Goal: Task Accomplishment & Management: Complete application form

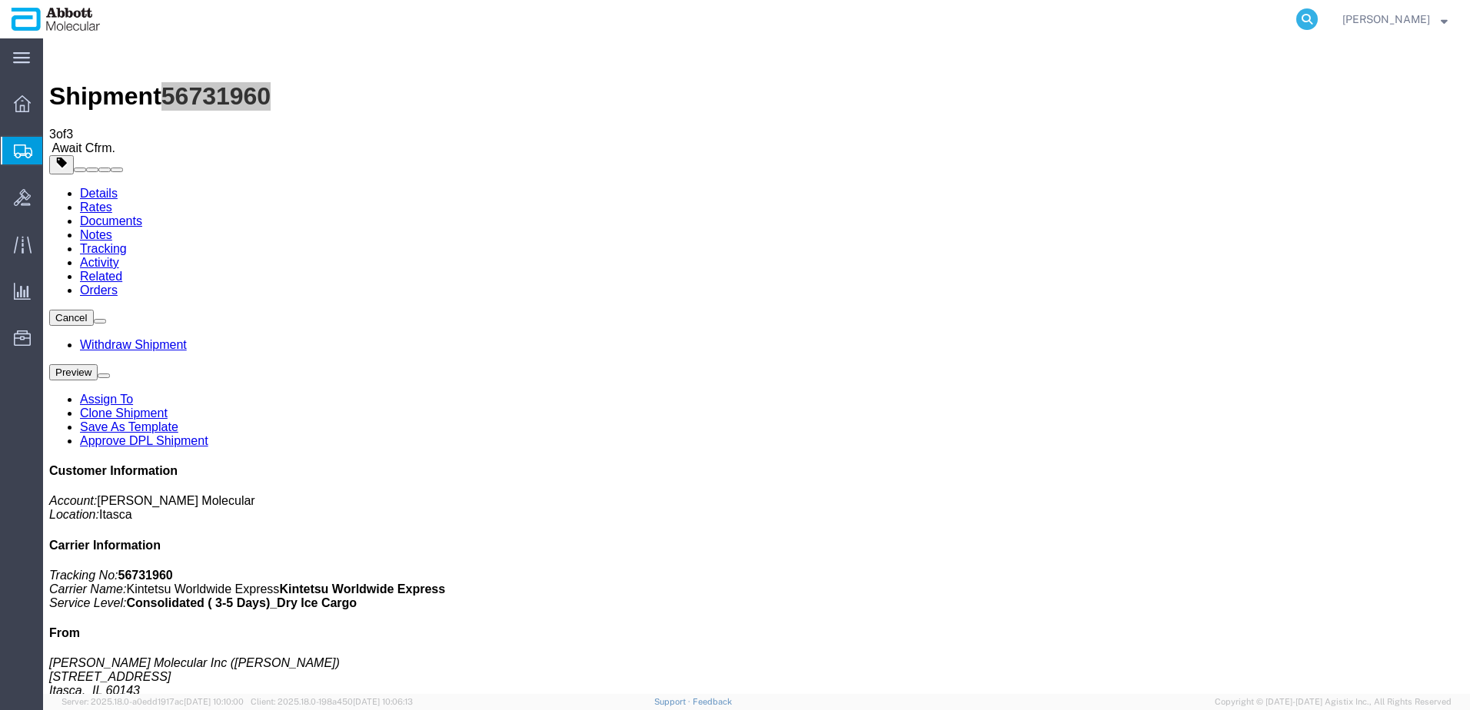
click at [1318, 18] on icon at bounding box center [1307, 19] width 22 height 22
paste input "529293816"
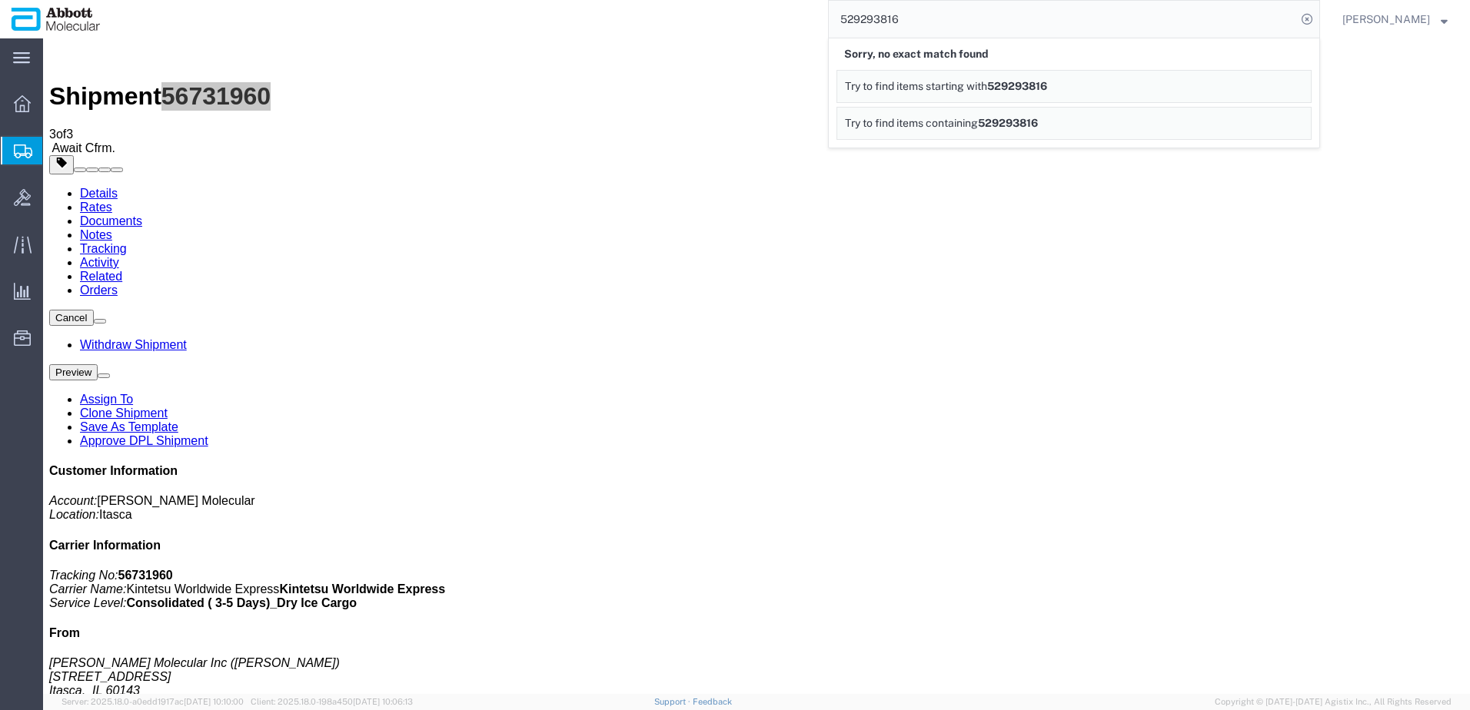
click at [965, 125] on span "Try to find items containing" at bounding box center [911, 123] width 133 height 12
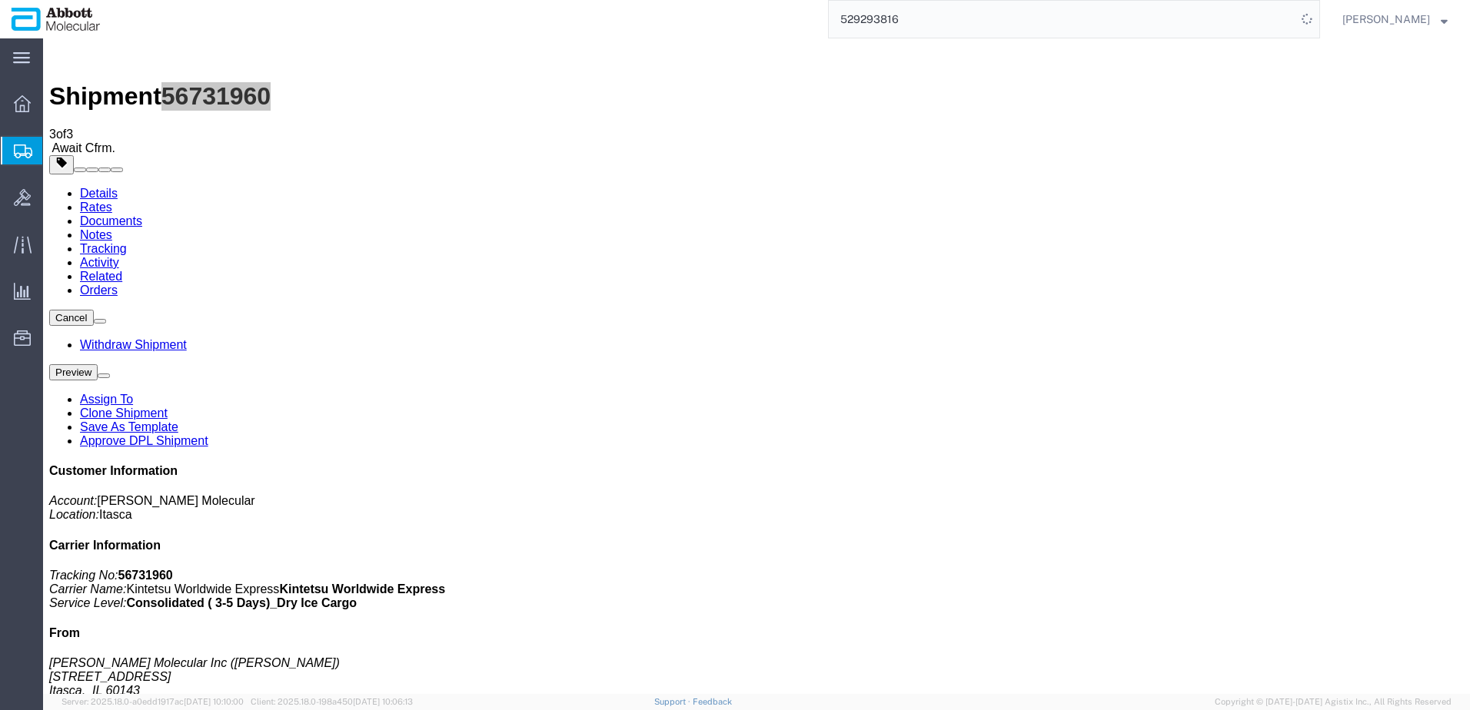
click at [928, 13] on input "529293816" at bounding box center [1062, 19] width 467 height 37
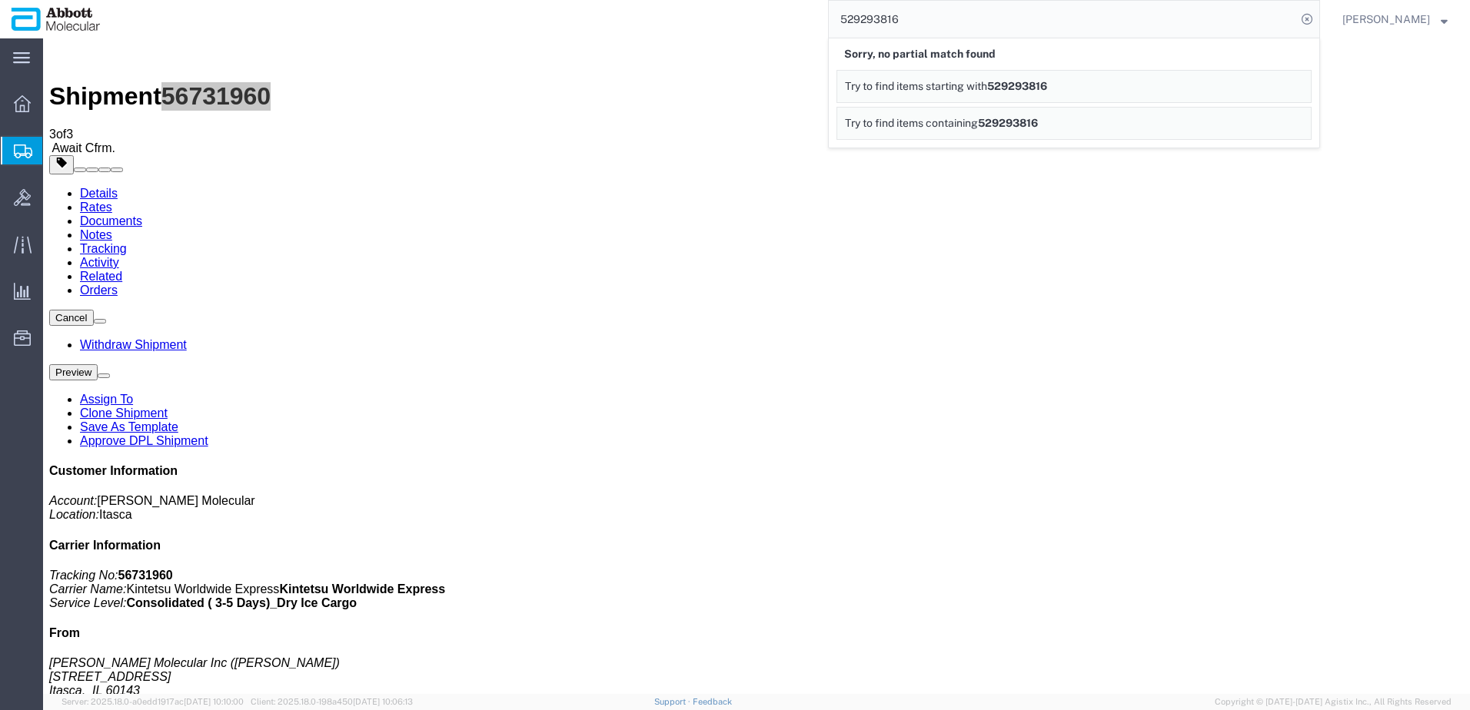
drag, startPoint x: 932, startPoint y: 15, endPoint x: 683, endPoint y: 28, distance: 248.6
click at [683, 28] on div "529293816 Sorry, no partial match found Try to find items starting with 5292938…" at bounding box center [715, 19] width 1208 height 38
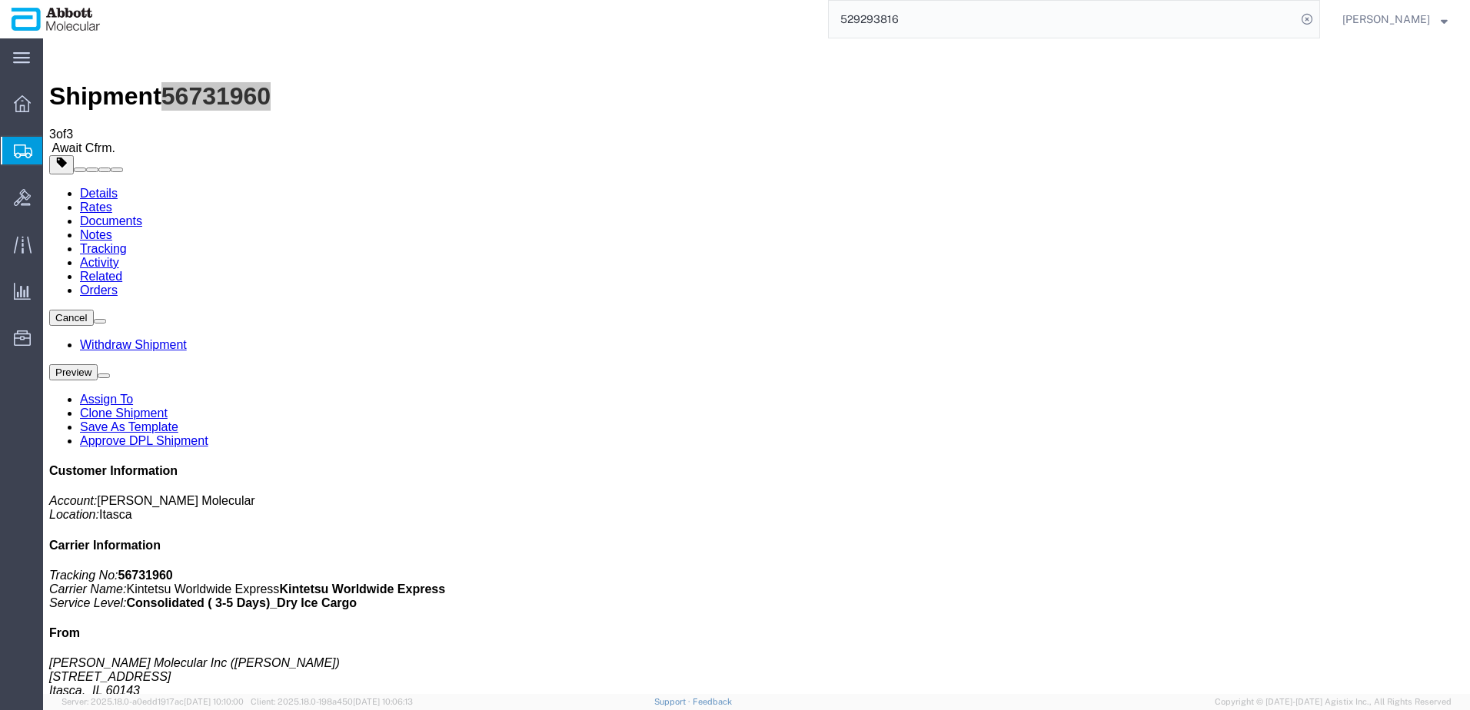
paste input "918036800"
type input "918036800"
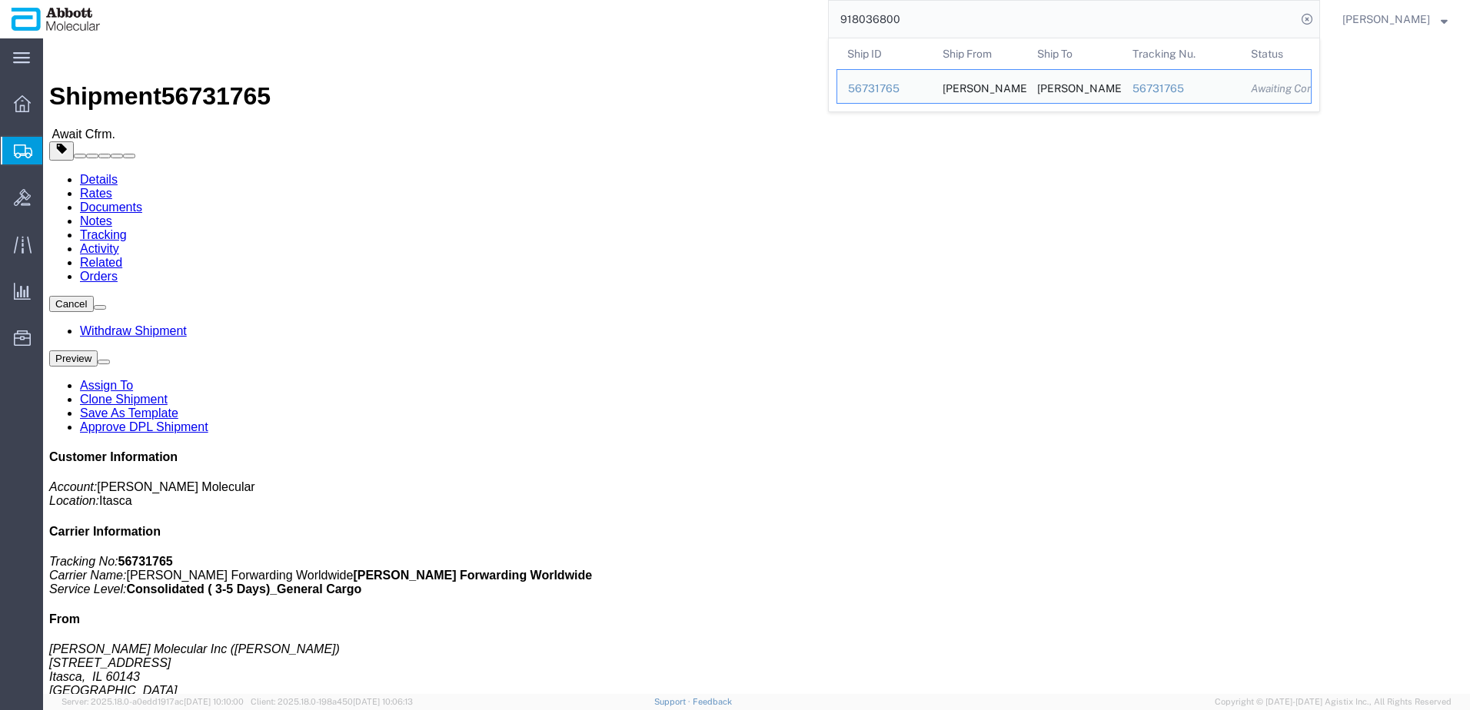
click h4 "Routing & Vehicle Information"
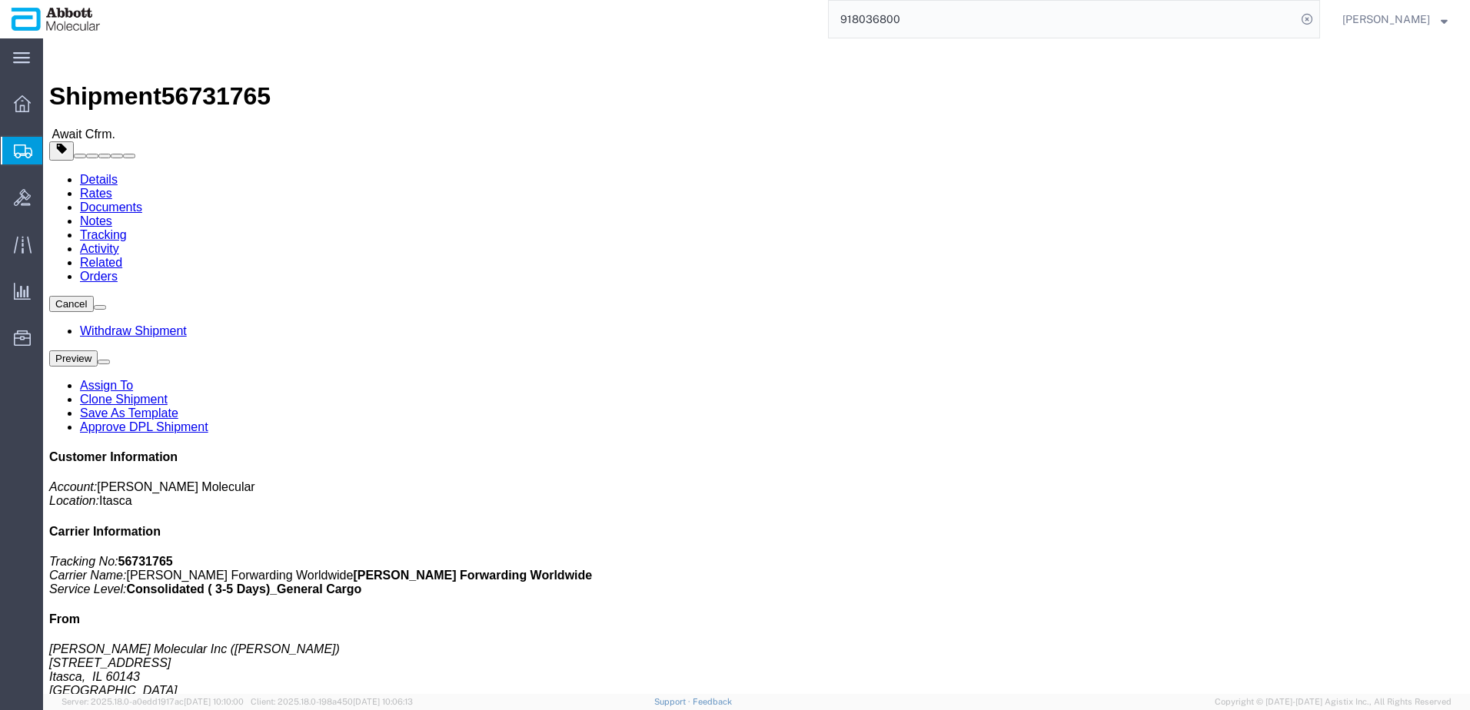
click link "Tracking"
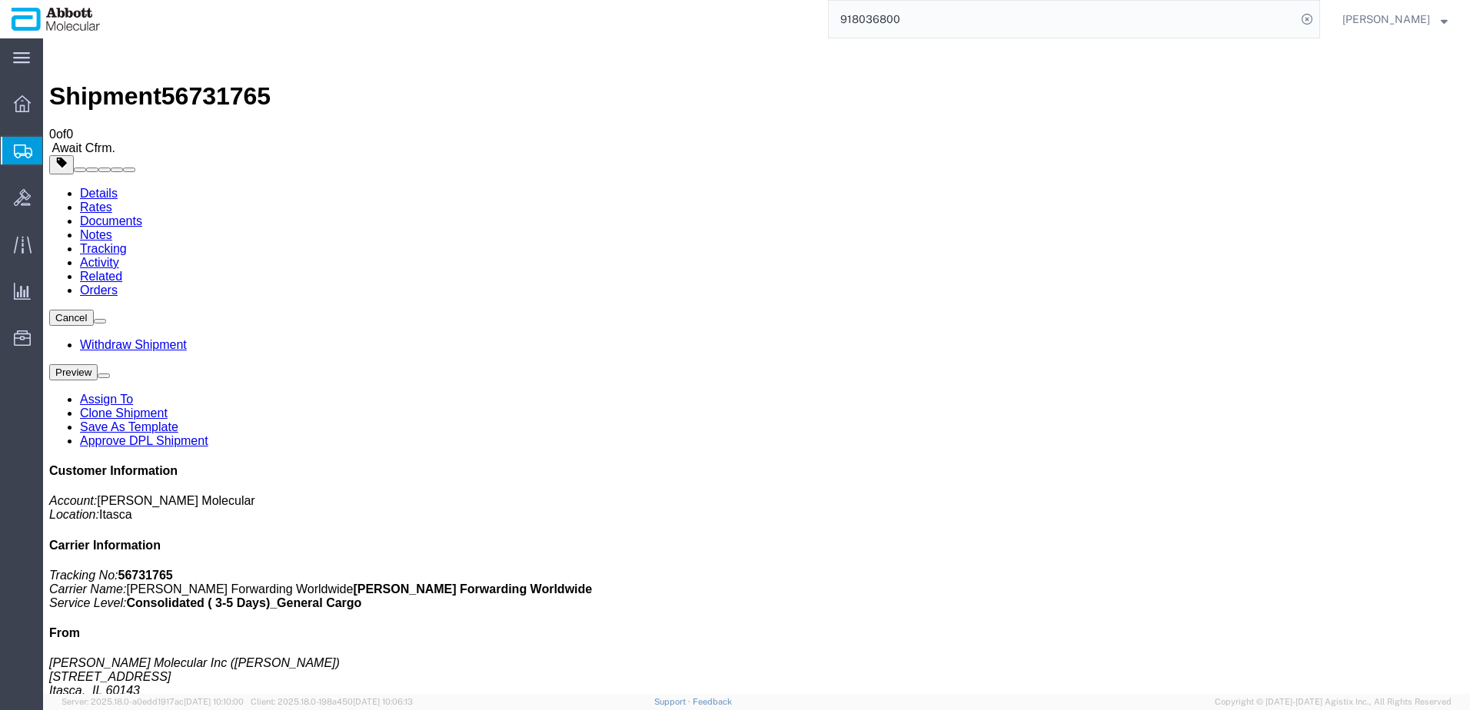
click at [142, 214] on link "Documents" at bounding box center [111, 220] width 62 height 13
click at [0, 0] on span "Create from Template" at bounding box center [0, 0] width 0 height 0
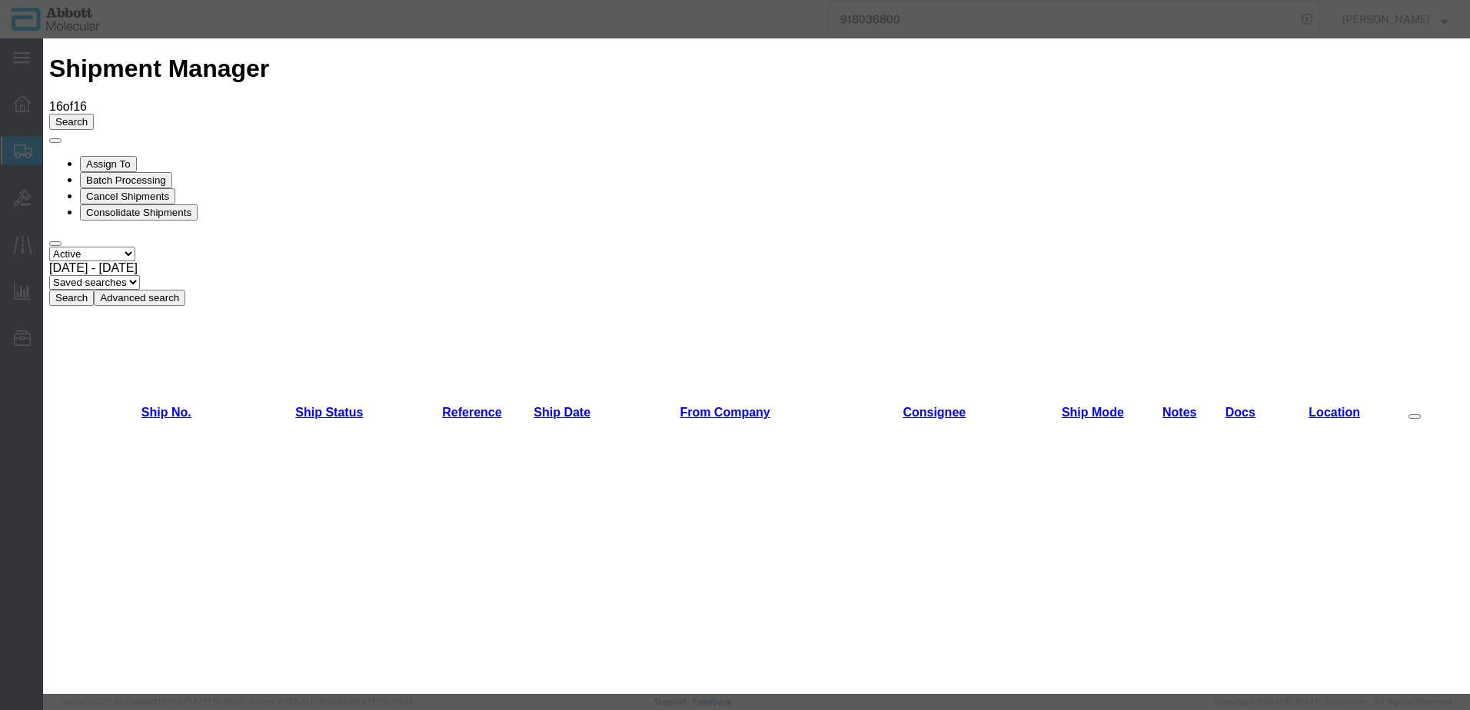
scroll to position [999, 0]
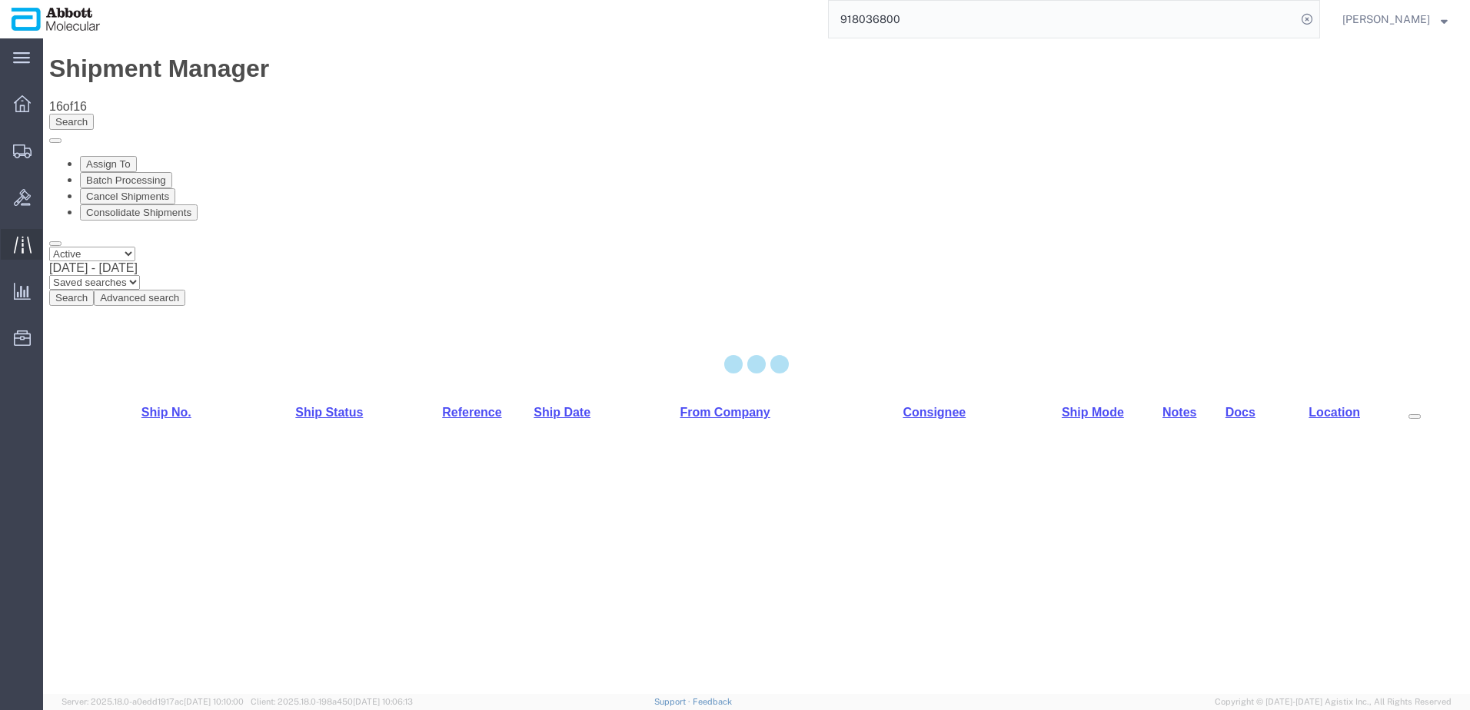
select select "48454"
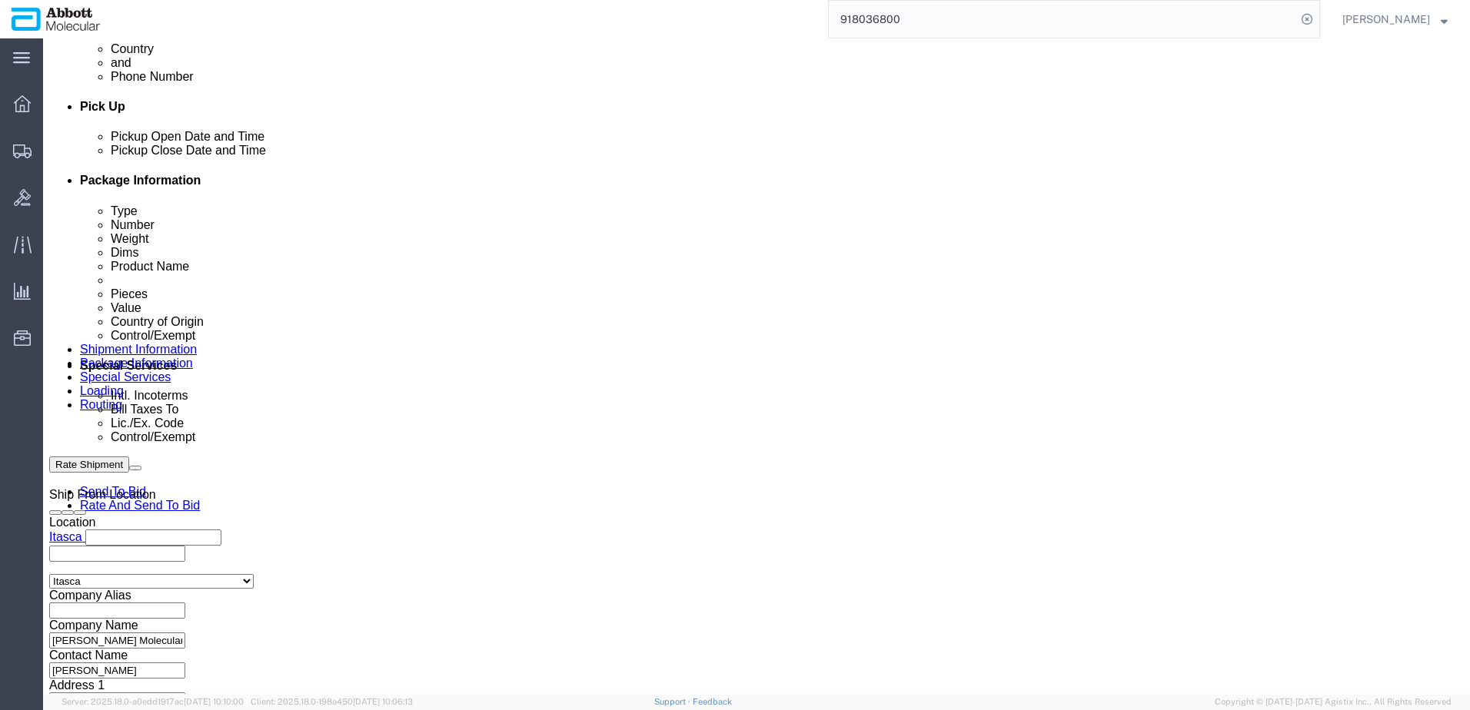
scroll to position [692, 0]
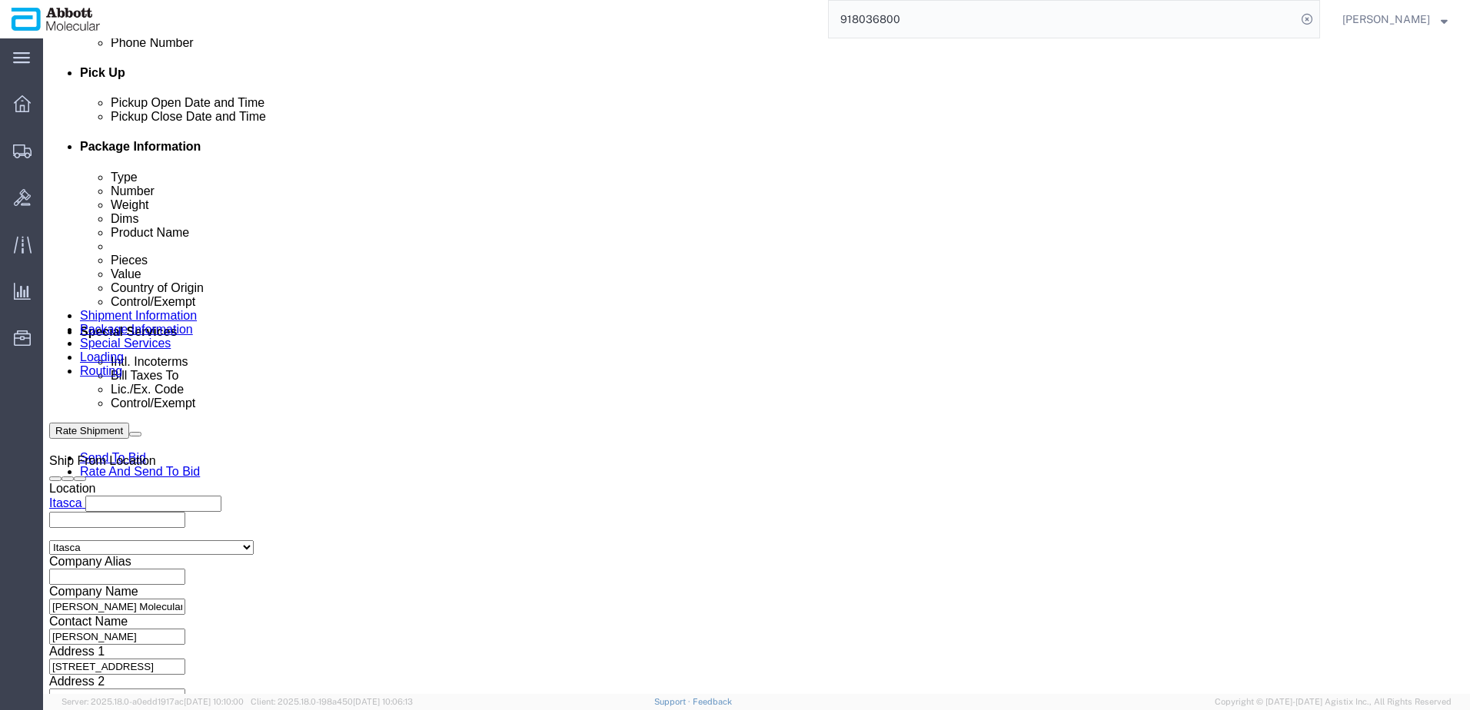
click button "Add reference"
click input "text"
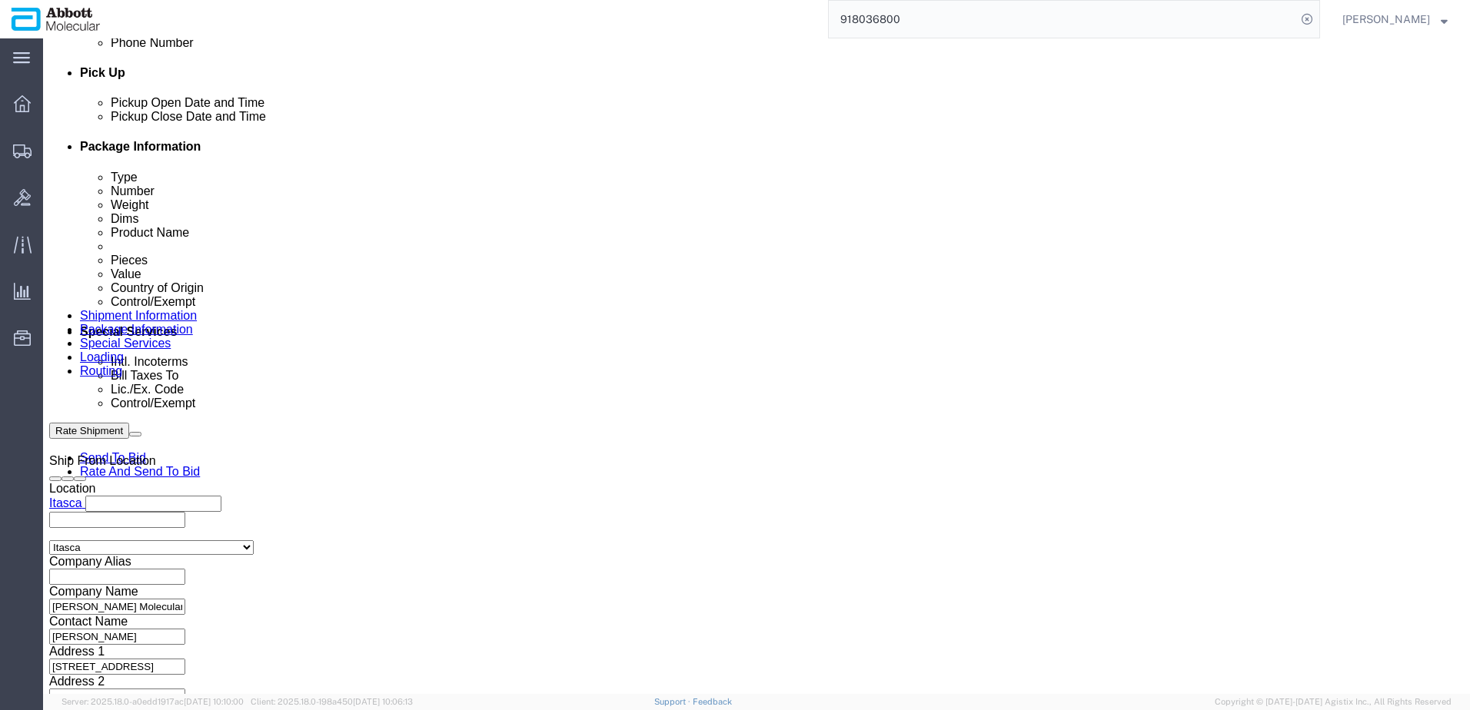
paste input "620628509"
type input "620628509"
select select "INVOICE"
paste input "620628509"
type input "620628510"
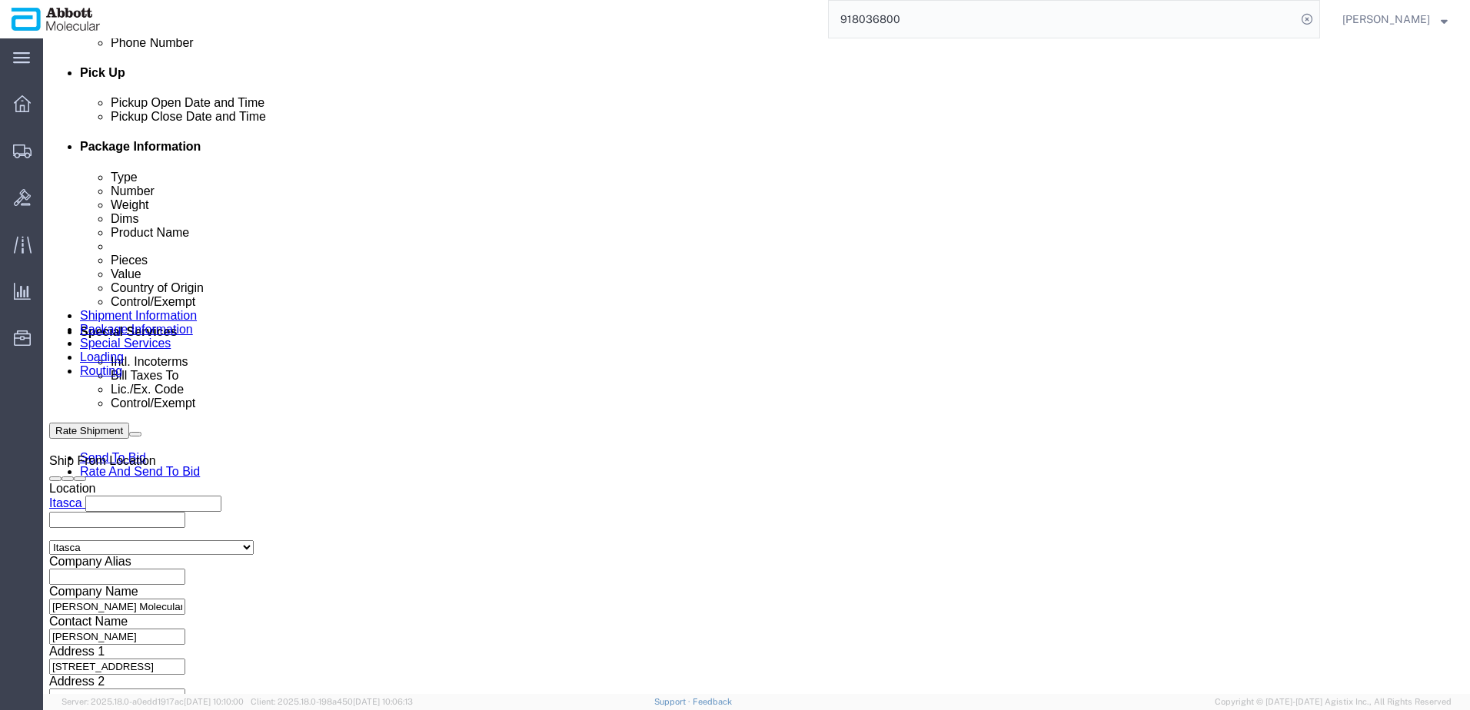
select select "INVOICE"
paste input "620668835"
type input "620668835"
select select "INVOICE"
paste input "620668835"
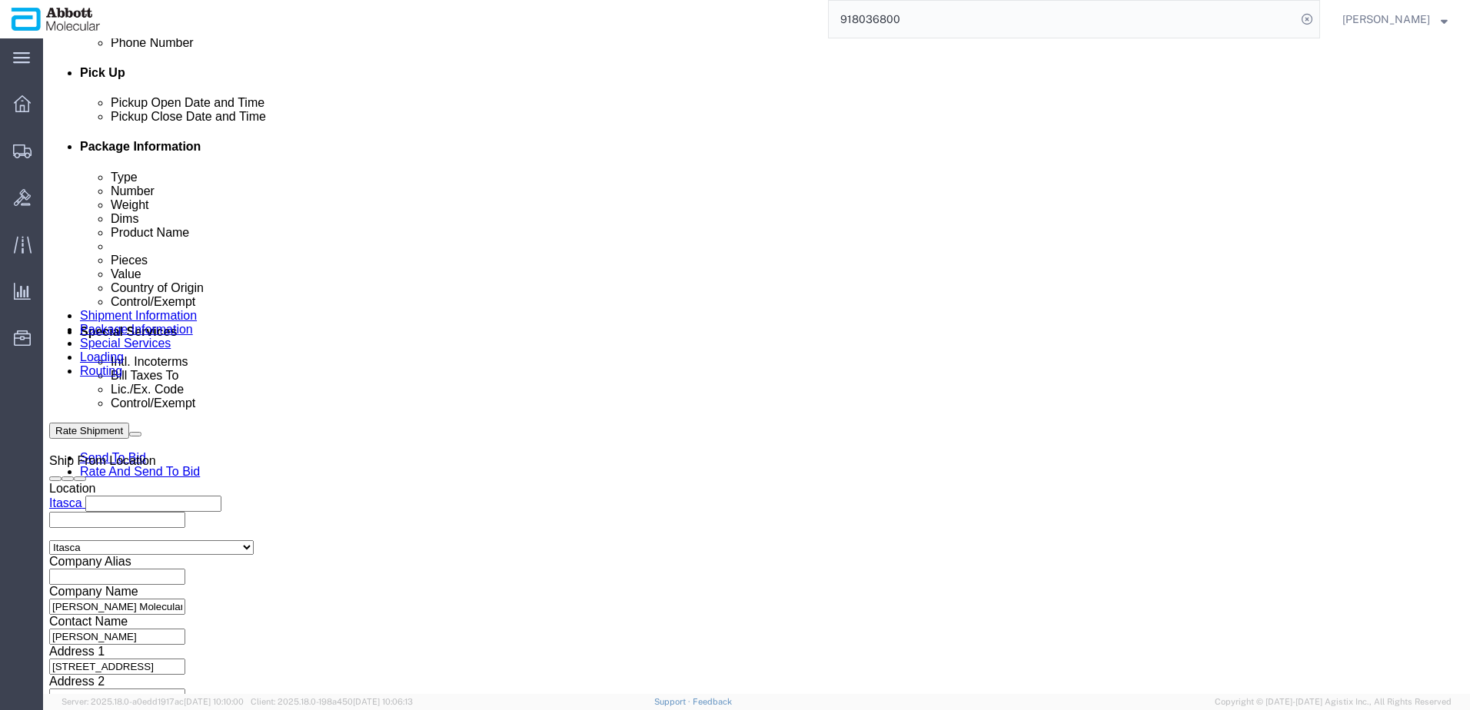
type input "620668836"
select select "ORDERNUM"
paste input "620668835"
type input "620668835"
select select "INVOICE"
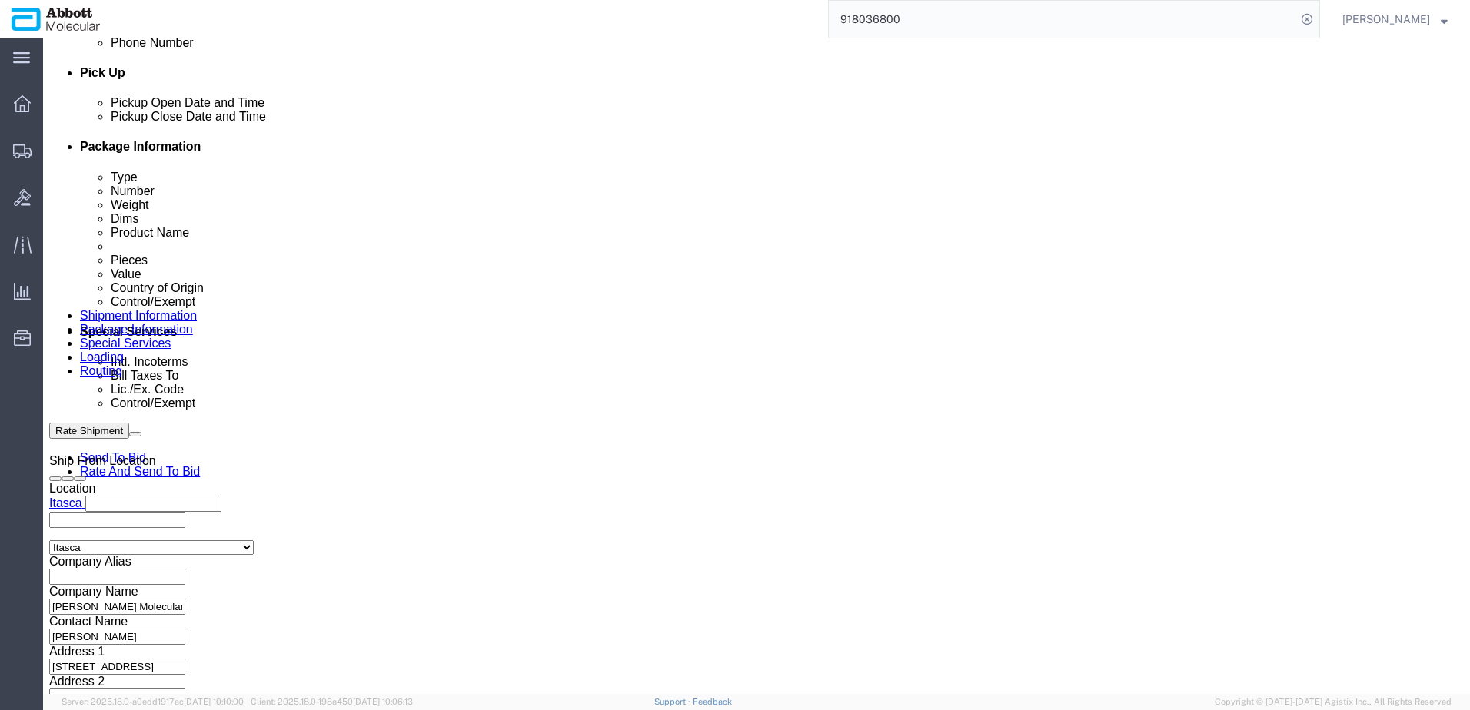
paste input "7"
type input "620668837"
select select "INVOICE"
paste input "620668835"
type input "620668838"
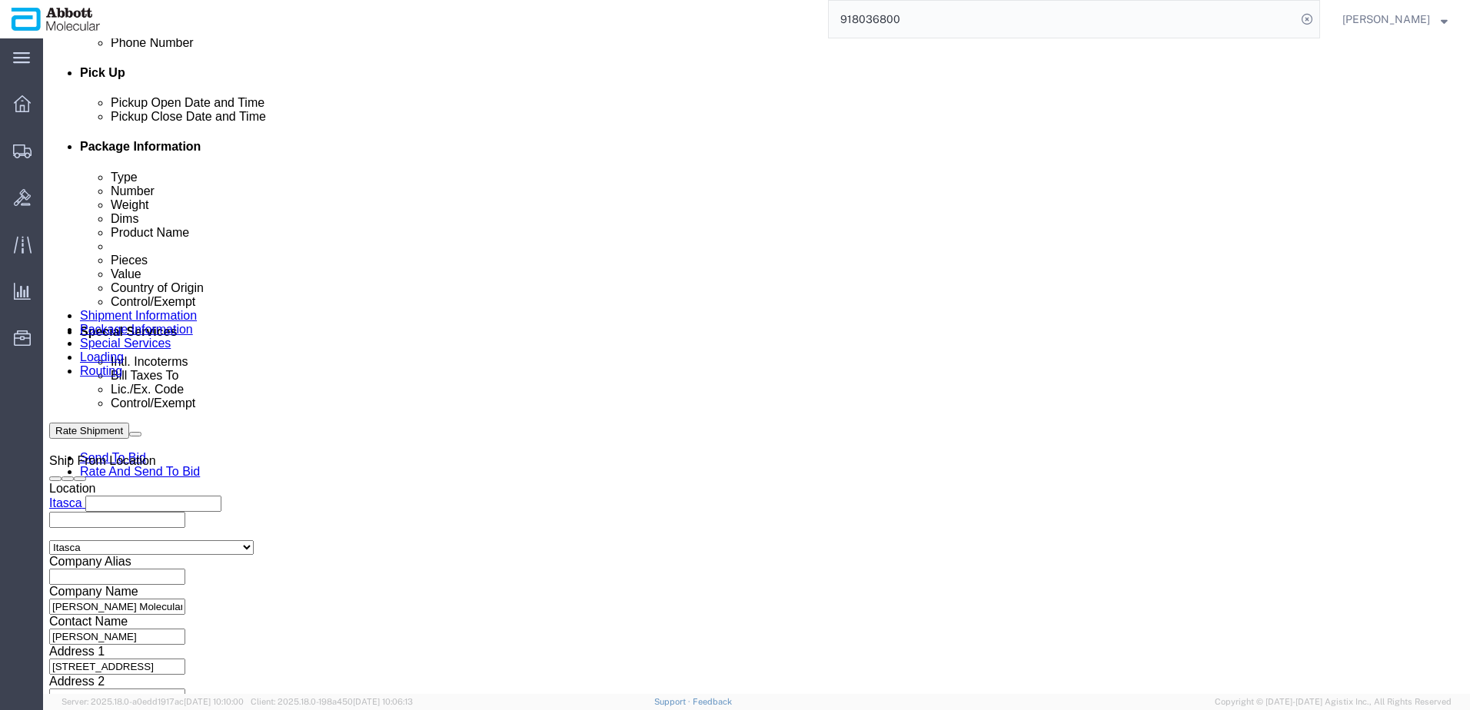
select select "INVOICE"
paste input "620668835"
type input "620668839"
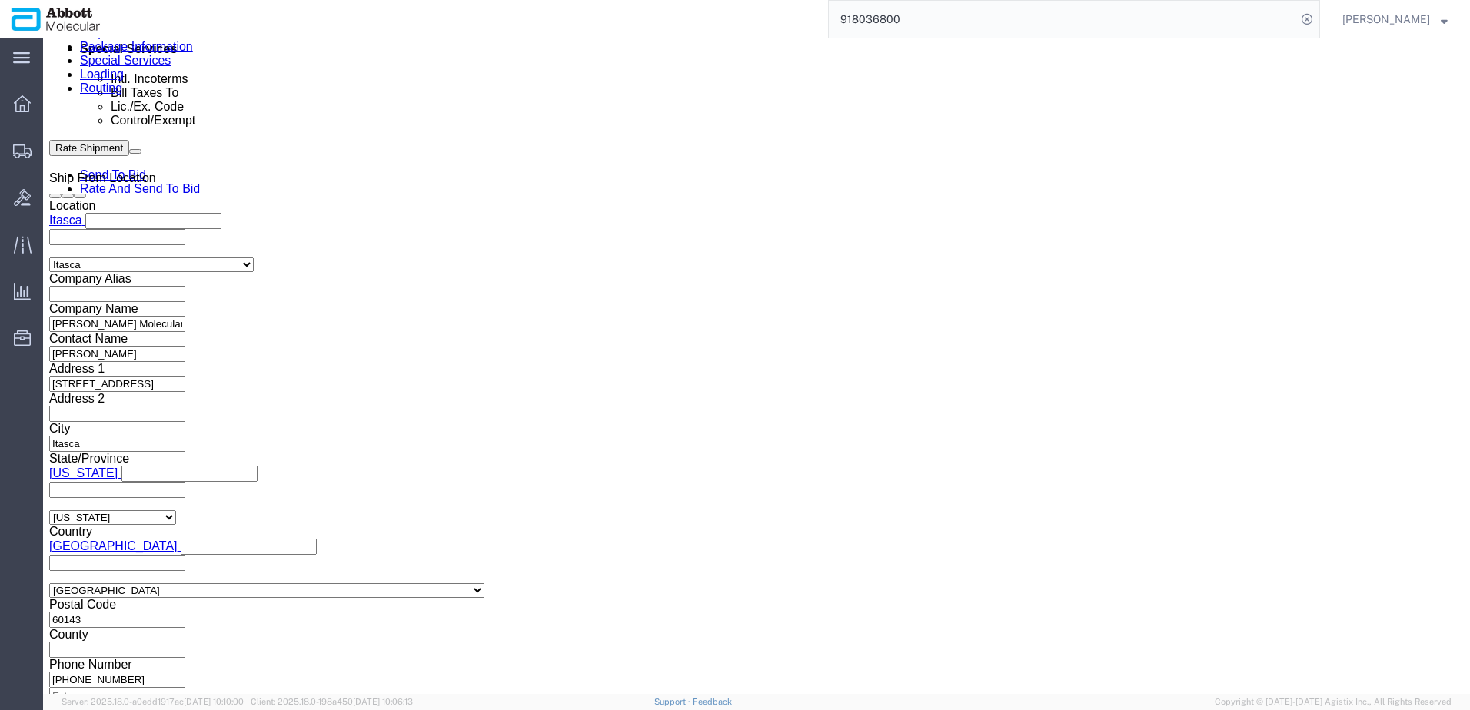
scroll to position [999, 0]
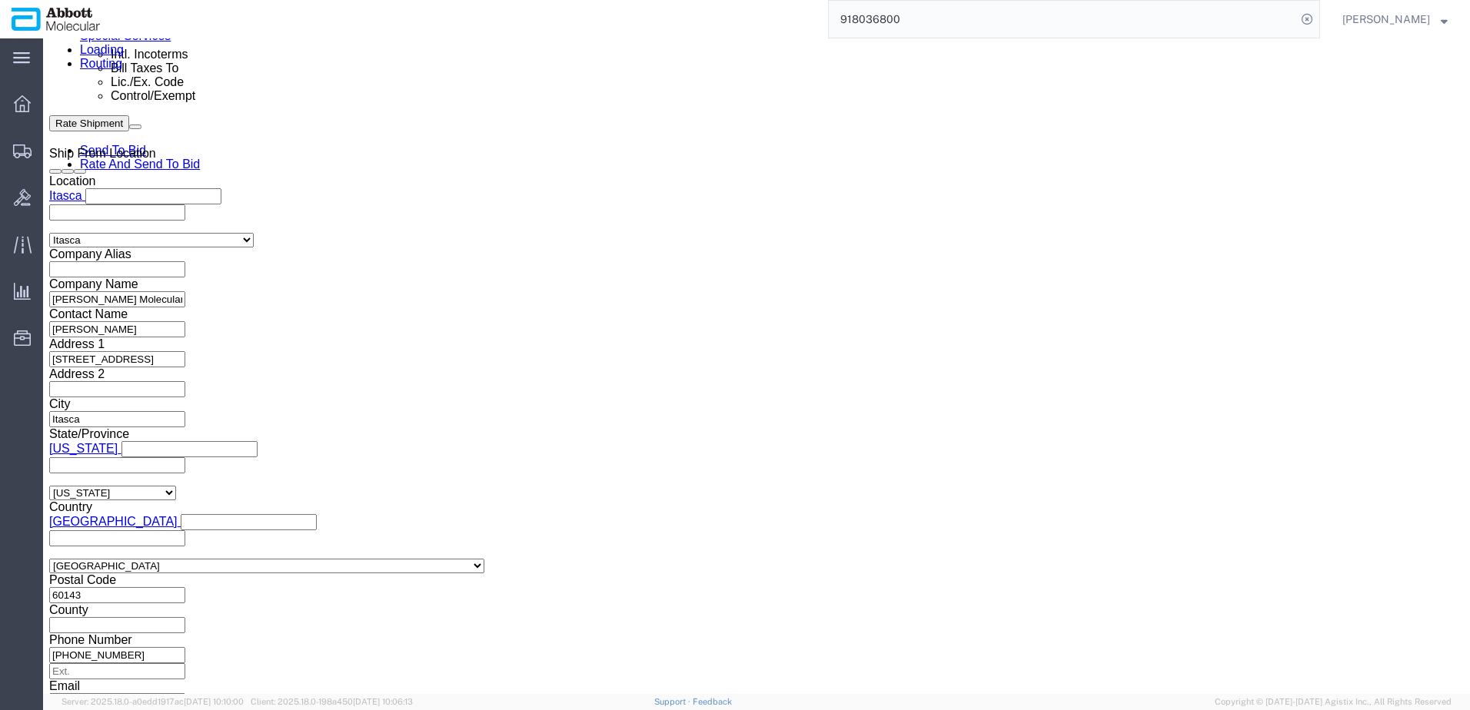
click button "Continue"
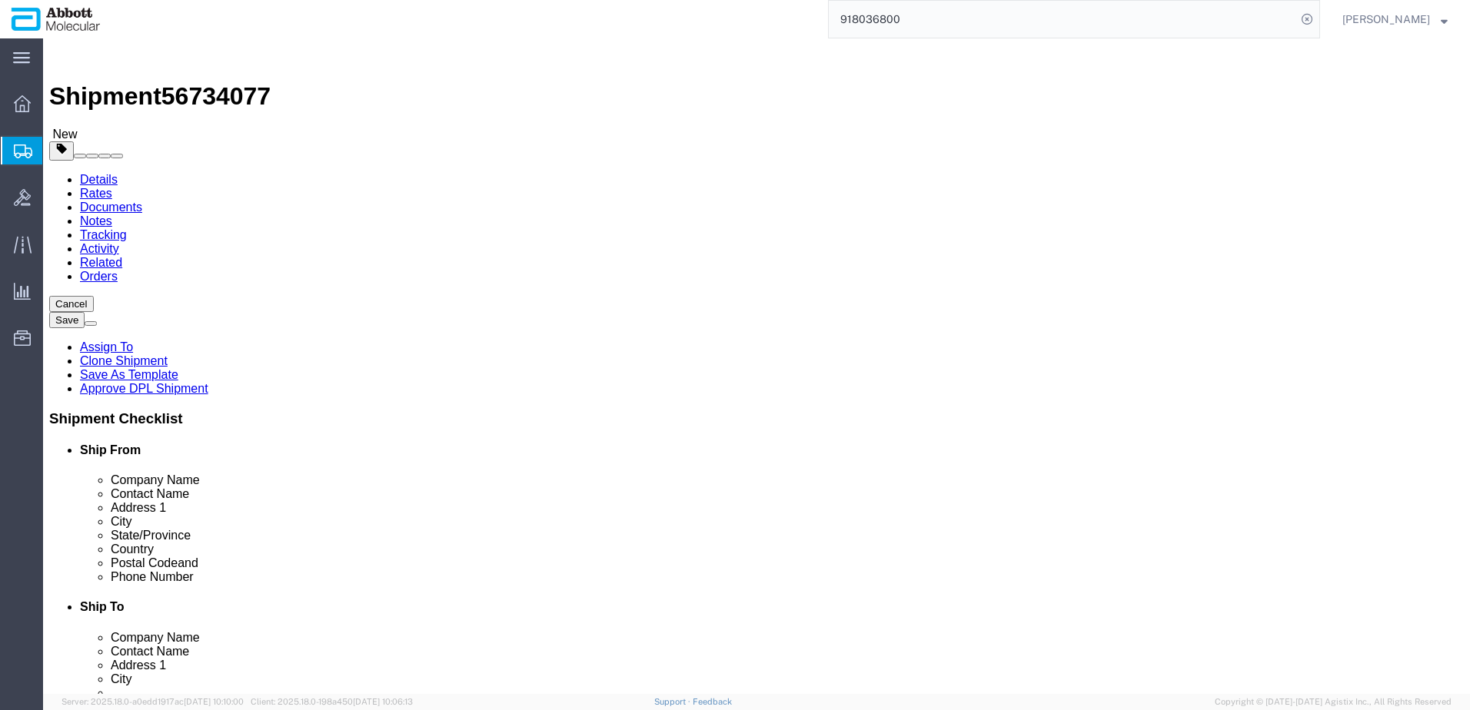
click select "Select Box (B) Box (C) Box (D) Cardboard Box(es) Crate (Instrument) Crate(s) En…"
select select "PSST"
click select "Select Box (B) Box (C) Box (D) Cardboard Box(es) Crate (Instrument) Crate(s) En…"
drag, startPoint x: 244, startPoint y: 317, endPoint x: 59, endPoint y: 329, distance: 184.8
click div "Number 1"
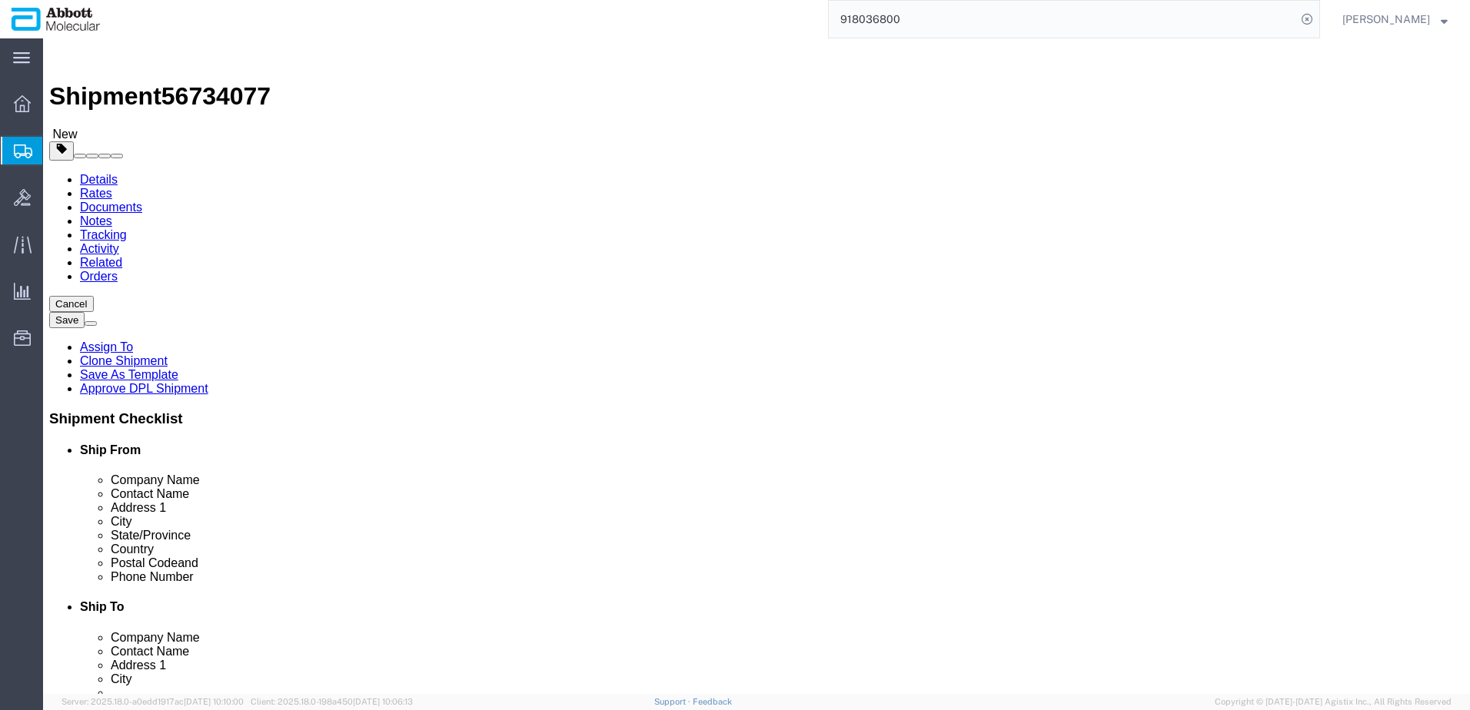
type input "7"
type input "48"
type input "40"
type input "45"
click input "checkbox"
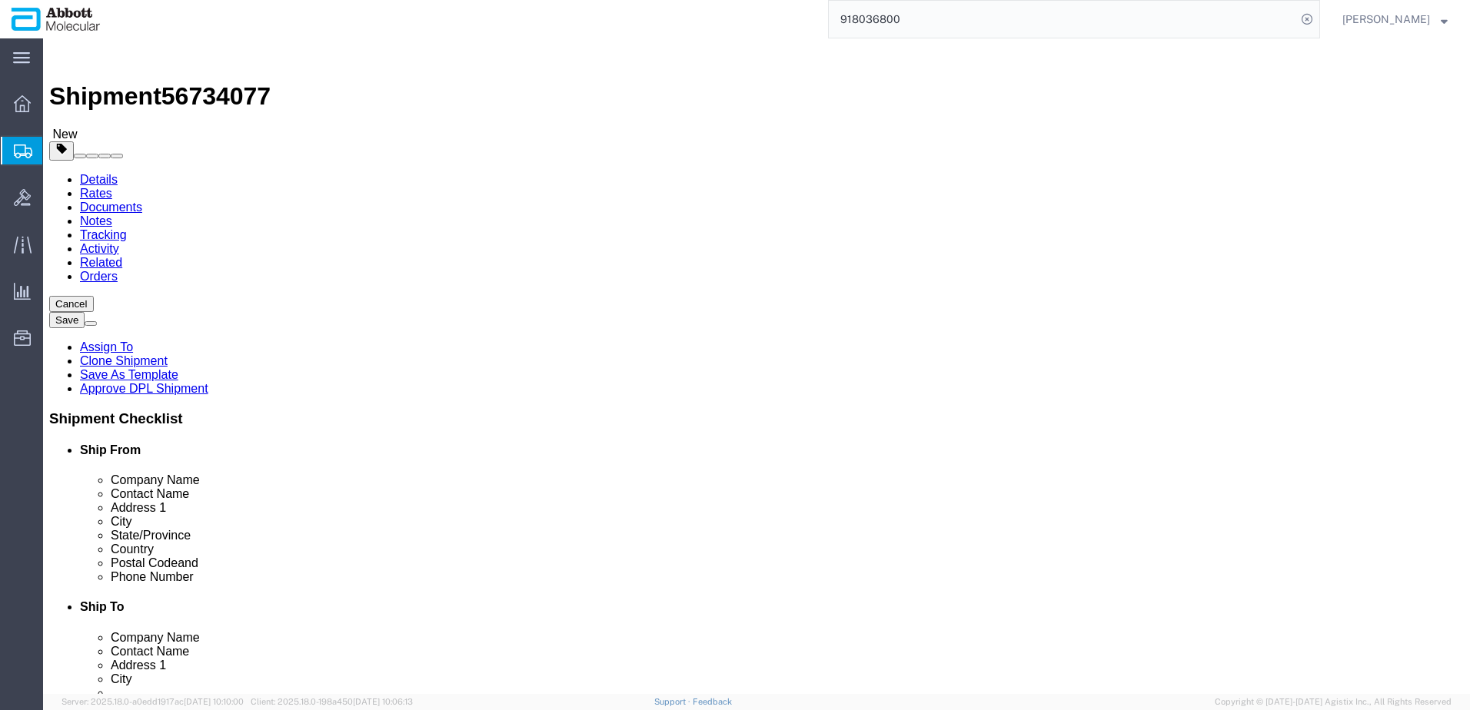
checkbox input "true"
type input "AMBIENT"
click link "Add Package"
select select "PSST"
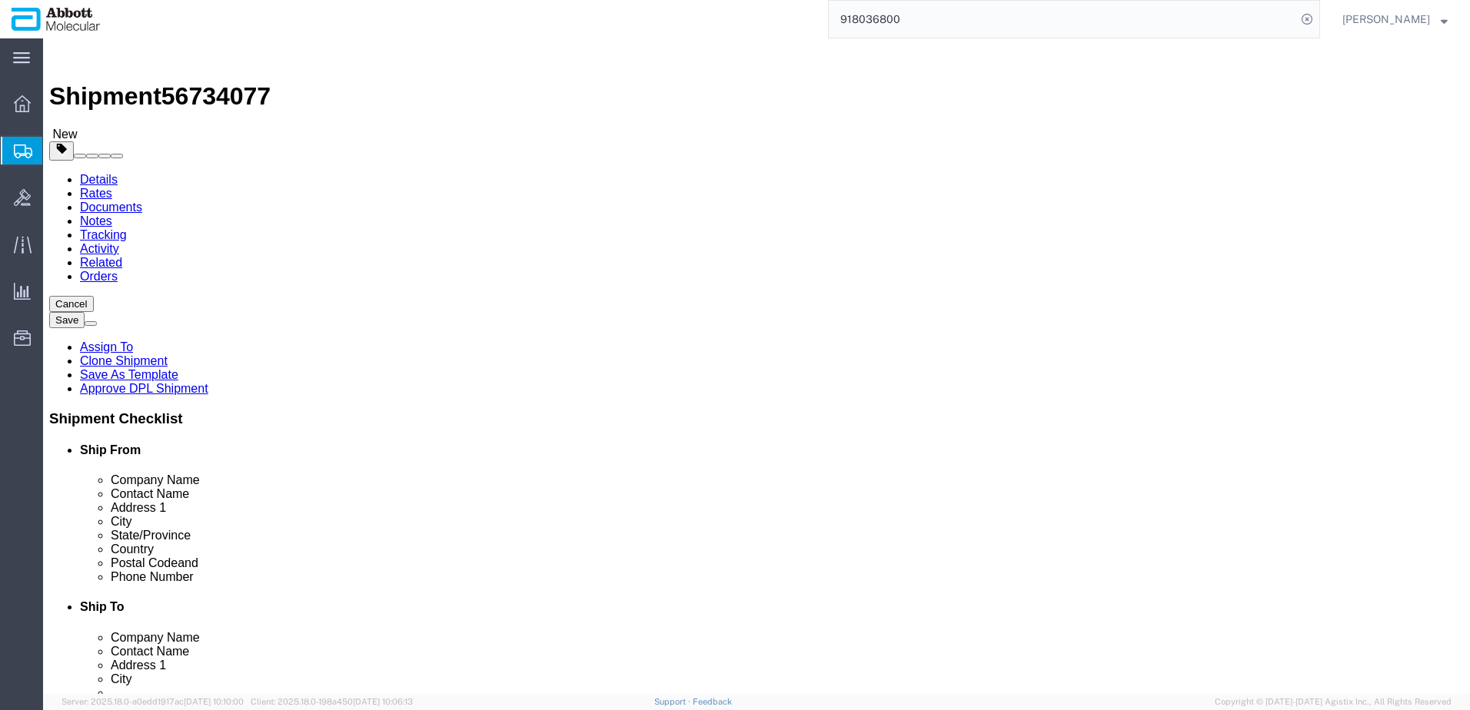
drag, startPoint x: 854, startPoint y: 306, endPoint x: 811, endPoint y: 267, distance: 57.7
click select "Select Box (B) Box (C) Box (D) Cardboard Box(es) Crate (Instrument) Crate(s) En…"
select select "PSST"
click select "Select Box (B) Box (C) Box (D) Cardboard Box(es) Crate (Instrument) Crate(s) En…"
type input "6"
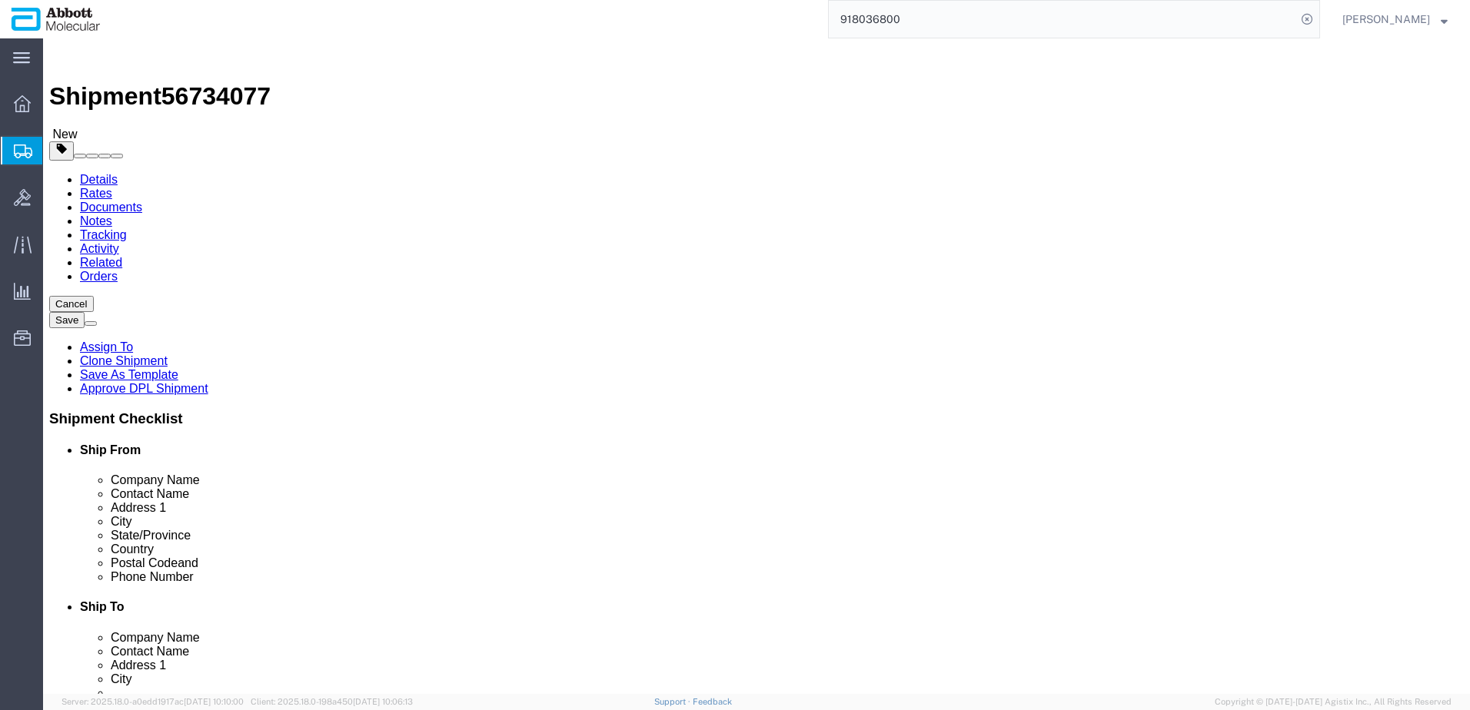
type input "48"
type input "40"
type input "52"
click input "checkbox"
checkbox input "true"
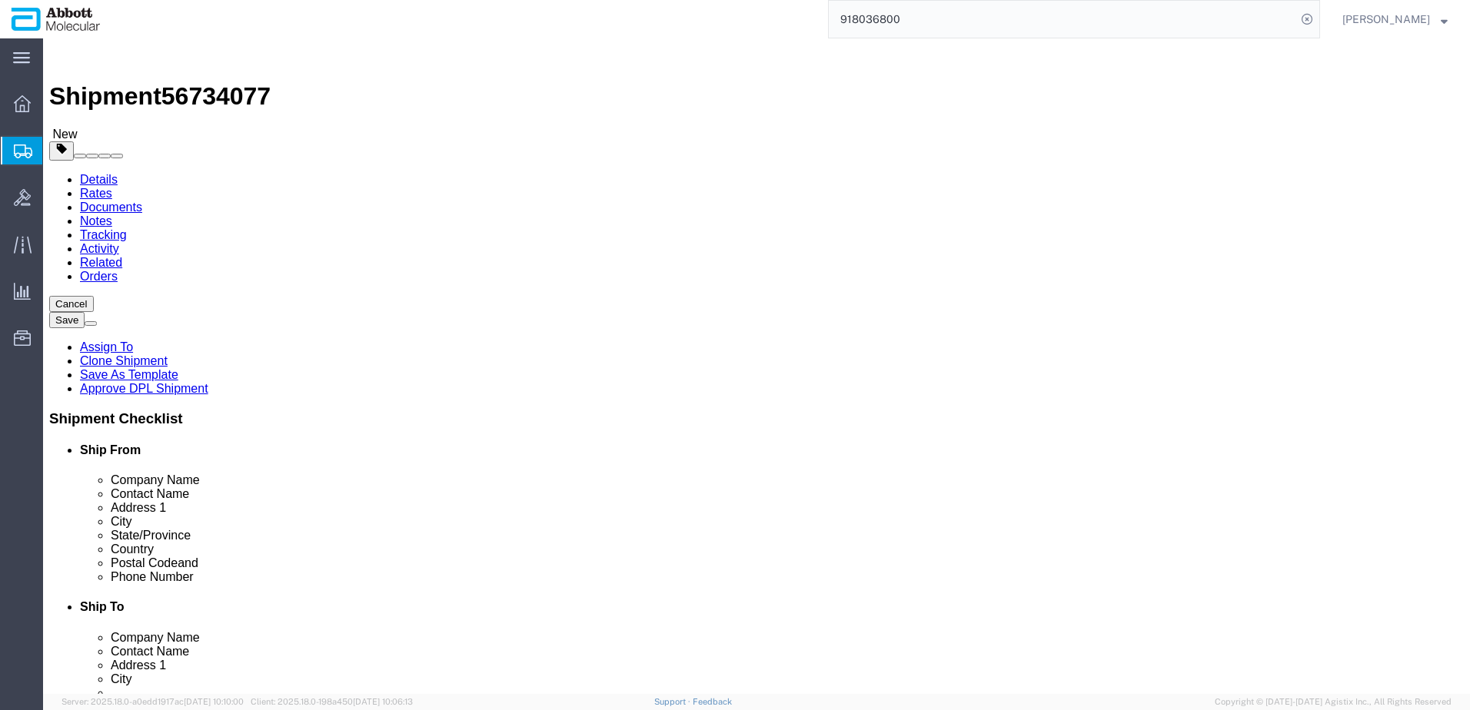
type input "AMBIENT"
click link "Add Package"
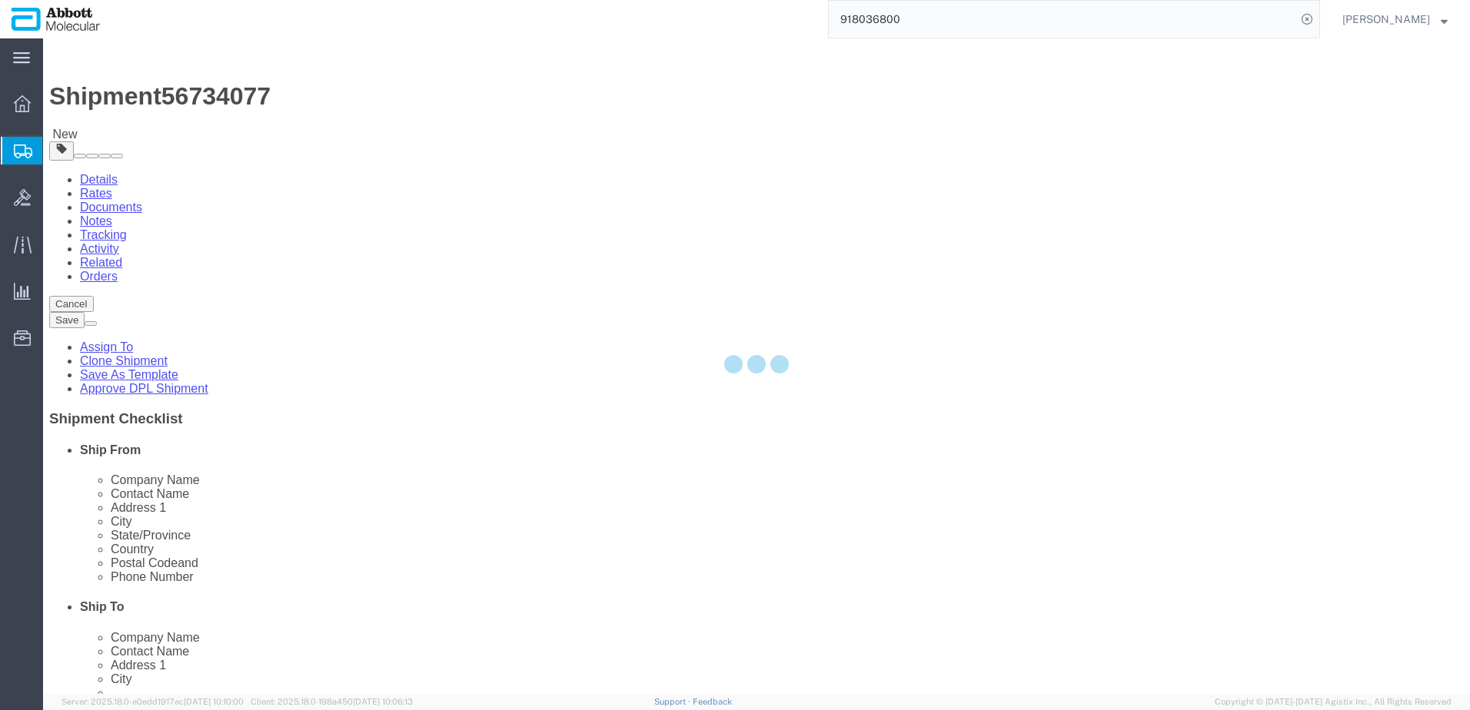
select select "PSST"
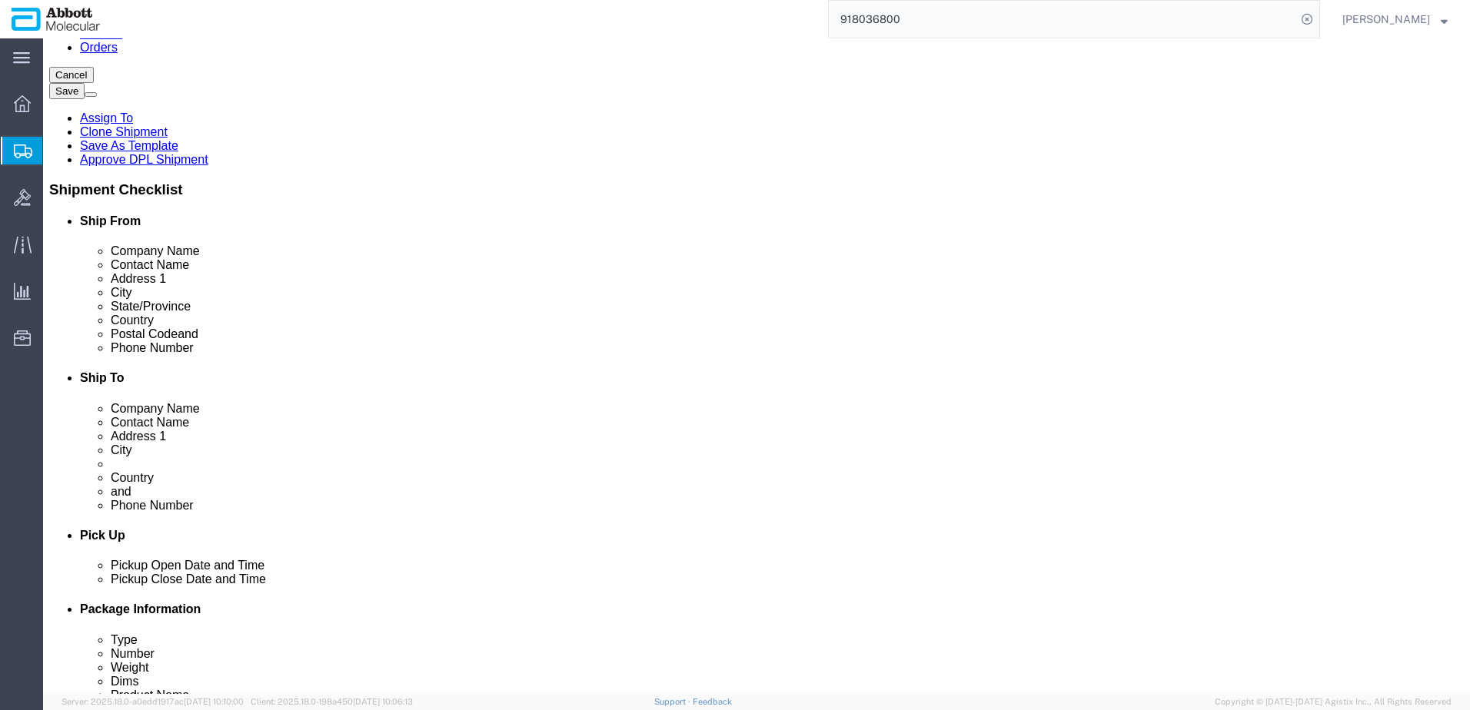
scroll to position [231, 0]
drag, startPoint x: 298, startPoint y: 392, endPoint x: 298, endPoint y: 415, distance: 23.1
click select "Select Box (B) Box (C) Box (D) Cardboard Box(es) Crate (Instrument) Crate(s) En…"
select select "PSST"
click select "Select Box (B) Box (C) Box (D) Cardboard Box(es) Crate (Instrument) Crate(s) En…"
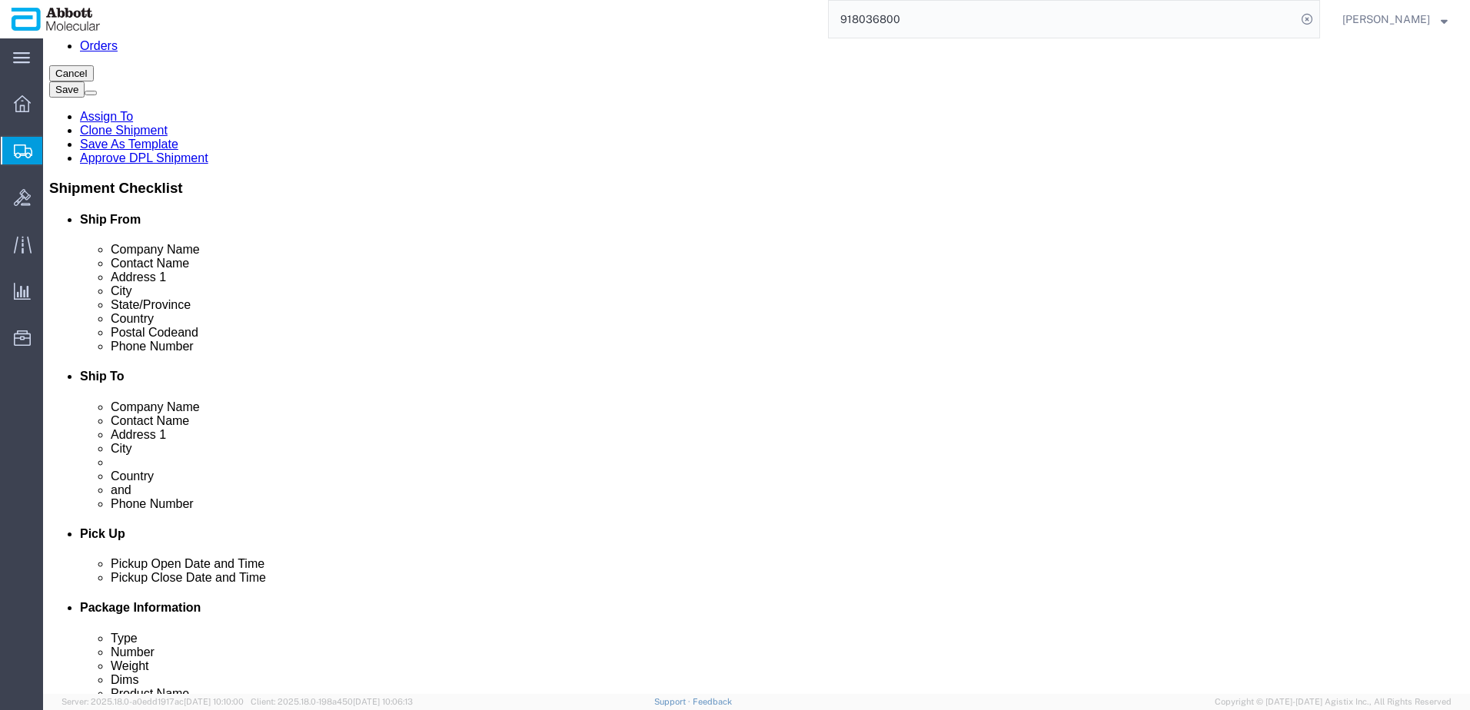
type input "48"
type input "40"
type input "21"
click input "checkbox"
checkbox input "true"
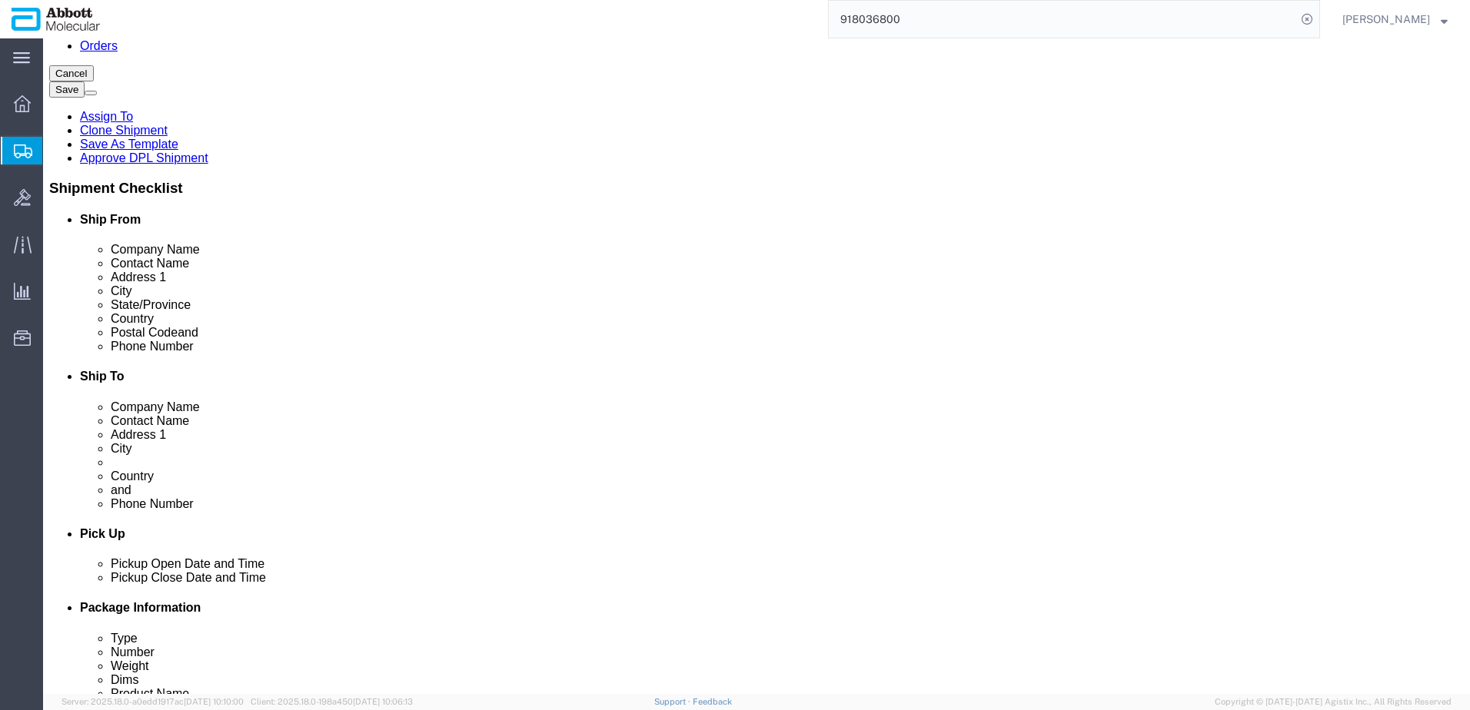
type input "AMBIENT"
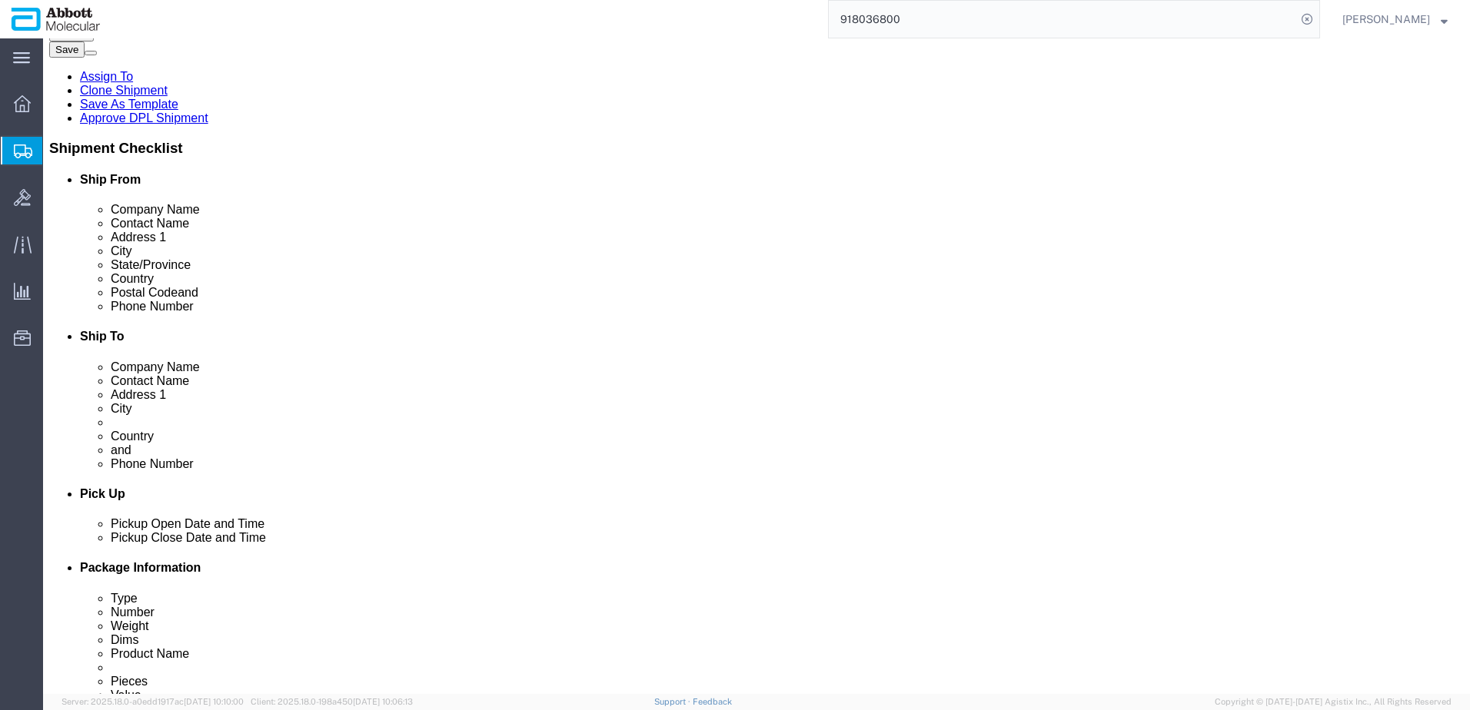
scroll to position [277, 0]
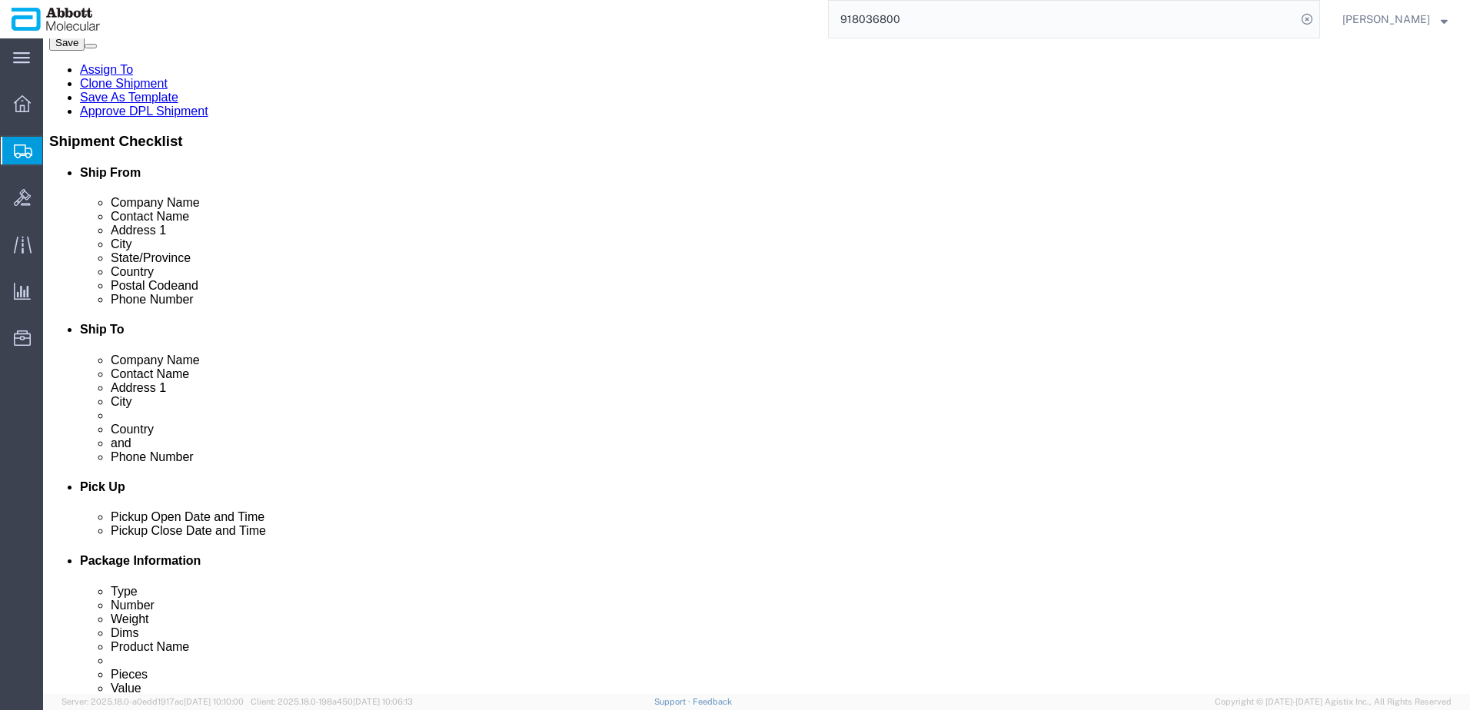
drag, startPoint x: 227, startPoint y: 459, endPoint x: 124, endPoint y: 461, distance: 103.0
click div "Weight 0.00 Select kgs lbs Ship. t°"
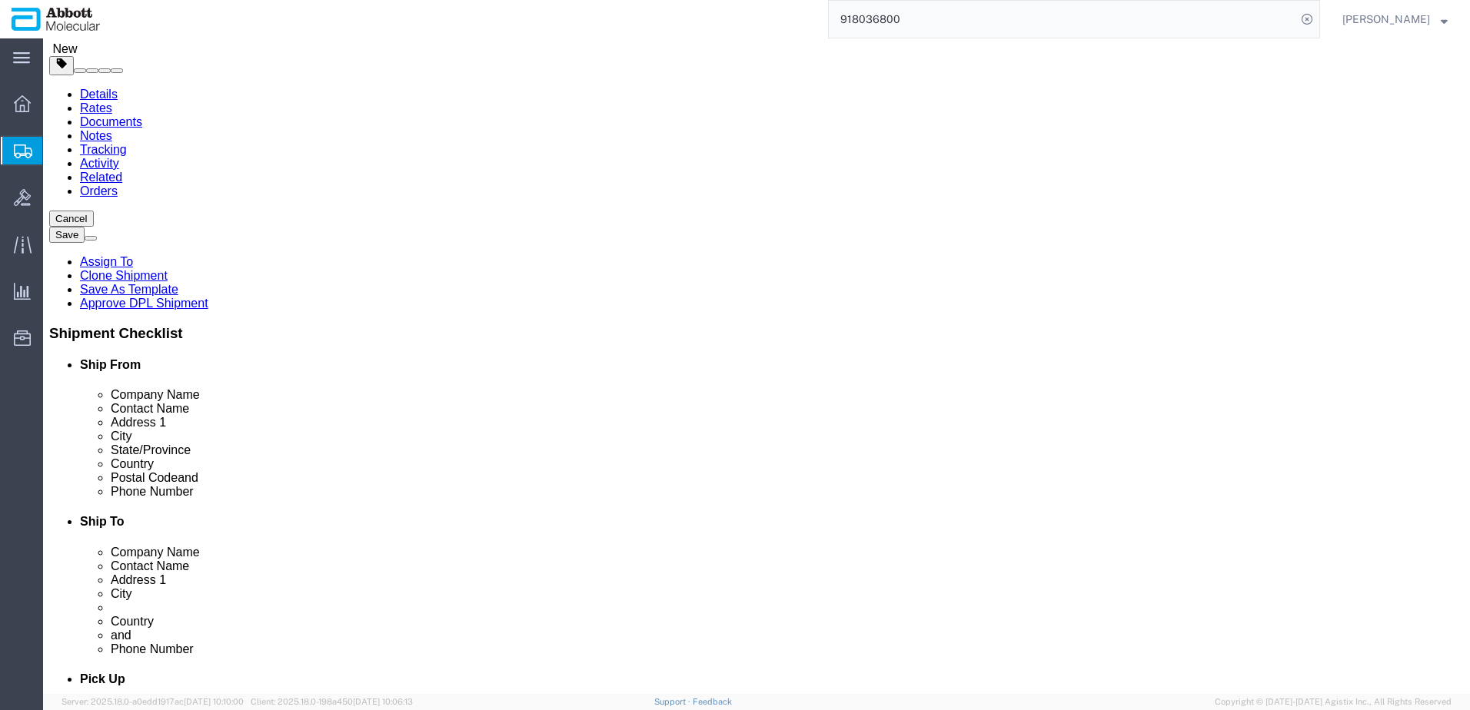
scroll to position [47, 0]
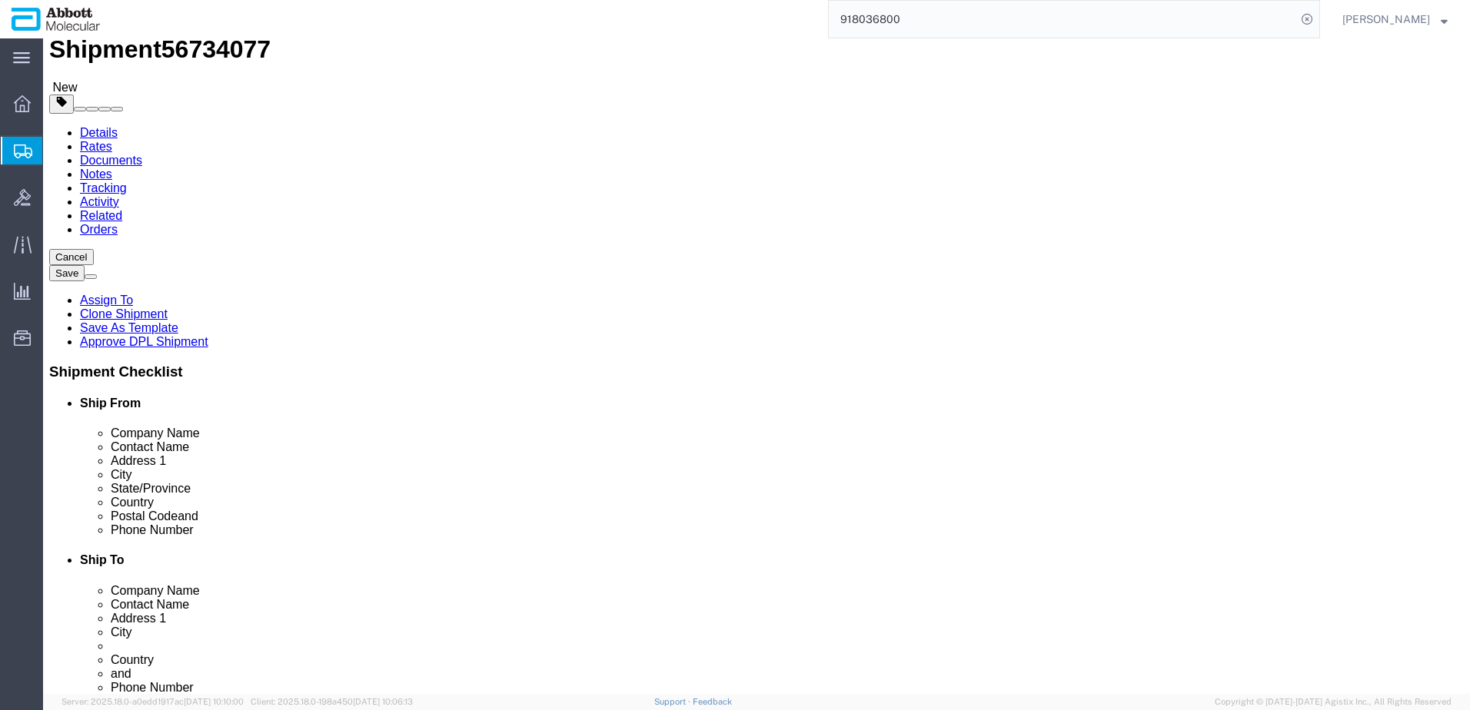
type input "130"
drag, startPoint x: 797, startPoint y: 334, endPoint x: 610, endPoint y: 334, distance: 186.8
click div "Weight 0.00 Select kgs lbs Ship. t°"
type input "780"
drag, startPoint x: 241, startPoint y: 343, endPoint x: 237, endPoint y: 352, distance: 10.3
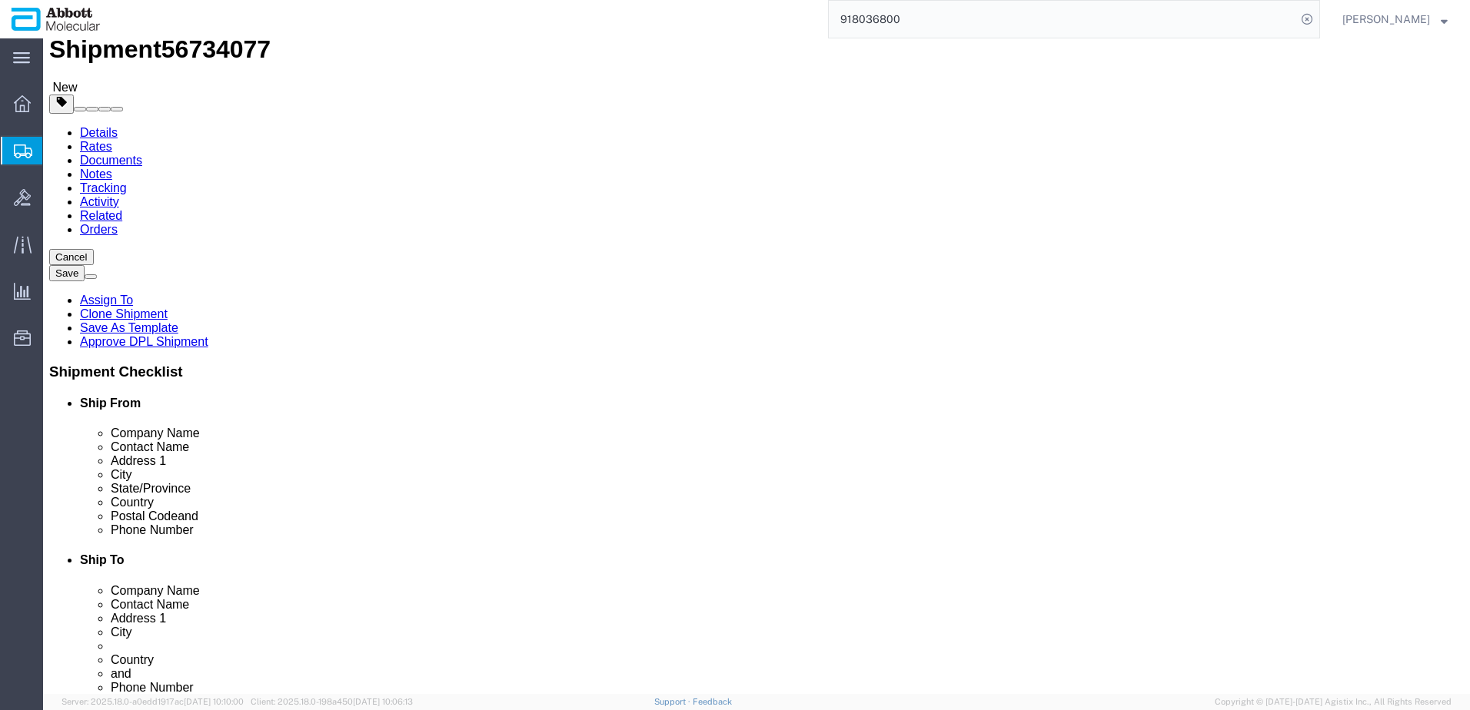
click div "Package Type Select Box (B) Box (C) Box (D) Cardboard Box(es) Crate (Instrument…"
type input "910"
drag, startPoint x: 321, startPoint y: 444, endPoint x: 102, endPoint y: 432, distance: 218.6
click link "Add Content"
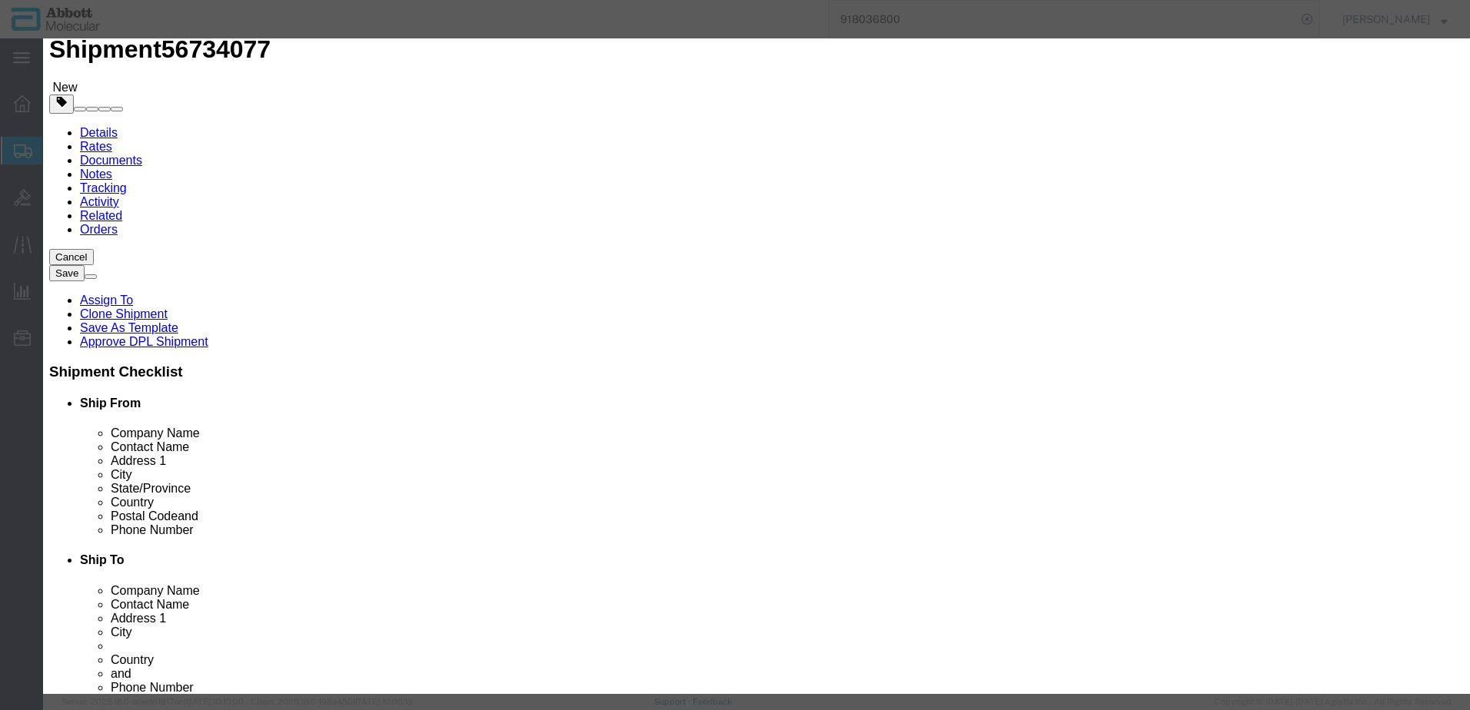
click input "text"
type input "56-190089"
click strong "56-190089"
select select "USD"
select select "US"
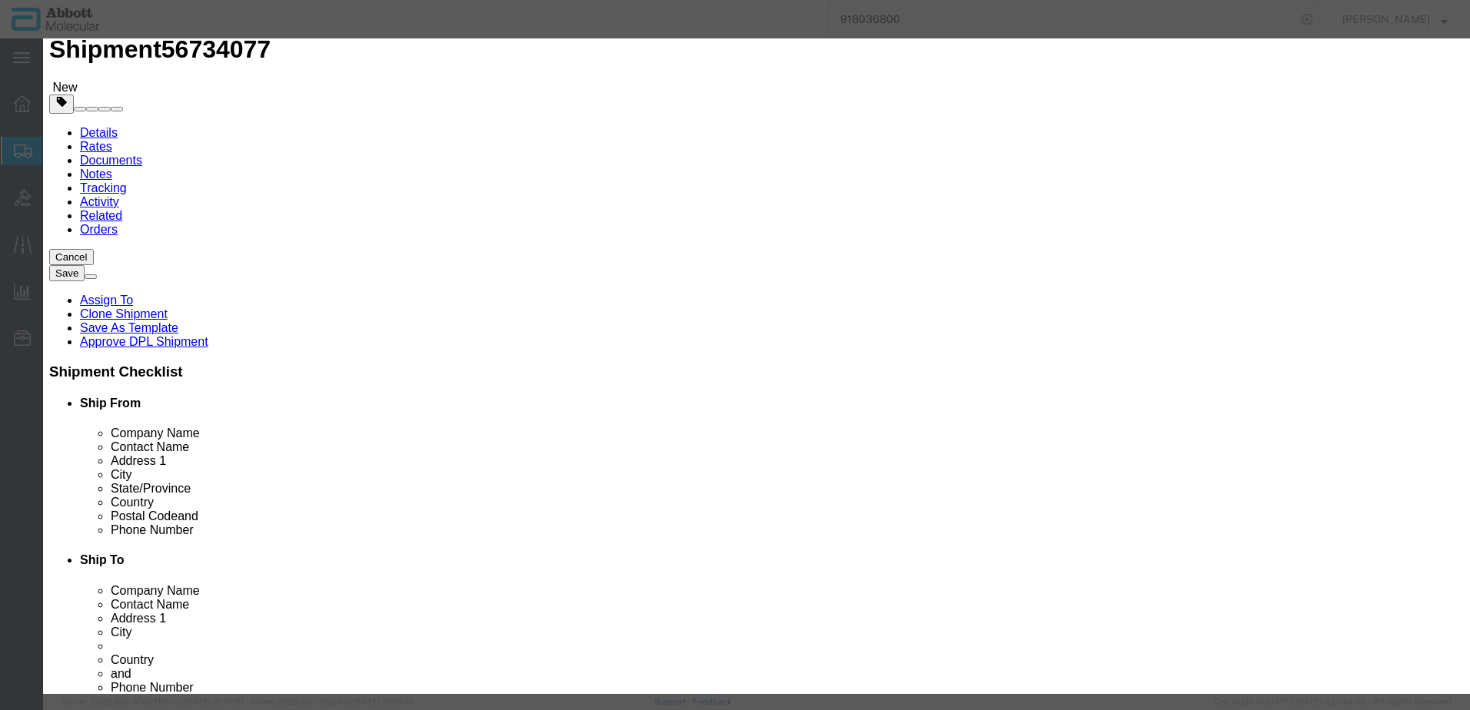
type input "9027905995"
select select "BIS"
type input "56-190089"
type textarea "Reservoir Sensor, Dual Tube, MGW & Lysis"
type input "56-190089"
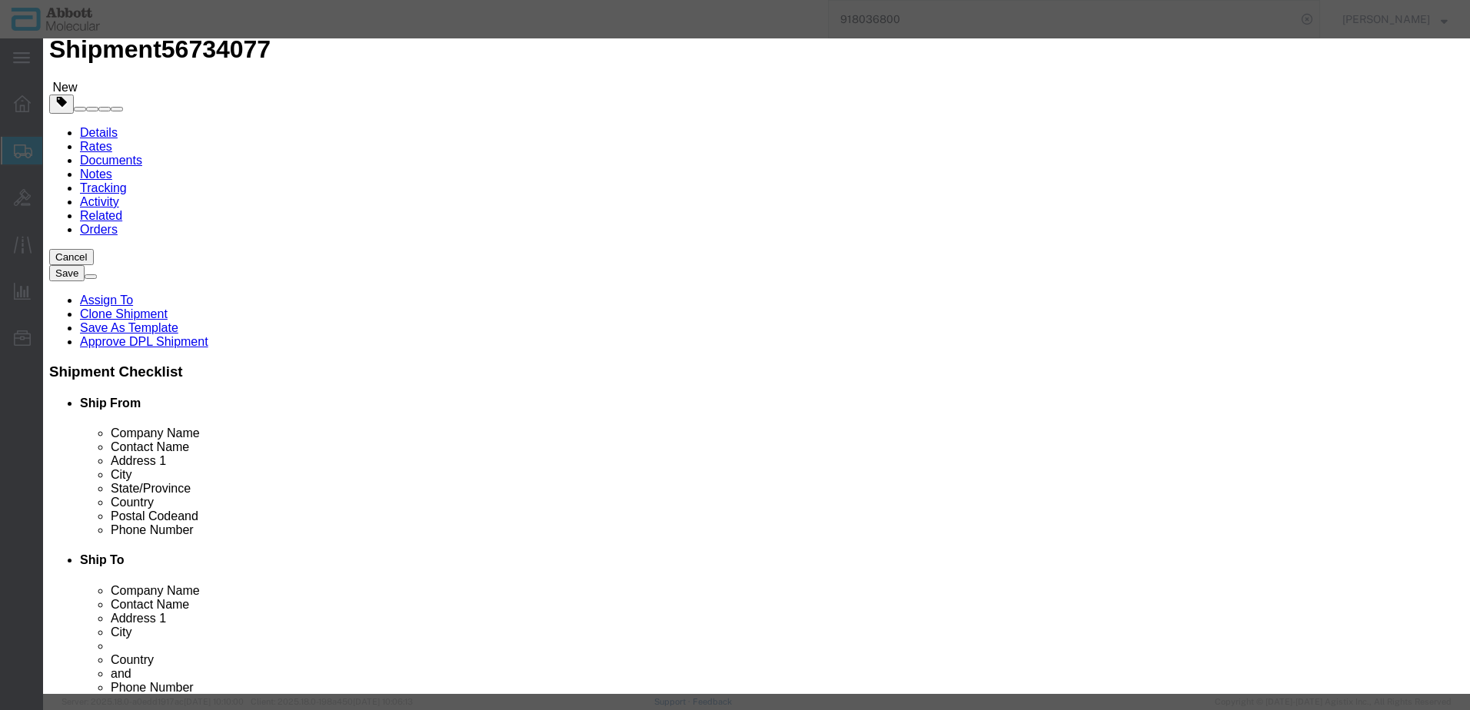
select select "NLR"
type input "2"
type input "1"
click select "Select Account Type Activity ID Airline Appointment Number ASN Batch Number Bil…"
select select "BATCH_NUMBER"
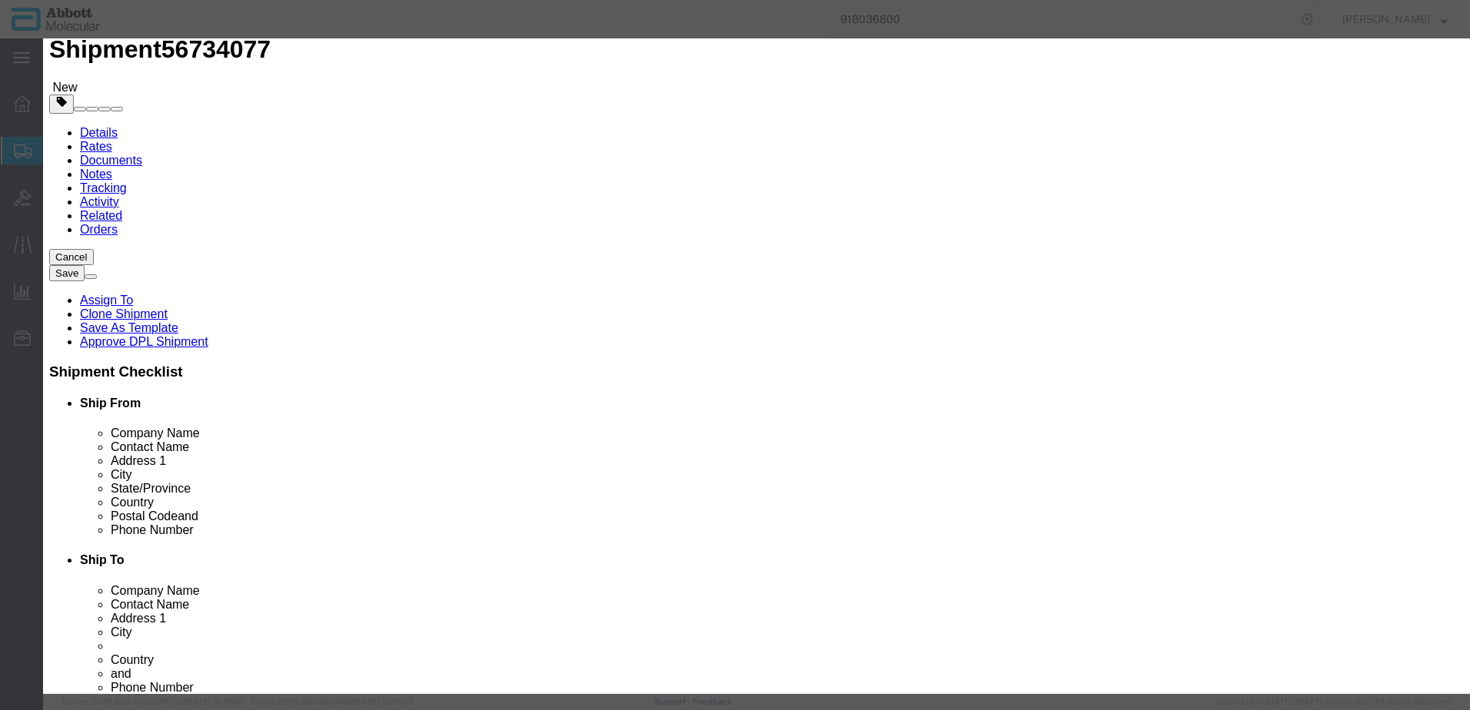
click select "Select Account Type Activity ID Airline Appointment Number ASN Batch Number Bil…"
type input "1001044731"
click button "Save & Add Another"
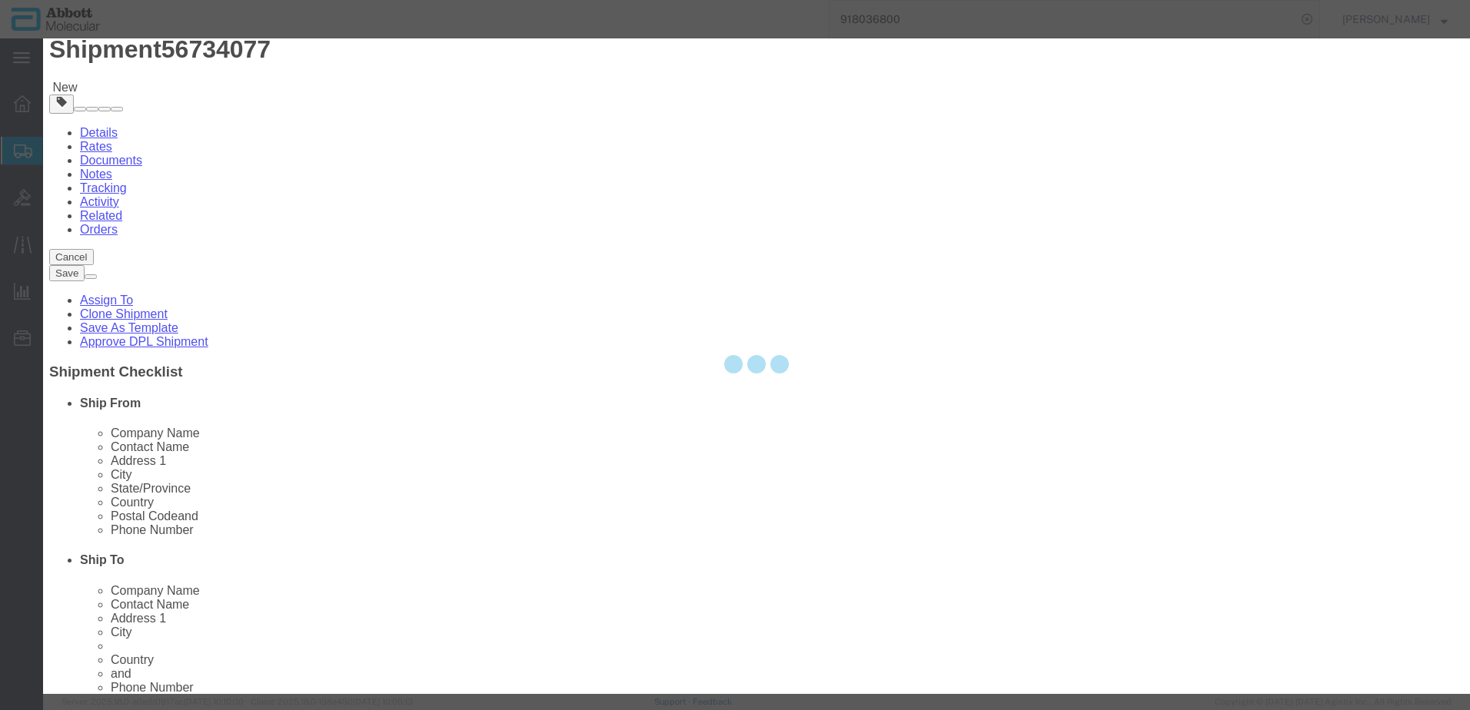
select select "EA"
select select
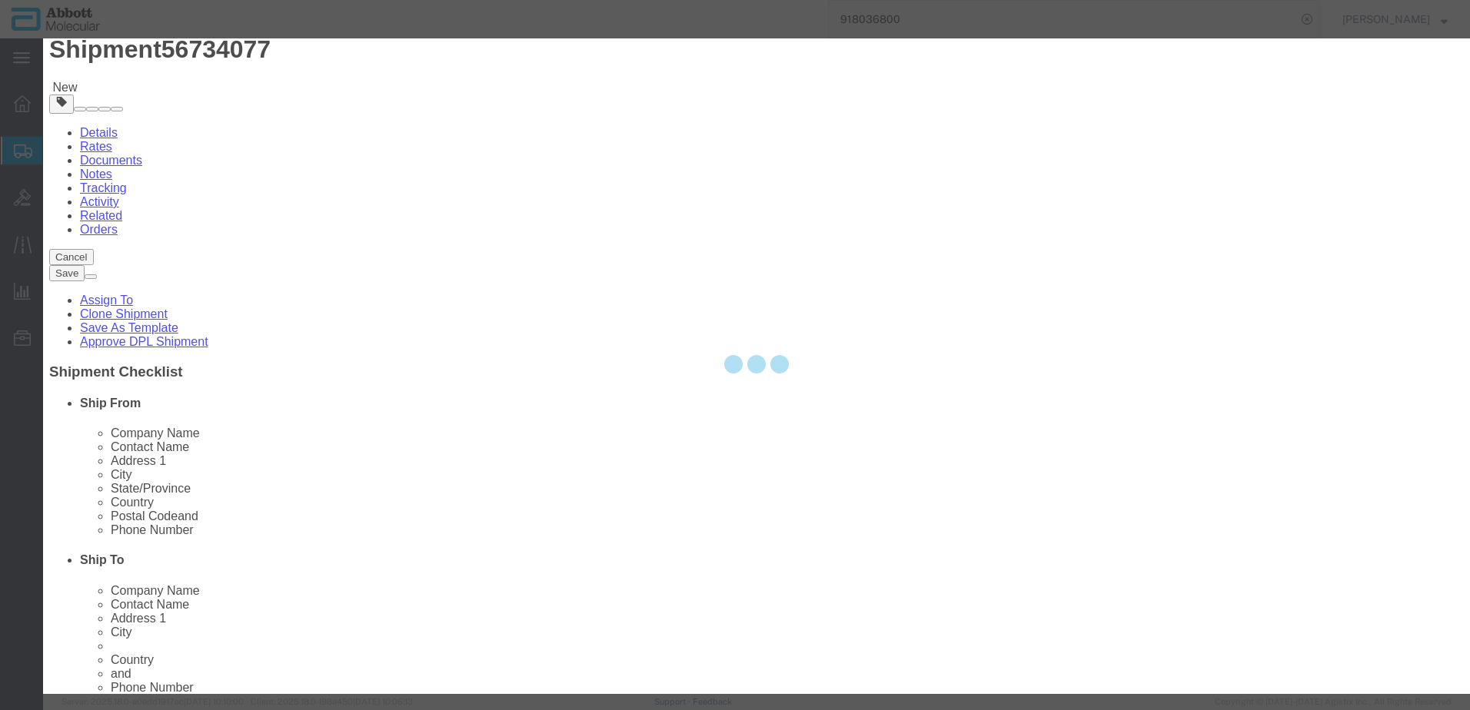
select select "USD"
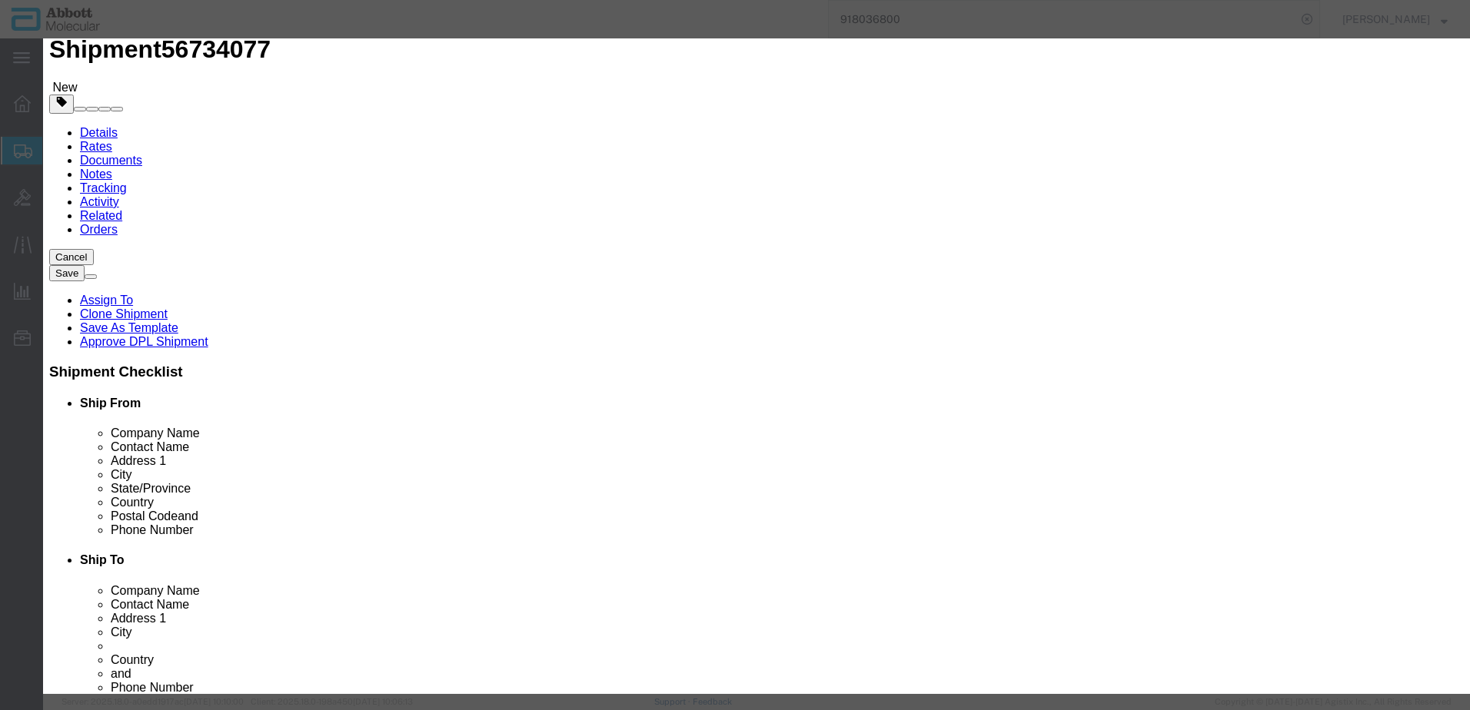
click input "text"
type input "09k3301"
click strong "09K3301"
select select
checkbox input "false"
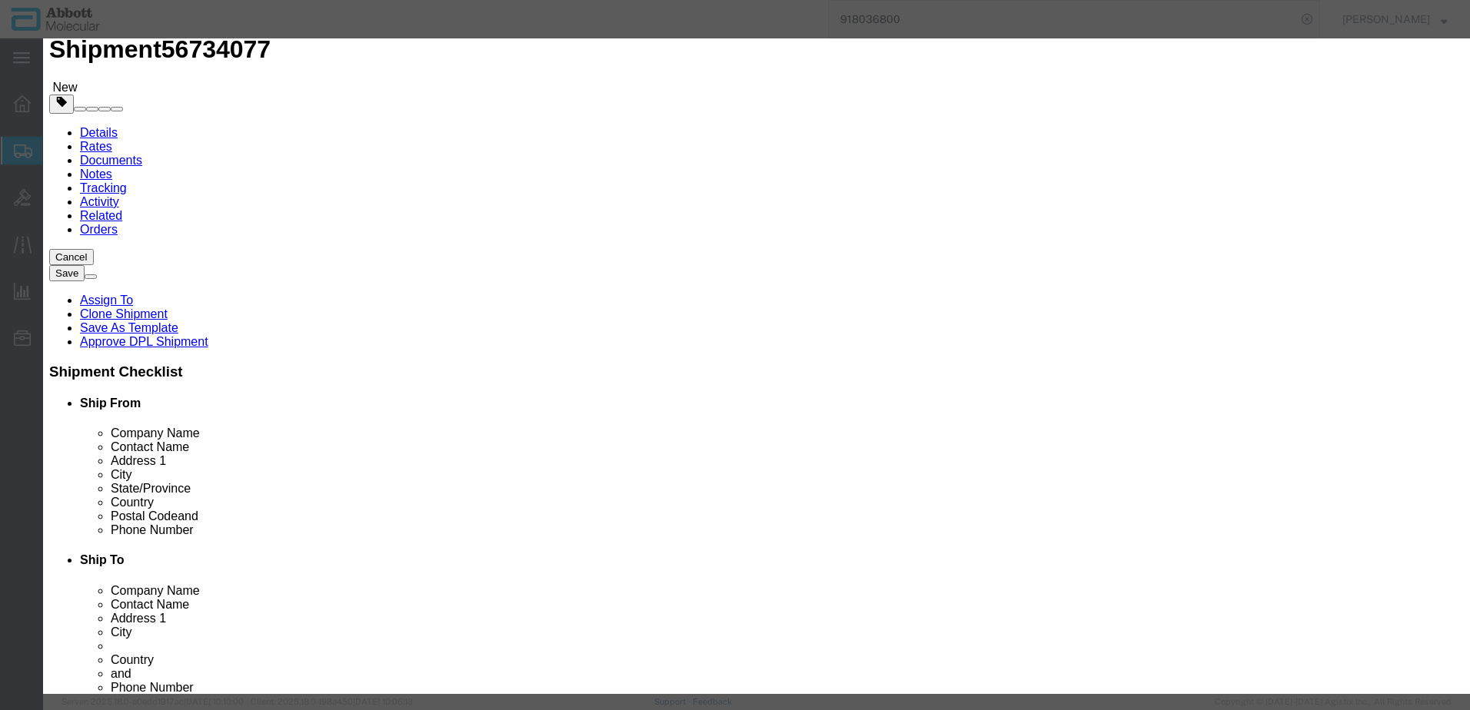
select select "US"
type input "8539212080"
select select "BIS"
checkbox input "false"
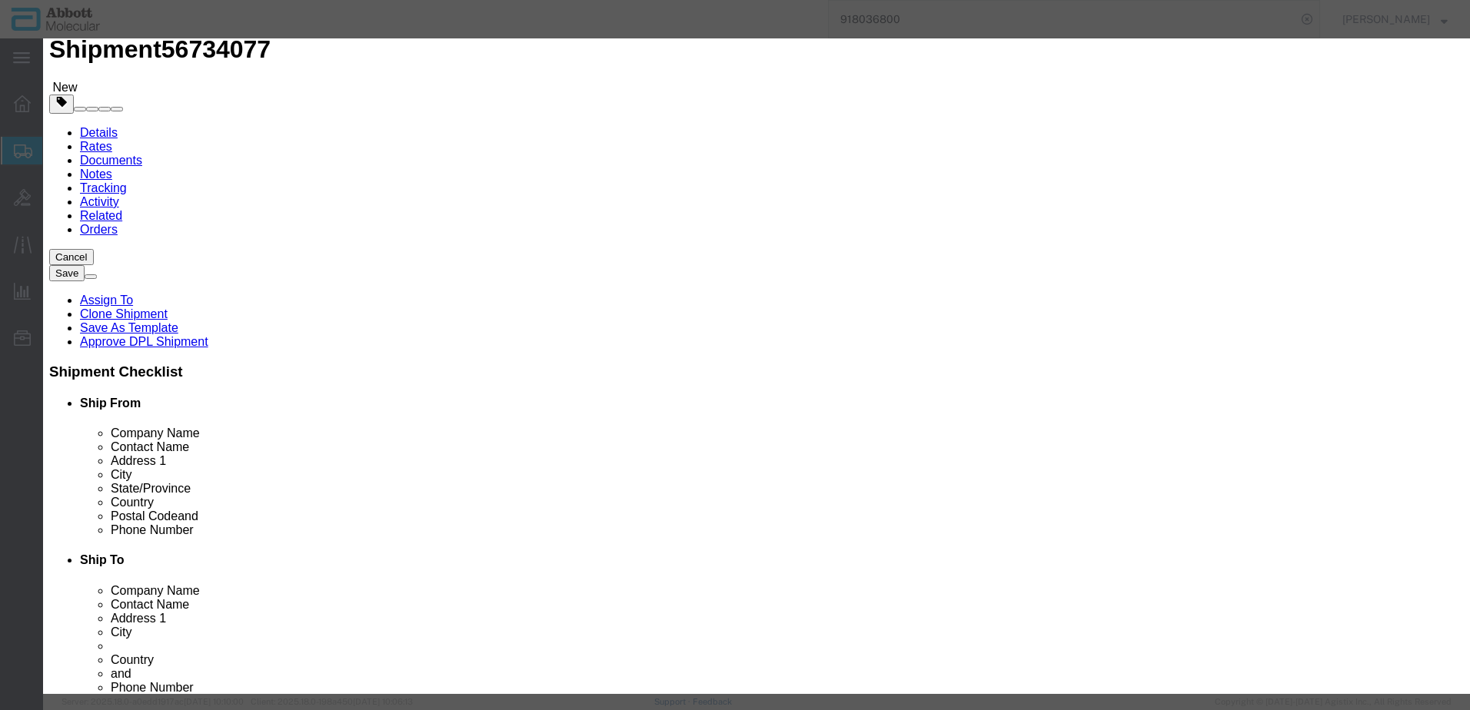
type input "09K3301"
type textarea "M2000RT HALO LAMP(EACH)"
type input "09K3301"
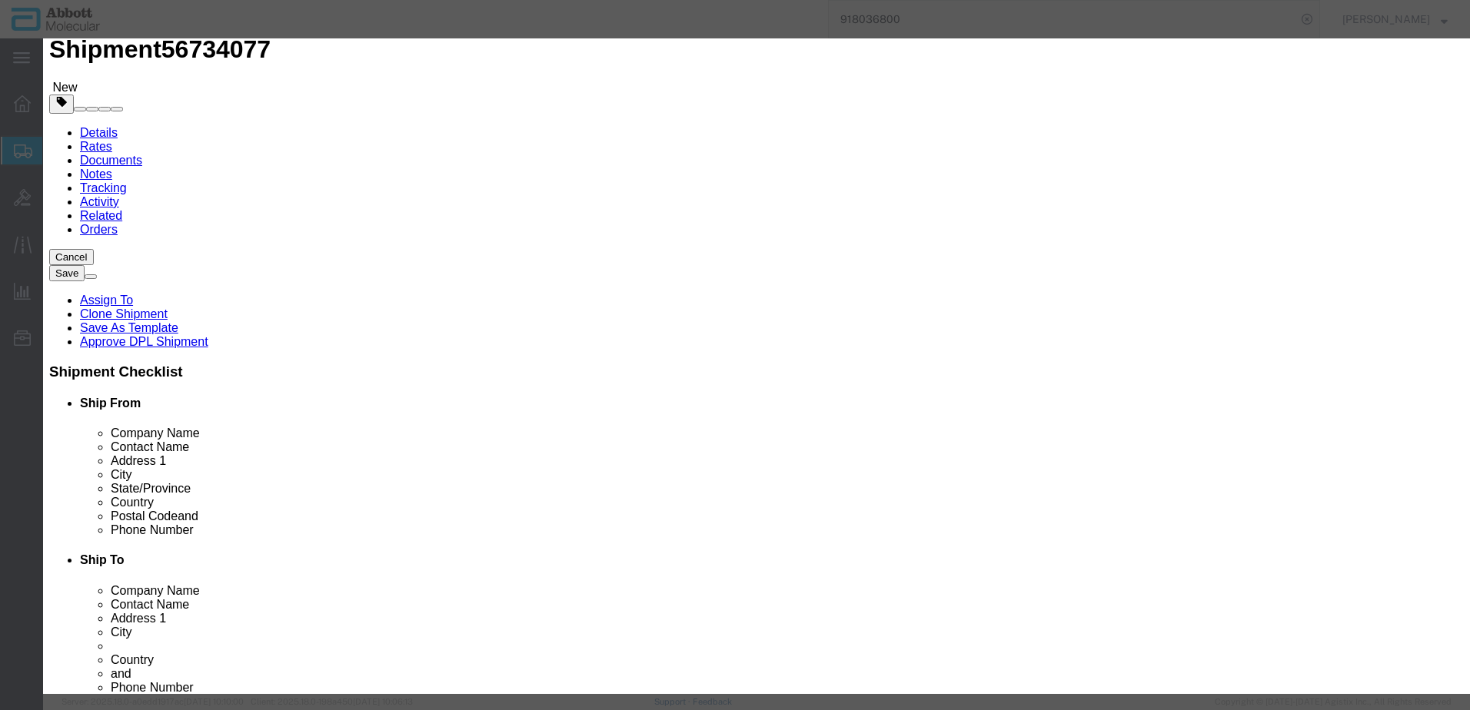
select select "NLR"
type input "10"
type input "1"
click button "Save & Add Another"
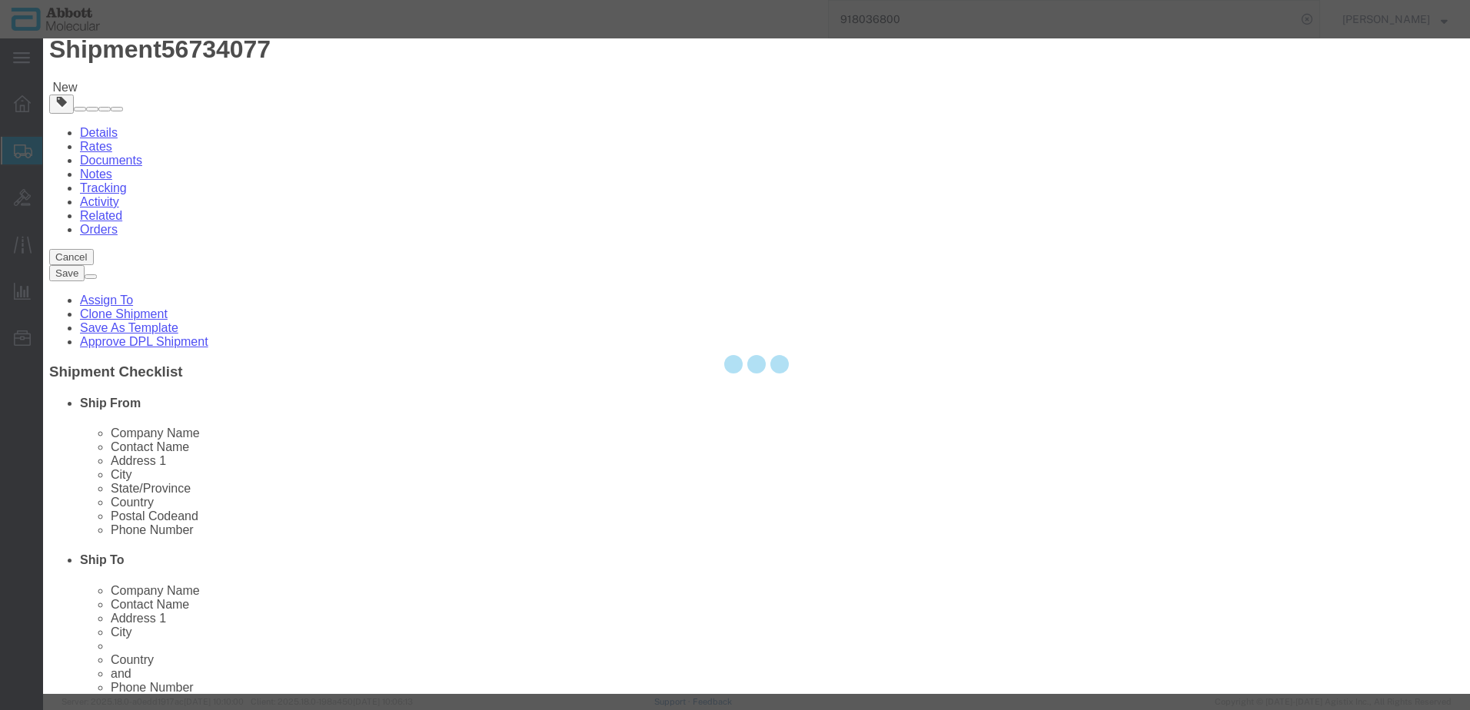
select select "EA"
select select
click at [538, 161] on div at bounding box center [756, 366] width 1427 height 656
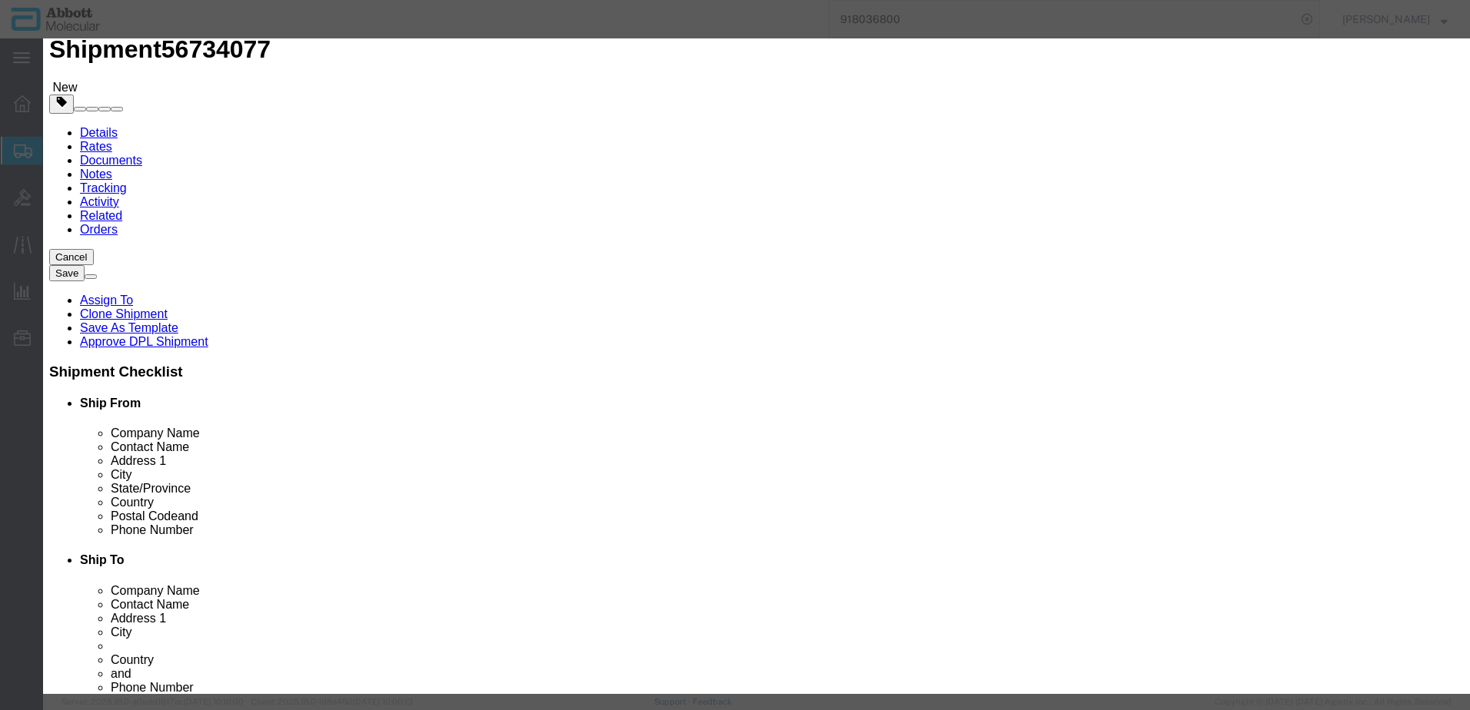
click input "text"
type input "09N2601"
click div "Name: 09N2601 Sku: 09N2601 Model: 09N2601 Description: Alinity m Pipette Tips; …"
checkbox input "false"
select select "US"
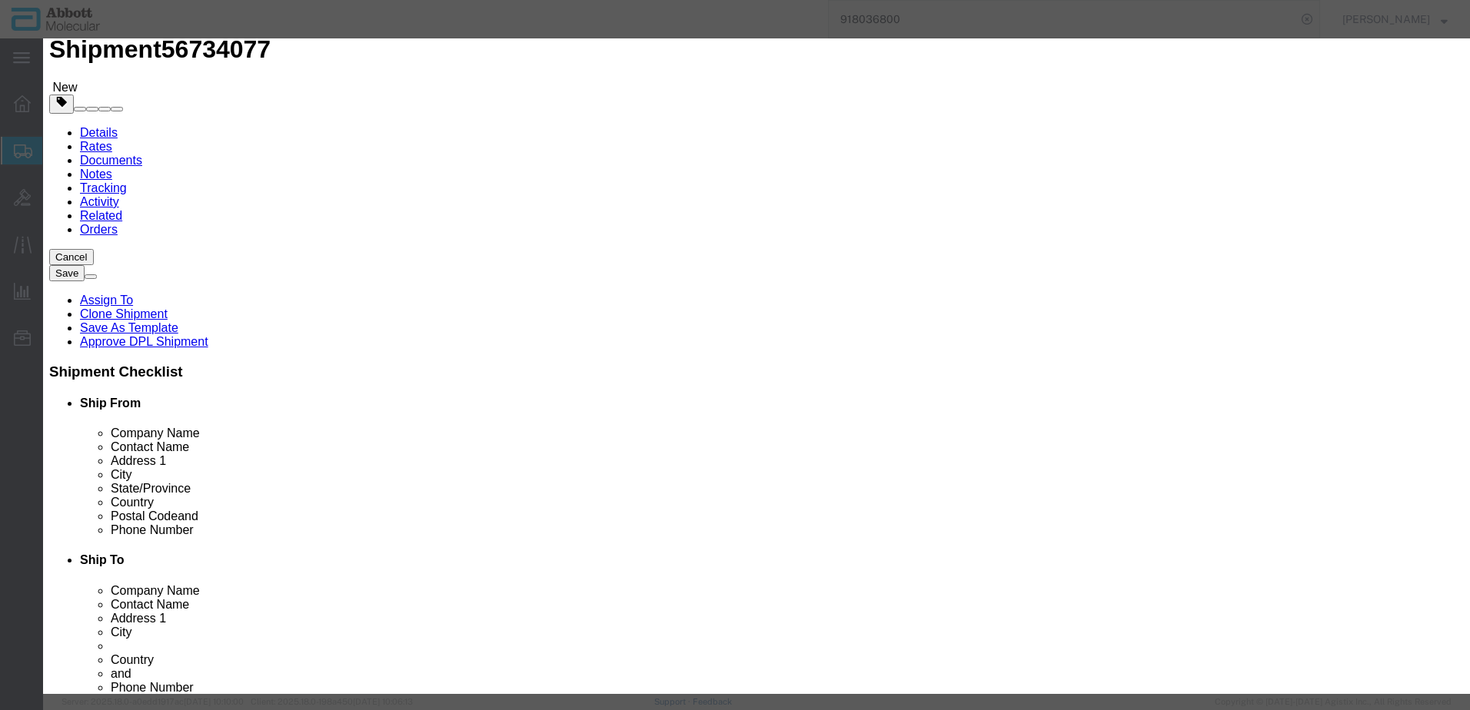
type input "AMBIENT"
type input "8479909596"
select select "BIS"
checkbox input "false"
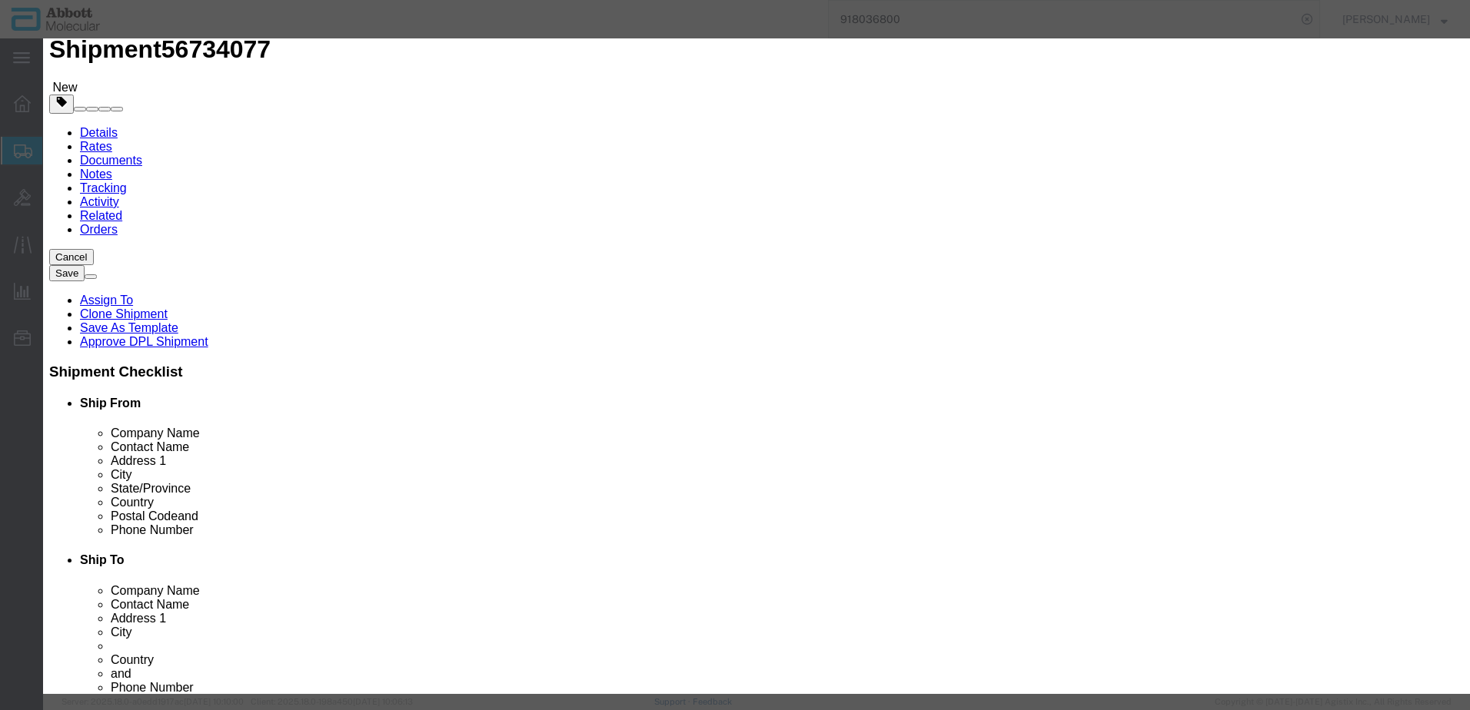
type input "09N2601"
type textarea "Alinity m Pipette Tips; 50uL"
type input "09N2601"
select select "NLR"
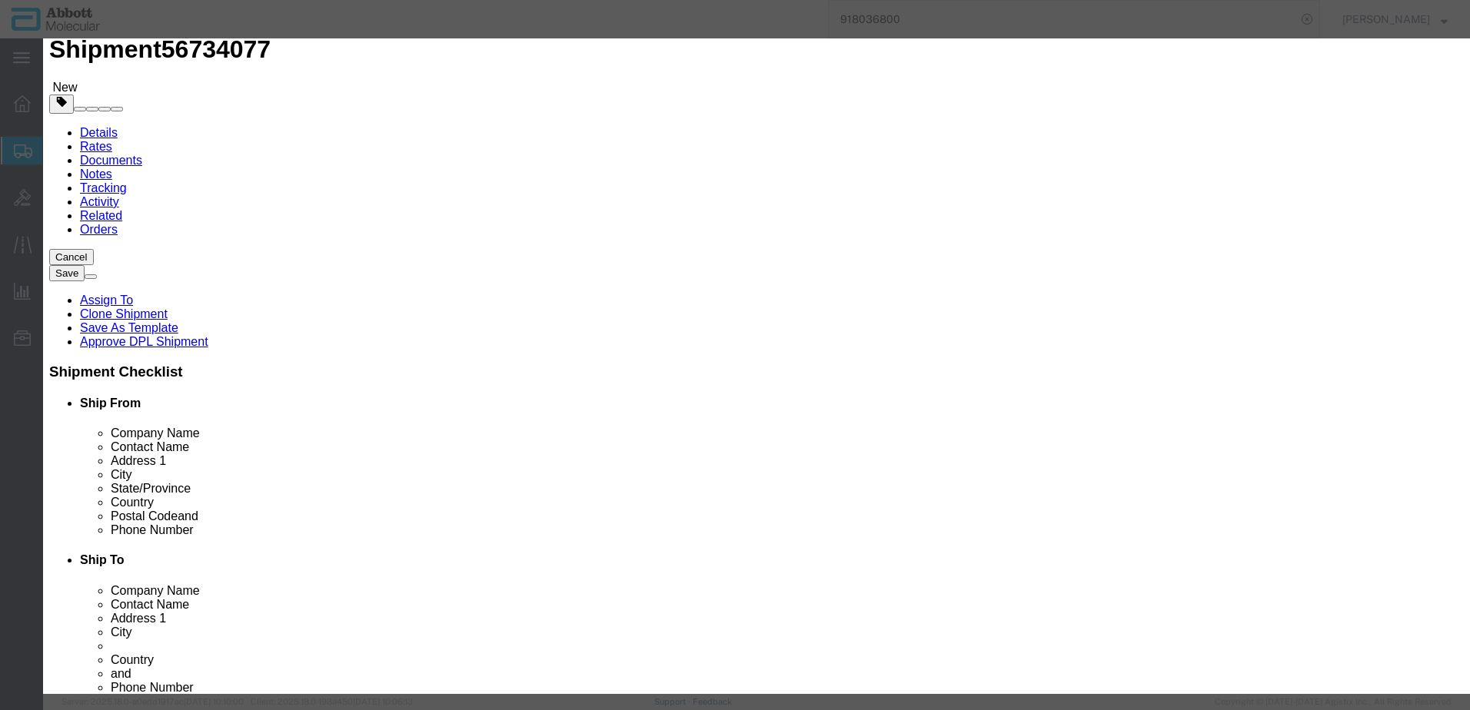
type input "20"
type input "1"
click select "Select Account Type Activity ID Airline Appointment Number ASN Batch Number Bil…"
select select "BATCH_NUMBER"
click select "Select Account Type Activity ID Airline Appointment Number ASN Batch Number Bil…"
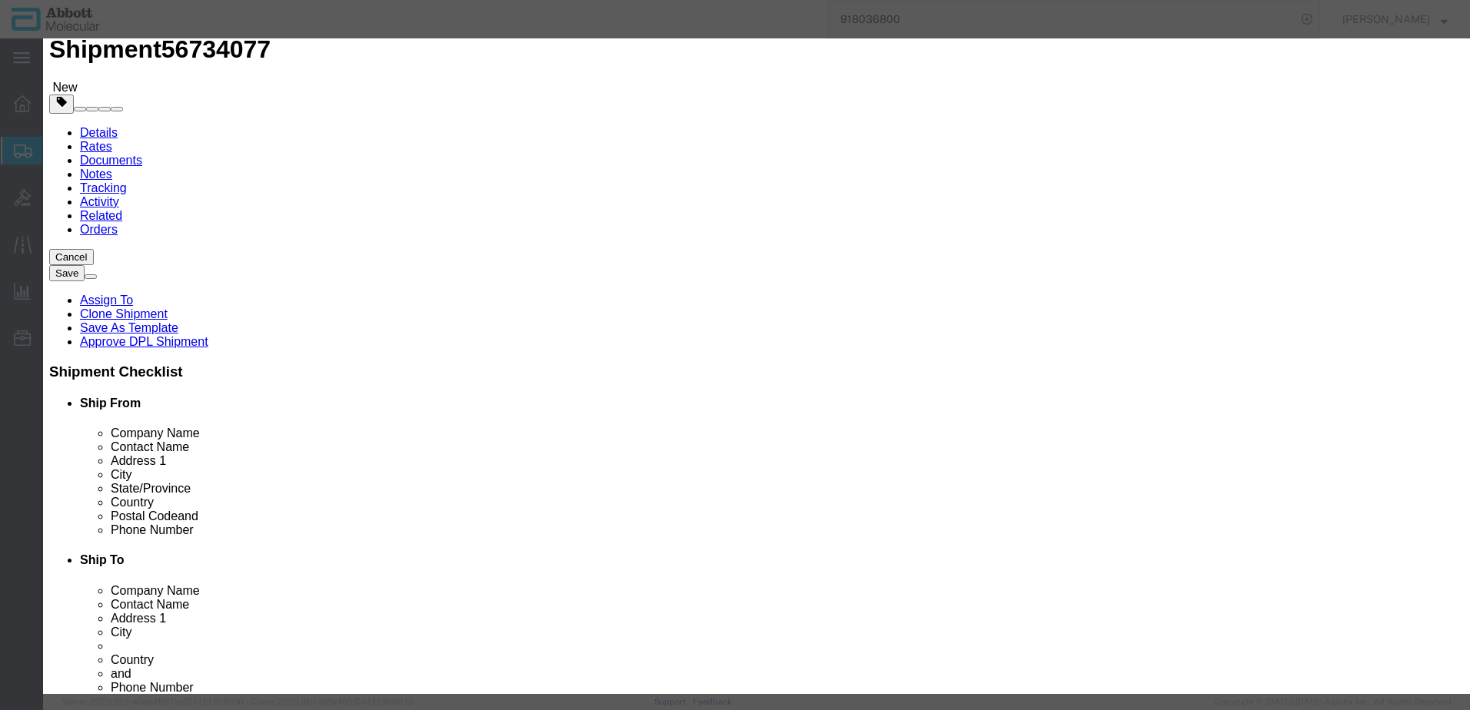
type input "1175183"
click button "Save & Add Another"
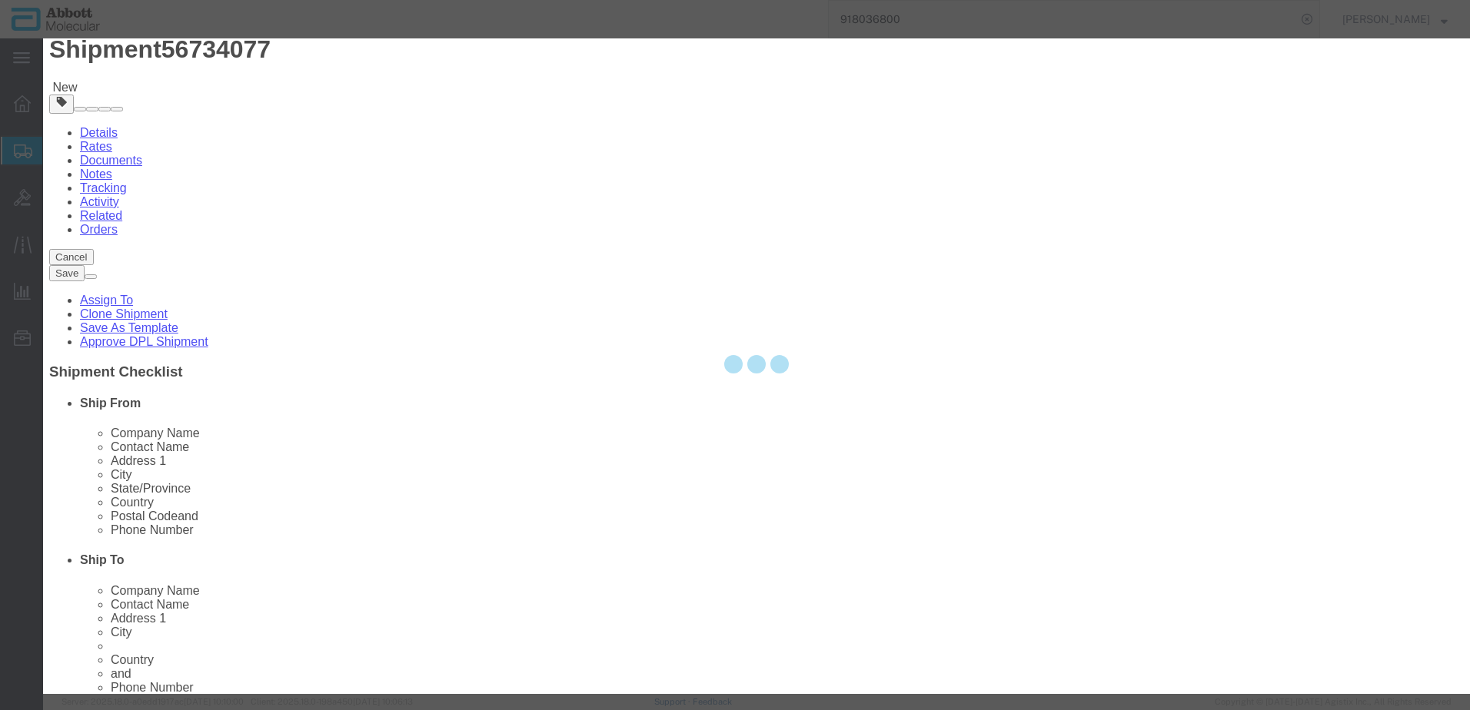
select select "EA"
select select
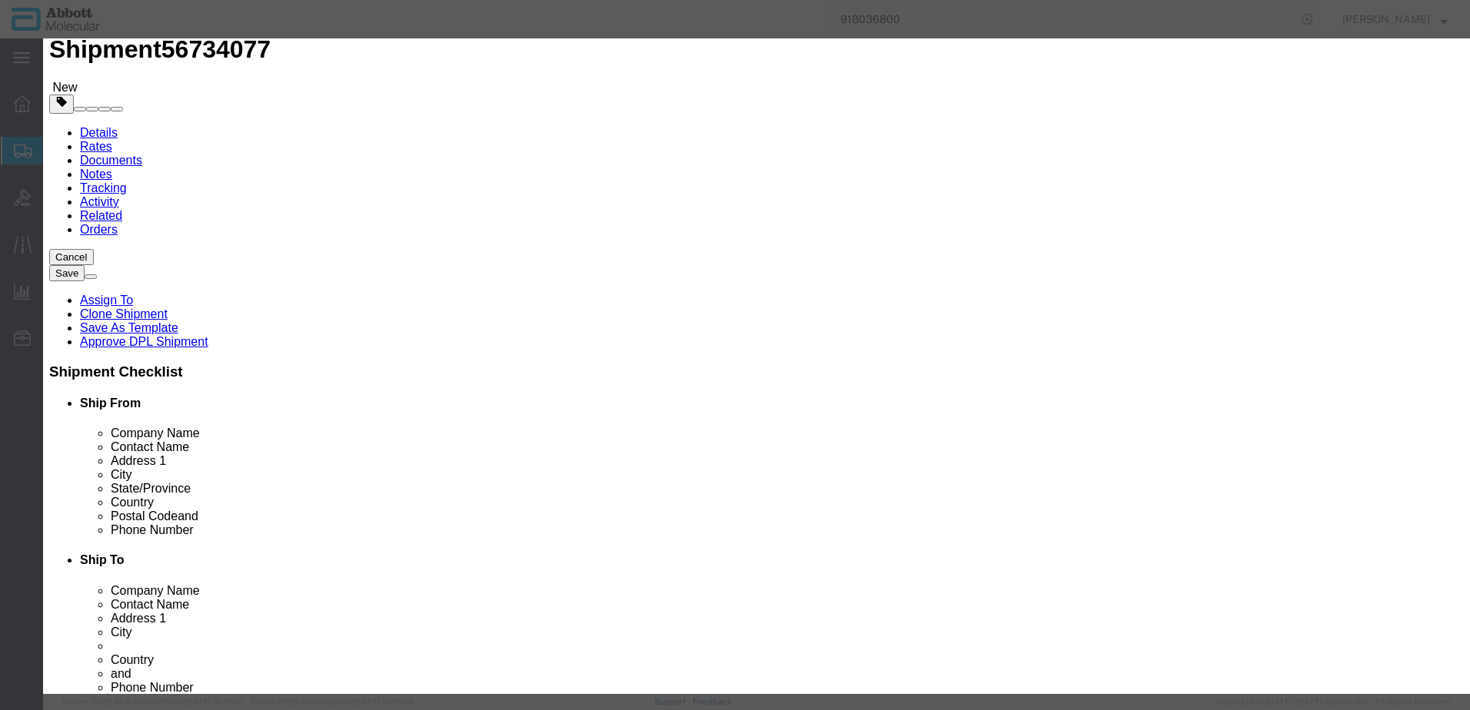
drag, startPoint x: 544, startPoint y: 158, endPoint x: 501, endPoint y: 120, distance: 57.7
click input "text"
type input "09N2612"
click strong "09N2612"
select select
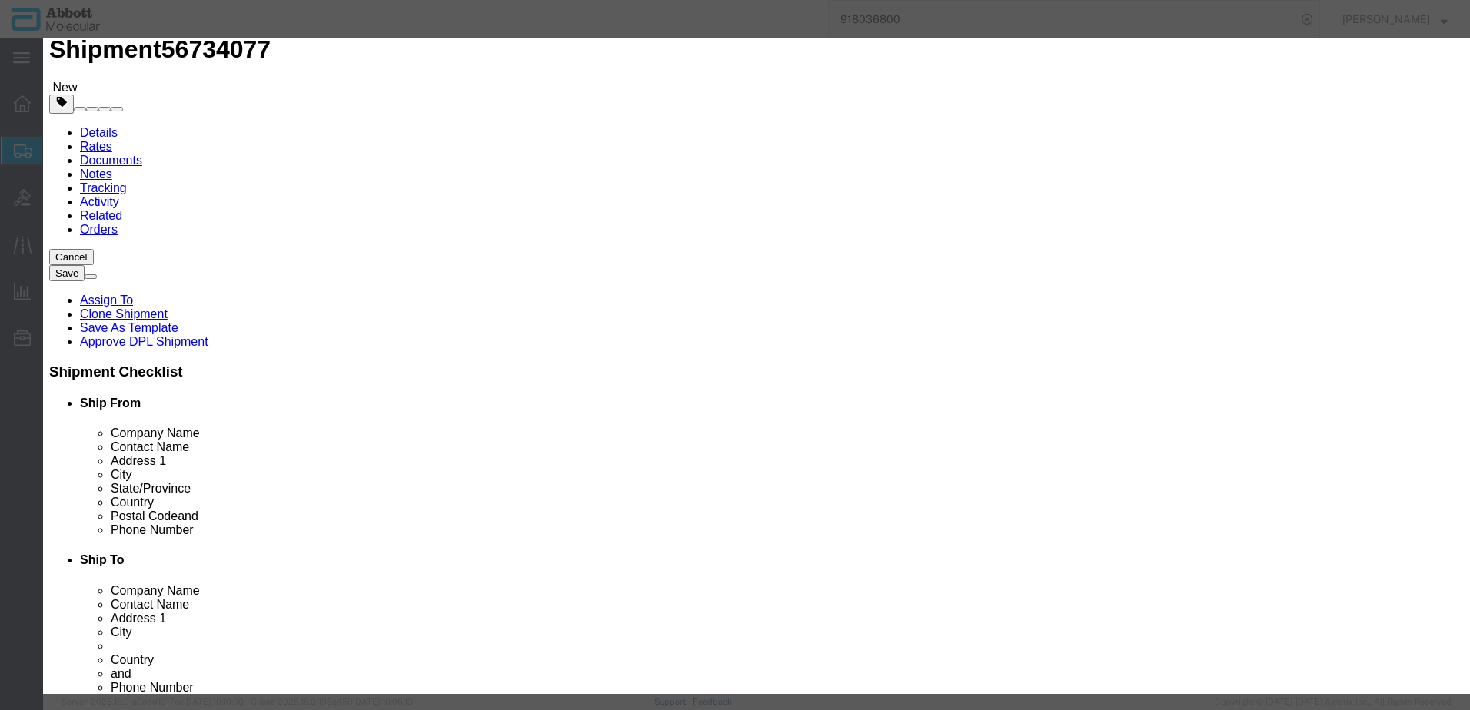
checkbox input "false"
select select "US"
type input "AMBIENT"
type input "3926909985"
select select "BIS"
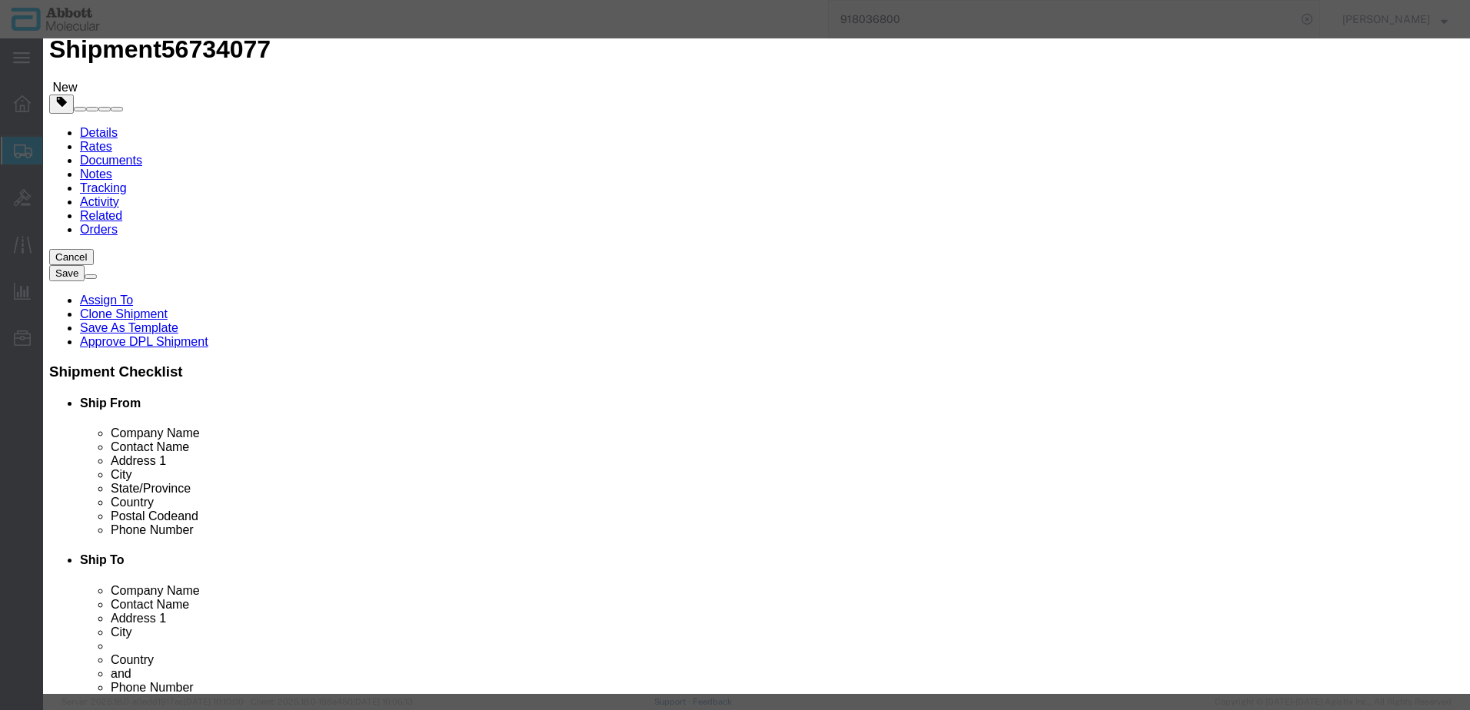
checkbox input "false"
type input "09N2612"
type textarea "Alinity m Waste Box"
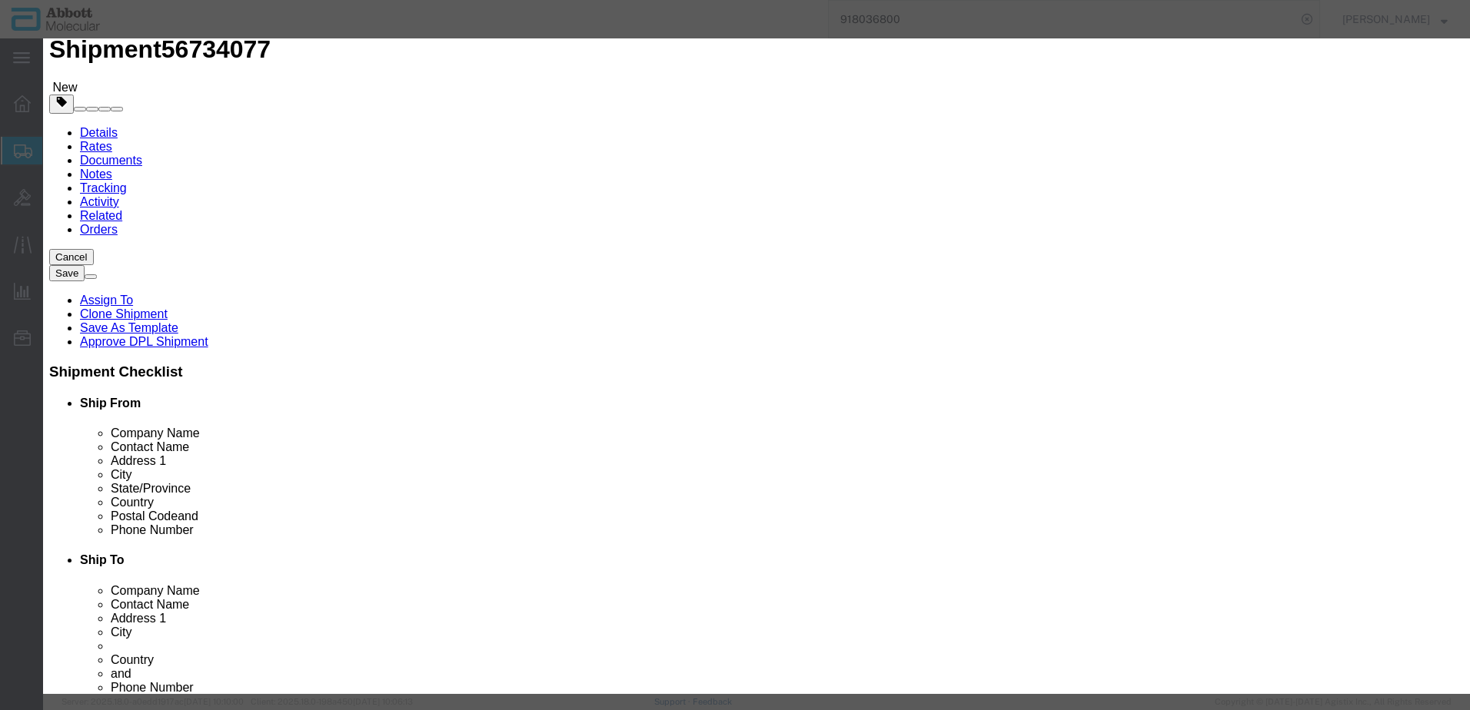
type input "09N2612"
select select "NLR"
type input "40"
type input "1"
click select "Select Account Type Activity ID Airline Appointment Number ASN Batch Number Bil…"
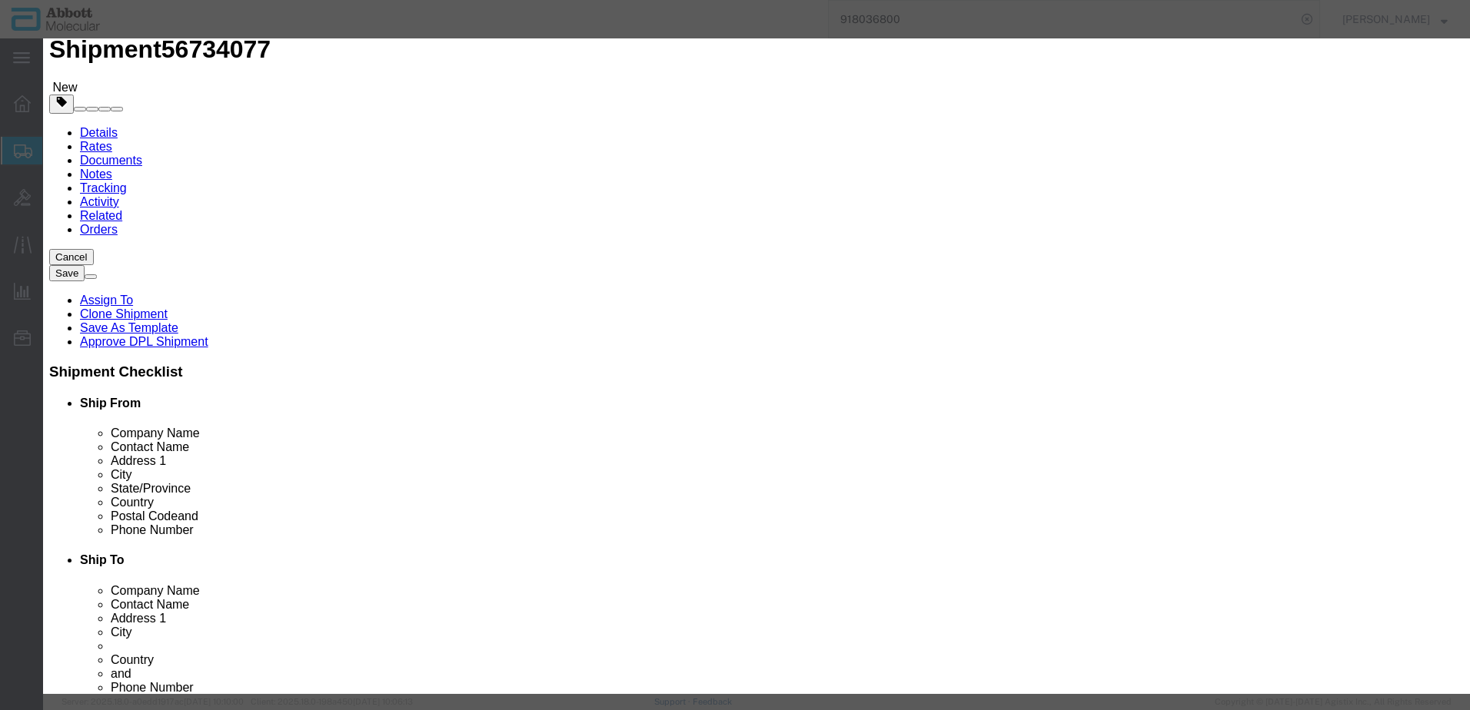
select select "BATCH_NUMBER"
click select "Select Account Type Activity ID Airline Appointment Number ASN Batch Number Bil…"
type input "44559"
click button "Save & Add Another"
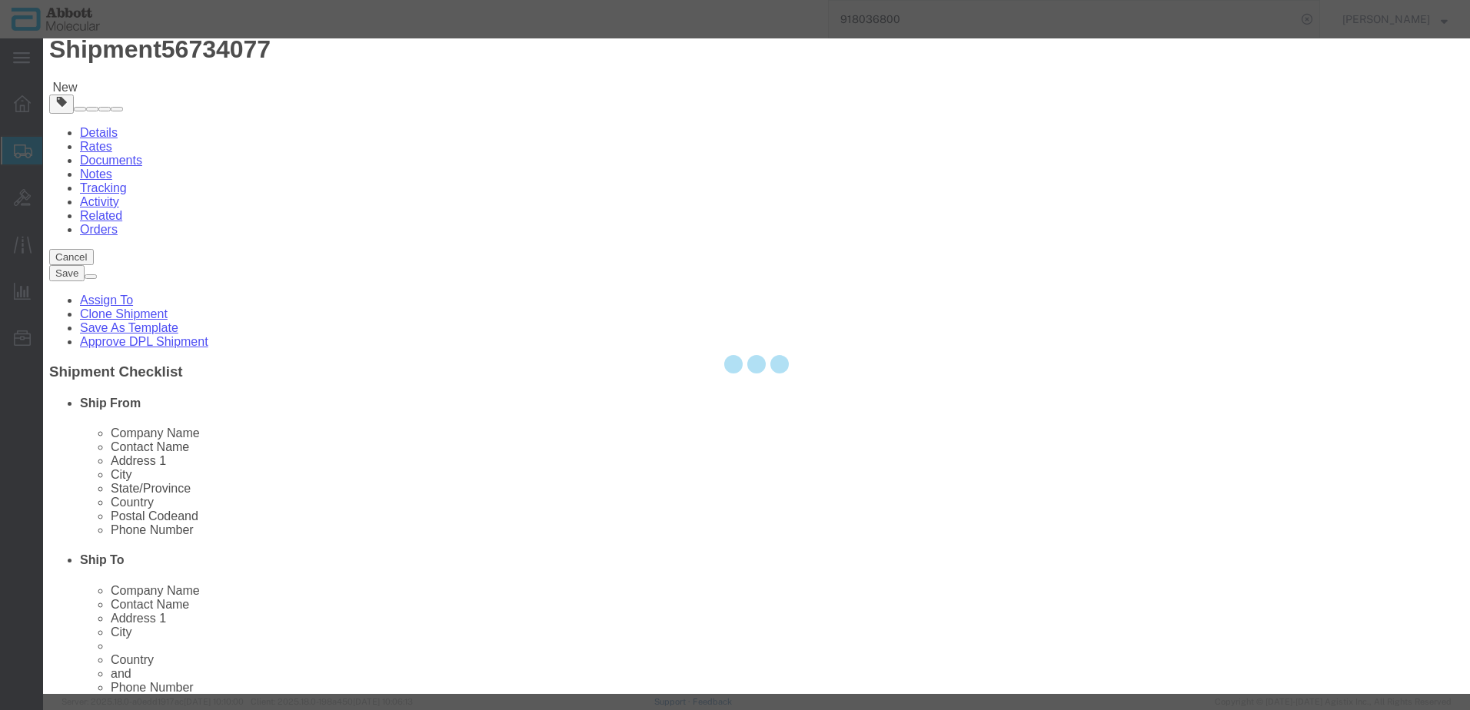
select select "EA"
select select
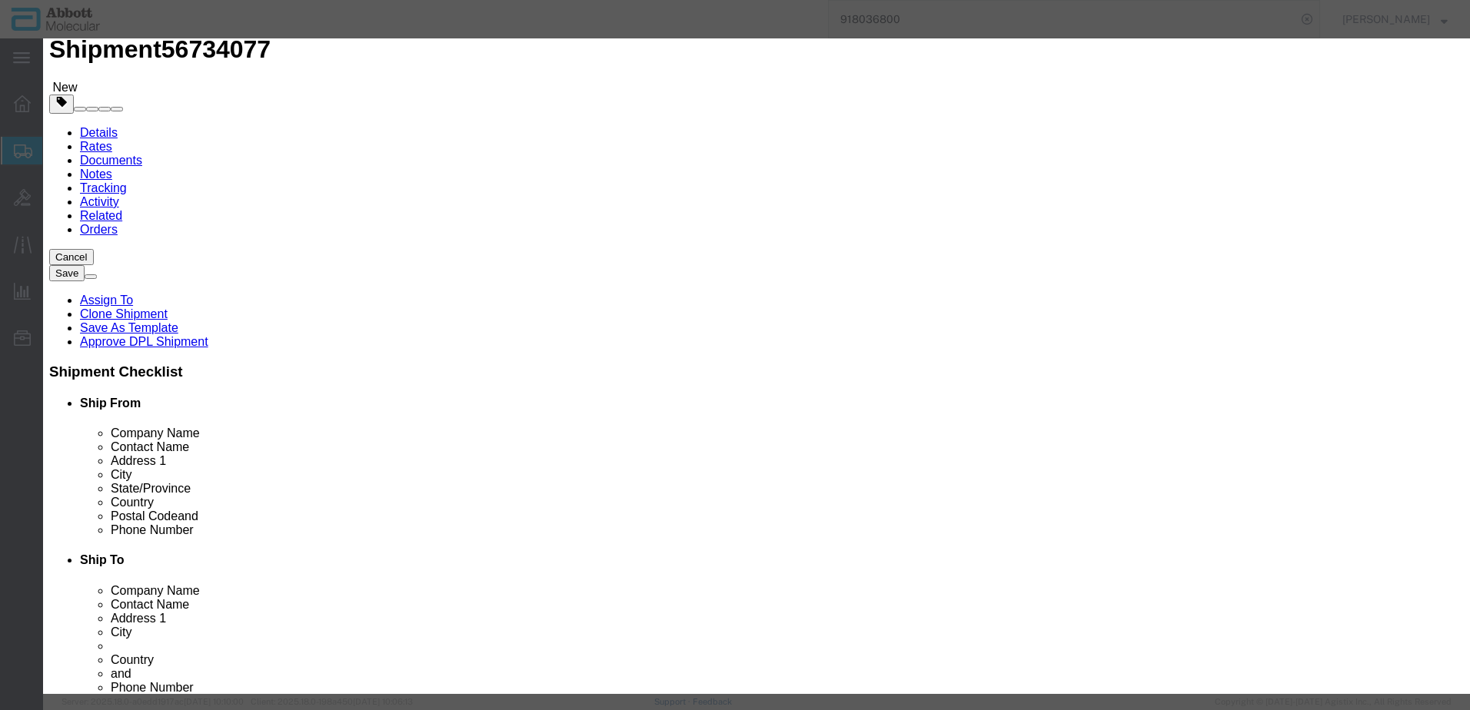
drag, startPoint x: 540, startPoint y: 156, endPoint x: 497, endPoint y: 118, distance: 57.7
click input "text"
type input "09N2620"
click strong "09N2620"
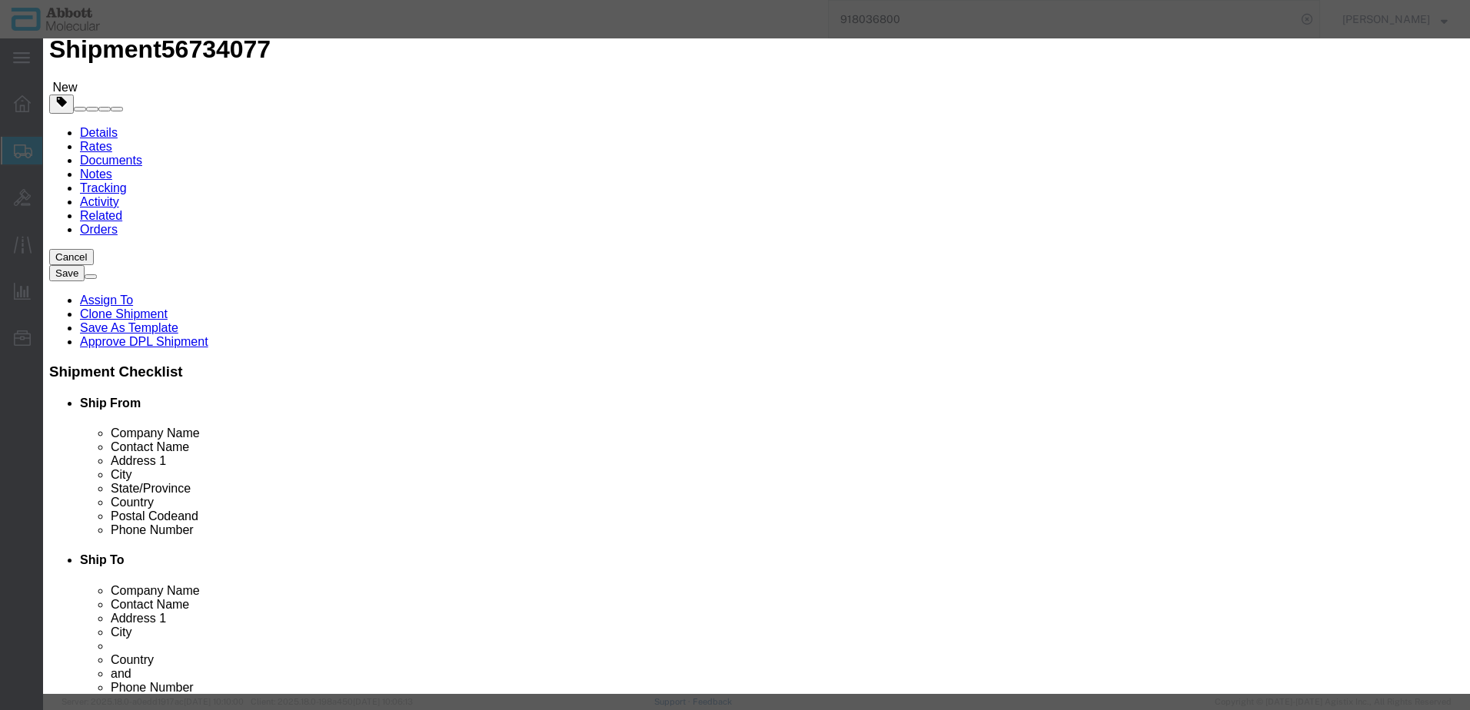
select select
checkbox input "false"
select select "US"
type input "AMBIENT"
type input "3926909985"
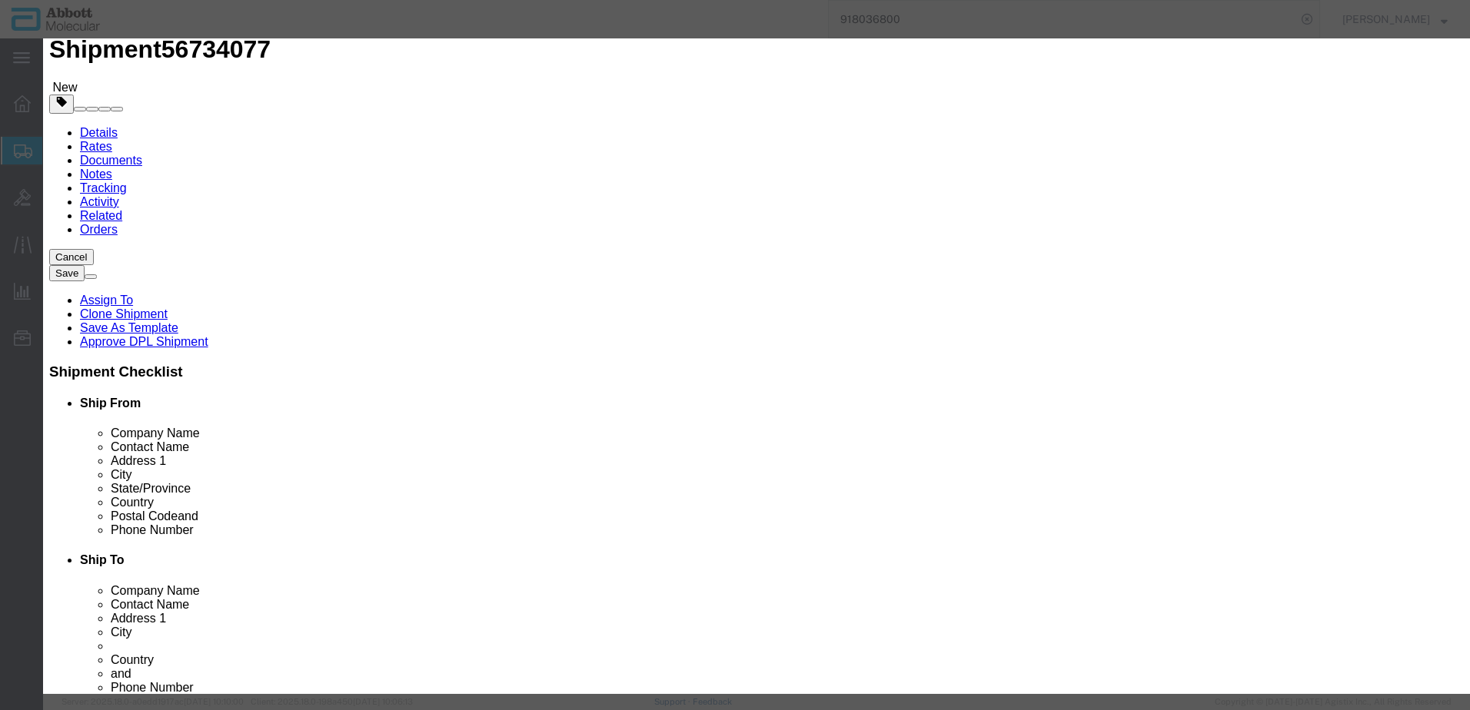
select select "BIS"
checkbox input "false"
type input "09N2620"
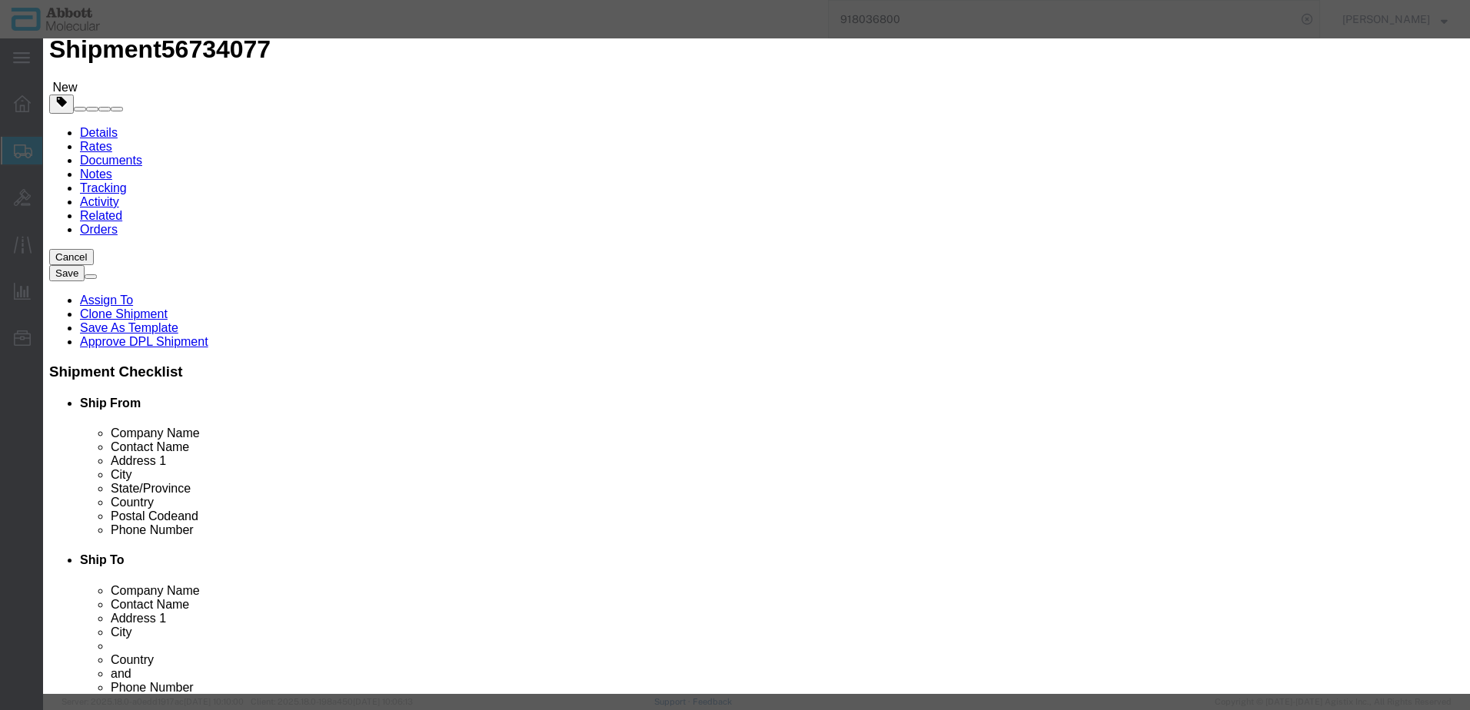
type textarea "Alinity m IRU Waste Container"
type input "09N2620"
select select "NLR"
type input "14"
type input "1"
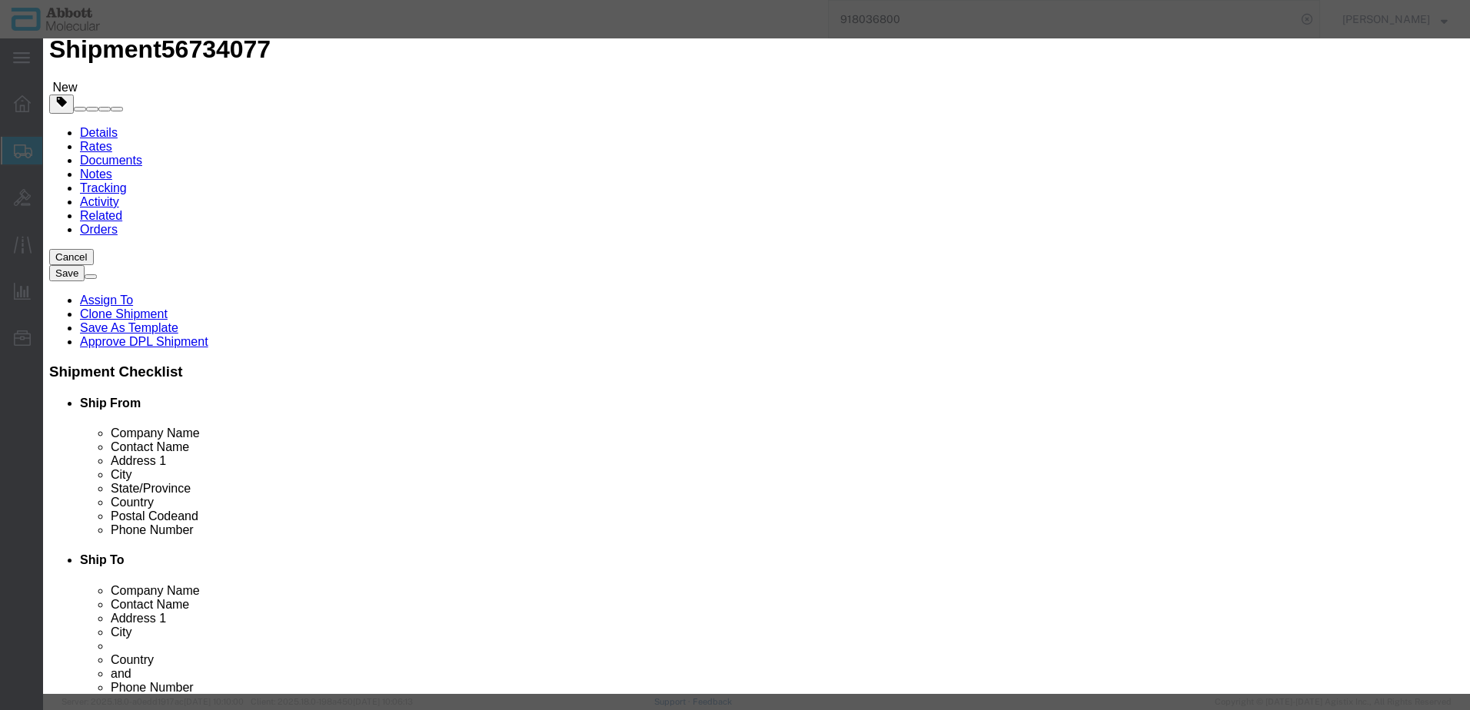
click select "Select Account Type Activity ID Airline Appointment Number ASN Batch Number Bil…"
select select "BATCH_NUMBER"
click select "Select Account Type Activity ID Airline Appointment Number ASN Batch Number Bil…"
type input "10076055"
click button "Save & Add Another"
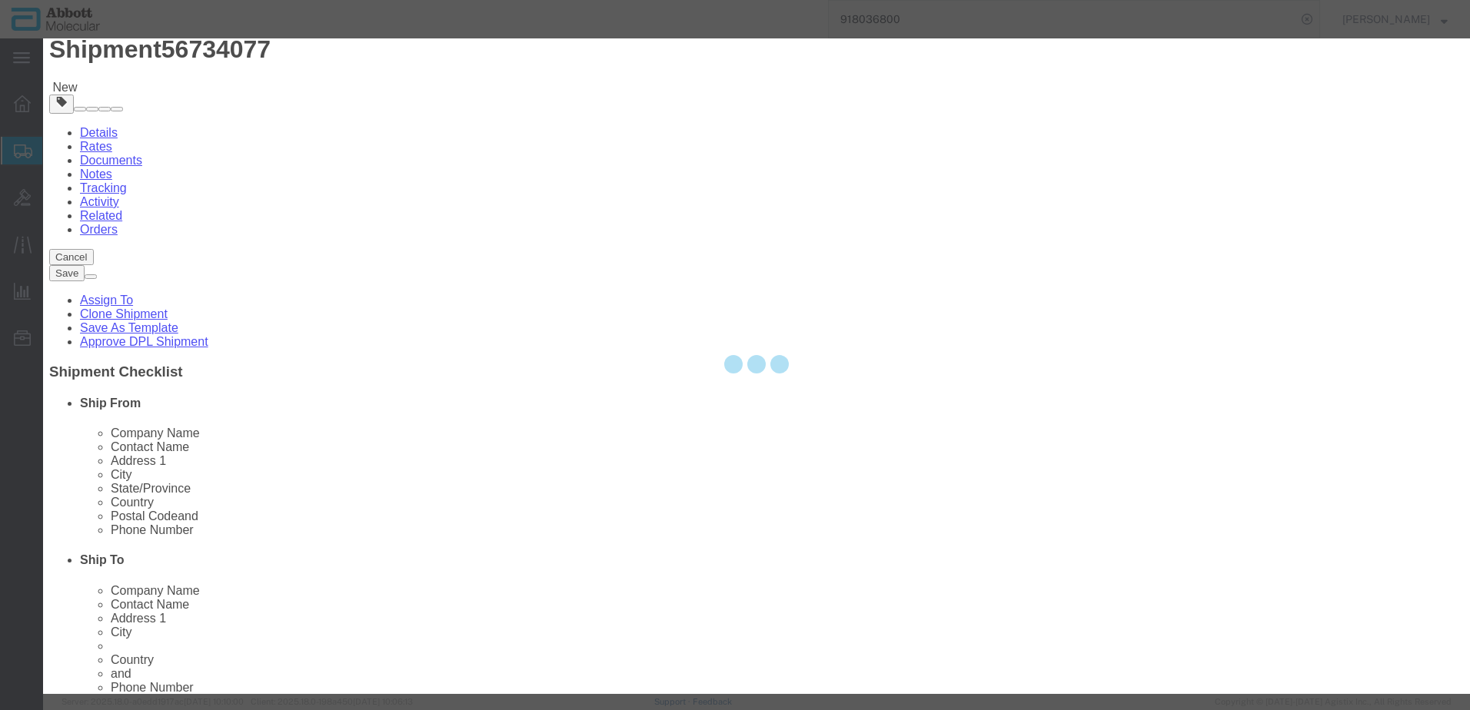
select select "EA"
select select
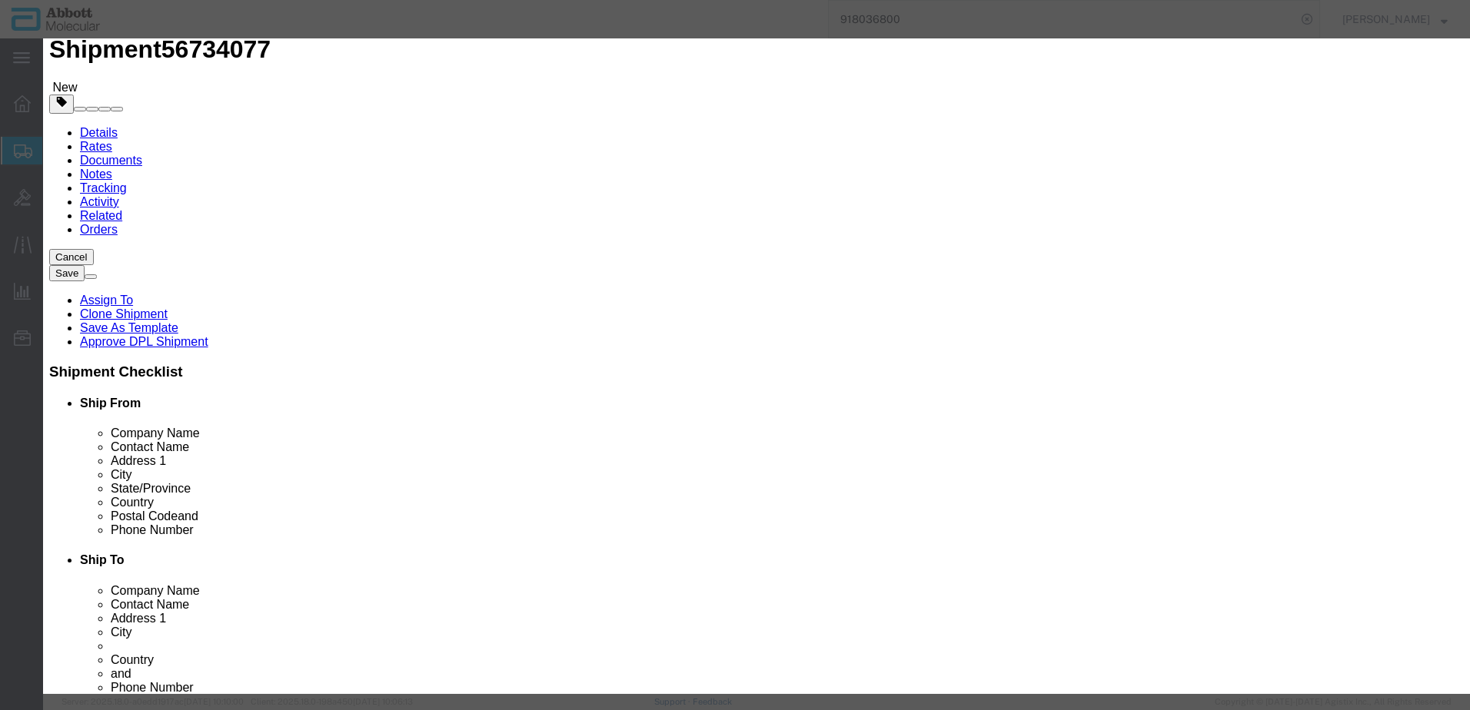
click input "text"
type input "[PHONE_NUMBER]"
click strong "[PHONE_NUMBER]"
select select "USD"
select select "US"
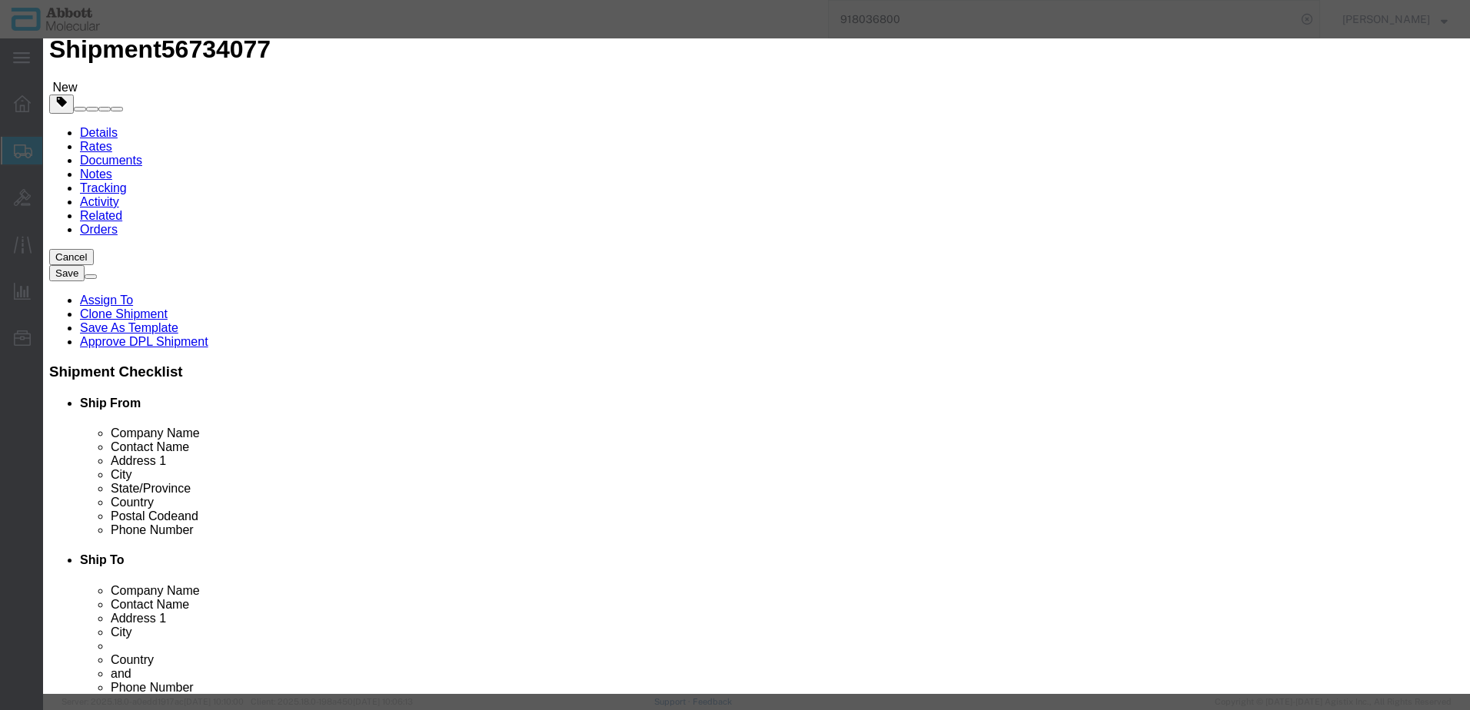
type input "3926909989"
drag, startPoint x: 958, startPoint y: 244, endPoint x: 954, endPoint y: 257, distance: 12.9
click select "Select Account Type Activity ID Airline Appointment Number ASN Batch Number Bil…"
click button "Save & Add Another"
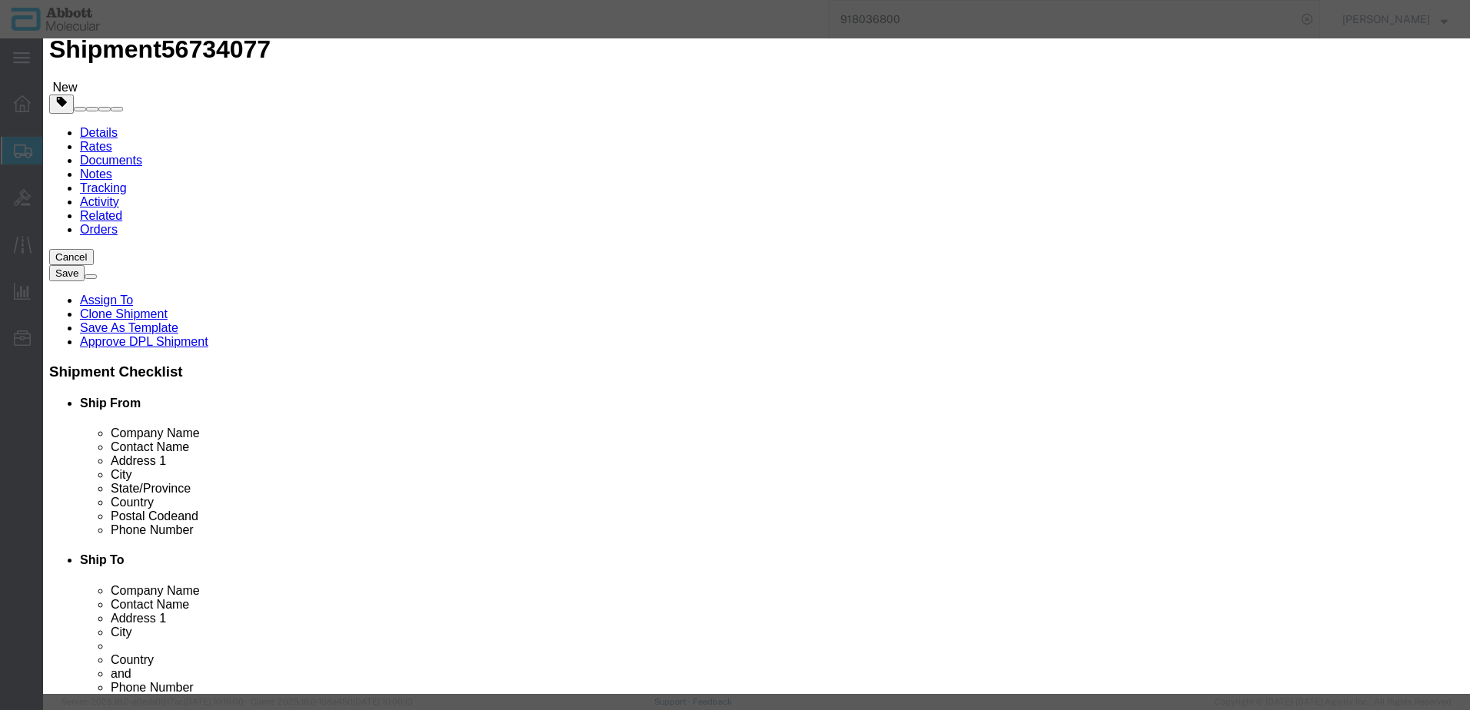
click button "Close"
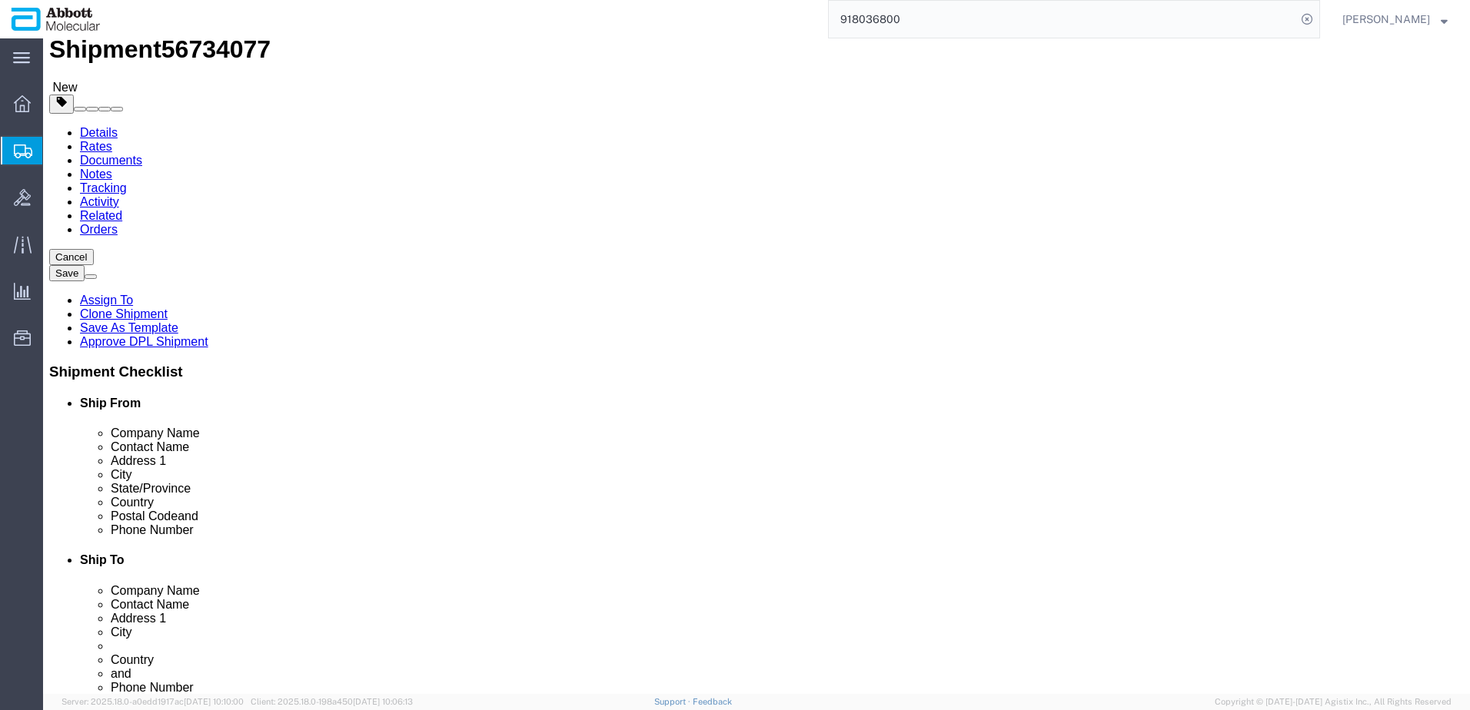
click link "Add Content"
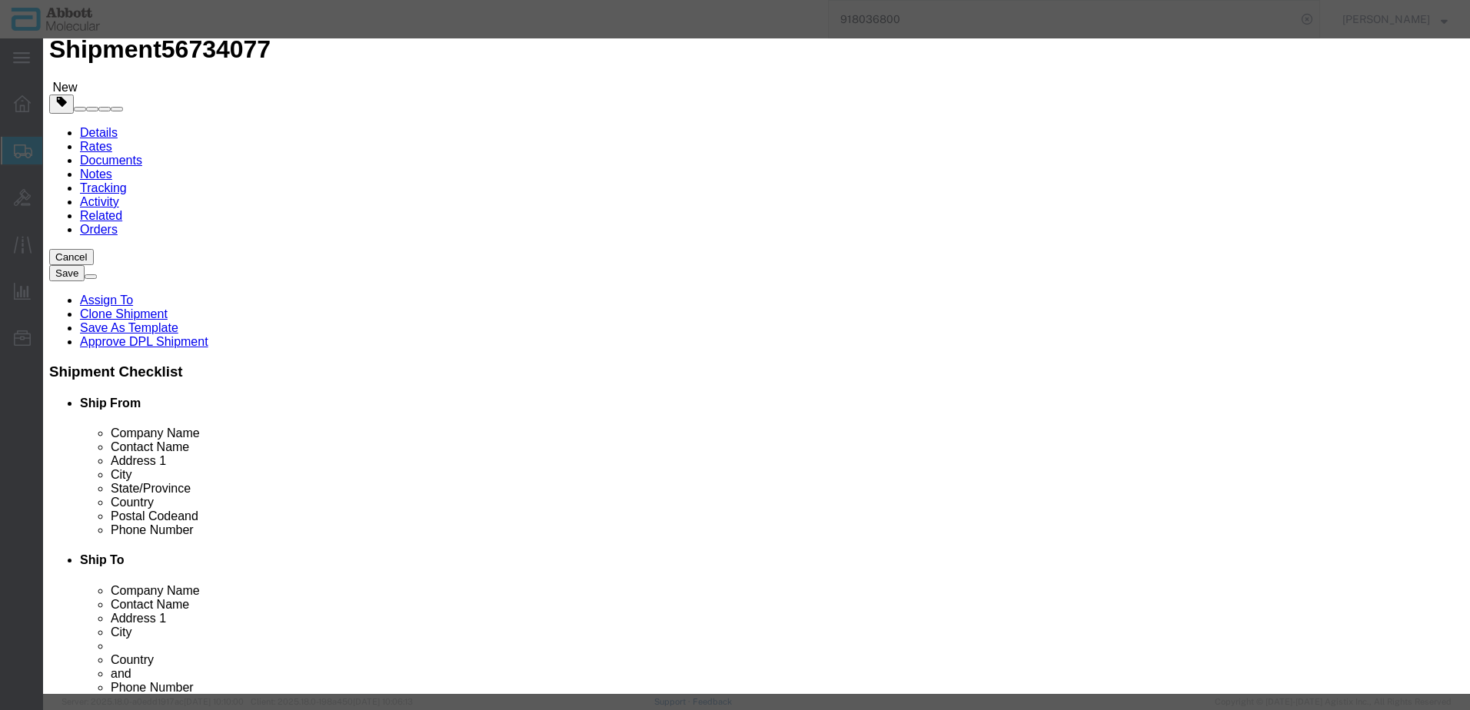
click input "text"
click td "Model: 30-144410"
click button "Save & Add Another"
click input "text"
click td "Model: 56-270087"
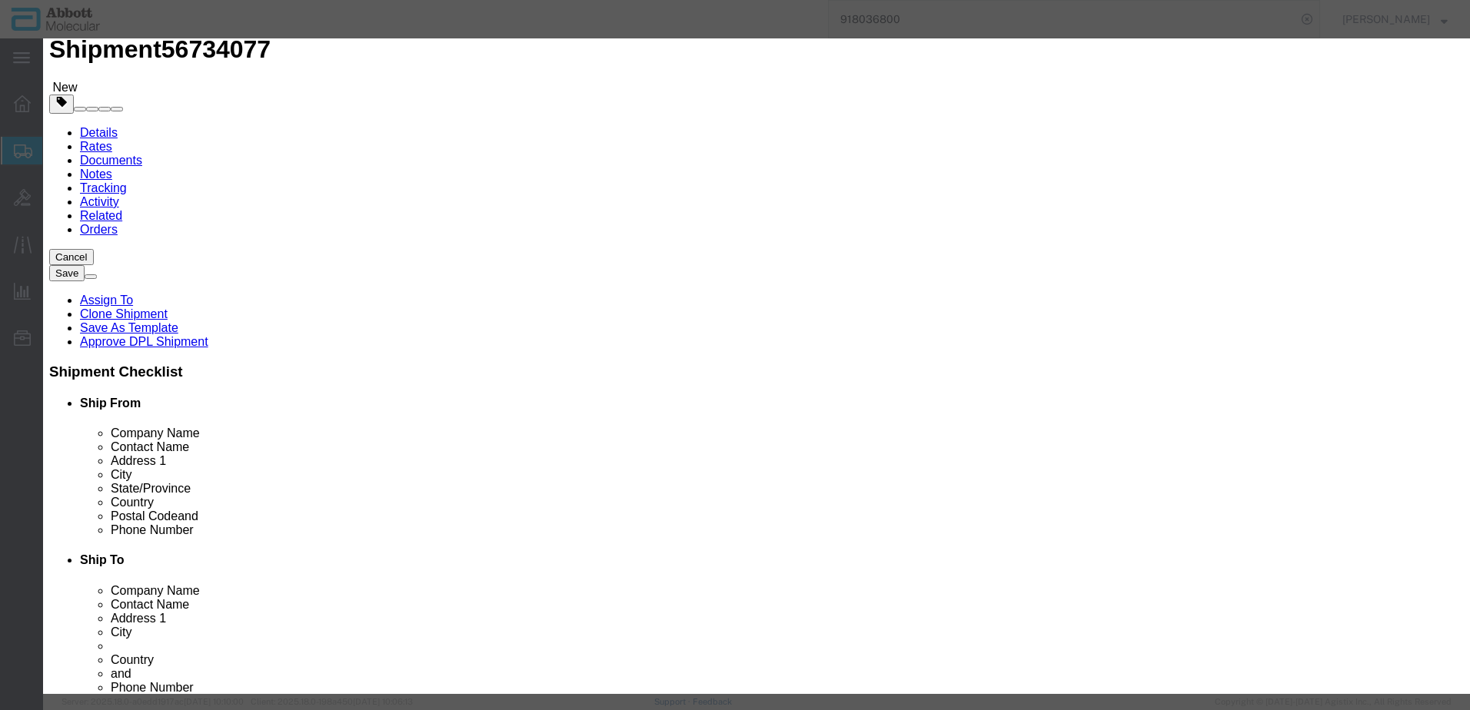
click select "Select Account Type Activity ID Airline Appointment Number ASN Batch Number Bil…"
click button "Save & Add Another"
click input "text"
click strong "09N2610"
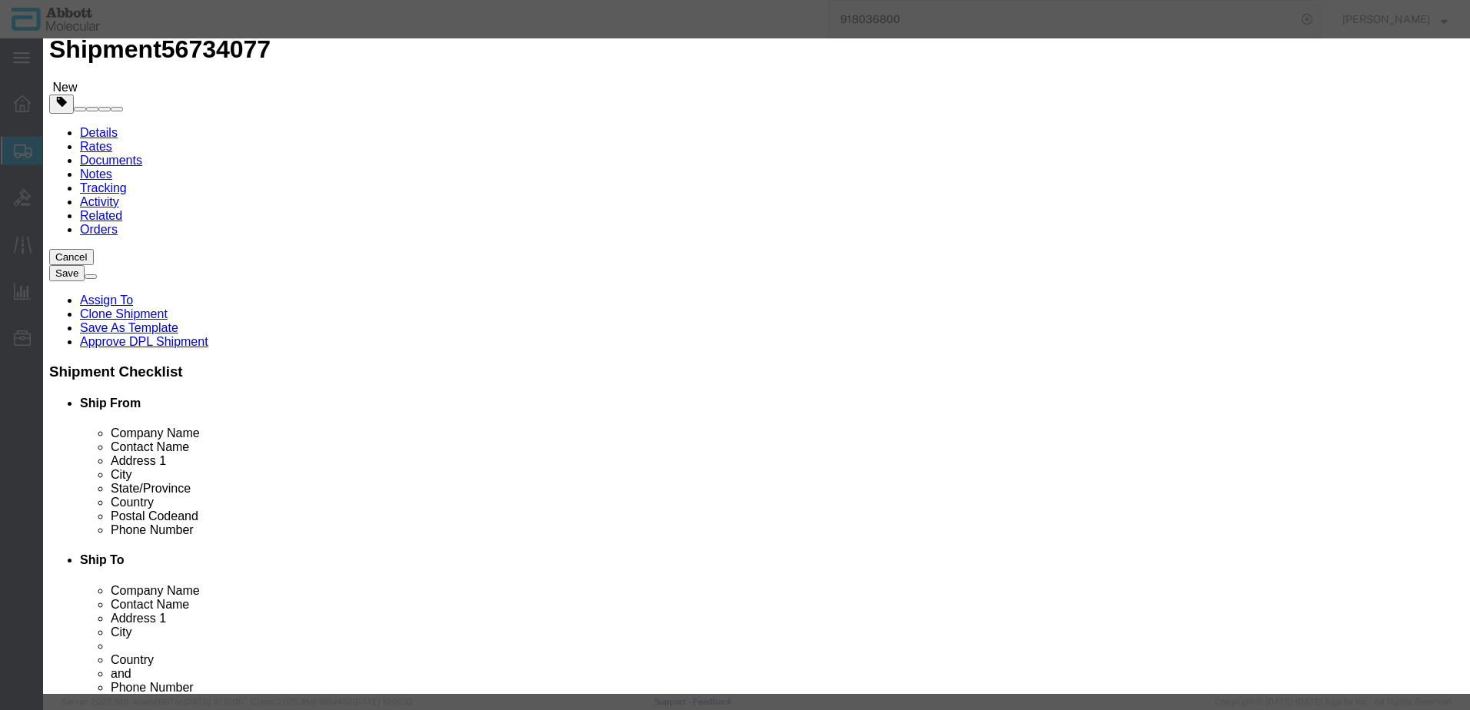
click select "Select Account Type Activity ID Airline Appointment Number ASN Batch Number Bil…"
click button "Save & Close"
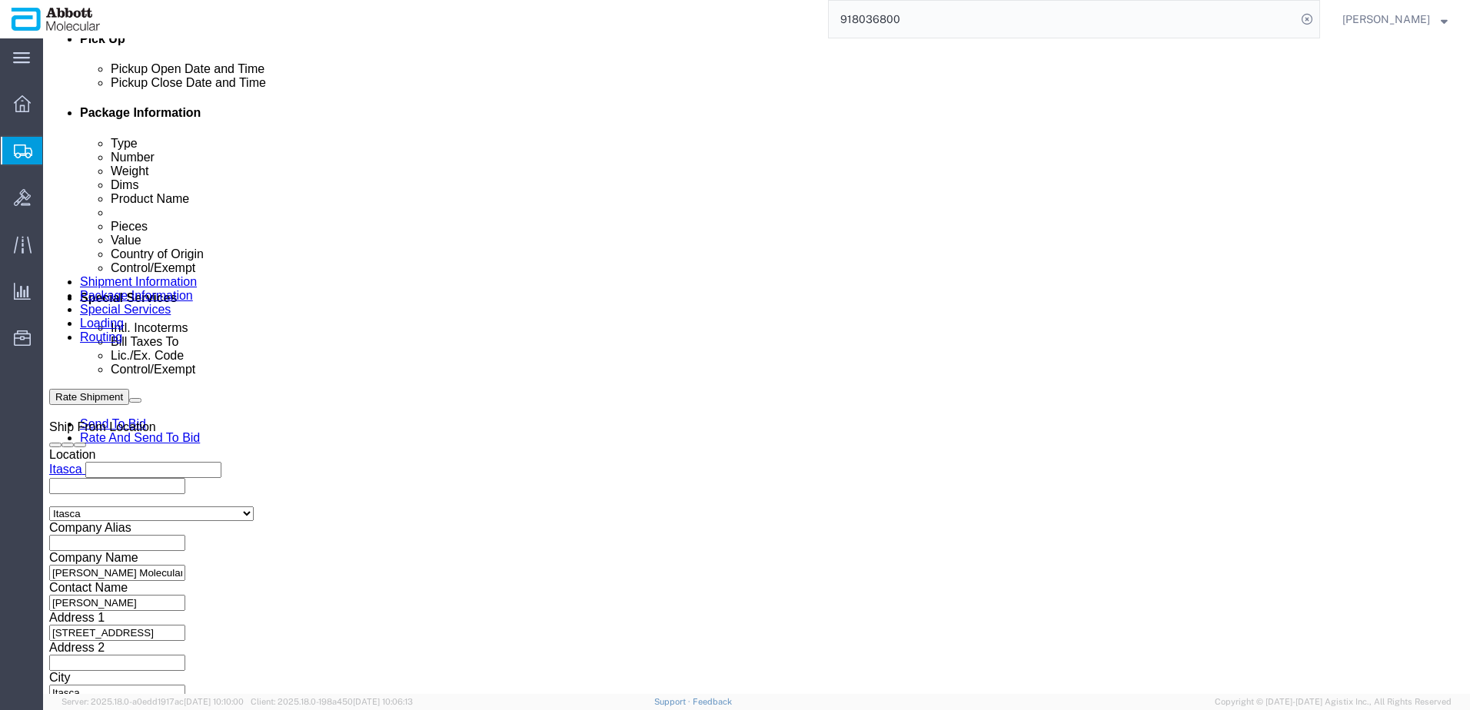
scroll to position [737, 0]
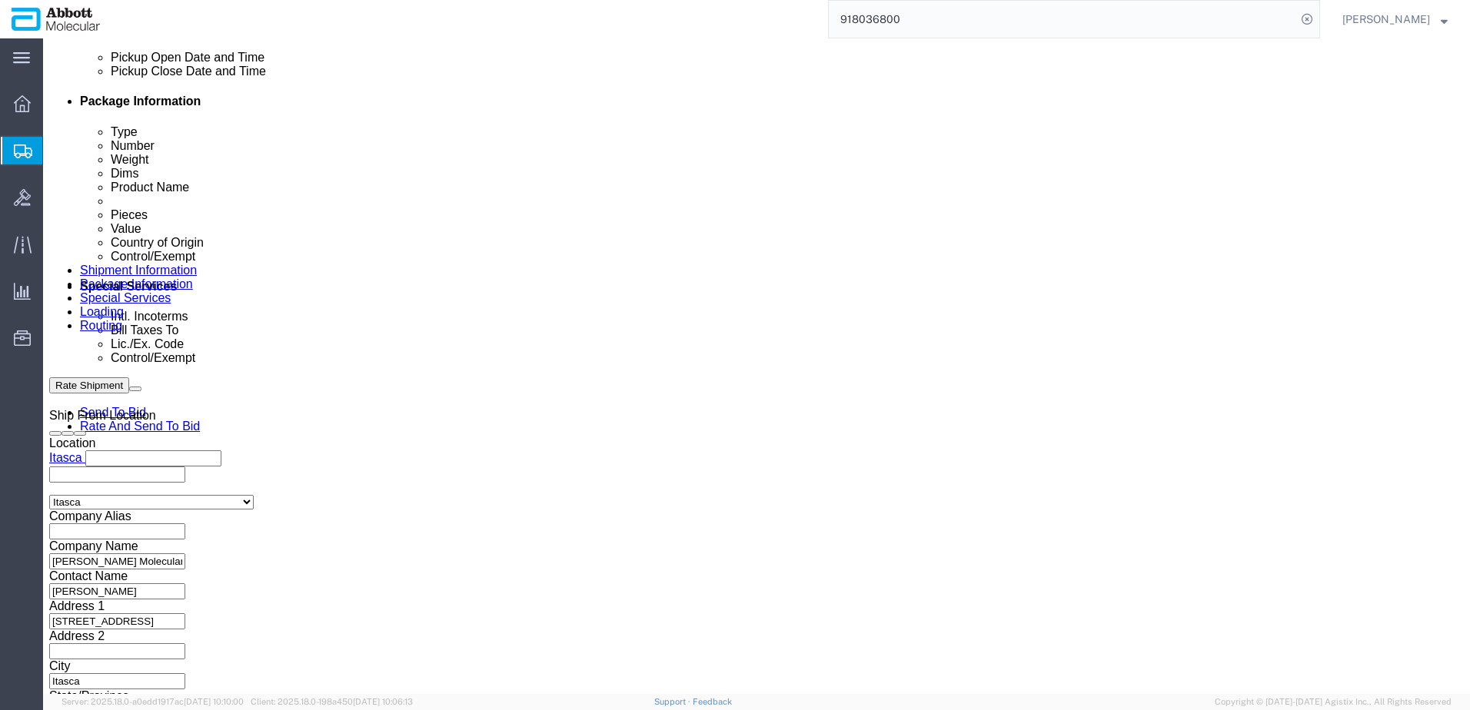
click link "Add Content"
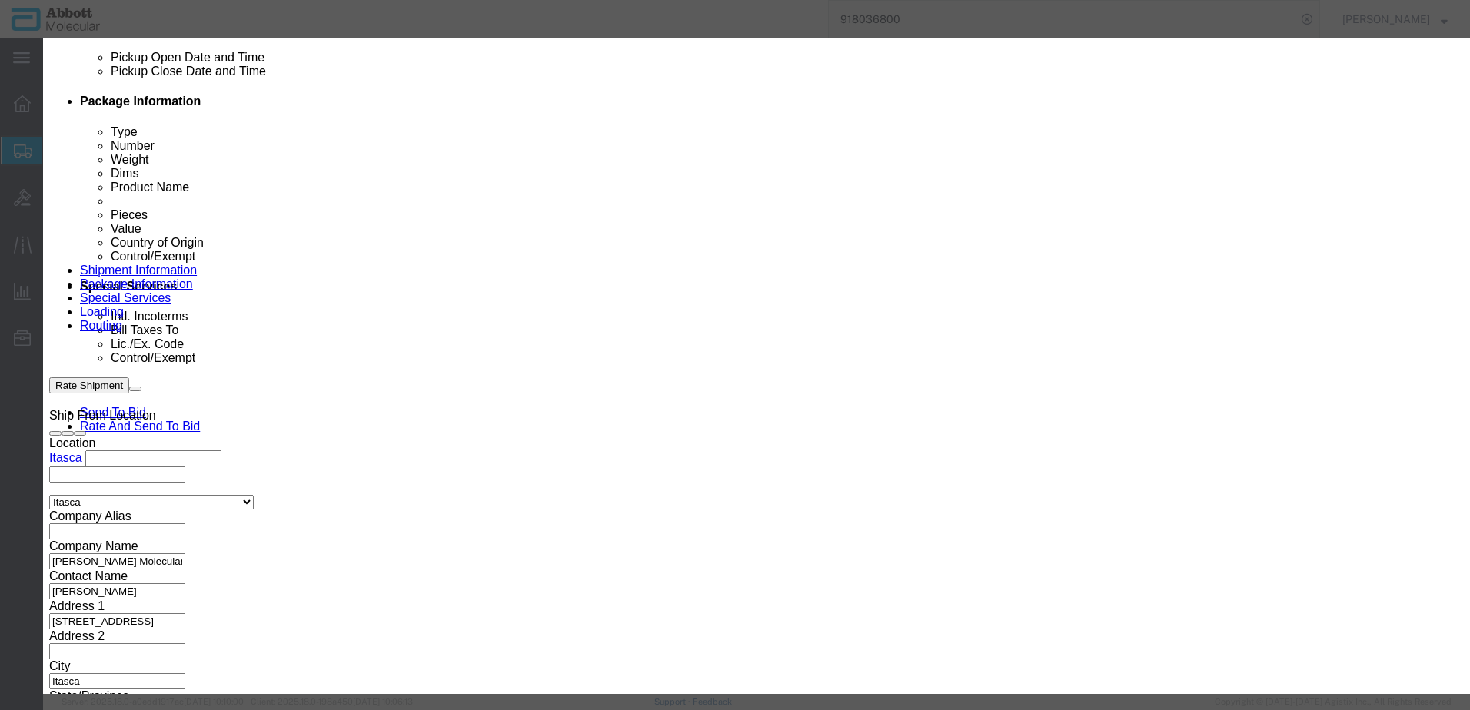
click input "text"
click strong "57-110000"
click button "Save & Close"
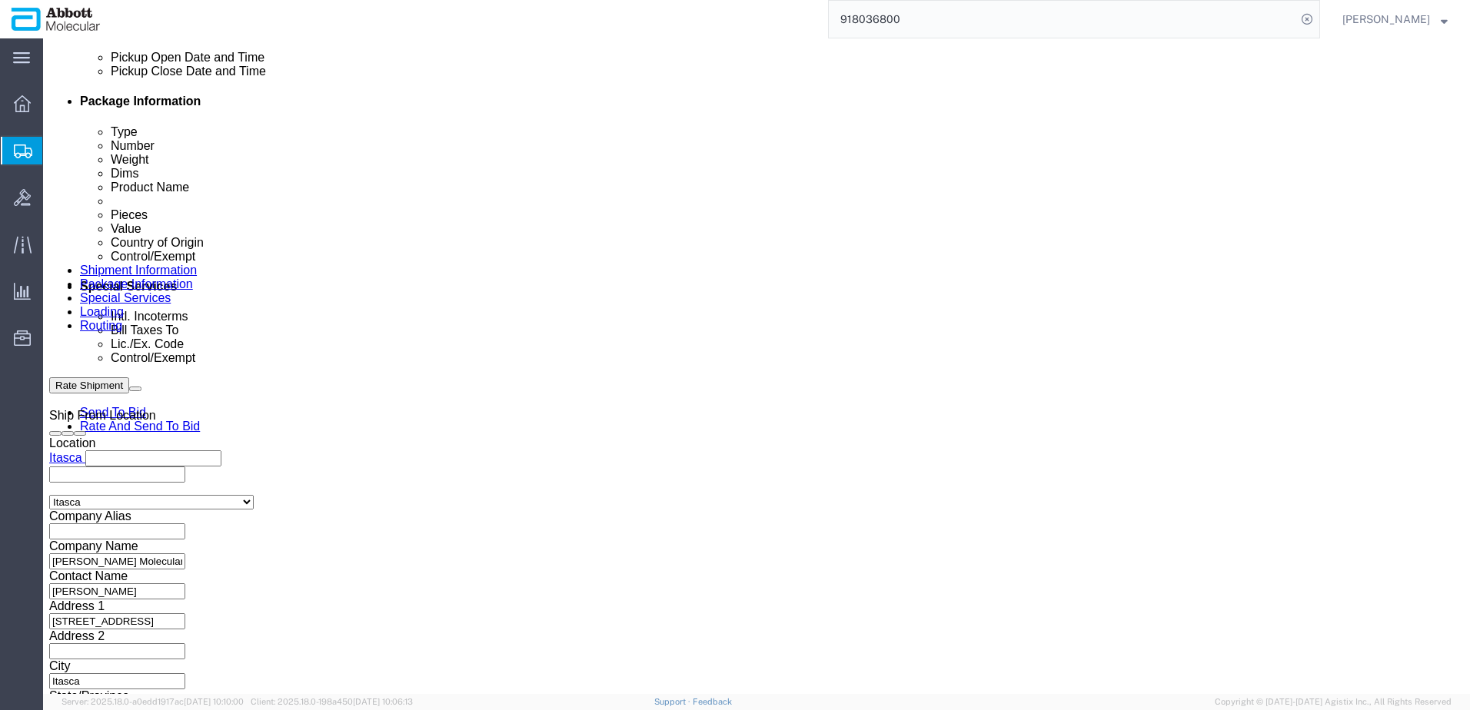
click link "Add Content"
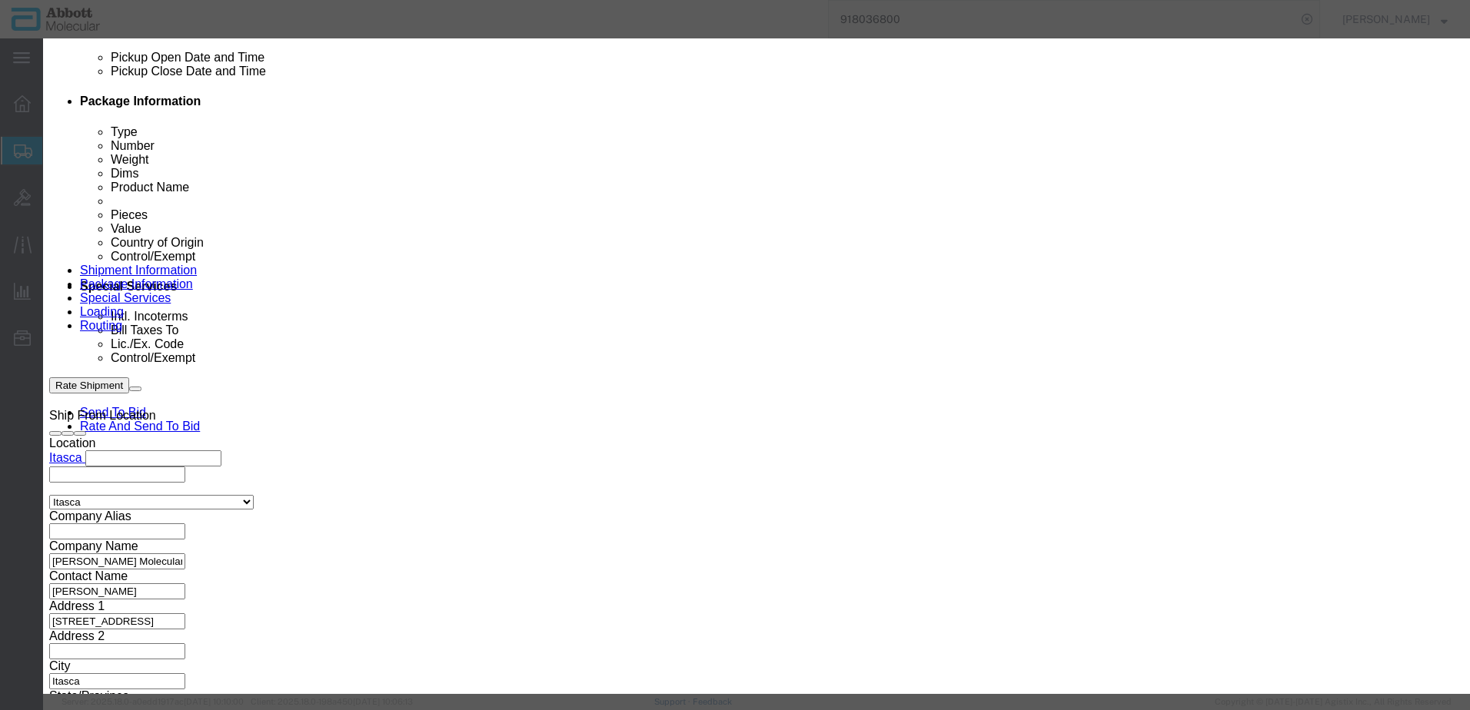
click input "text"
click td "Model: 09N2610"
click select "Select Account Type Activity ID Airline Appointment Number ASN Batch Number Bil…"
click button "Save & Close"
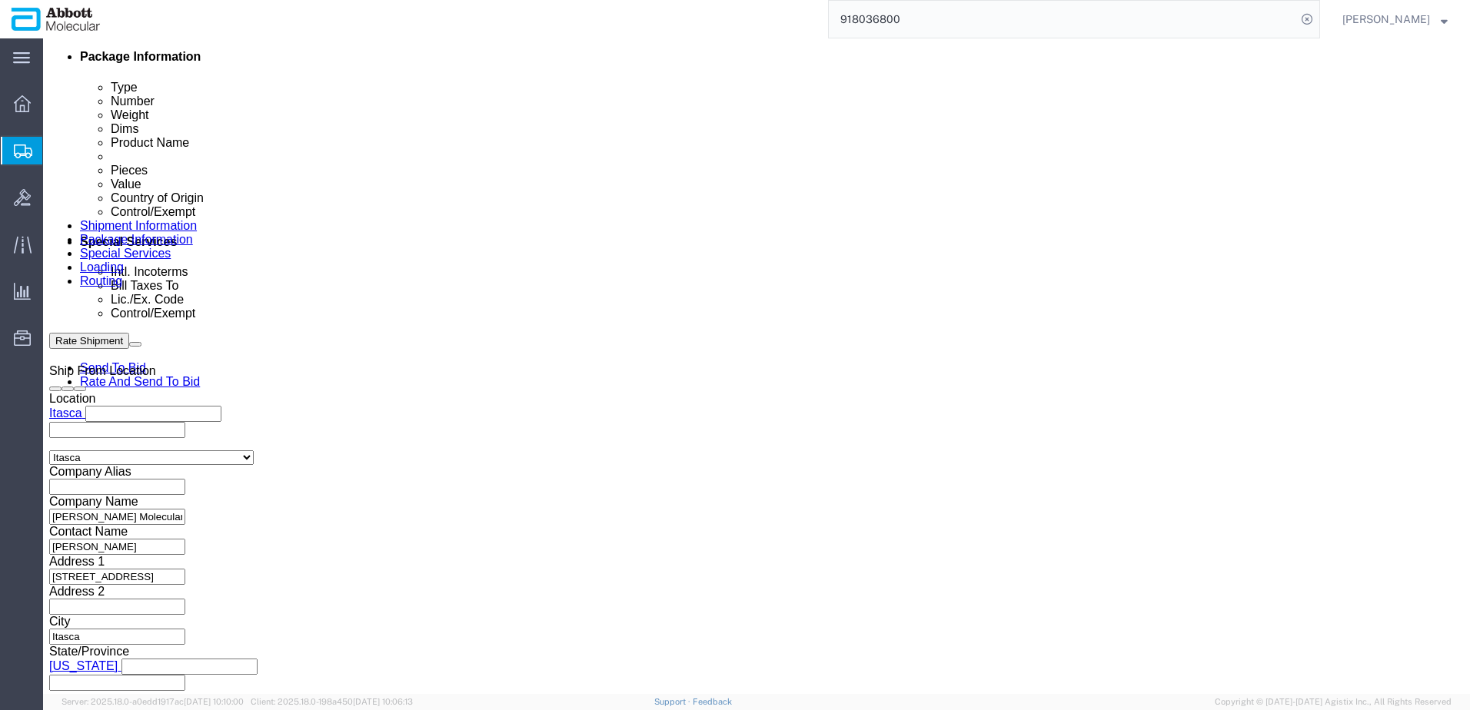
scroll to position [828, 0]
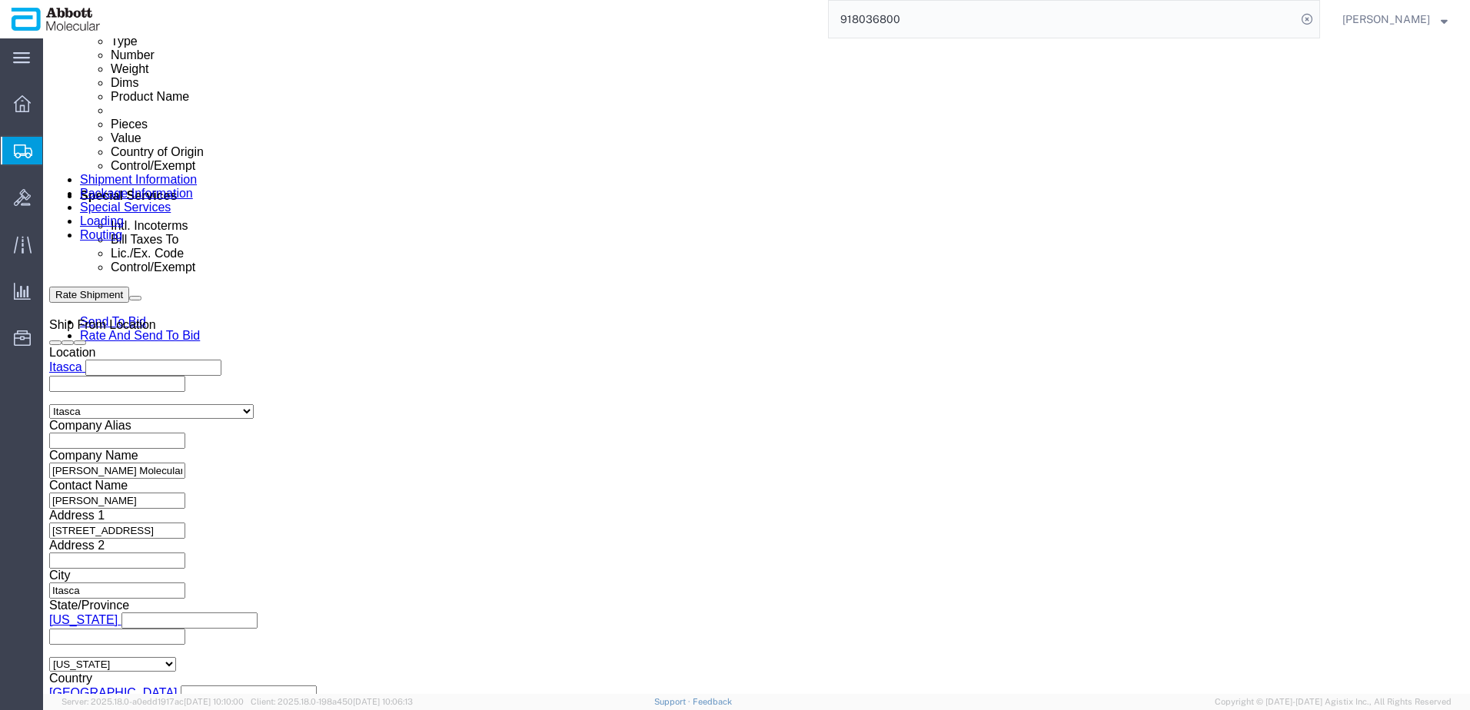
click button "Continue"
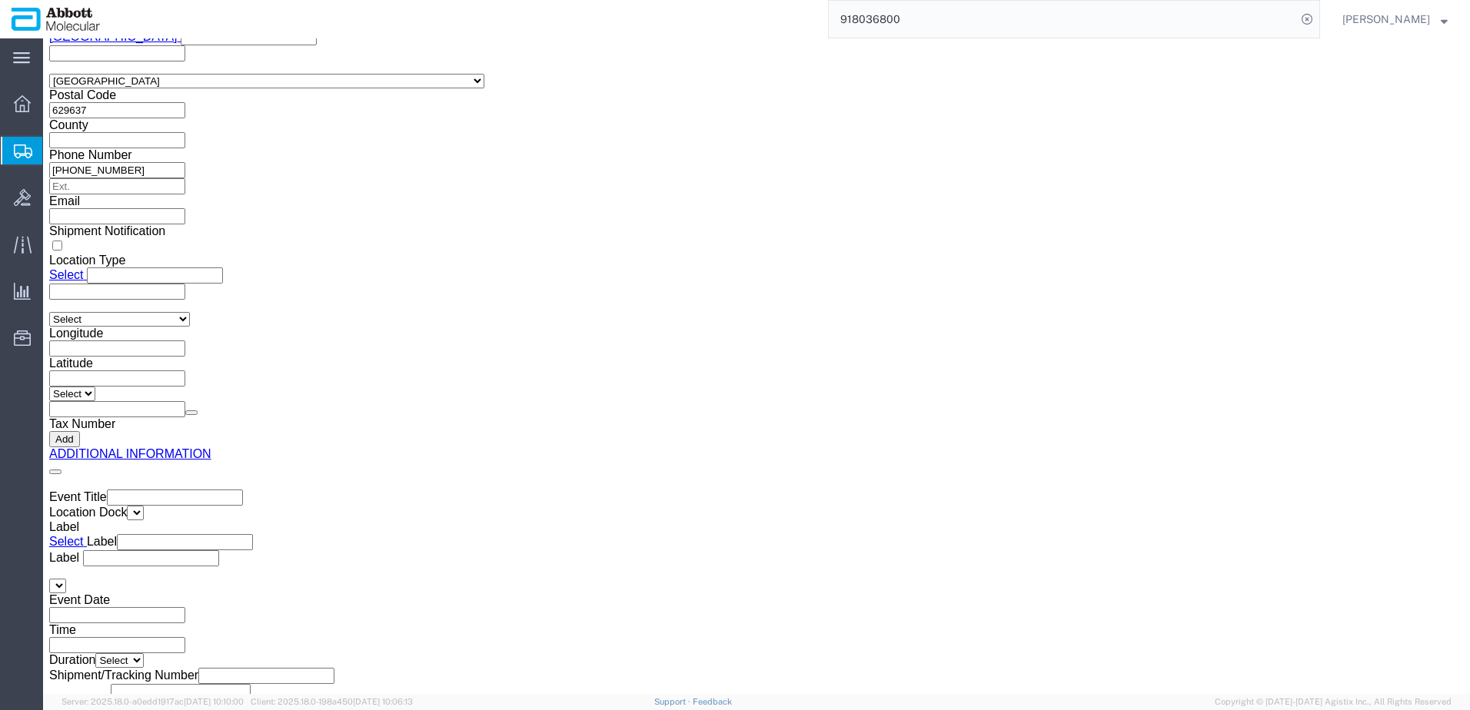
click button "Upload"
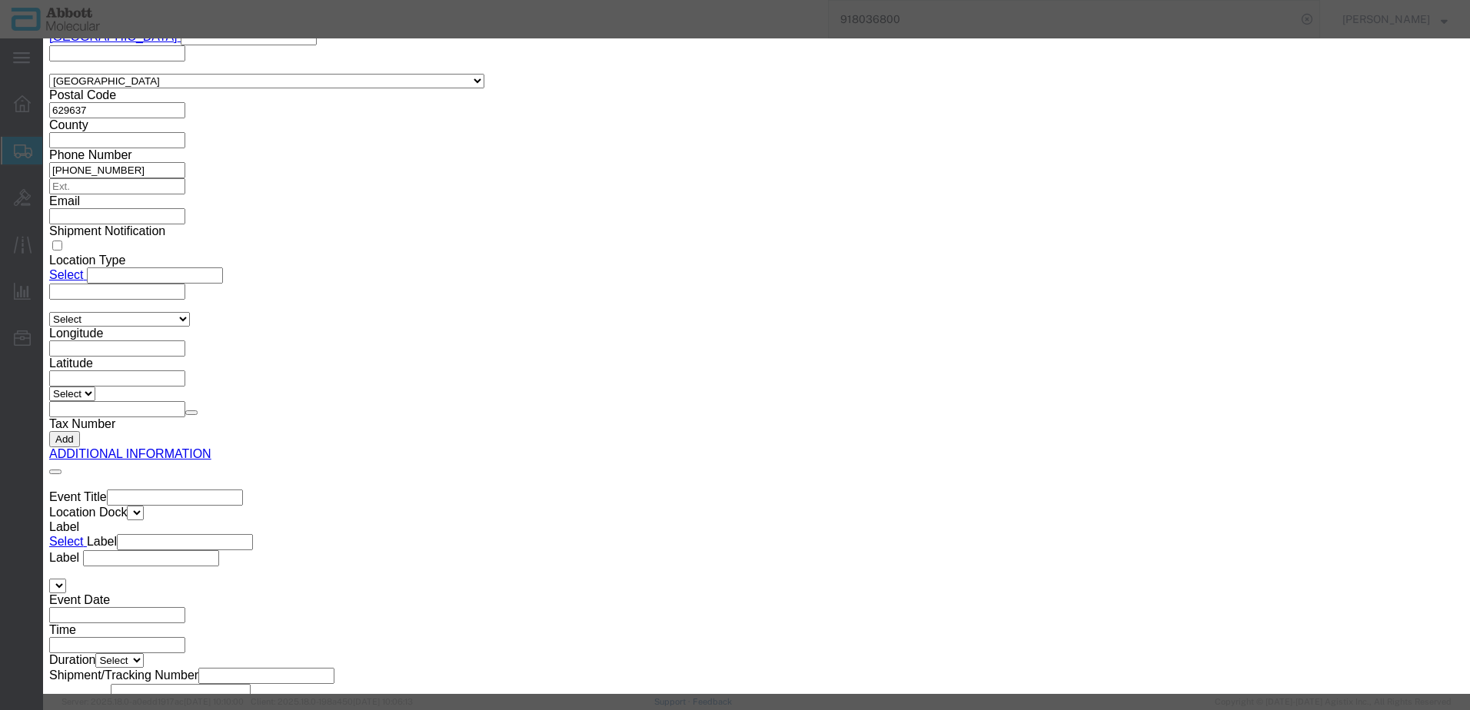
click button "Browse"
click button "Upload"
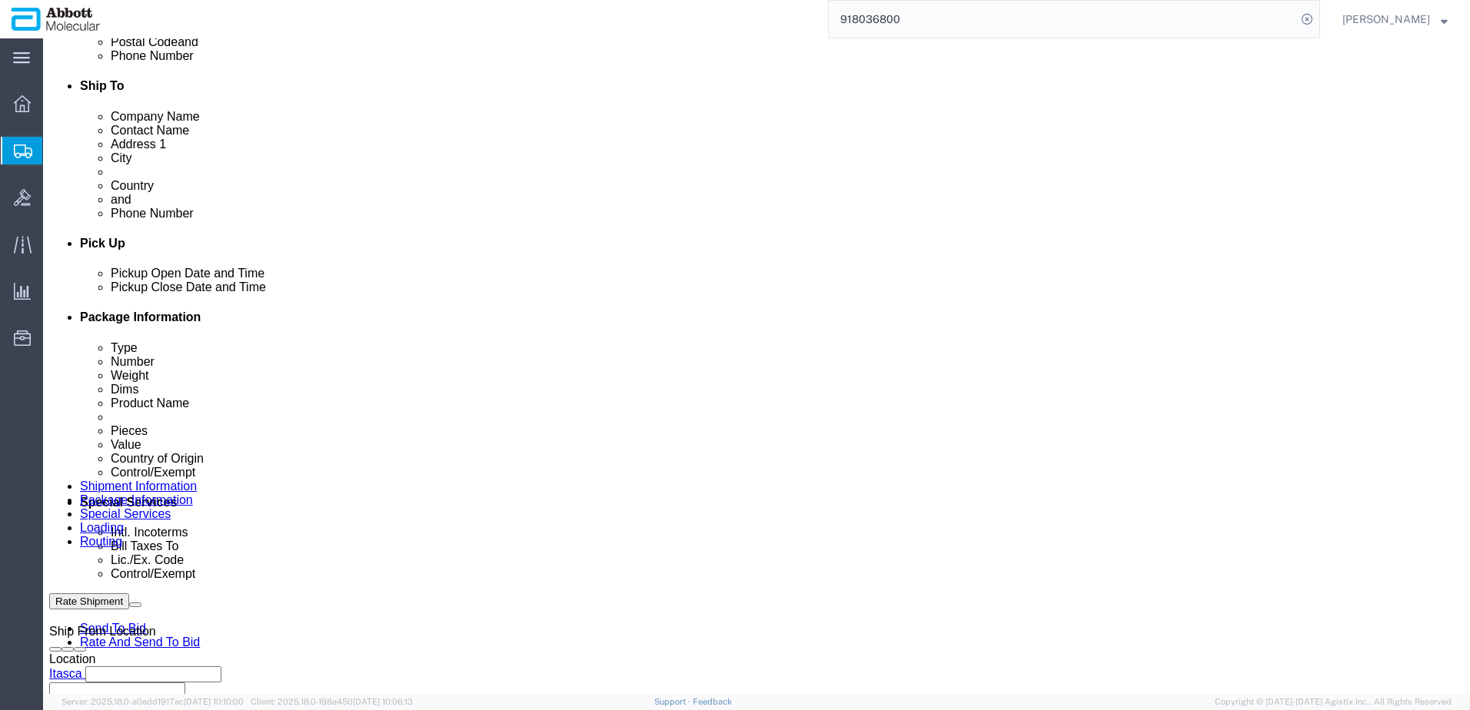
scroll to position [468, 0]
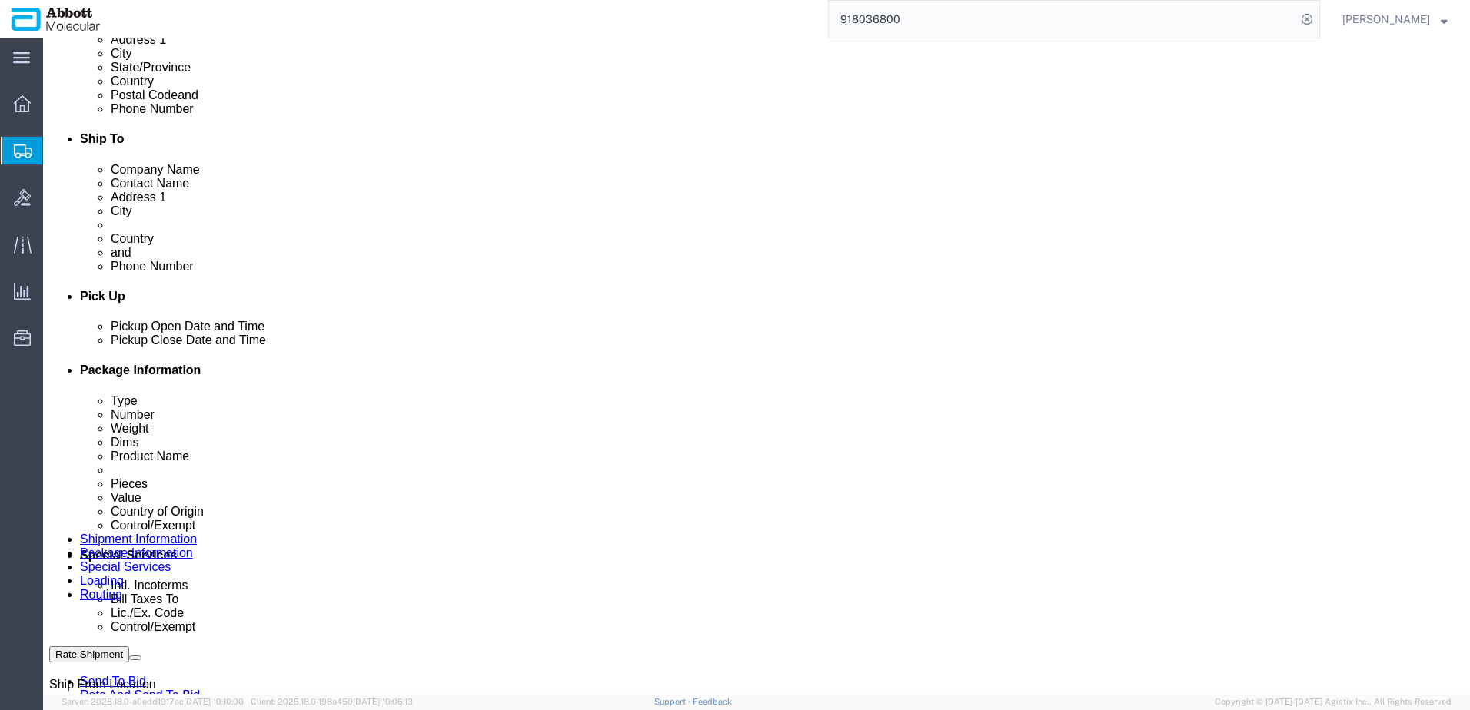
drag, startPoint x: 39, startPoint y: 26, endPoint x: 211, endPoint y: 22, distance: 172.2
click div "Shipment 56734077 New"
copy h1 "Shipment 56734077"
click button "Rate Shipment"
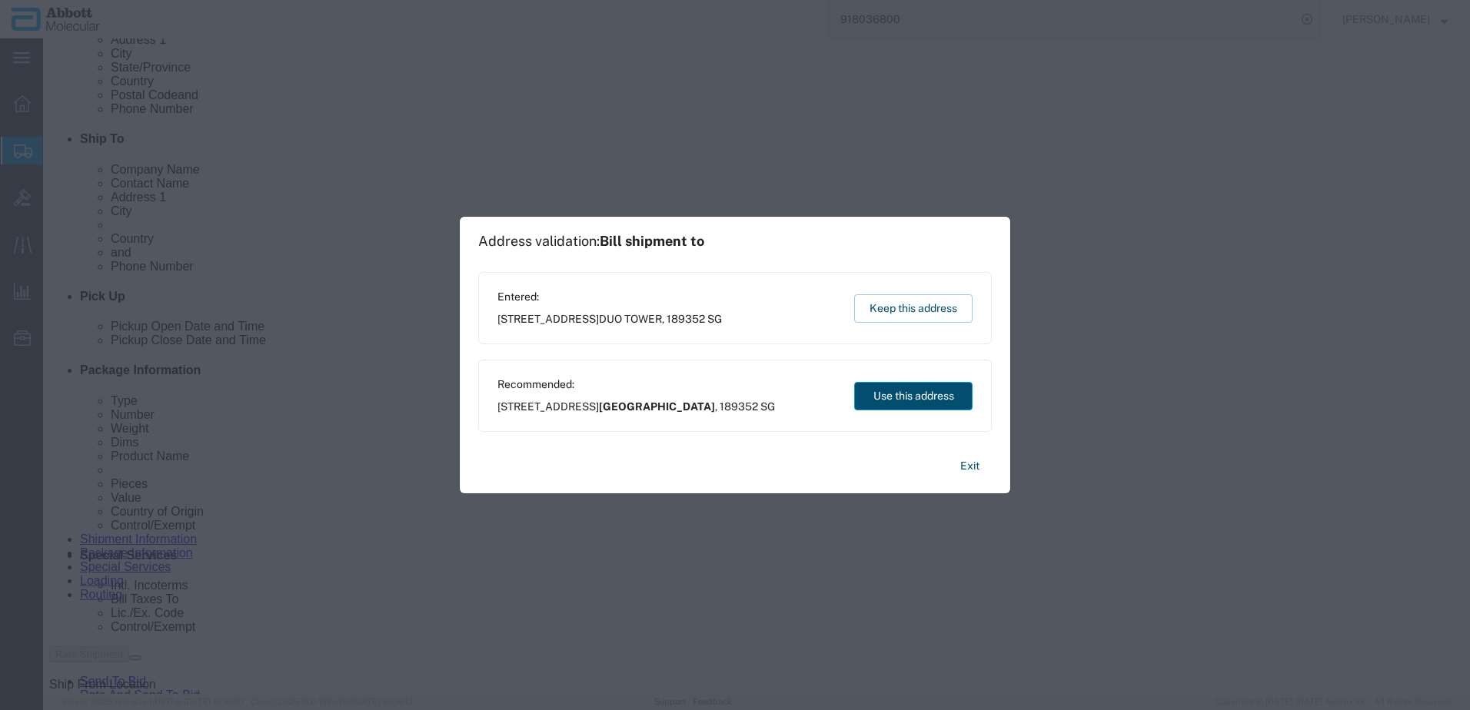
click at [860, 396] on button "Use this address" at bounding box center [913, 396] width 118 height 28
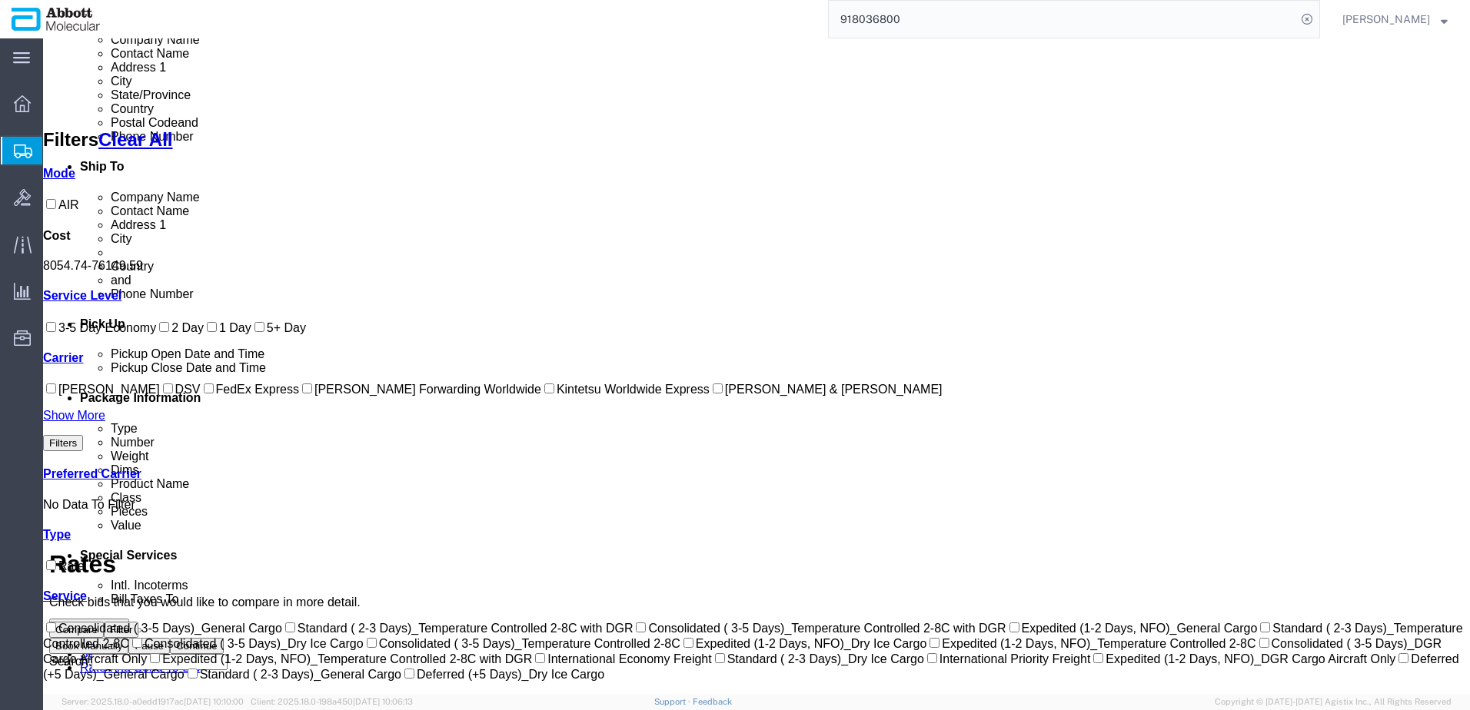
drag, startPoint x: 66, startPoint y: 526, endPoint x: 81, endPoint y: 520, distance: 15.8
click at [544, 394] on input "Kintetsu Worldwide Express" at bounding box center [549, 389] width 10 height 10
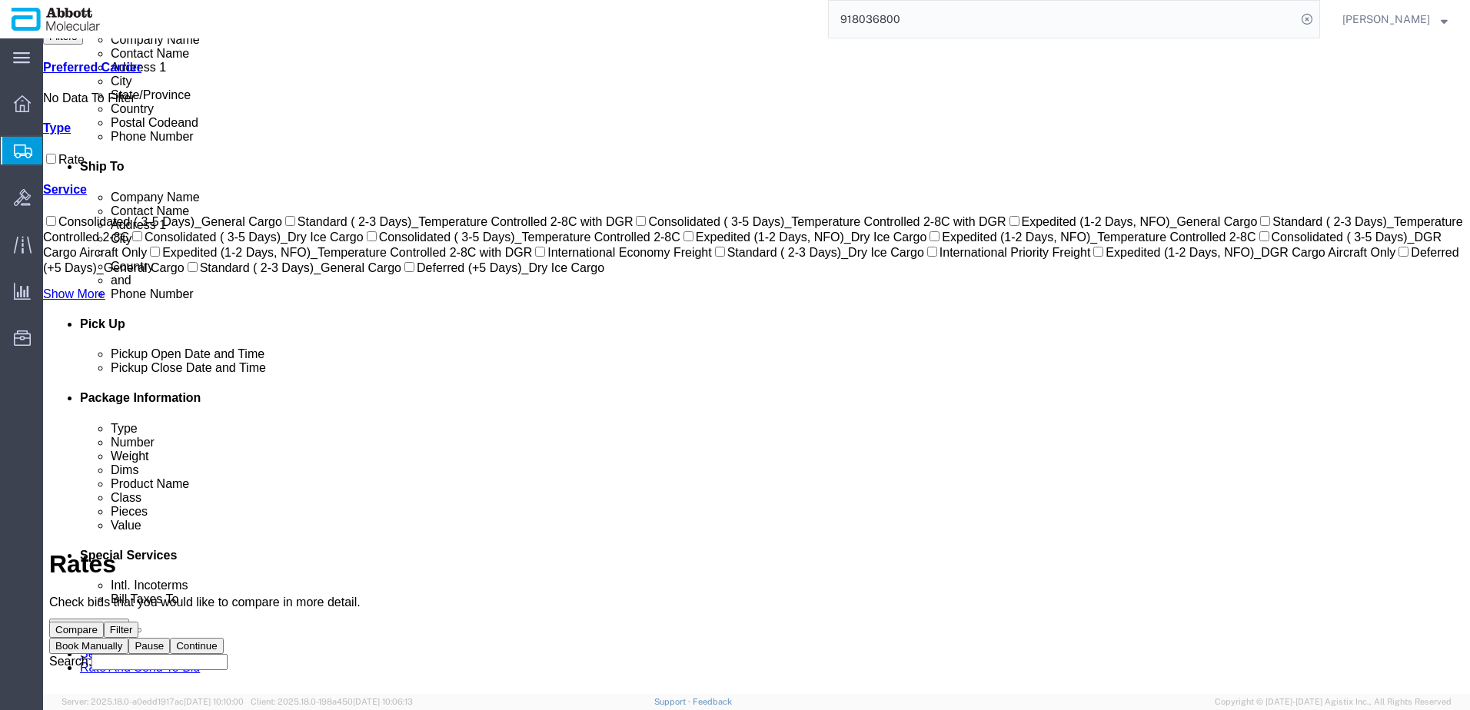
scroll to position [56, 0]
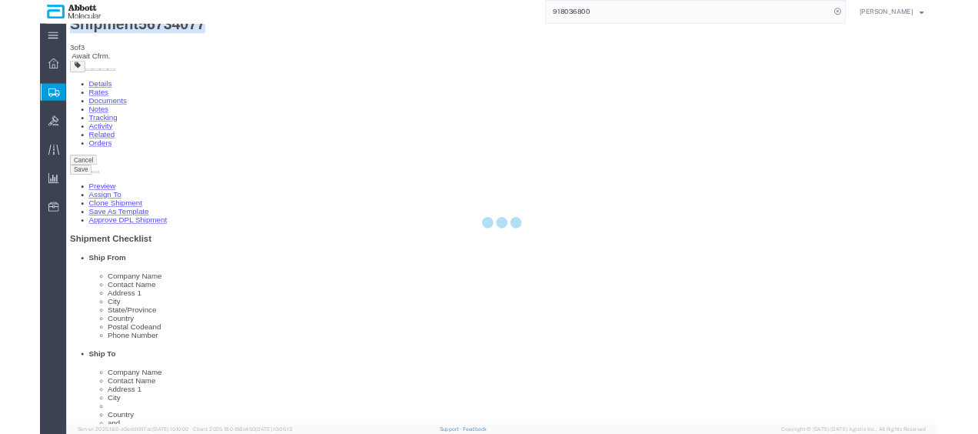
scroll to position [0, 0]
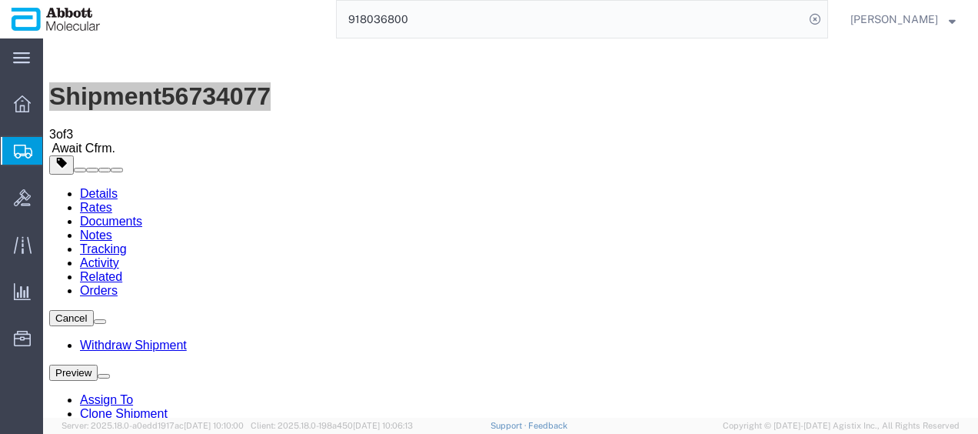
click at [0, 0] on span "Create from Template" at bounding box center [0, 0] width 0 height 0
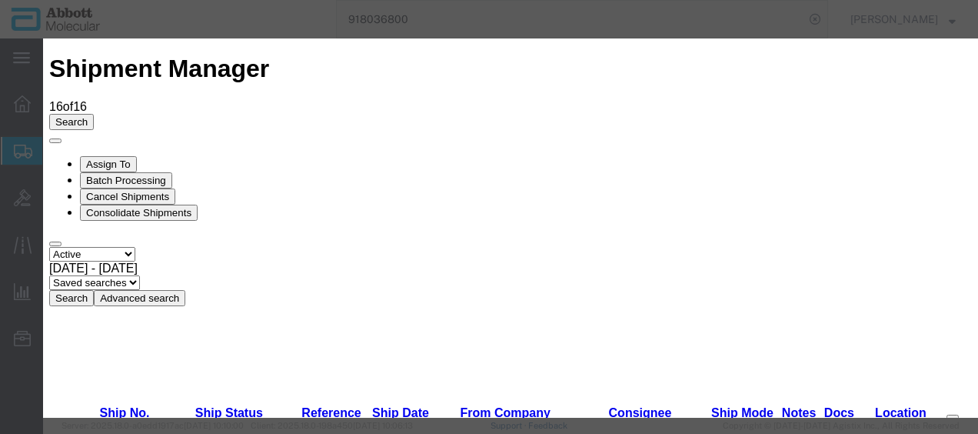
scroll to position [1153, 0]
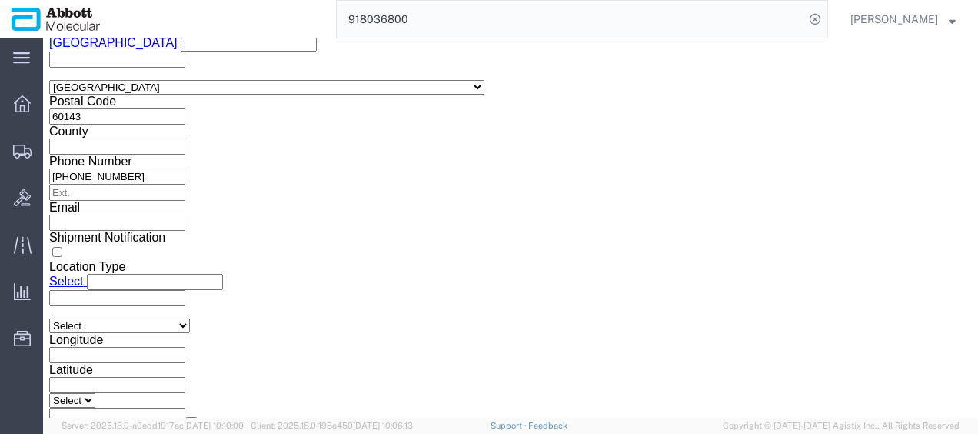
scroll to position [1230, 0]
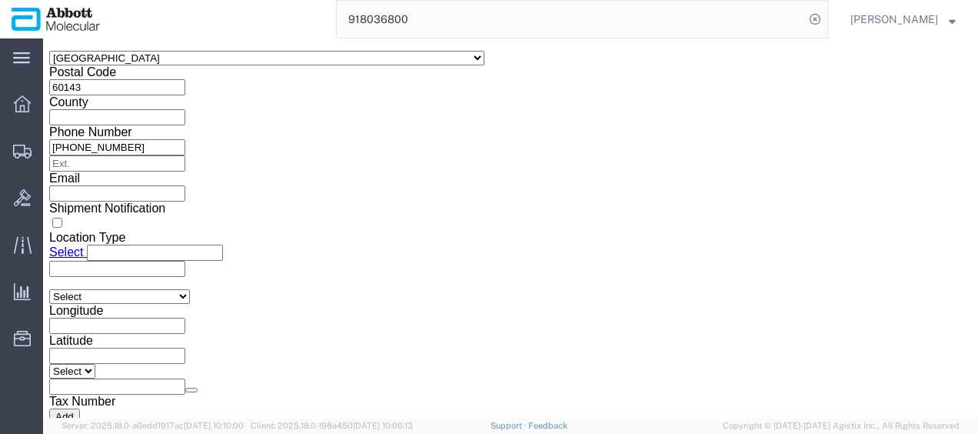
click input "text"
paste input "620669108"
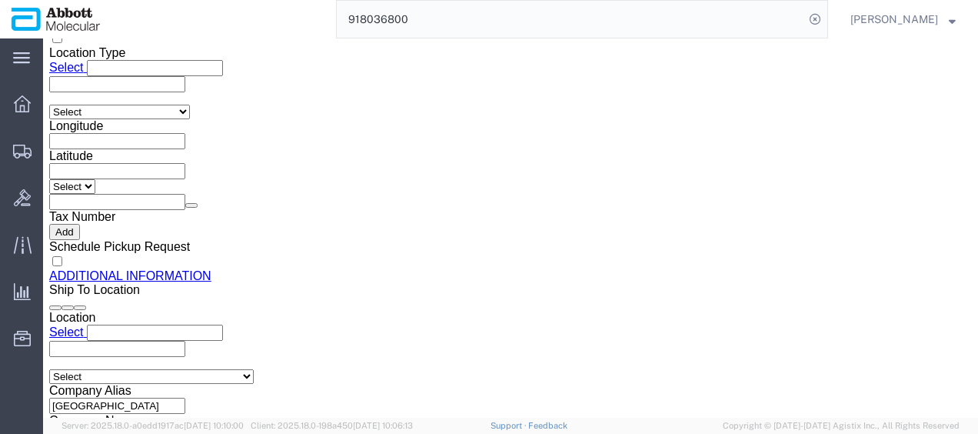
scroll to position [1427, 0]
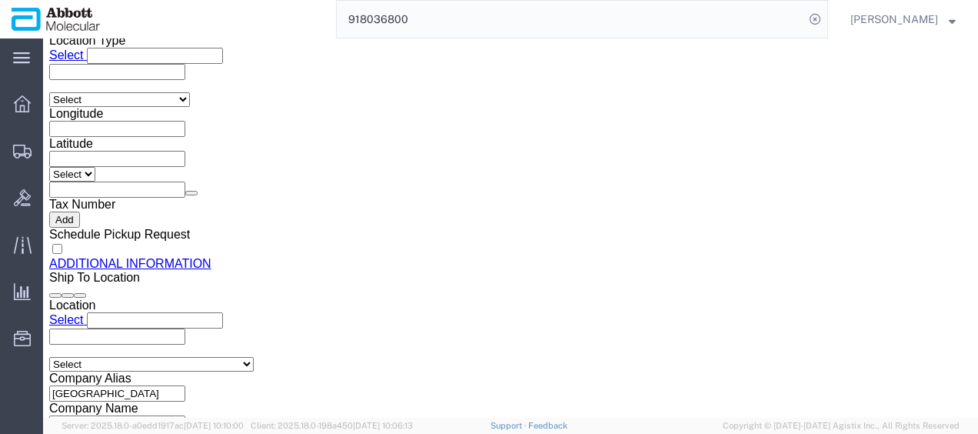
click button "Continue"
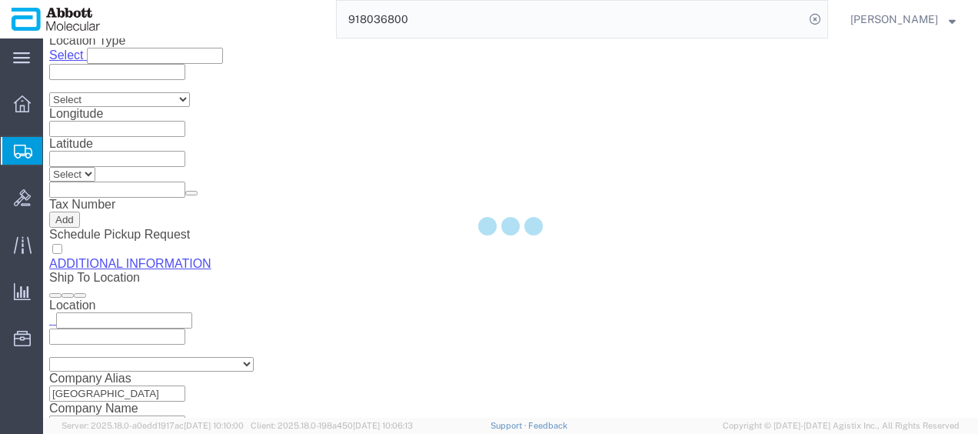
scroll to position [137, 0]
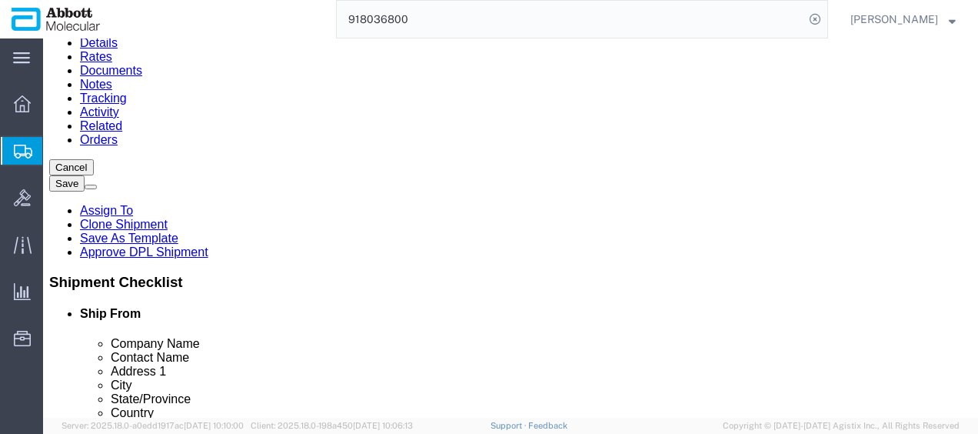
drag, startPoint x: 234, startPoint y: 154, endPoint x: 228, endPoint y: 158, distance: 8.3
click select "Select Box (B) Box (C) Box (D) Cardboard Box(es) Crate (Instrument) Crate(s) En…"
click div "Number 1"
drag, startPoint x: 172, startPoint y: 243, endPoint x: 40, endPoint y: 235, distance: 132.4
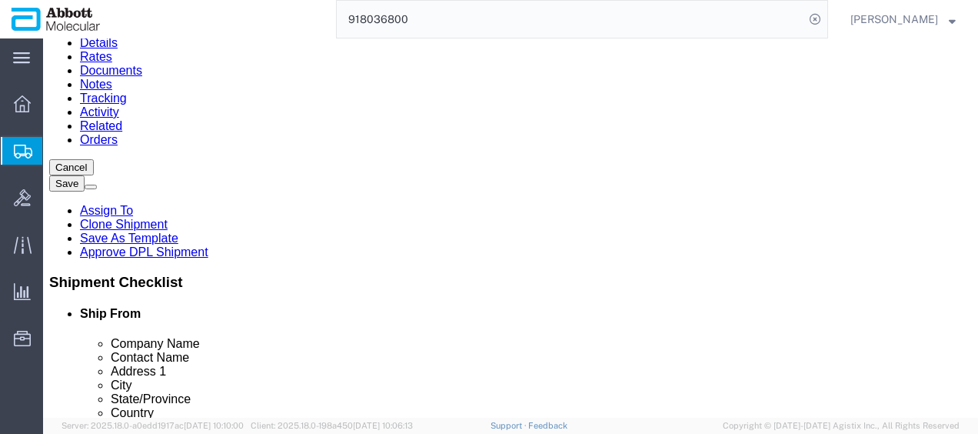
click div "Weight 0.00 Select kgs lbs Ship. t°"
click input "checkbox"
click div "3 x Pallet Shipper Package Type Select Box (B) Box (C) Box (D) Cardboard Box(es…"
click link "Add Content"
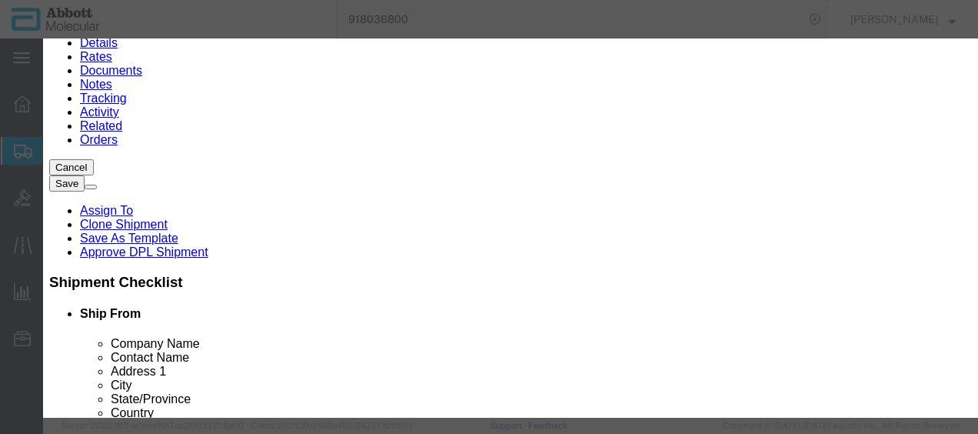
click input "text"
click div "Name: 08N4590 Sku: 08N4590 Model: 08N4590 Description: Alinity m [MEDICAL_DATA]…"
drag, startPoint x: 660, startPoint y: 171, endPoint x: 658, endPoint y: 184, distance: 13.9
click select "Select Account Type Activity ID Airline Appointment Number ASN Batch Number Bil…"
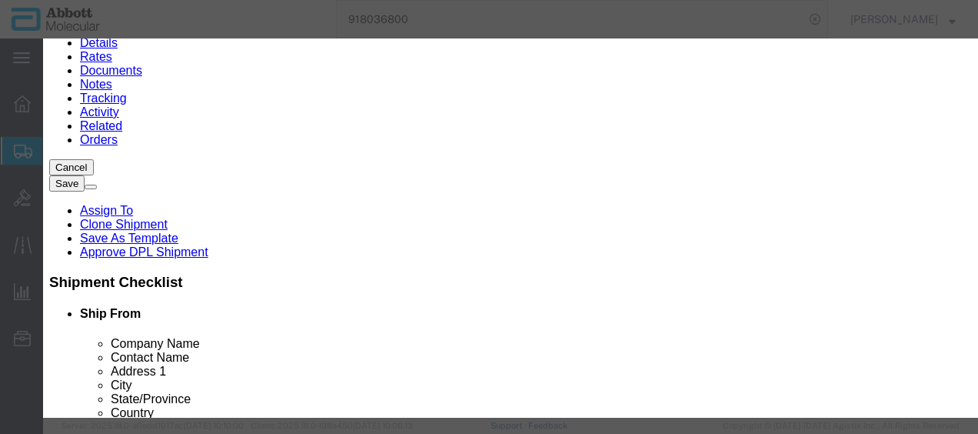
click select "Select Account Type Activity ID Airline Appointment Number ASN Batch Number Bil…"
click button "Save & Close"
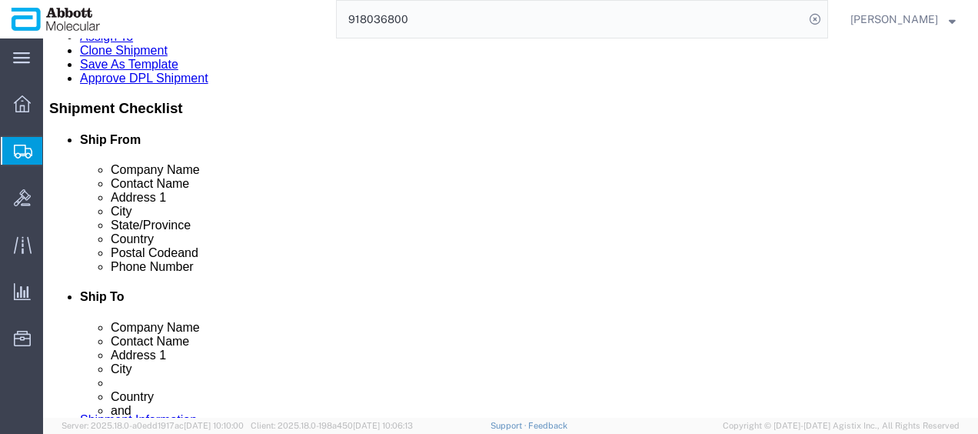
scroll to position [334, 0]
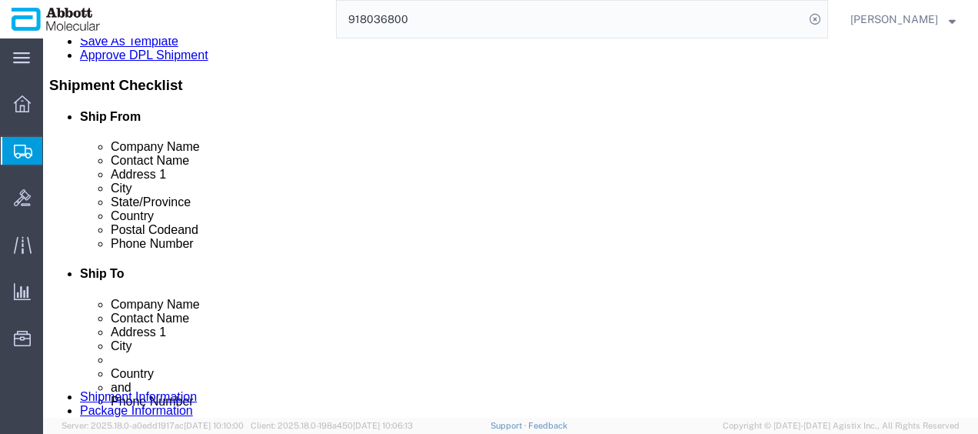
click button "Continue"
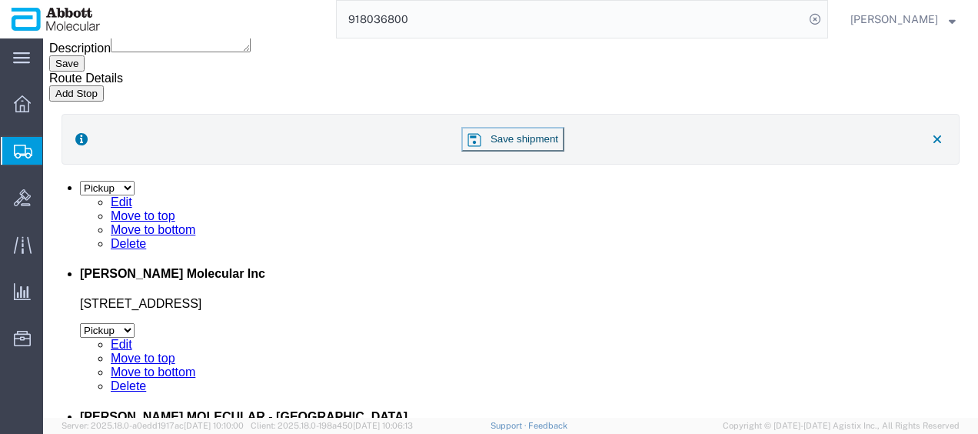
click button "Upload"
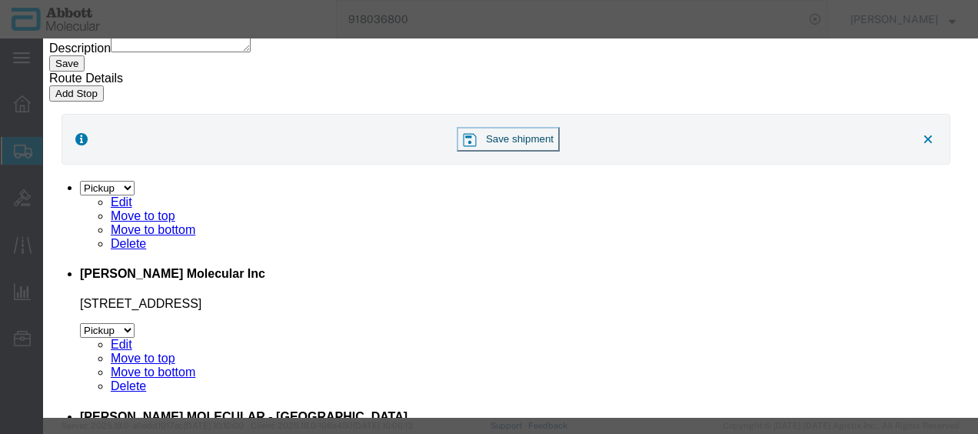
click button "Browse"
click button "Upload"
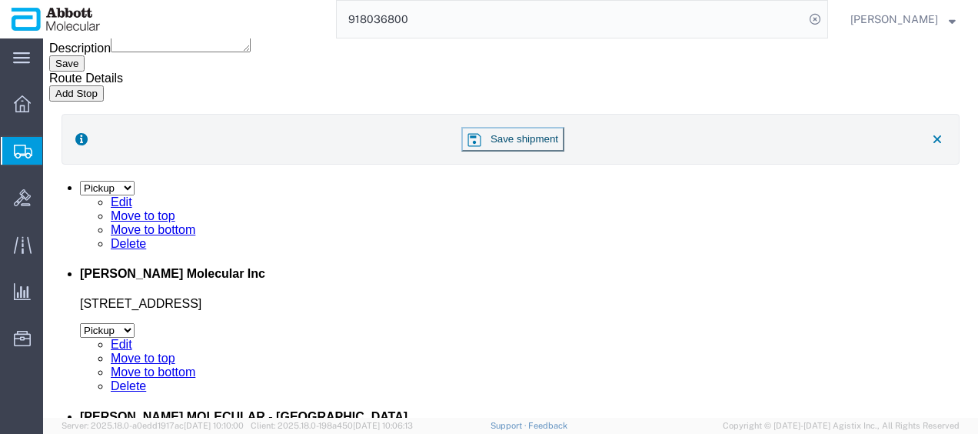
drag, startPoint x: 40, startPoint y: 19, endPoint x: 212, endPoint y: 30, distance: 172.5
click div "Shipment 56735516 New"
copy h1 "Shipment 56735516"
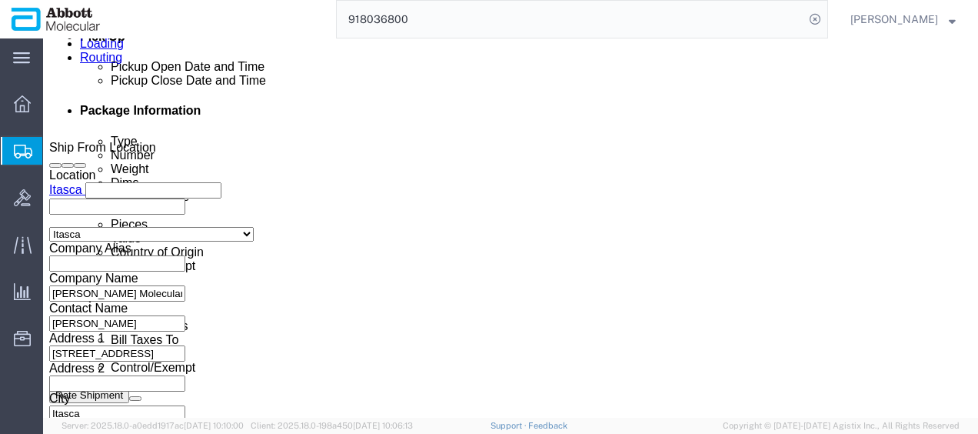
scroll to position [696, 0]
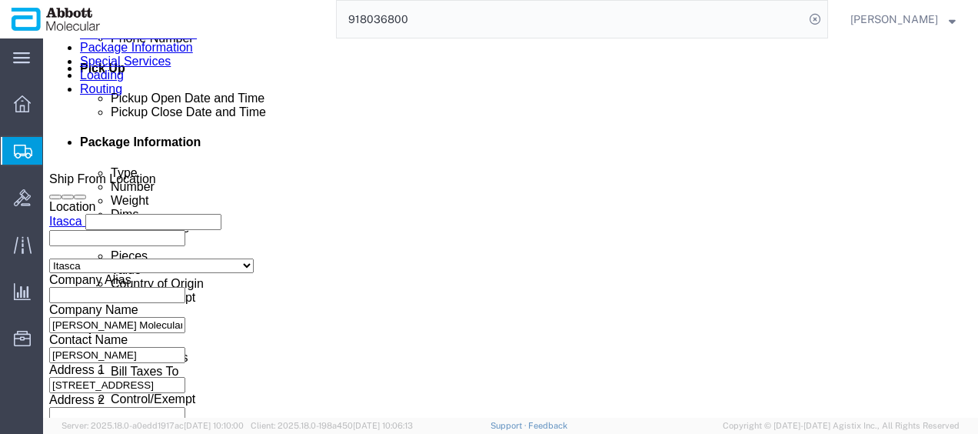
click button "Rate Shipment"
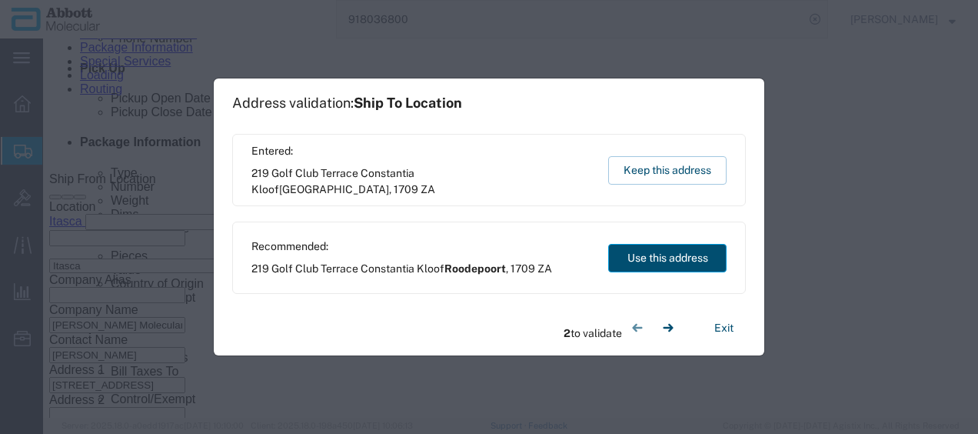
click at [670, 261] on button "Use this address" at bounding box center [667, 258] width 118 height 28
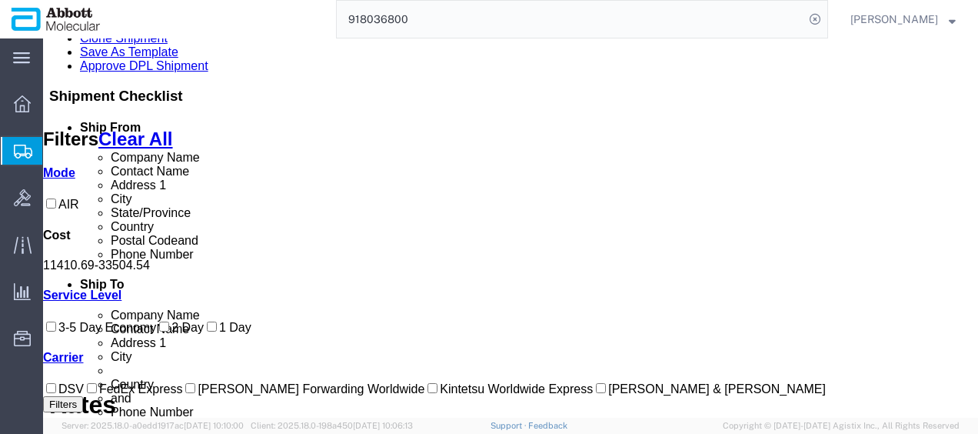
scroll to position [165, 0]
click at [56, 383] on input "DSV" at bounding box center [51, 388] width 10 height 10
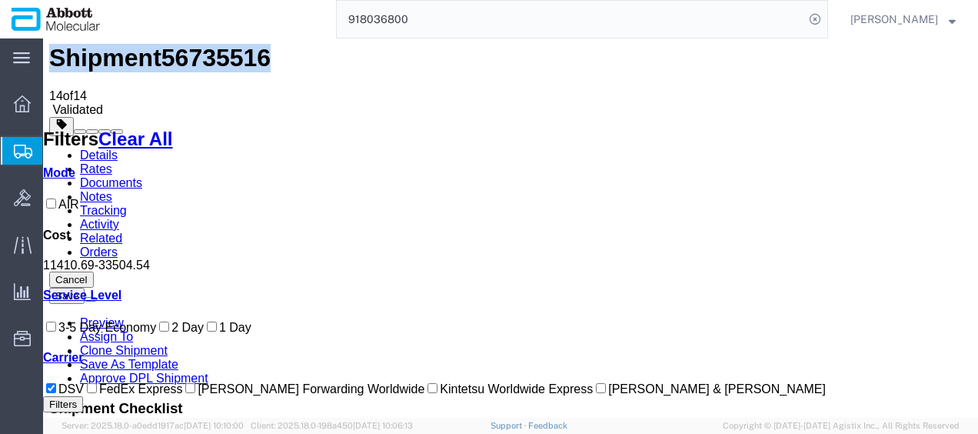
scroll to position [0, 0]
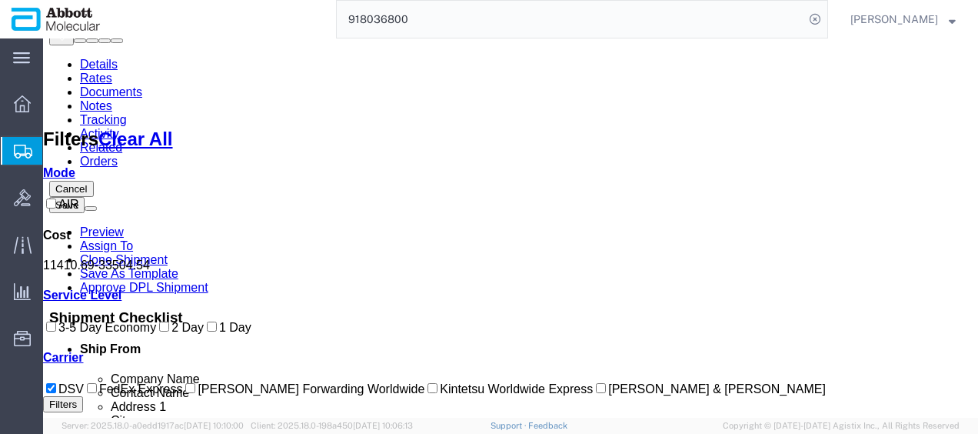
scroll to position [154, 0]
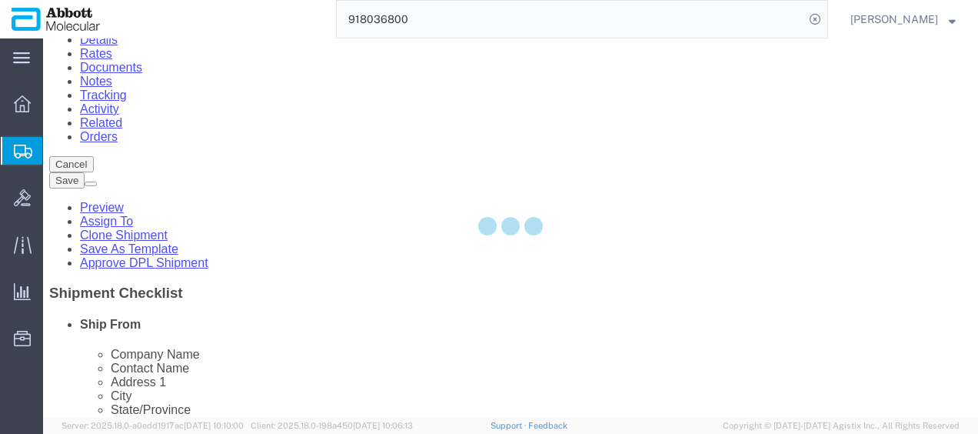
scroll to position [0, 0]
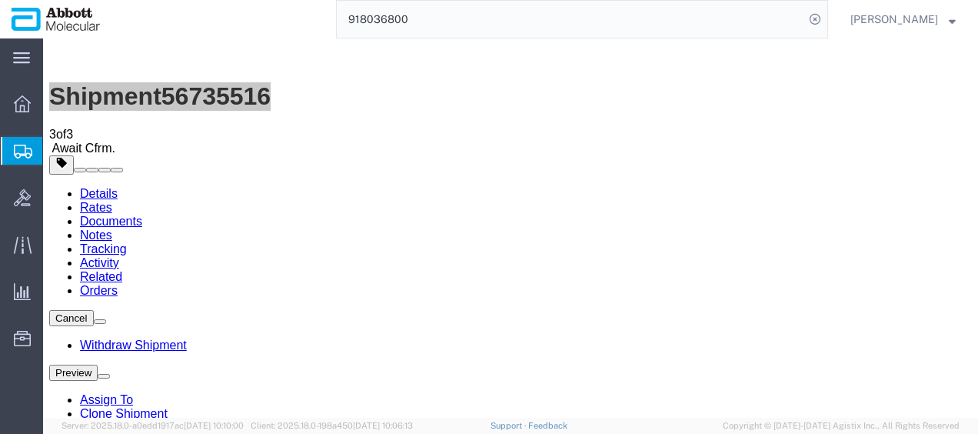
click at [0, 0] on span "Create from Template" at bounding box center [0, 0] width 0 height 0
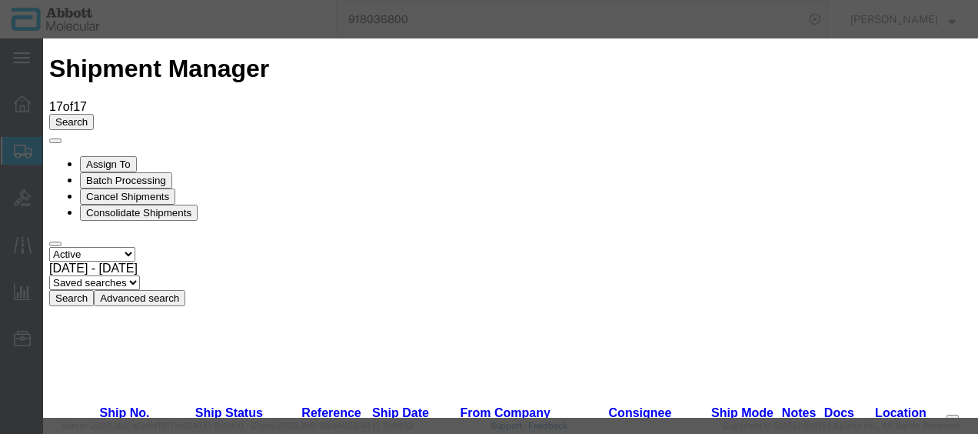
scroll to position [1099, 0]
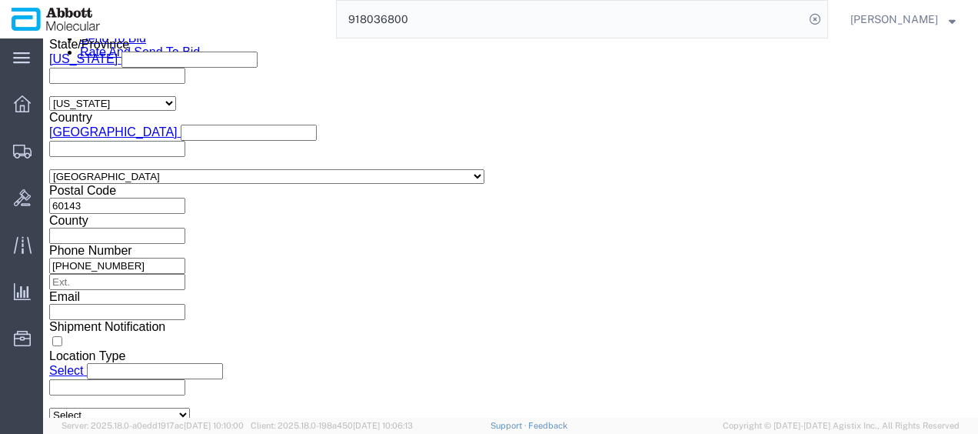
scroll to position [1153, 0]
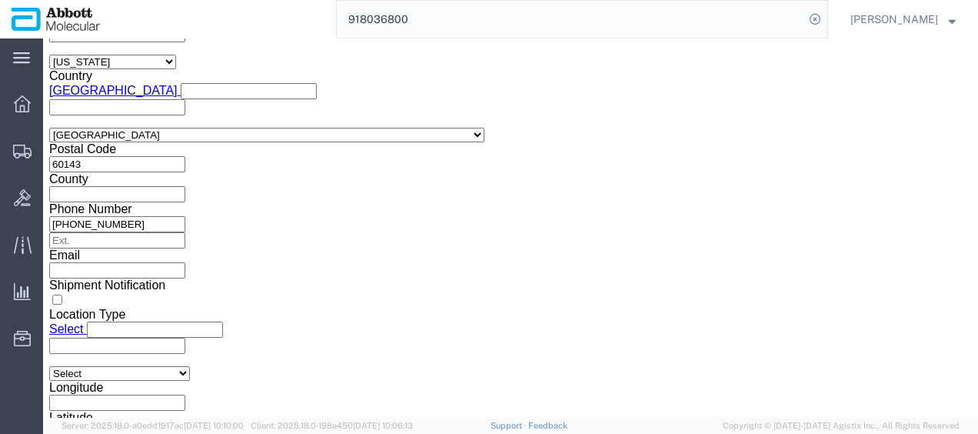
click button "Add reference"
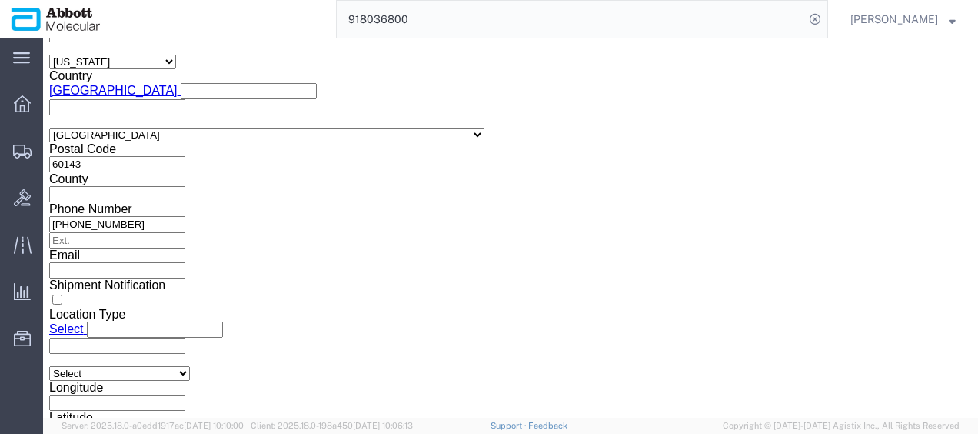
click button "Add reference"
click input "text"
paste input "***RE-DRY ICE EVERY 2 DAYS FROM DATE OF PICK UP SHIP: FROZEN (-20°C) STORE AT C…"
paste input "620663916"
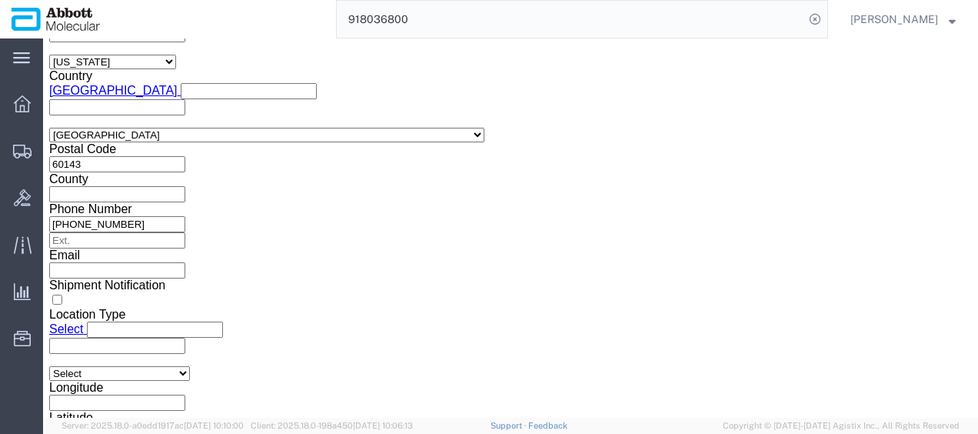
paste input "620663916"
click input "620663916"
paste input "620663920"
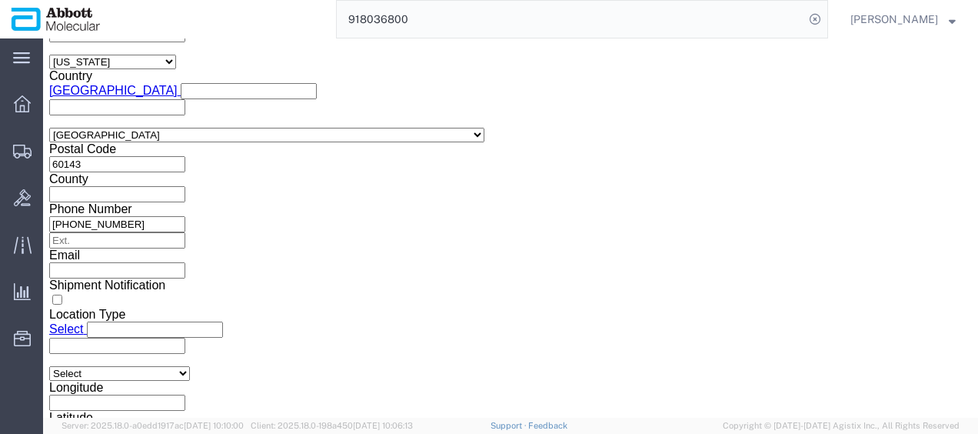
scroll to position [0, 25]
click input "620663916620663920"
click input "620663920"
paste input "620663920"
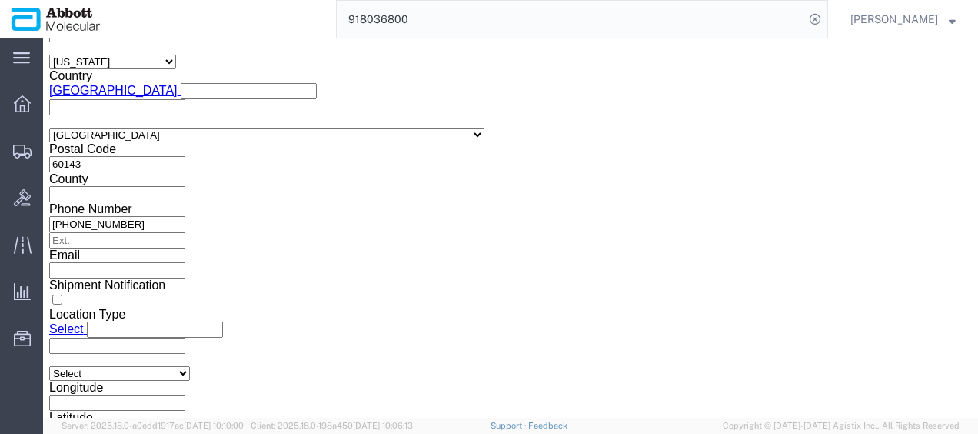
paste input "620663920"
click icon "button"
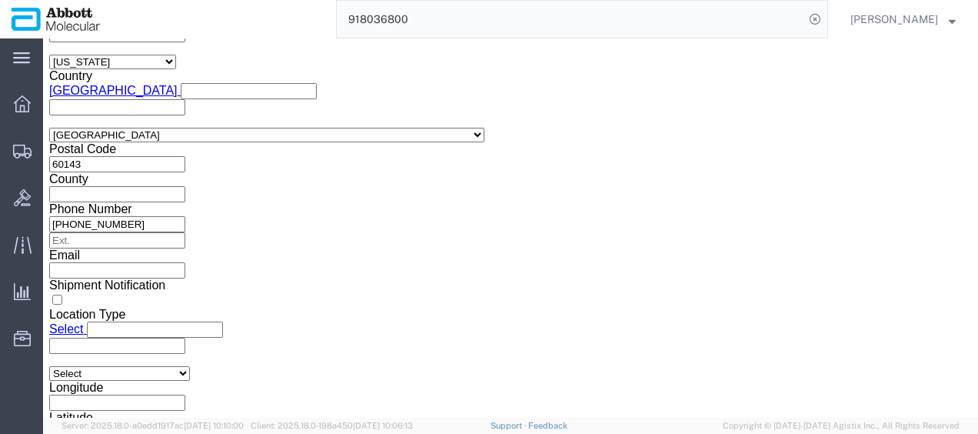
click input "620663918"
click button "Add reference"
drag, startPoint x: 666, startPoint y: 239, endPoint x: 390, endPoint y: 243, distance: 276.7
click div "Select Account Type Activity ID Airline Appointment Number ASN Batch Request # …"
click select "Select Account Type Activity ID Airline Appointment Number ASN Batch Request # …"
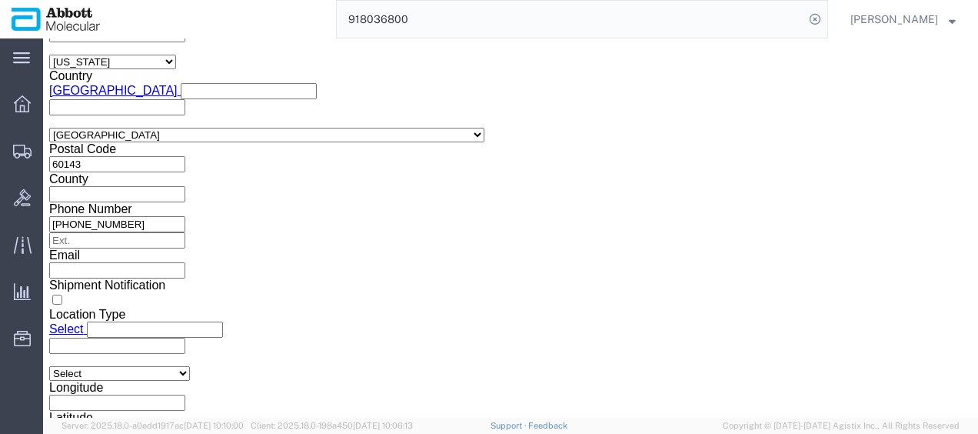
click select "Select Account Type Activity ID Airline Appointment Number ASN Batch Request # …"
paste input "620663918"
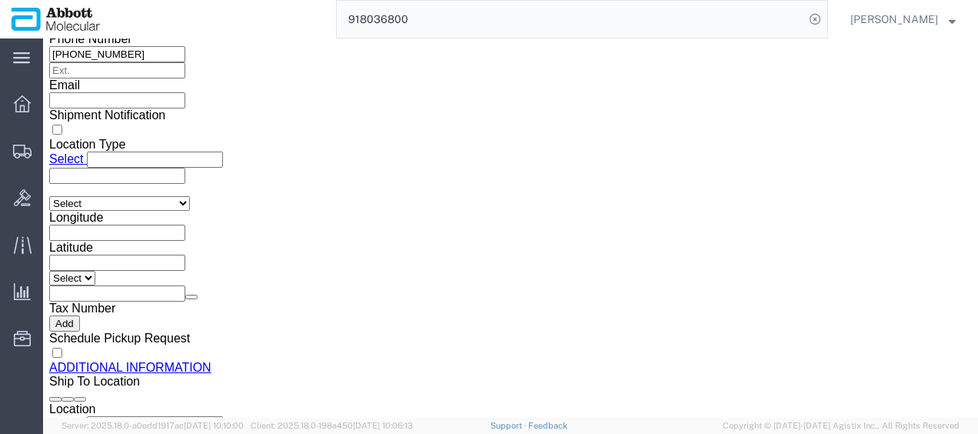
scroll to position [1499, 0]
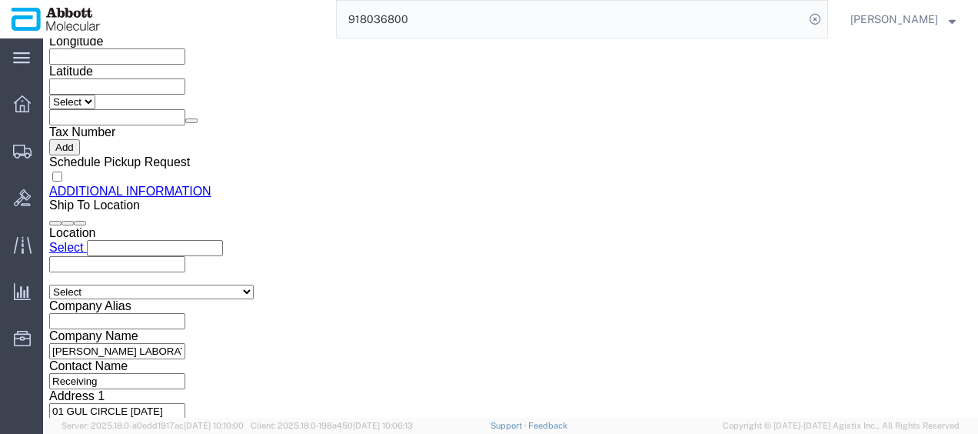
drag, startPoint x: 687, startPoint y: 317, endPoint x: 759, endPoint y: 433, distance: 136.7
click button "Continue"
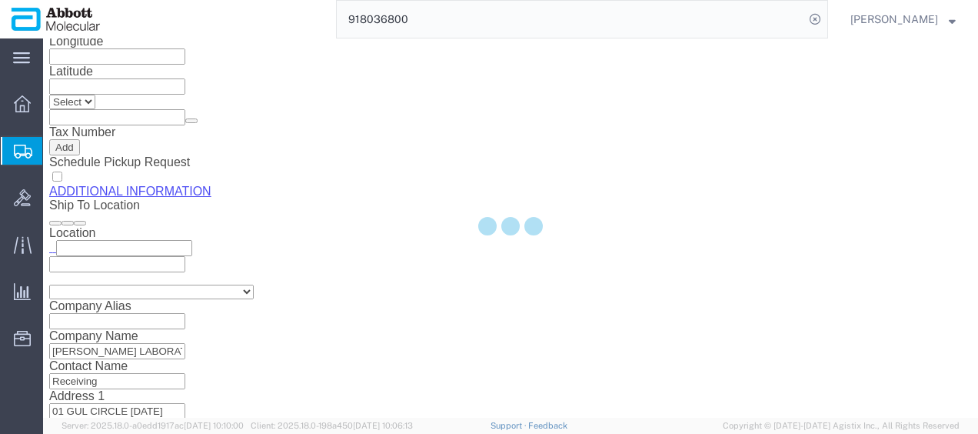
scroll to position [137, 0]
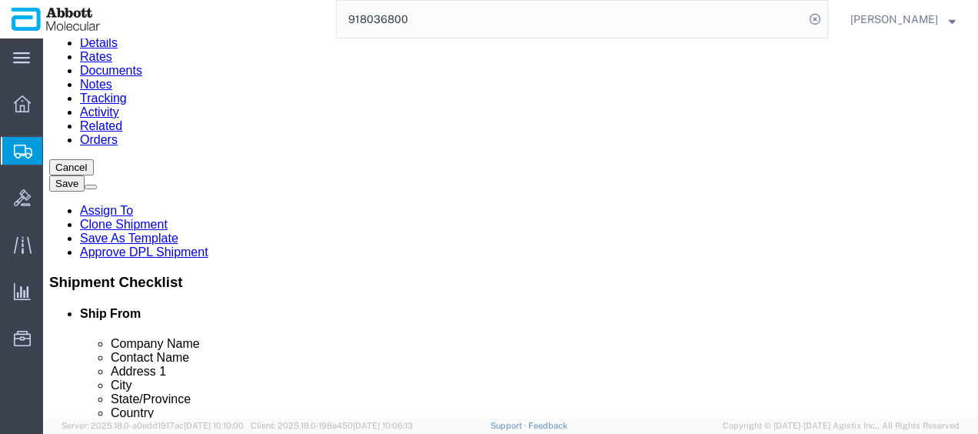
click select "Select Box (B) Box (C) Box (D) Cardboard Box(es) Crate (Instrument) Crate(s) En…"
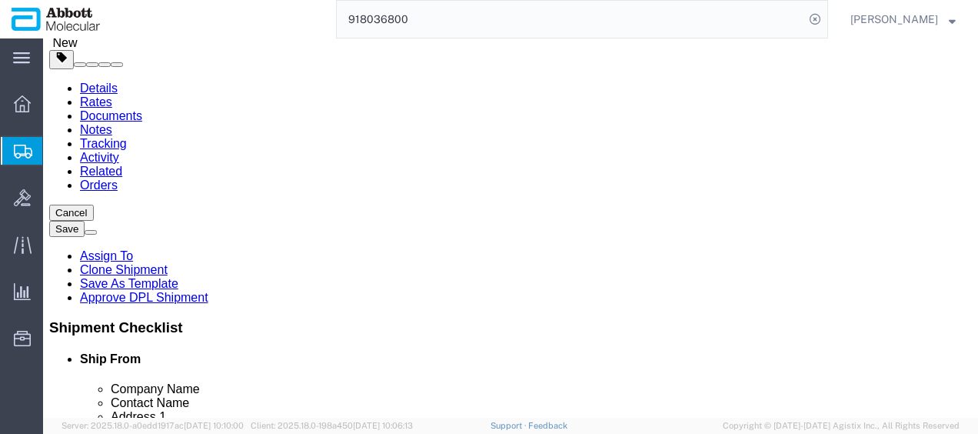
scroll to position [60, 0]
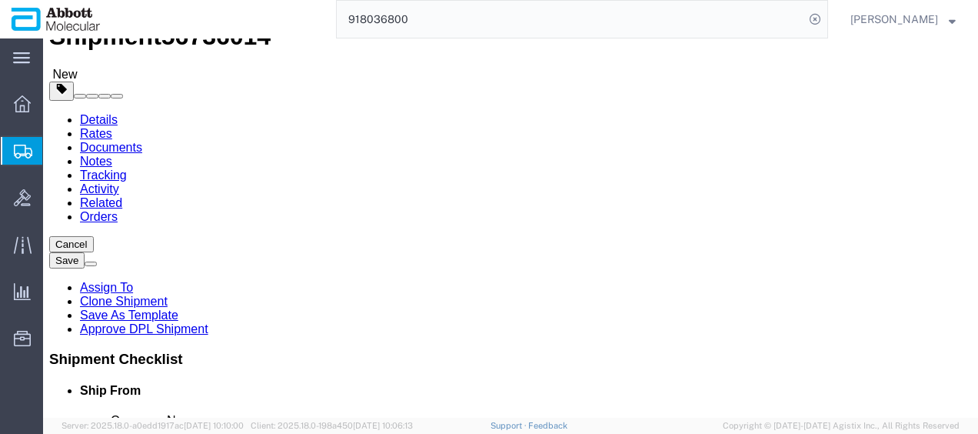
click link "Add Package"
click div "1 x Pallet Shipper Package Type Select Box (B) Box (C) Box (D) Cardboard Box(es…"
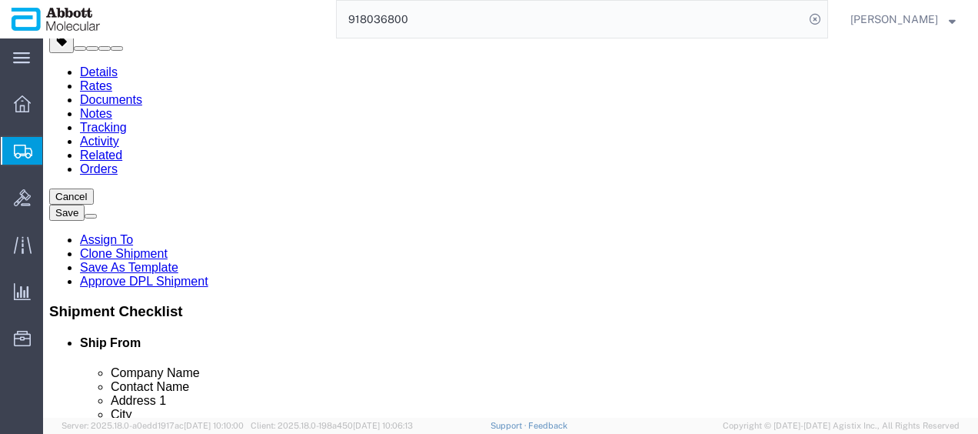
scroll to position [71, 0]
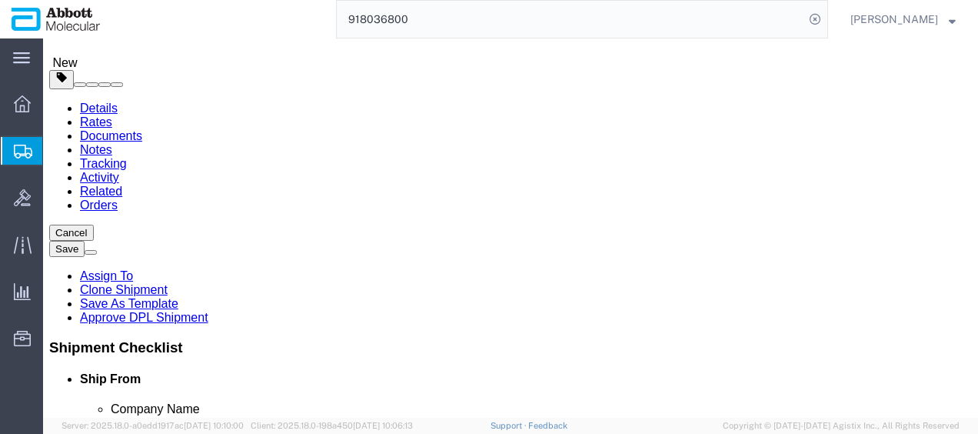
click div "1 x Pallet Shipper Package Type Select Box (B) Box (C) Box (D) Cardboard Box(es…"
click link "Add Package"
click select "Select Box (B) Box (C) Box (D) Cardboard Box(es) Crate (Instrument) Crate(s) En…"
drag, startPoint x: 527, startPoint y: 251, endPoint x: 338, endPoint y: 251, distance: 188.3
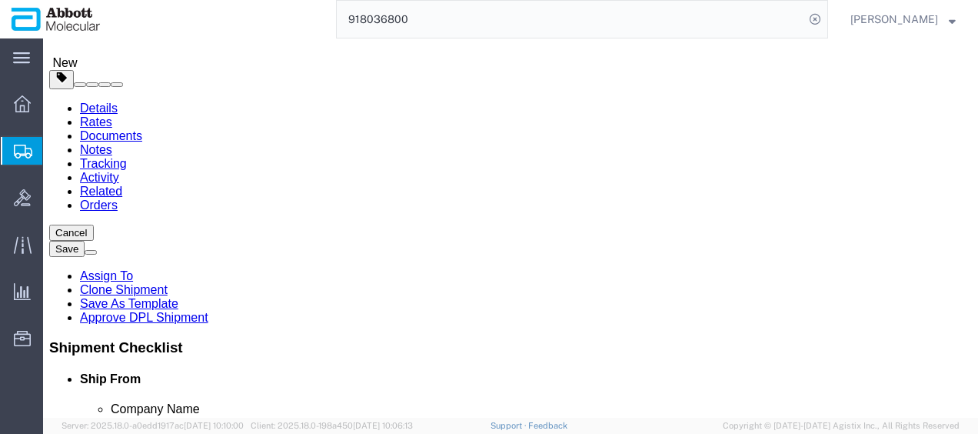
click div "1 x Pallet Shipper Package Type Select Box (B) Box (C) Box (D) Cardboard Box(es…"
drag, startPoint x: 527, startPoint y: 311, endPoint x: 68, endPoint y: 327, distance: 459.2
click div "1 x Pallet Shipper Package Type Select Box (B) Box (C) Box (D) Cardboard Box(es…"
click input "checkbox"
drag, startPoint x: 172, startPoint y: 307, endPoint x: 27, endPoint y: 301, distance: 145.4
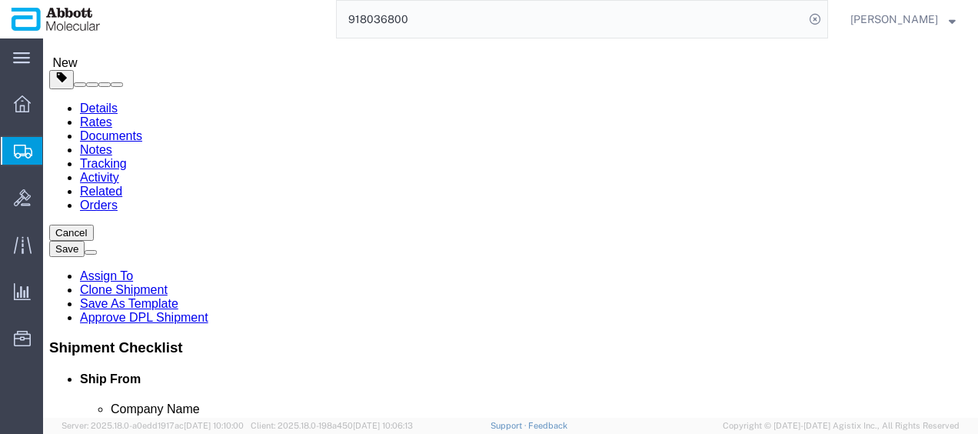
click div "Weight 0.00 Select kgs lbs Ship. t°"
click input "checkbox"
click div "1 x Pallet Shipper Package Type Select Box (B) Box (C) Box (D) Cardboard Box(es…"
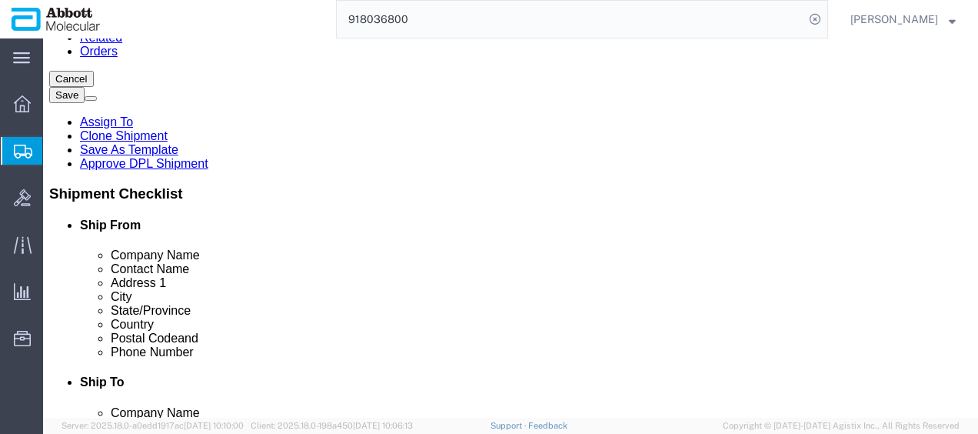
scroll to position [302, 0]
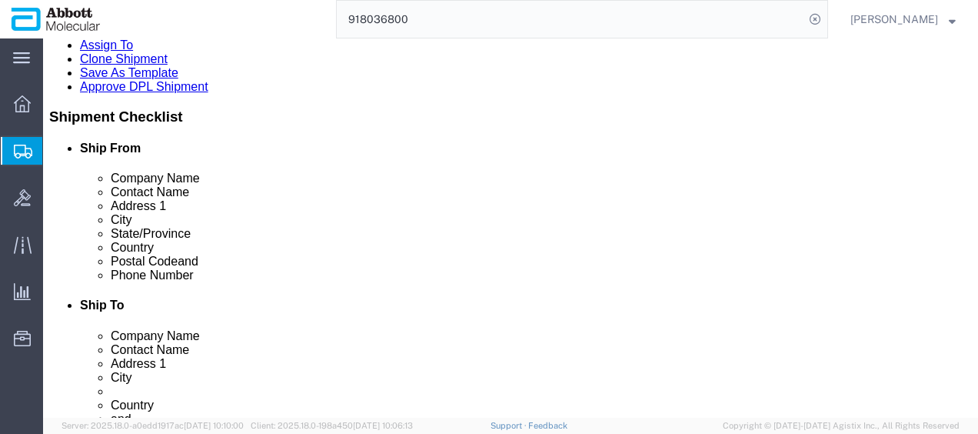
click link "Add Content"
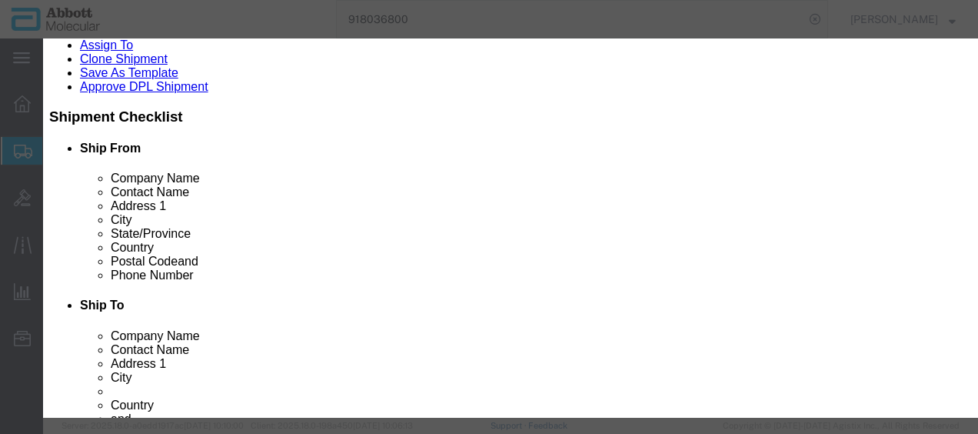
click input "text"
click strong "02G3490"
click input "02G3490"
click select "Select Account Type Activity ID Airline Appointment Number ASN Batch Number Bil…"
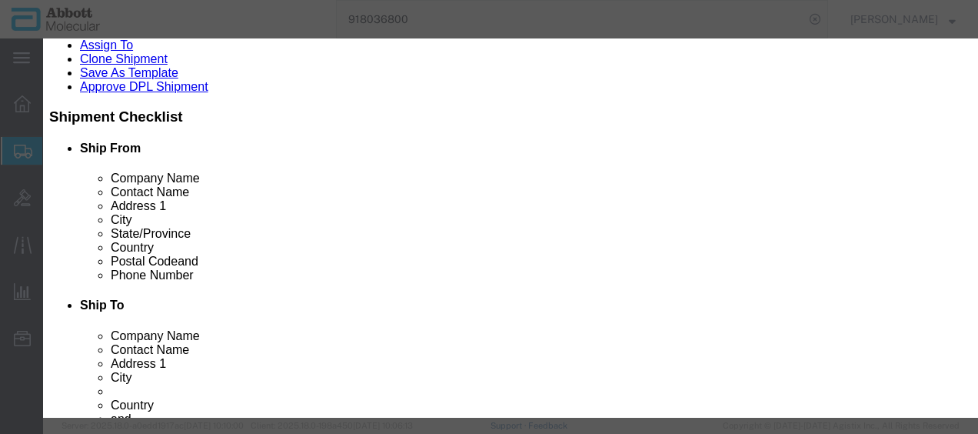
click select "Select Account Type Activity ID Airline Appointment Number ASN Batch Number Bil…"
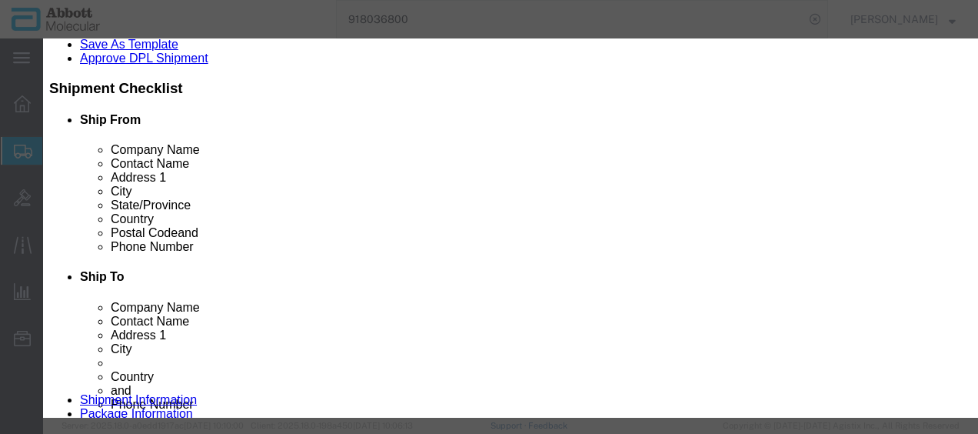
scroll to position [346, 0]
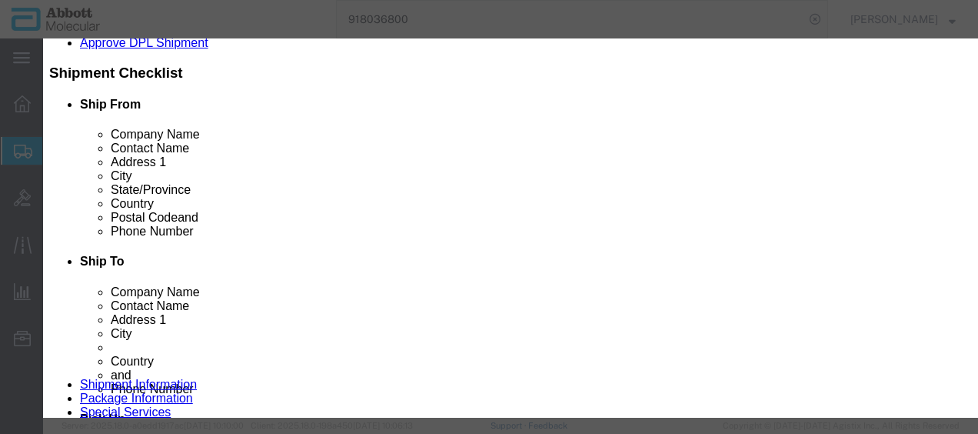
click button "Save & Add Another"
click input "text"
drag, startPoint x: 248, startPoint y: 112, endPoint x: 8, endPoint y: 112, distance: 240.6
click div "Add content Commodity library Product Name 02G3490 02G3490 Pieces Select Bag Ba…"
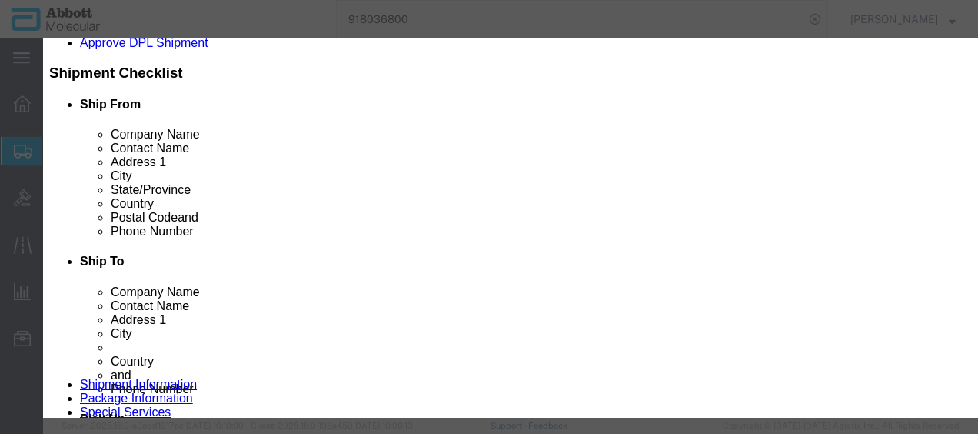
click td "Name: 08K2490"
click select "Select Account Type Activity ID Airline Appointment Number ASN Batch Number Bil…"
click button "Save & Add Another"
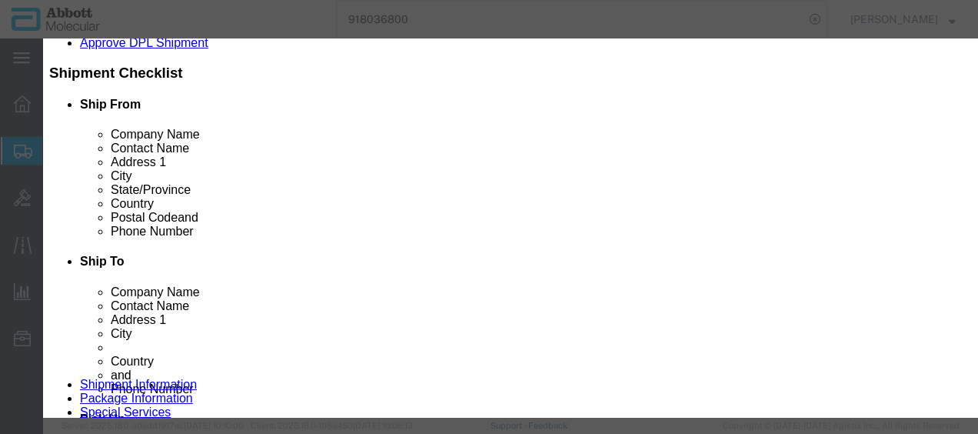
scroll to position [0, 0]
click input "text"
click strong "08N4585"
click div "Description Alinity m [MEDICAL_DATA]-1 CTRL Kit Commodity Category Select Count…"
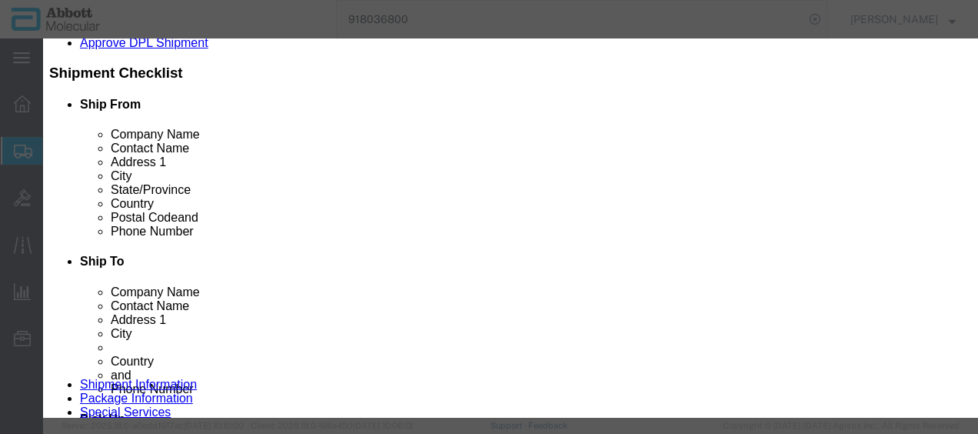
click select "Select Account Type Activity ID Airline Appointment Number ASN Batch Number Bil…"
drag, startPoint x: 794, startPoint y: 177, endPoint x: 633, endPoint y: 161, distance: 161.4
click div "GL Reference Select Account Type Activity ID Airline Appointment Number ASN Bat…"
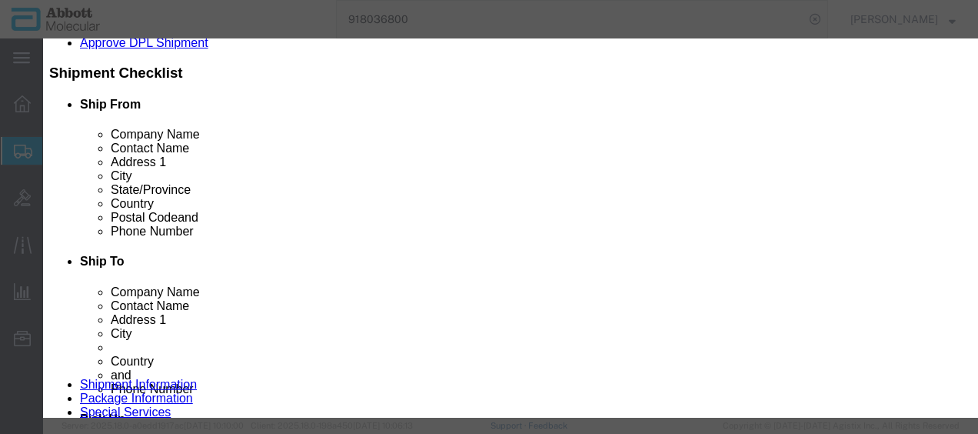
click button "Save & Add Another"
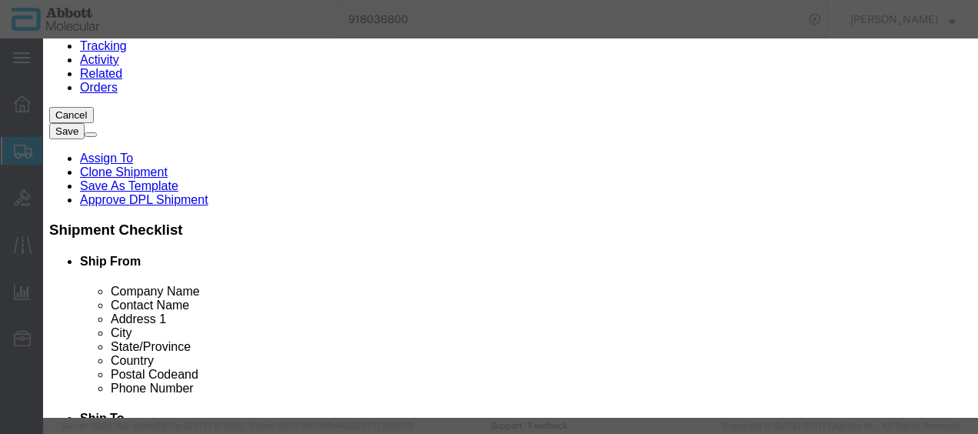
scroll to position [115, 0]
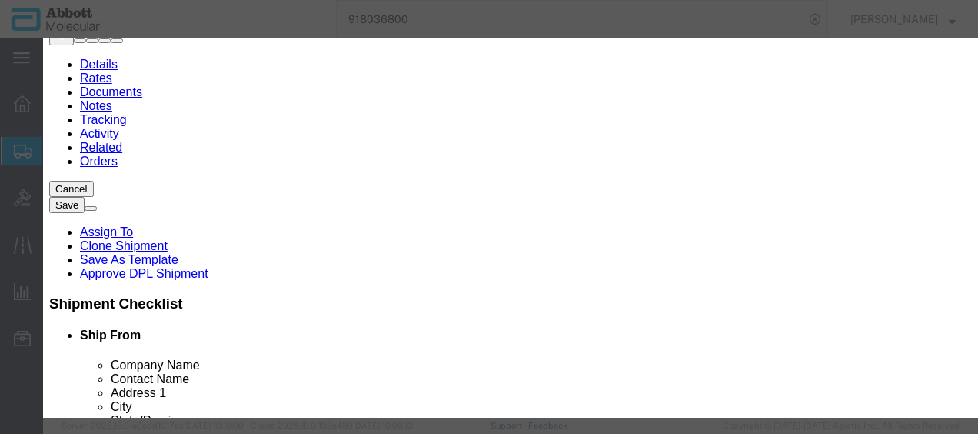
click input "text"
click strong "08N5070"
click div
click input "08N5070"
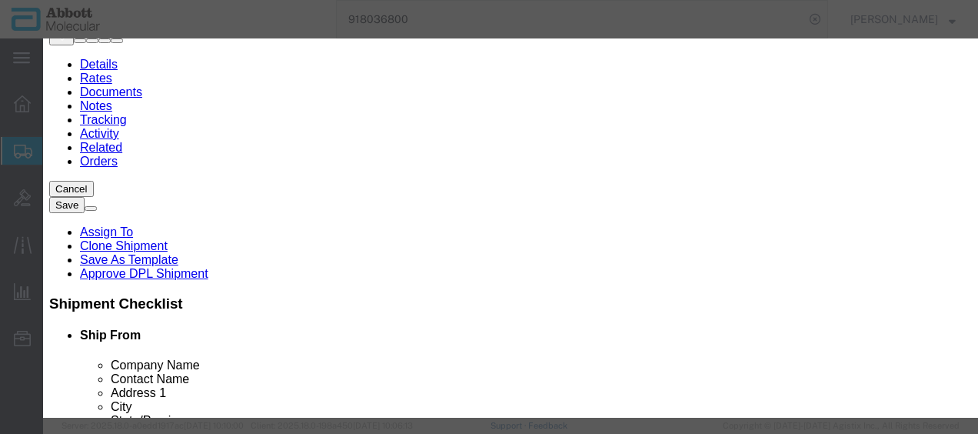
drag, startPoint x: 671, startPoint y: 90, endPoint x: 662, endPoint y: 108, distance: 19.9
click select "Select Account Type Activity ID Airline Appointment Number ASN Batch Number Bil…"
click div "GL Reference Select Account Type Activity ID Airline Appointment Number ASN Bat…"
click input "4122298"
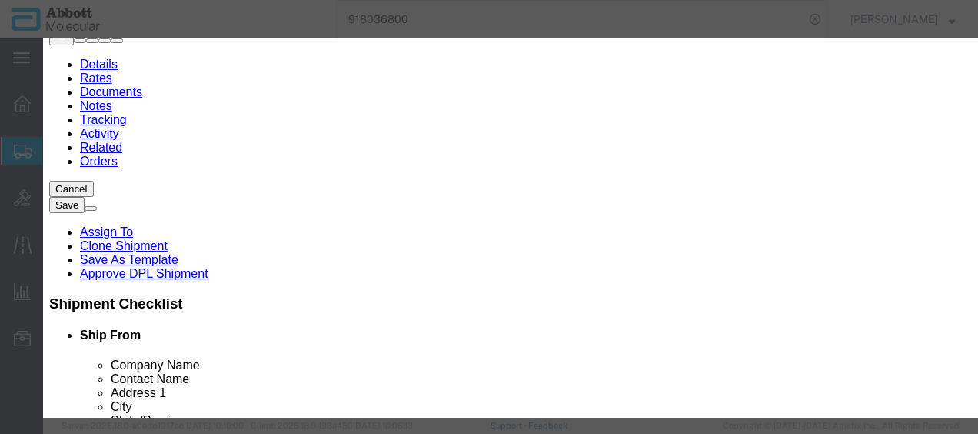
scroll to position [0, 0]
click button "Save & Add Another"
click input "text"
click td "Name: 01N1510"
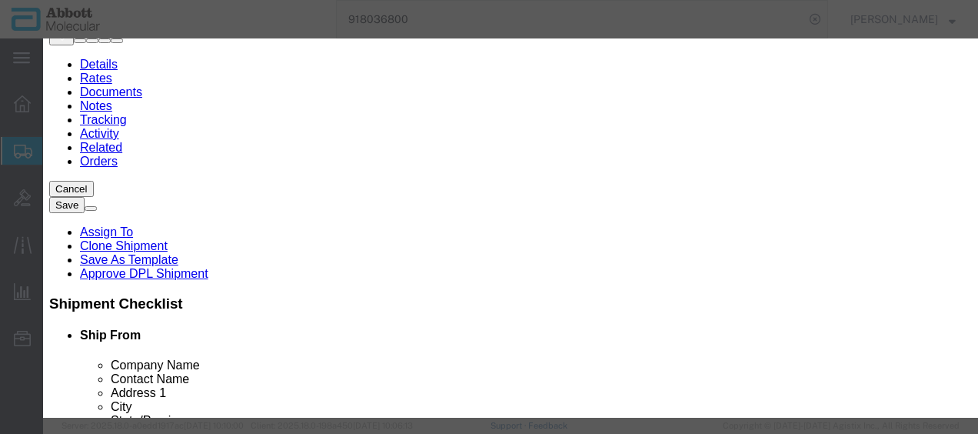
drag, startPoint x: 652, startPoint y: 168, endPoint x: 645, endPoint y: 178, distance: 12.2
click select "Select Account Type Activity ID Airline Appointment Number ASN Batch Number Bil…"
click div "GL Reference Select Account Type Activity ID Airline Appointment Number ASN Bat…"
click button "Save & Add Another"
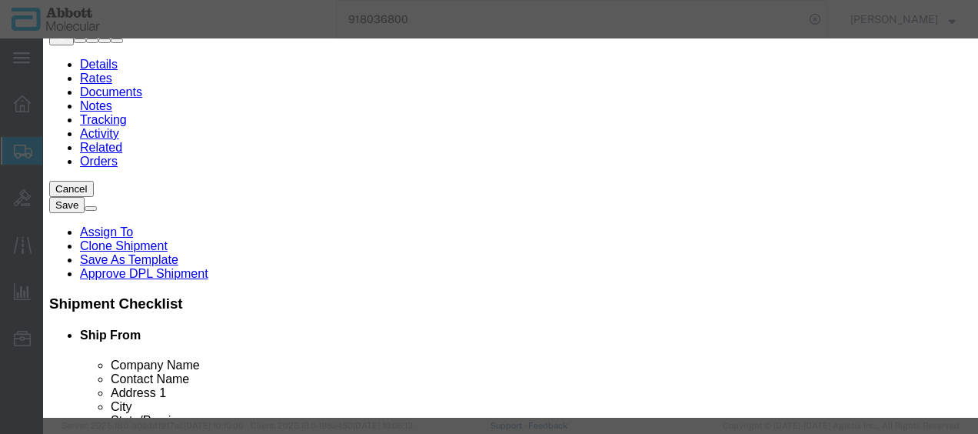
scroll to position [0, 0]
click input "text"
click span "Name:"
click select "Select Account Type Activity ID Airline Appointment Number ASN Batch Number Bil…"
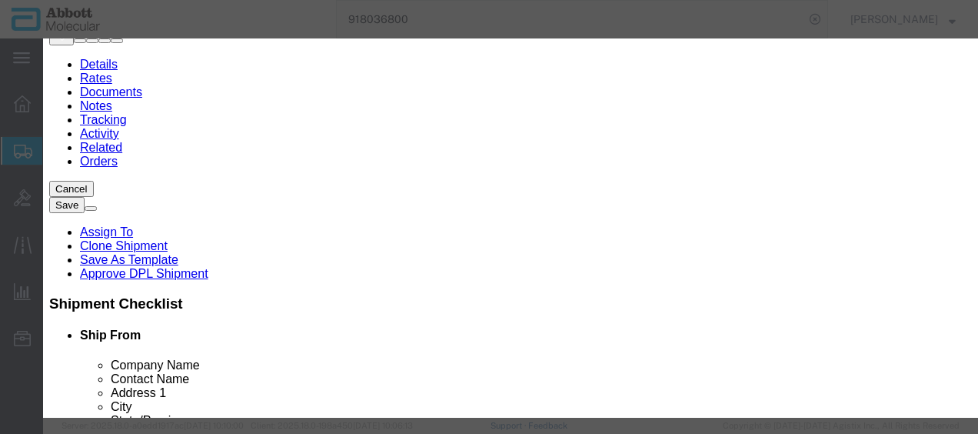
click select "Select Account Type Activity ID Airline Appointment Number ASN Batch Number Bil…"
click button "Save & Add Another"
click input "text"
click td "Name: 08N1580"
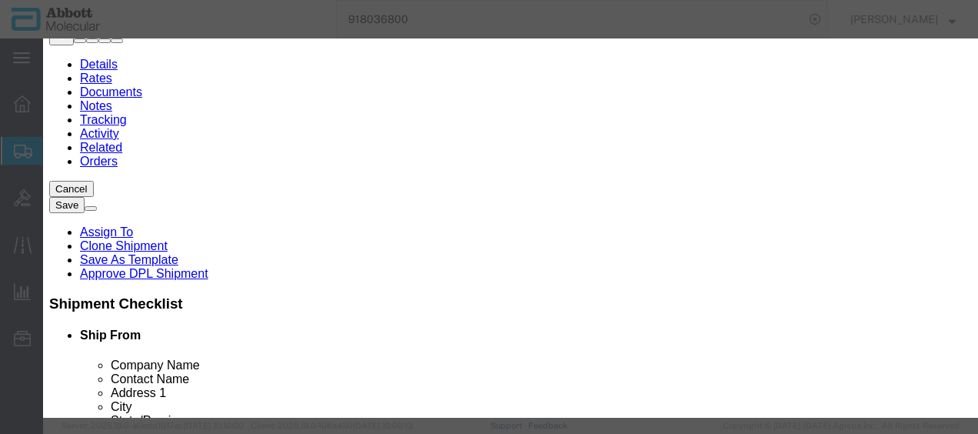
click div
click input "08N1580"
drag, startPoint x: 663, startPoint y: 94, endPoint x: 663, endPoint y: 104, distance: 10.0
click select "Select Account Type Activity ID Airline Appointment Number ASN Batch Number Bil…"
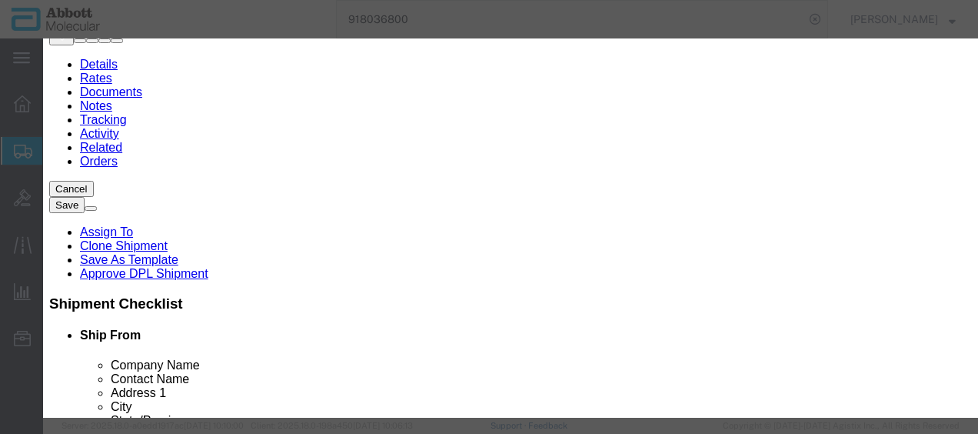
click select "Select Account Type Activity ID Airline Appointment Number ASN Batch Number Bil…"
click button "Save & Add Another"
click input "text"
drag, startPoint x: 252, startPoint y: 114, endPoint x: -40, endPoint y: 118, distance: 292.1
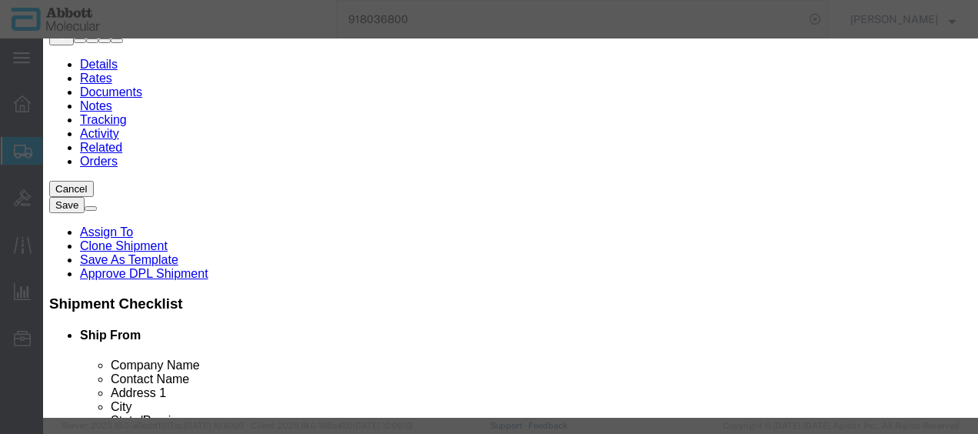
click html "Shipment 56736014 New Details Rates Documents Notes Tracking Activity Related O…"
click strong "07J7701"
drag, startPoint x: 646, startPoint y: 169, endPoint x: 636, endPoint y: 205, distance: 37.7
click select "Select Account Type Activity ID Airline Appointment Number ASN Batch Number Bil…"
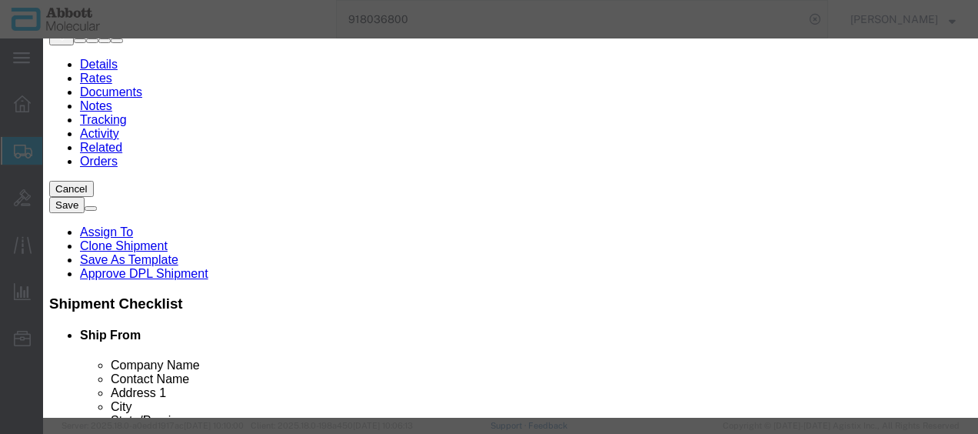
click select "Select Account Type Activity ID Airline Appointment Number ASN Batch Number Bil…"
click button "Save & Add Another"
drag, startPoint x: 253, startPoint y: 121, endPoint x: 267, endPoint y: 118, distance: 14.0
click input "Product Name : This field is required."
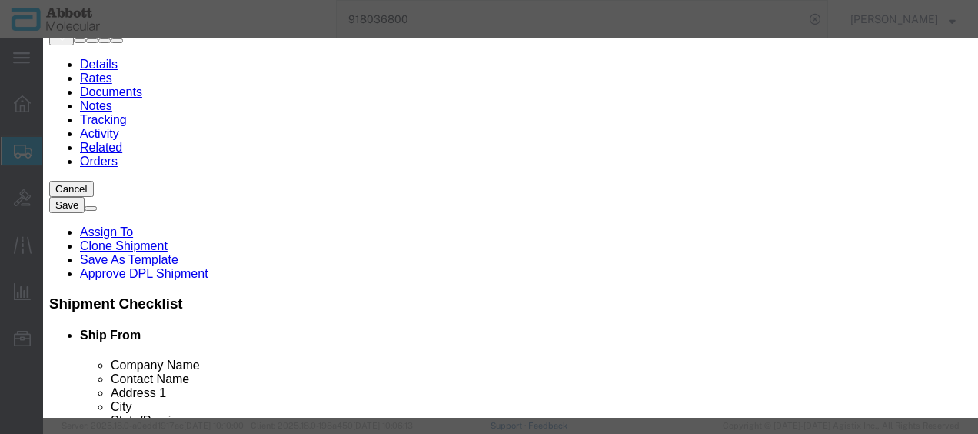
click div "Name: 05J2707 Sku: 05J2707 Model: 05J2707 Description: VYS LSI SRY/CEPX 32-1910…"
click select "Select Account Type Activity ID Airline Appointment Number ASN Batch Number Bil…"
click button "Save & Add Another"
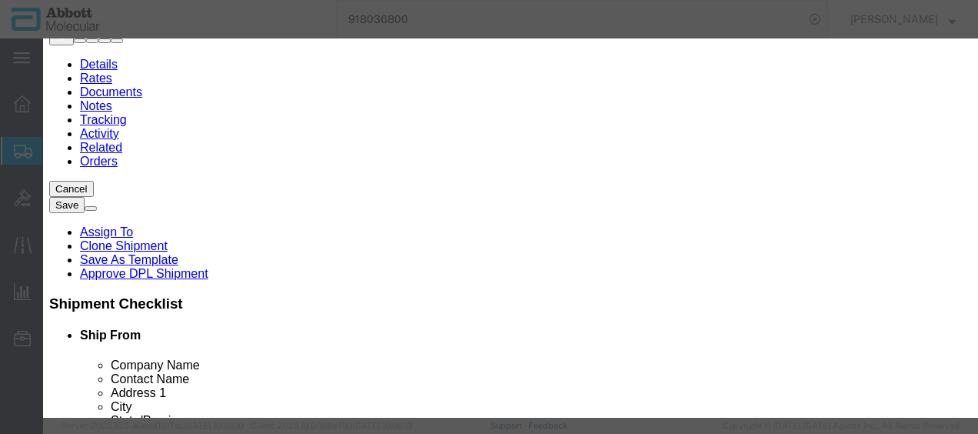
scroll to position [0, 0]
click button "Close"
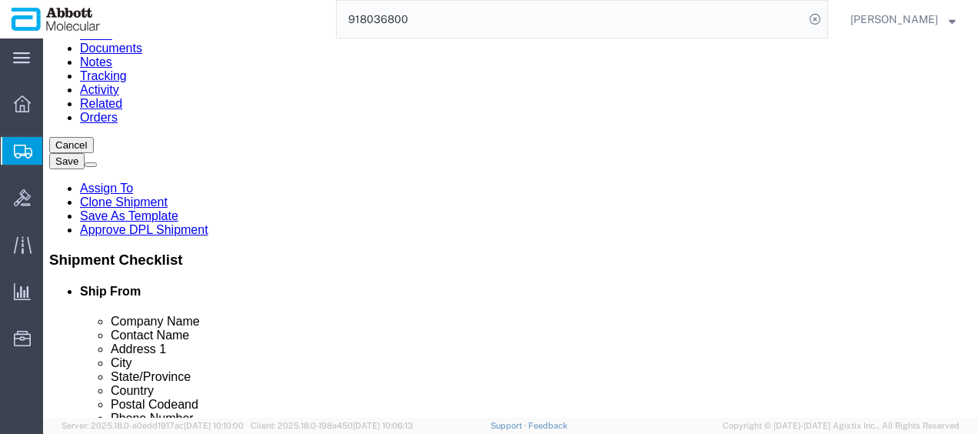
scroll to position [192, 0]
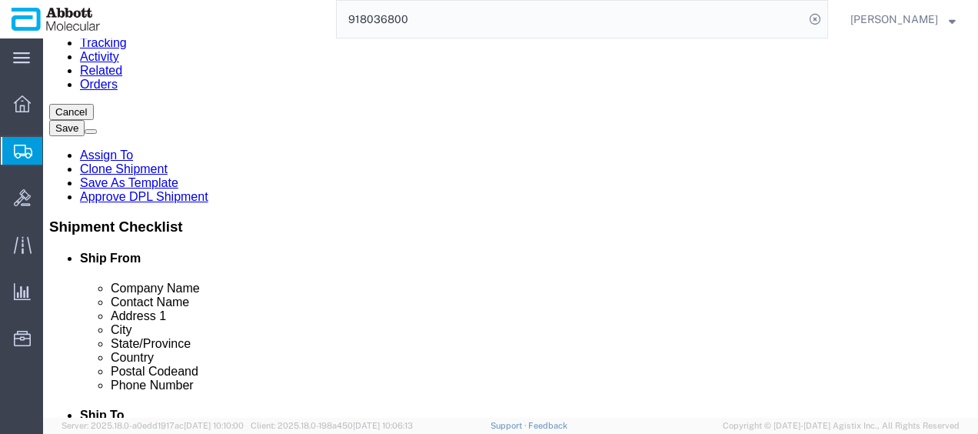
click link "Add Content"
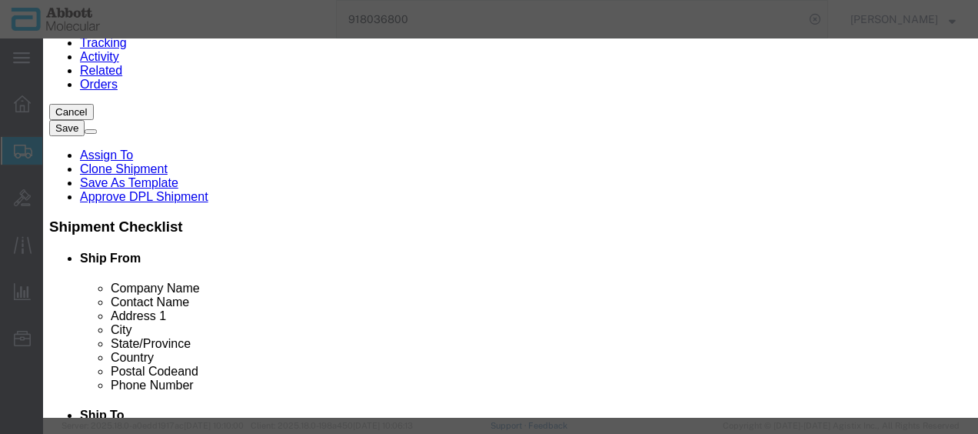
click input "text"
drag, startPoint x: 273, startPoint y: 138, endPoint x: 335, endPoint y: 91, distance: 78.4
click strong "08N4790"
click input "08N4790"
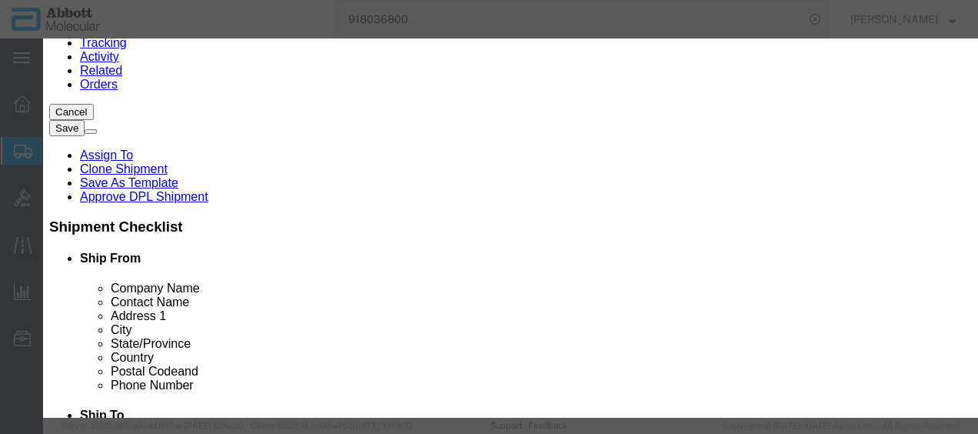
click select "Select Account Type Activity ID Airline Appointment Number ASN Batch Number Bil…"
click input "text"
click select "Select Account Type Activity ID Airline Appointment Number ASN Batch Number Bil…"
click input "text"
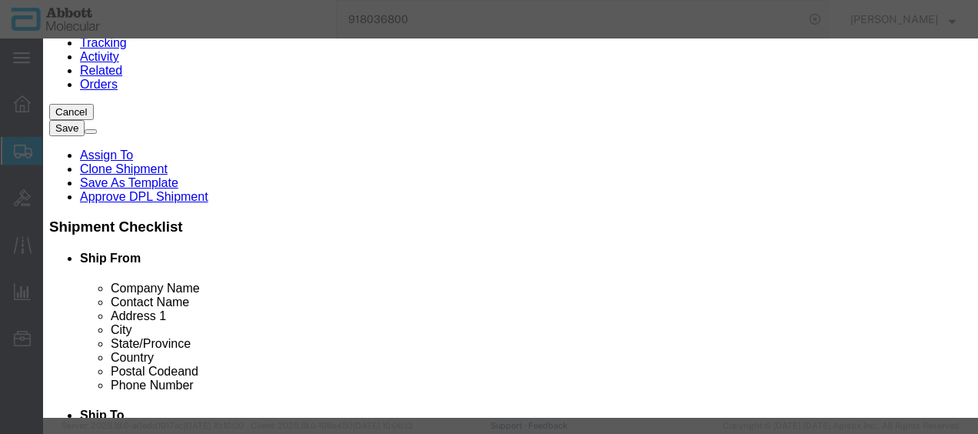
click input "text"
click label "Serial"
click input "text"
click button "Save & Add Another"
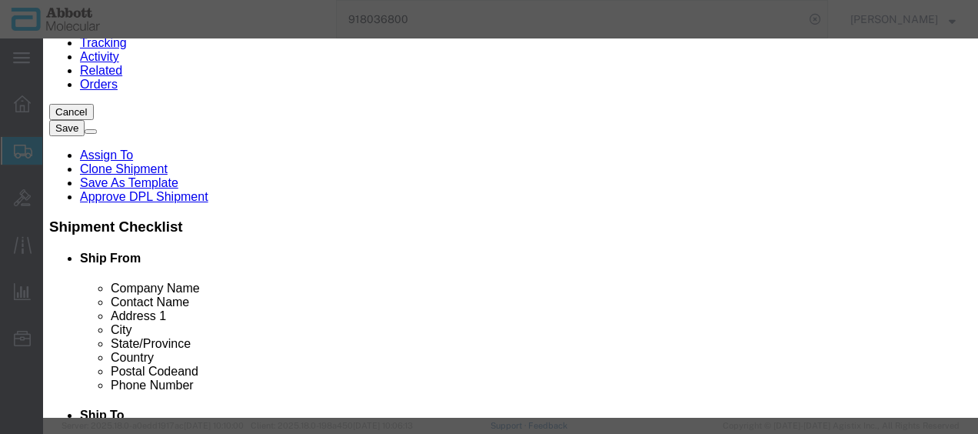
click input "text"
click div "Name: 08N4790 Sku: 08N4790 Model: 08N4790 Description: Alinity m HBV AMP Kit"
click div
click div "Commodity library"
click input "08N4790"
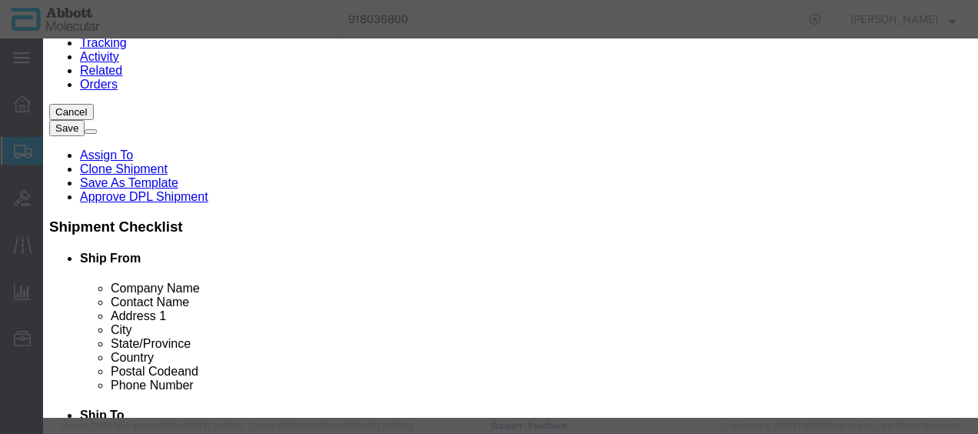
scroll to position [154, 0]
click select "Select Account Type Activity ID Airline Appointment Number ASN Batch Number Bil…"
click button "Save & Add Another"
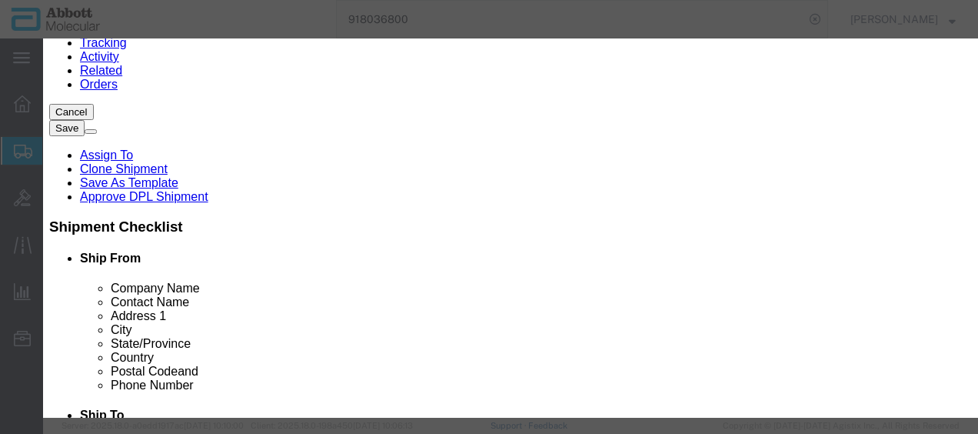
click input "text"
click strong "09N1592"
click select "Select Account Type Activity ID Airline Appointment Number ASN Batch Number Bil…"
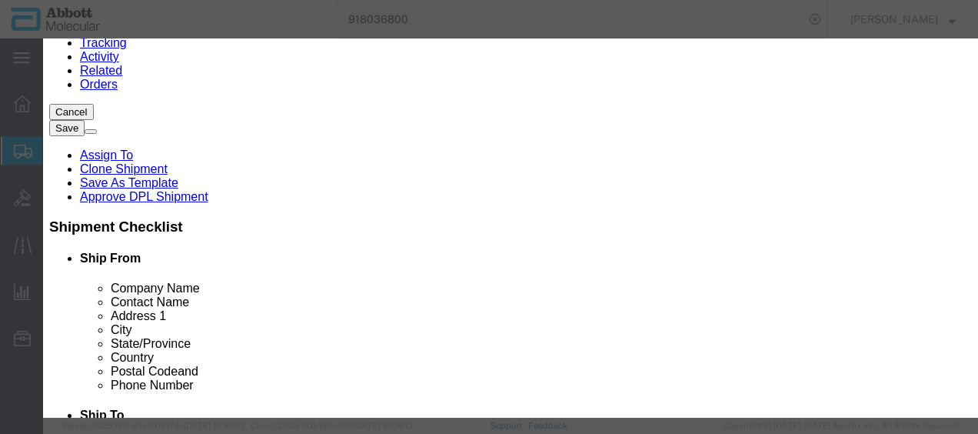
drag, startPoint x: 770, startPoint y: 291, endPoint x: 761, endPoint y: 289, distance: 9.4
click button "Save & Close"
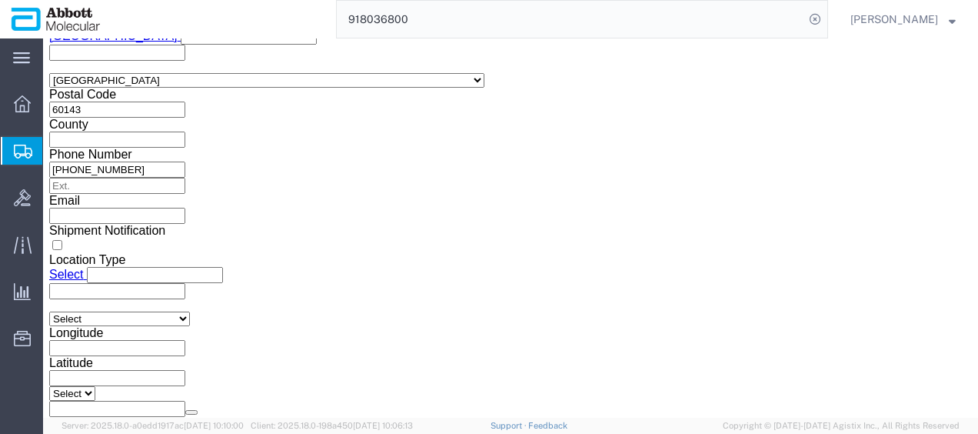
scroll to position [1215, 0]
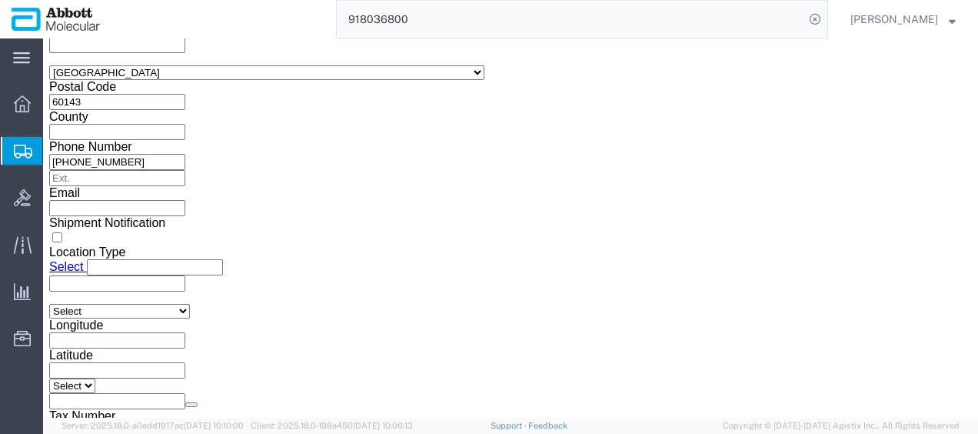
click button "Continue"
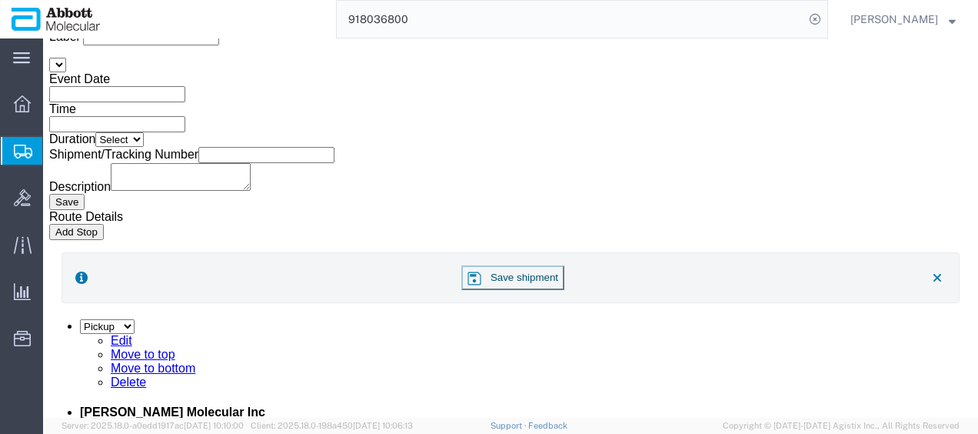
scroll to position [2723, 0]
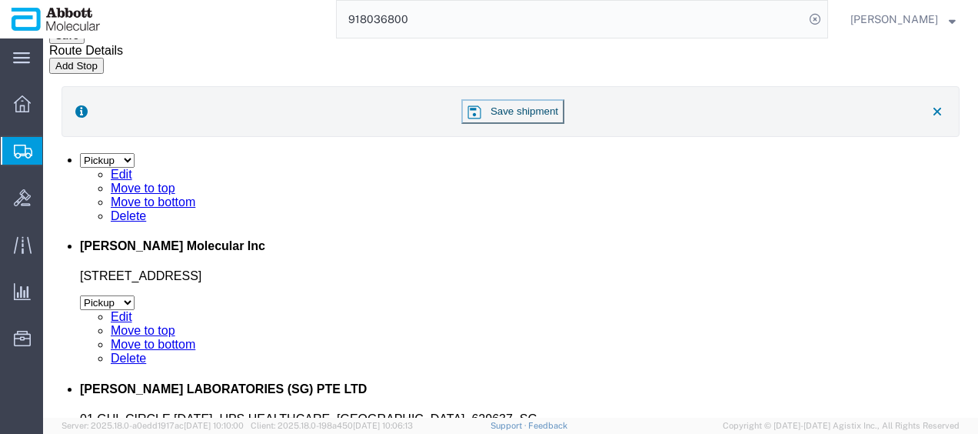
click button "Upload"
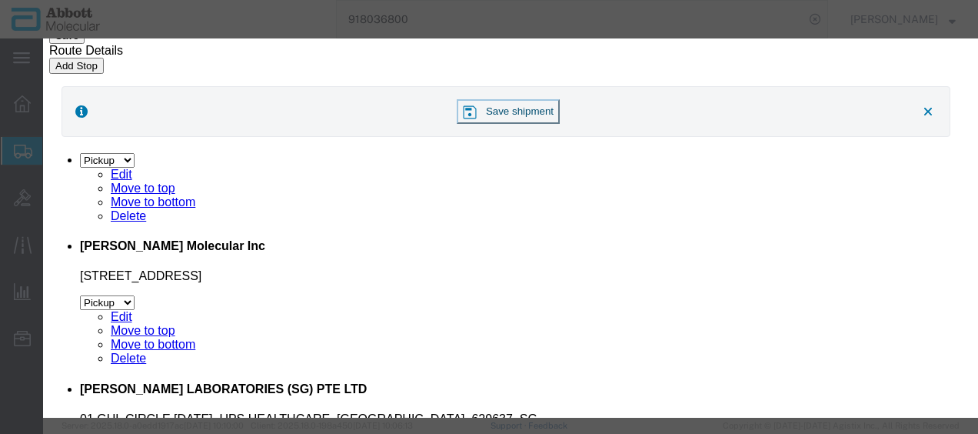
drag, startPoint x: 249, startPoint y: 101, endPoint x: 268, endPoint y: 68, distance: 38.9
click div "Allowed file types are pdf, jpg, gif & png. Maximum file size is 10mb. File 1 B…"
drag, startPoint x: 268, startPoint y: 68, endPoint x: 387, endPoint y: 68, distance: 119.1
click h2 "Attach documents"
click button "Browse"
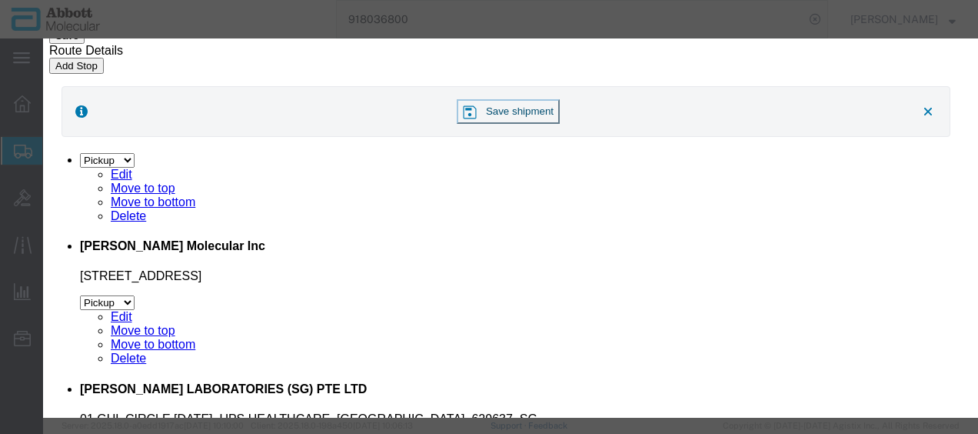
click button "Upload"
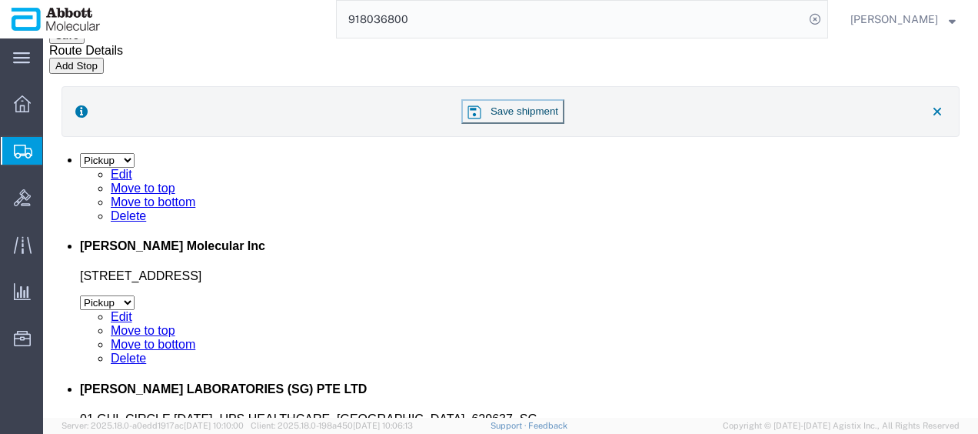
drag, startPoint x: 48, startPoint y: 17, endPoint x: 207, endPoint y: 25, distance: 159.3
click h1 "Shipment 56736014"
copy h1 "Shipment 56736014"
drag, startPoint x: 838, startPoint y: 352, endPoint x: 820, endPoint y: 350, distance: 17.8
click button "Rate Shipment"
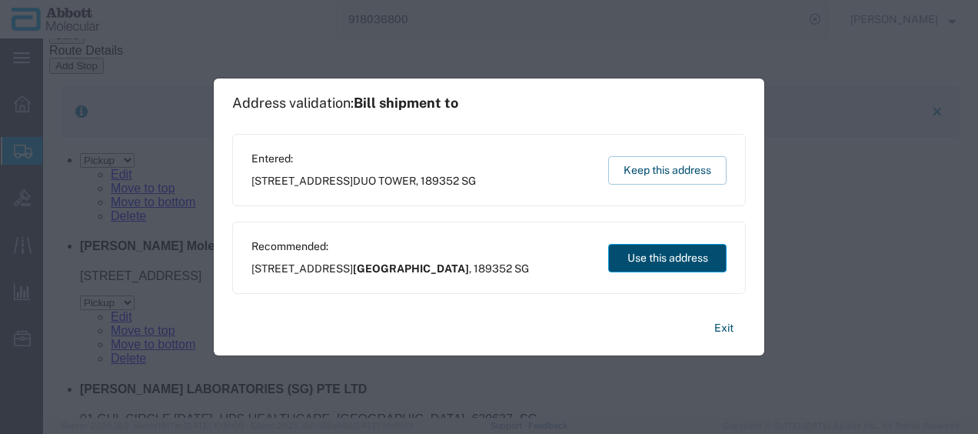
click at [678, 257] on button "Use this address" at bounding box center [667, 258] width 118 height 28
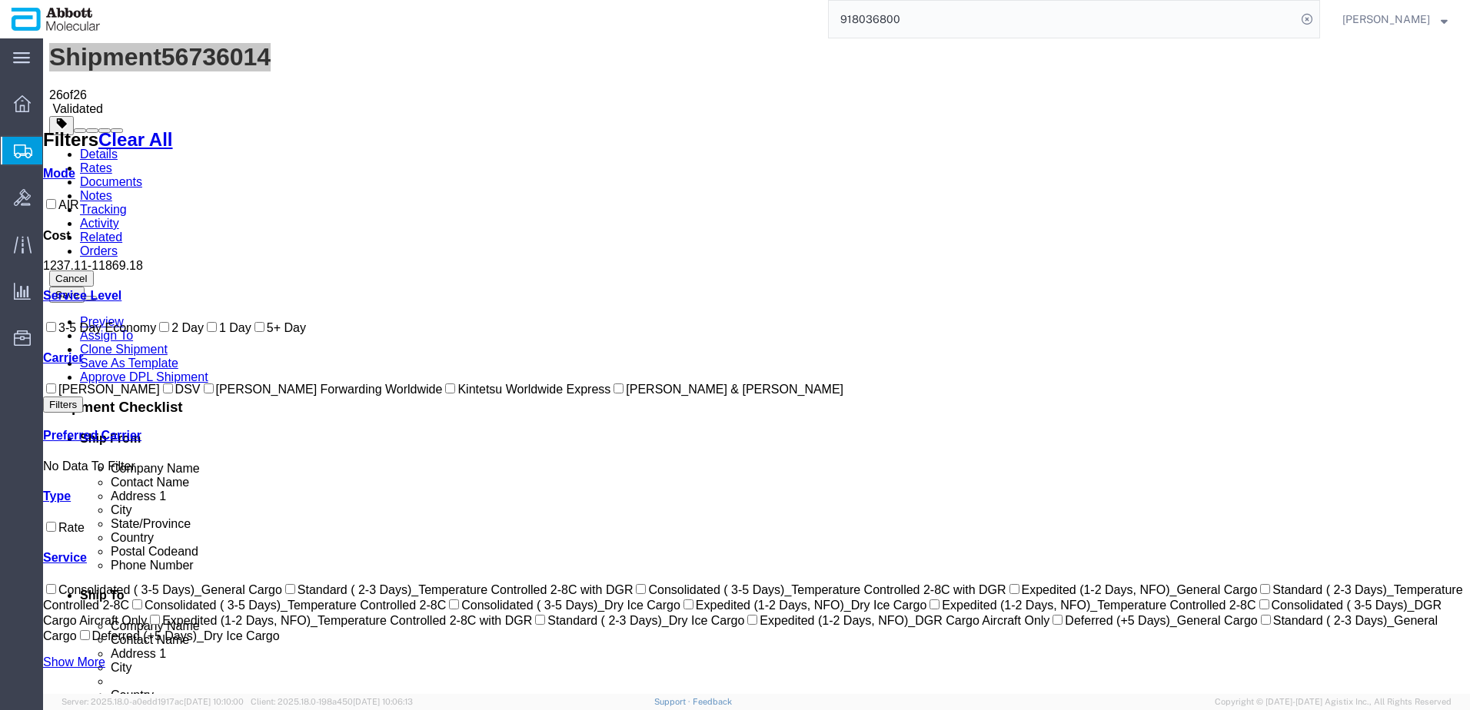
scroll to position [77, 0]
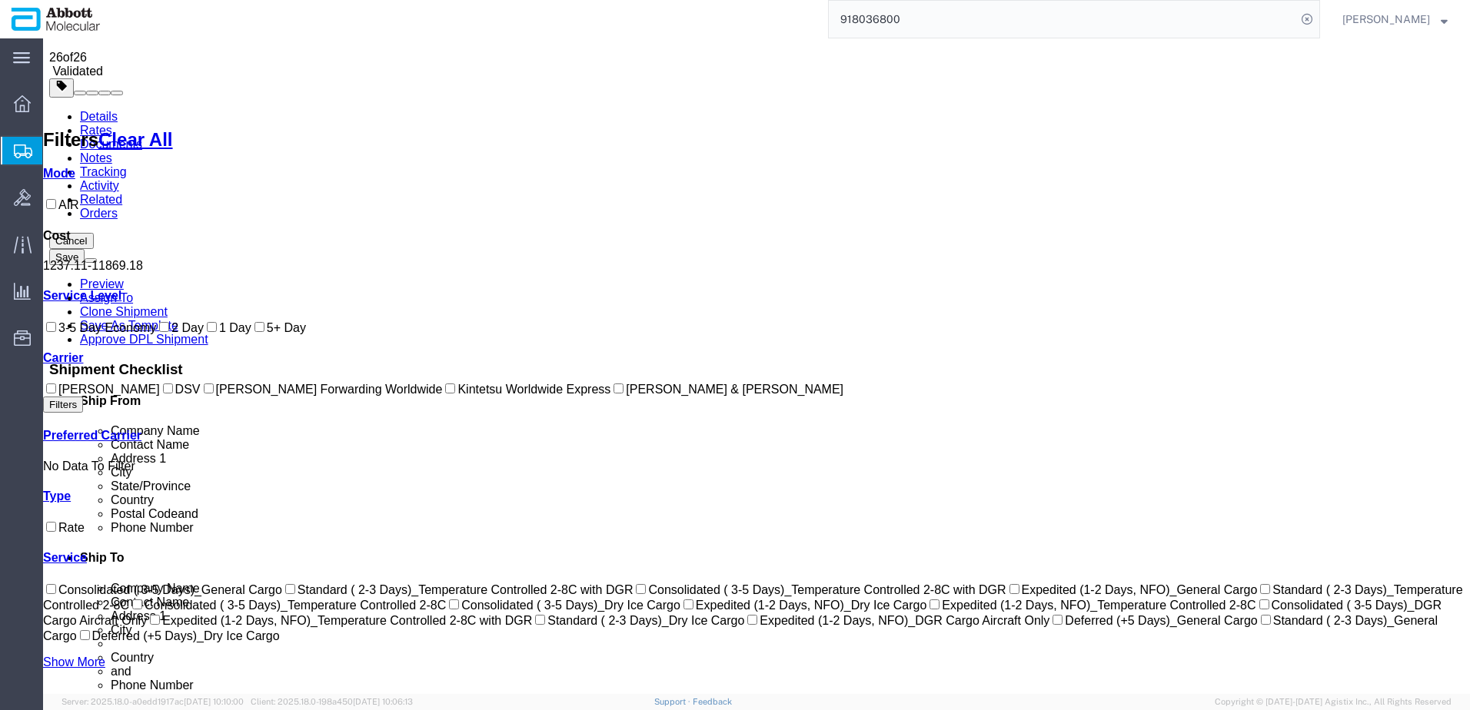
drag, startPoint x: 64, startPoint y: 508, endPoint x: 138, endPoint y: 489, distance: 76.3
click at [445, 394] on input "Kintetsu Worldwide Express" at bounding box center [450, 389] width 10 height 10
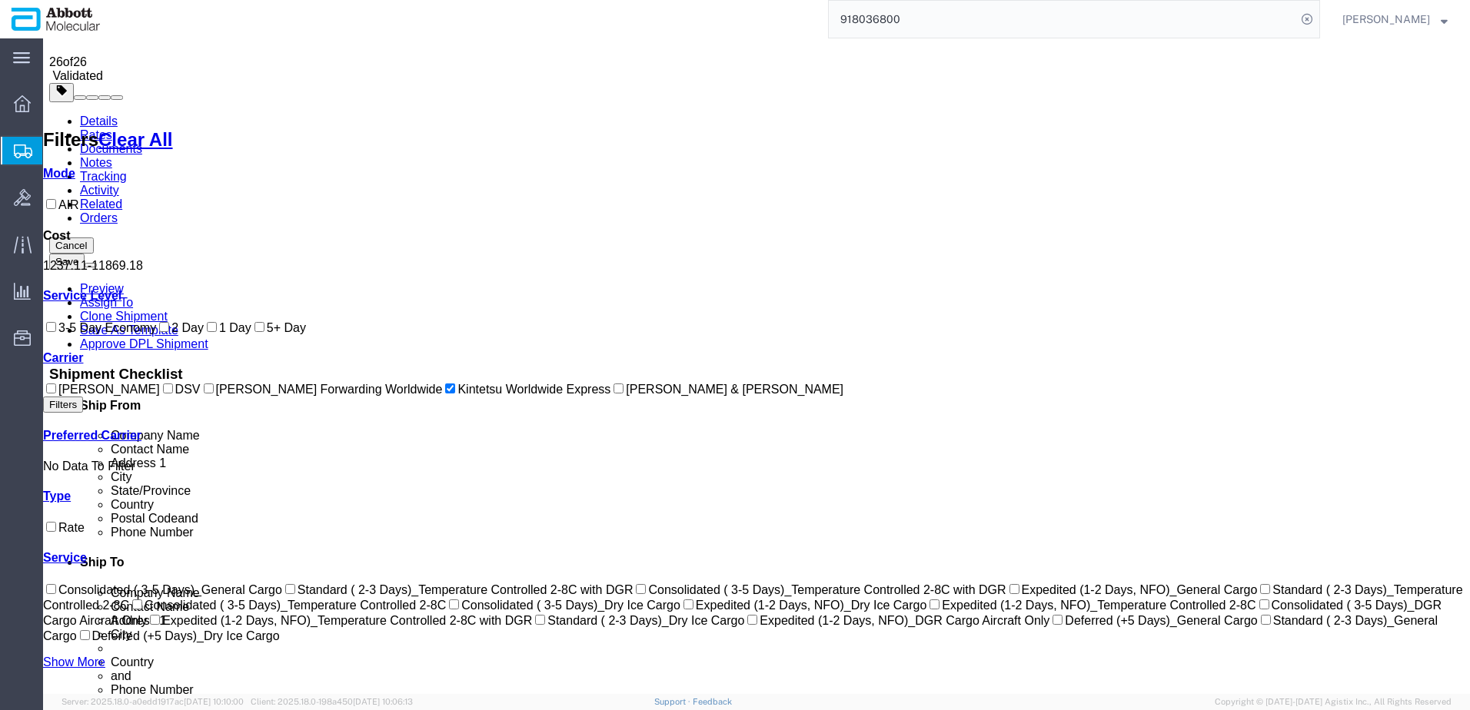
scroll to position [0, 0]
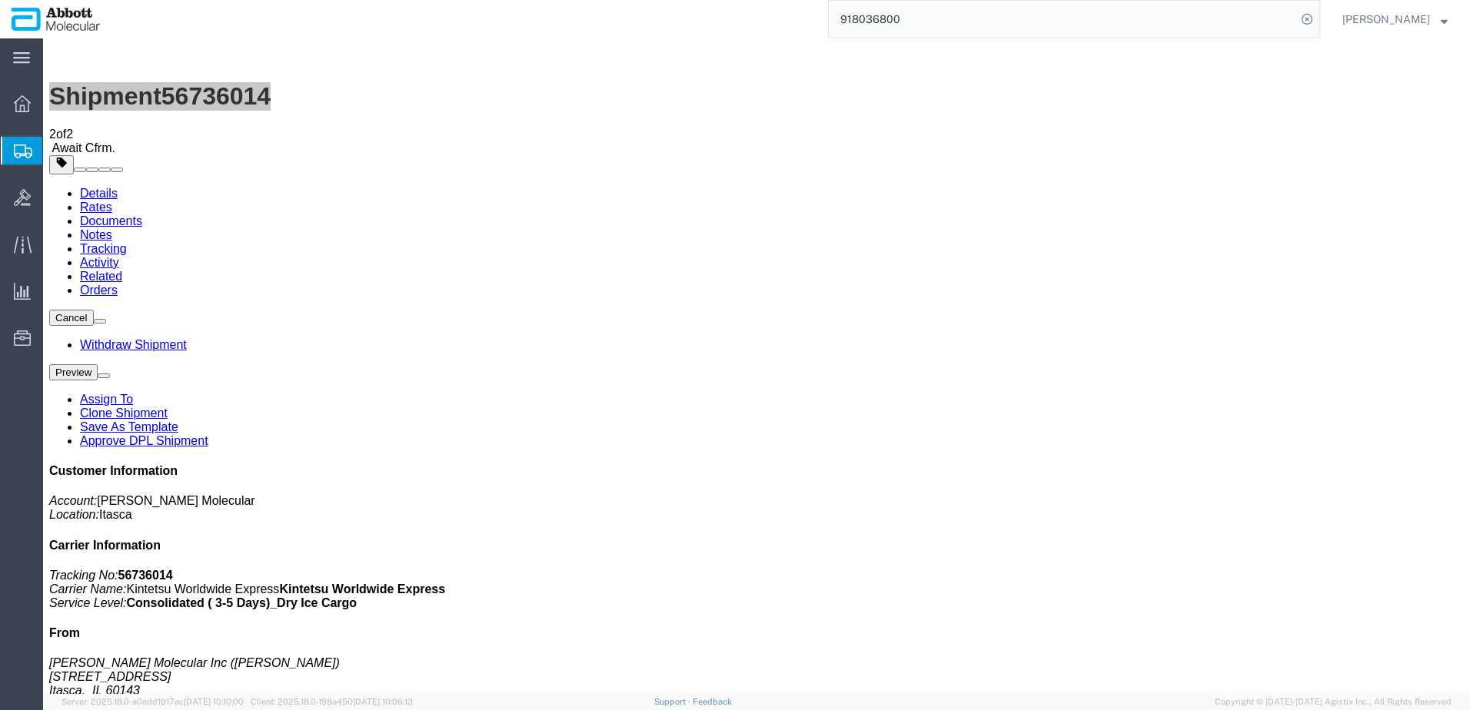
click at [0, 0] on span "Create from Template" at bounding box center [0, 0] width 0 height 0
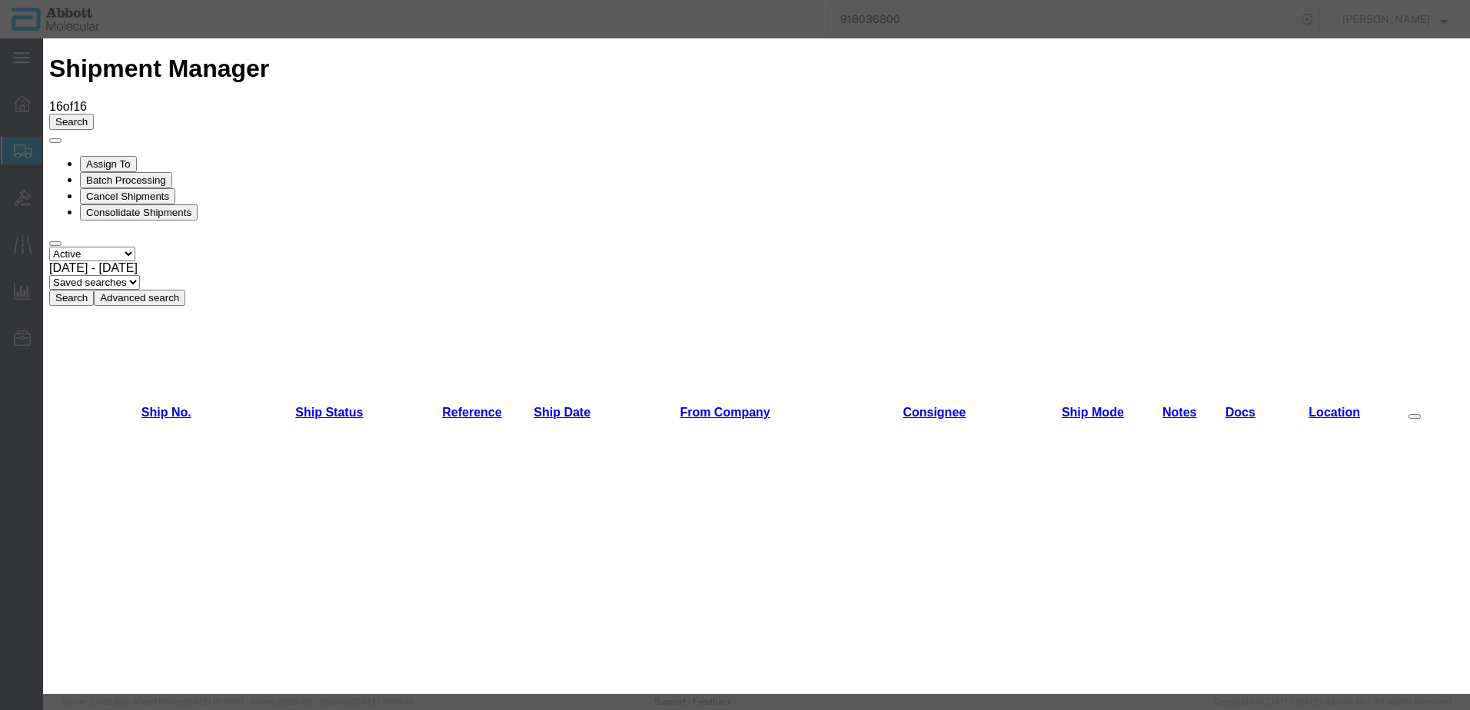
scroll to position [999, 0]
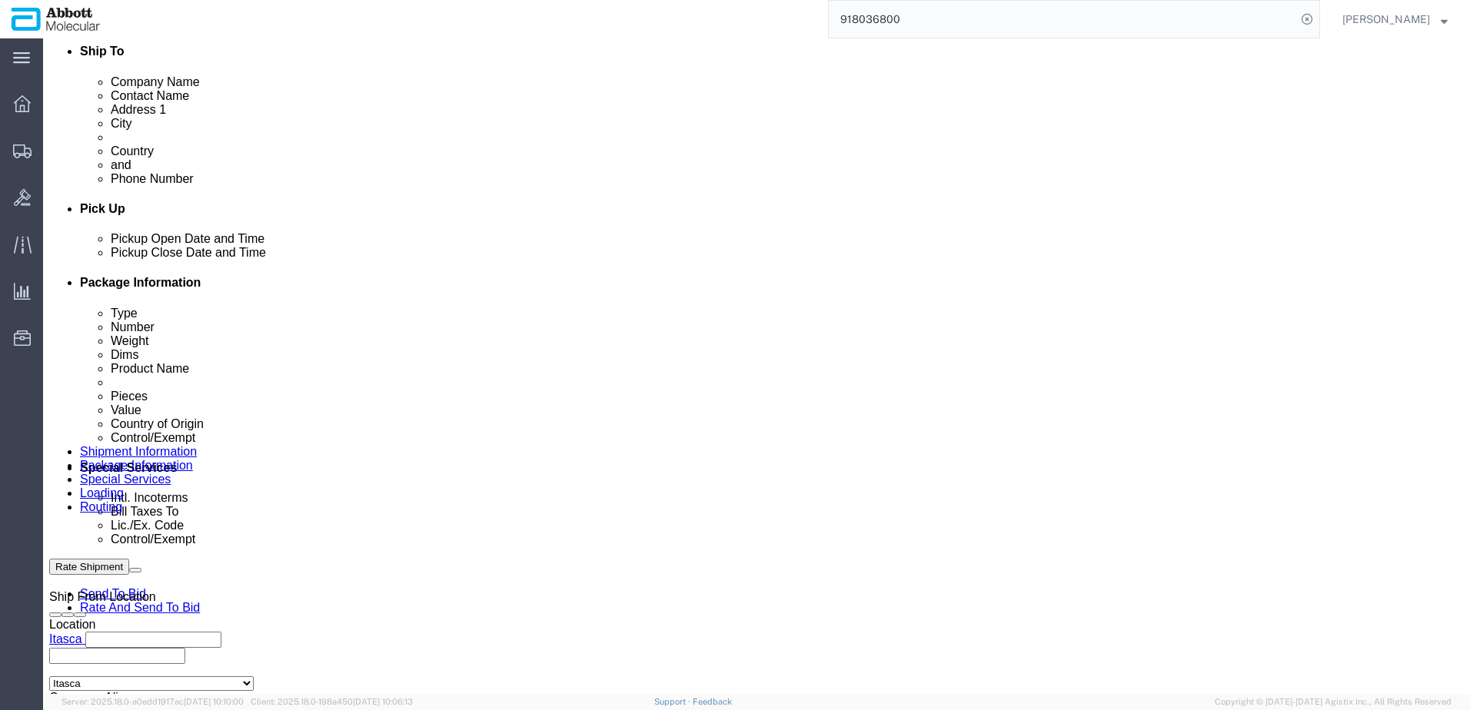
scroll to position [692, 0]
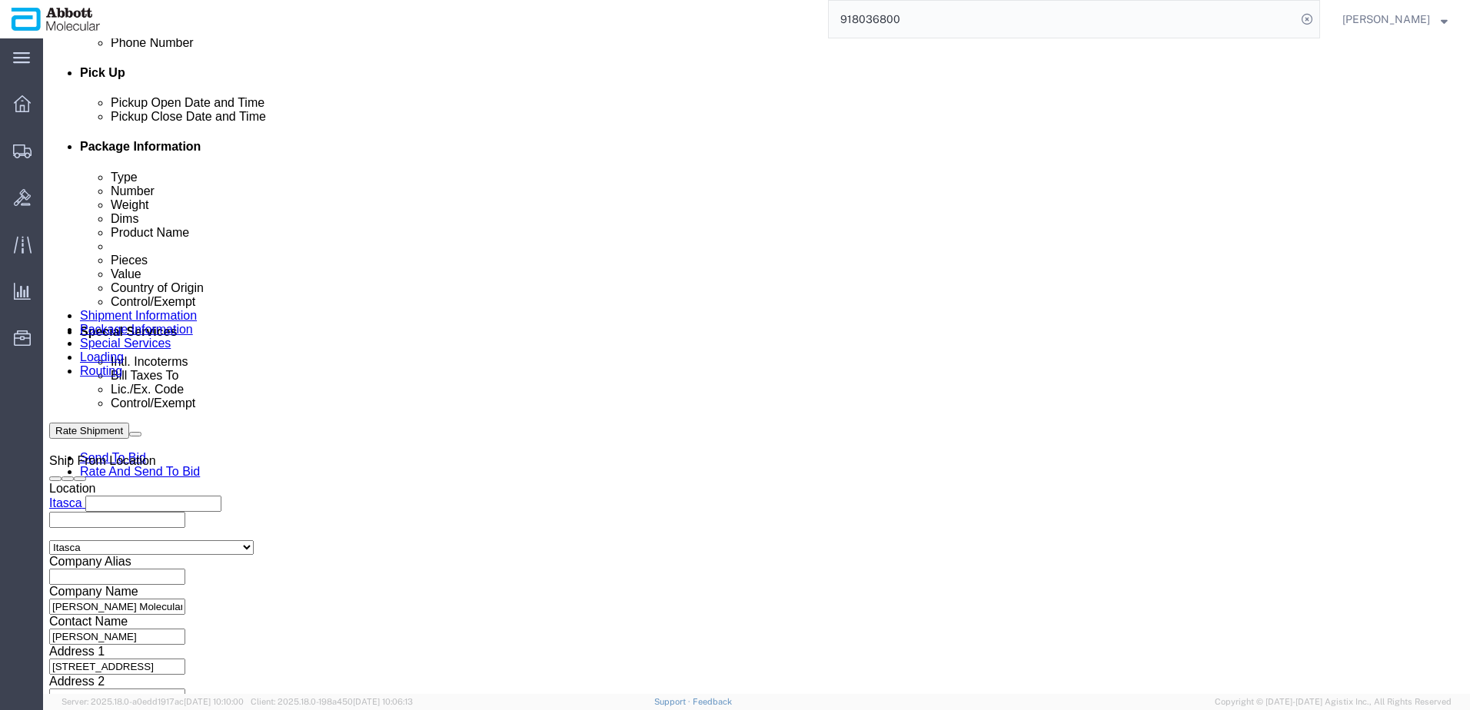
drag, startPoint x: 295, startPoint y: 498, endPoint x: 351, endPoint y: 507, distance: 56.9
click input "text"
paste input "620669880"
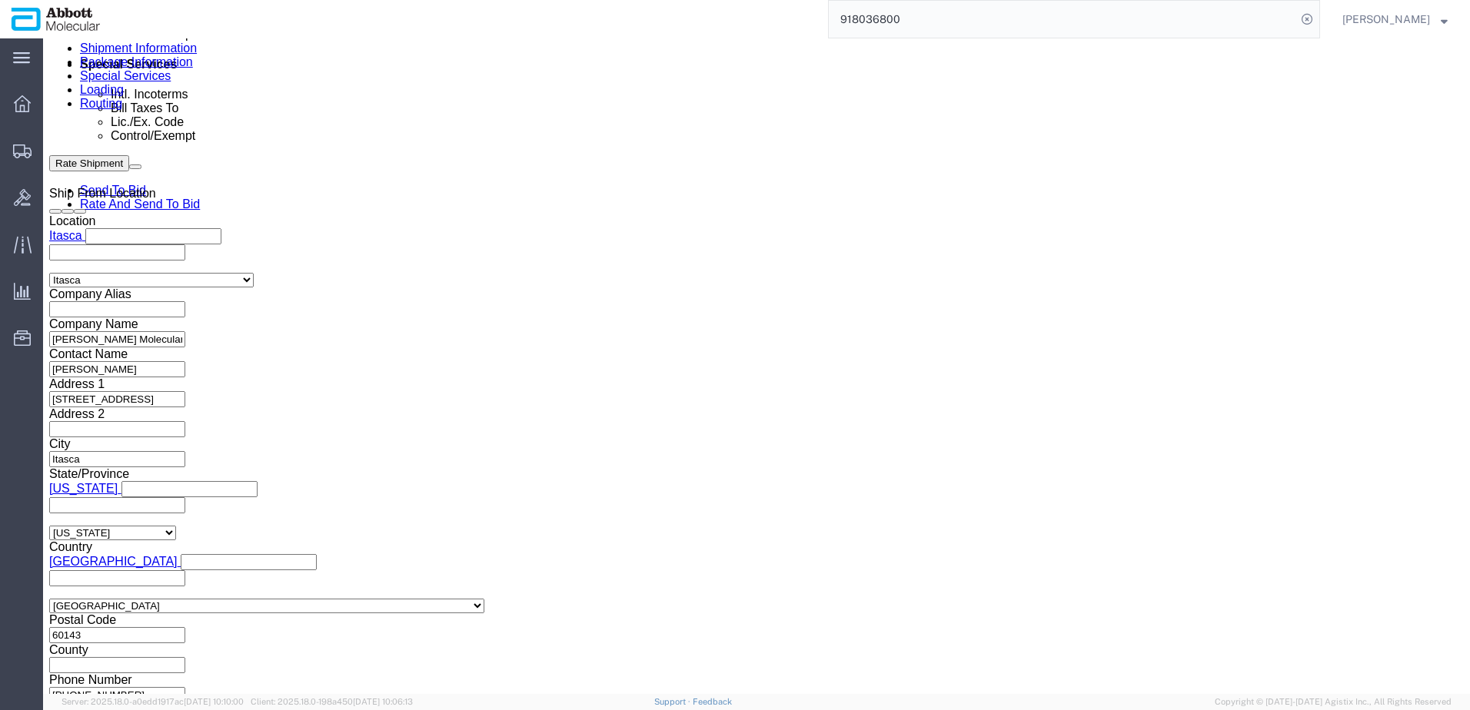
scroll to position [960, 0]
click button "Continue"
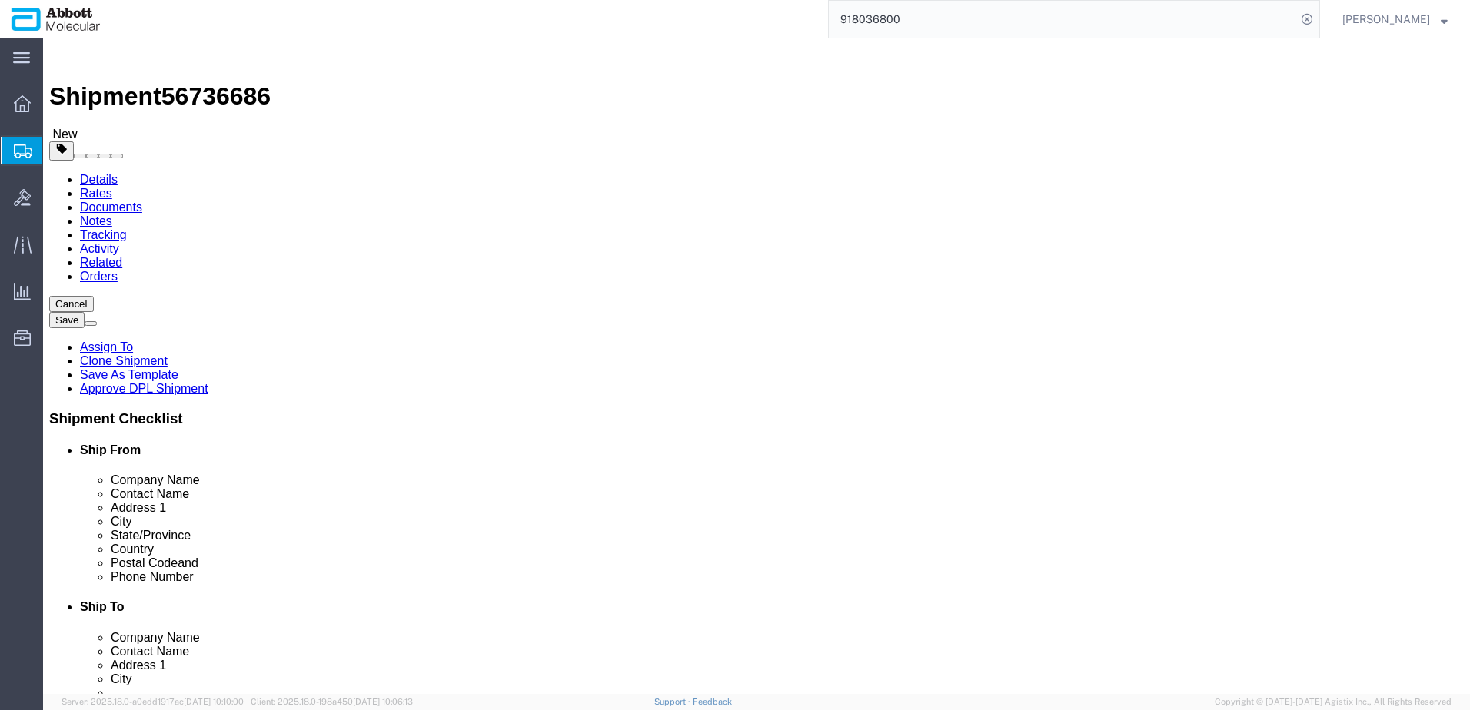
click select "Select Box (B) Box (C) Box (D) Cardboard Box(es) Crate (Instrument) Crate(s) En…"
drag, startPoint x: 283, startPoint y: 269, endPoint x: 284, endPoint y: 281, distance: 12.3
click select "Select Box (B) Box (C) Box (D) Cardboard Box(es) Crate (Instrument) Crate(s) En…"
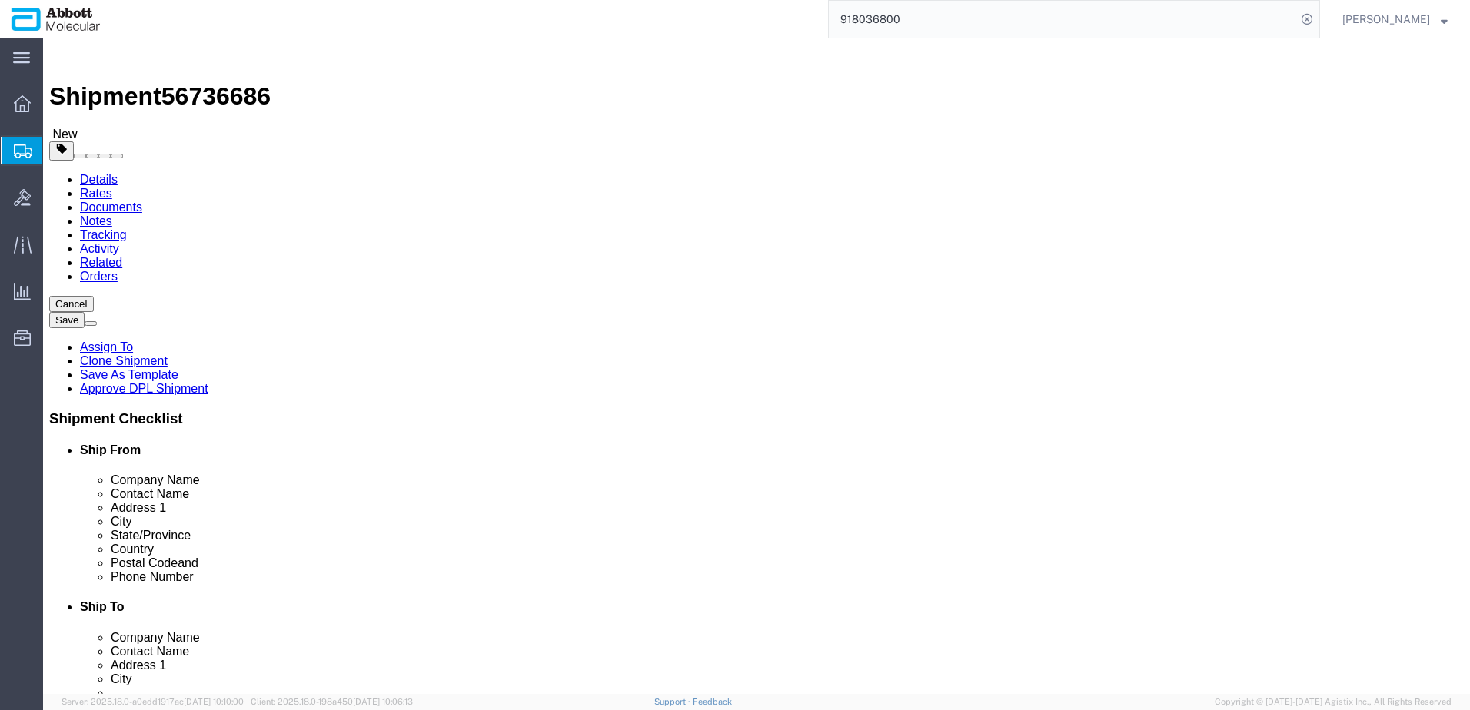
drag, startPoint x: 257, startPoint y: 355, endPoint x: 153, endPoint y: 354, distance: 103.8
click div "Weight 0.00 Select kgs lbs Ship. t°"
click input "checkbox"
drag, startPoint x: 406, startPoint y: 386, endPoint x: 327, endPoint y: 414, distance: 83.9
click link "Add Content"
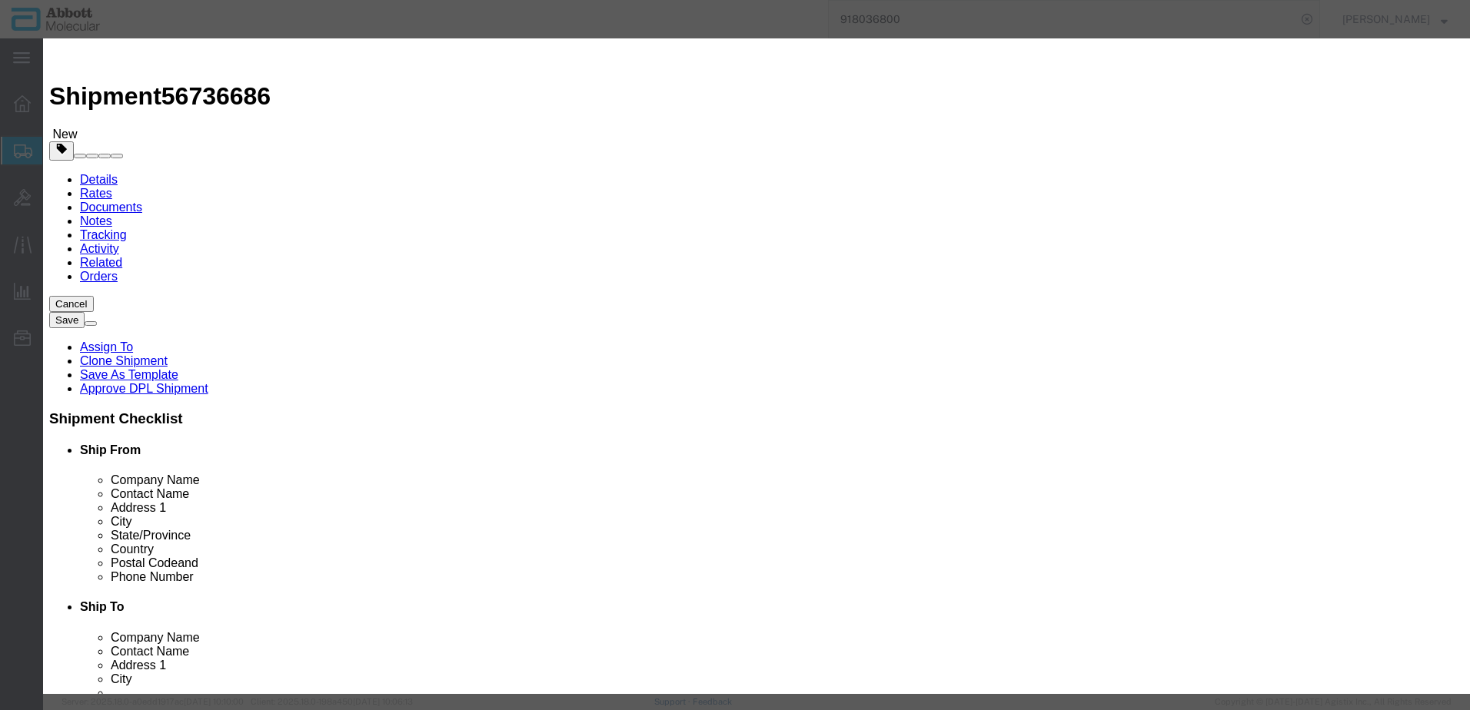
click input "text"
click strong "05N8810"
drag, startPoint x: 952, startPoint y: 258, endPoint x: 946, endPoint y: 264, distance: 8.2
click select "Select Account Type Activity ID Airline Appointment Number ASN Batch Number Bil…"
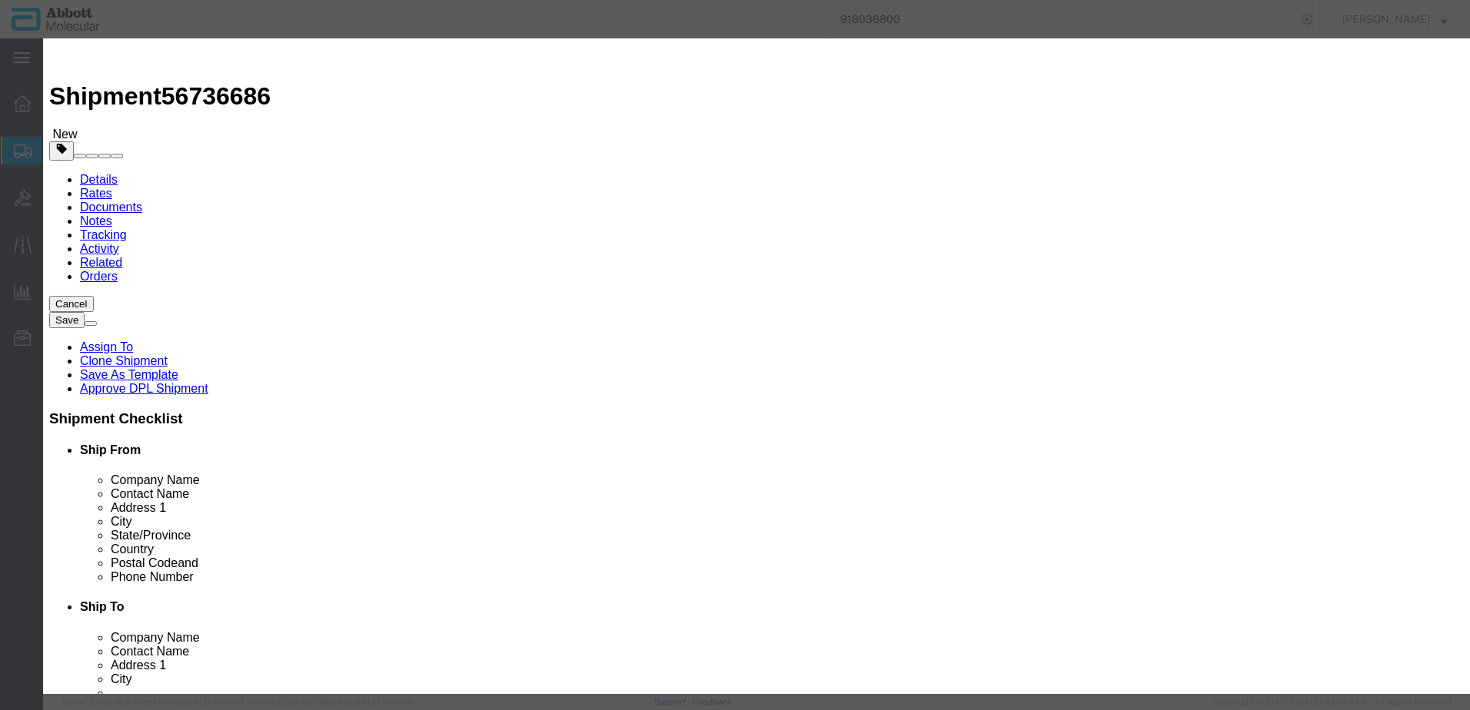
click button "Save & Close"
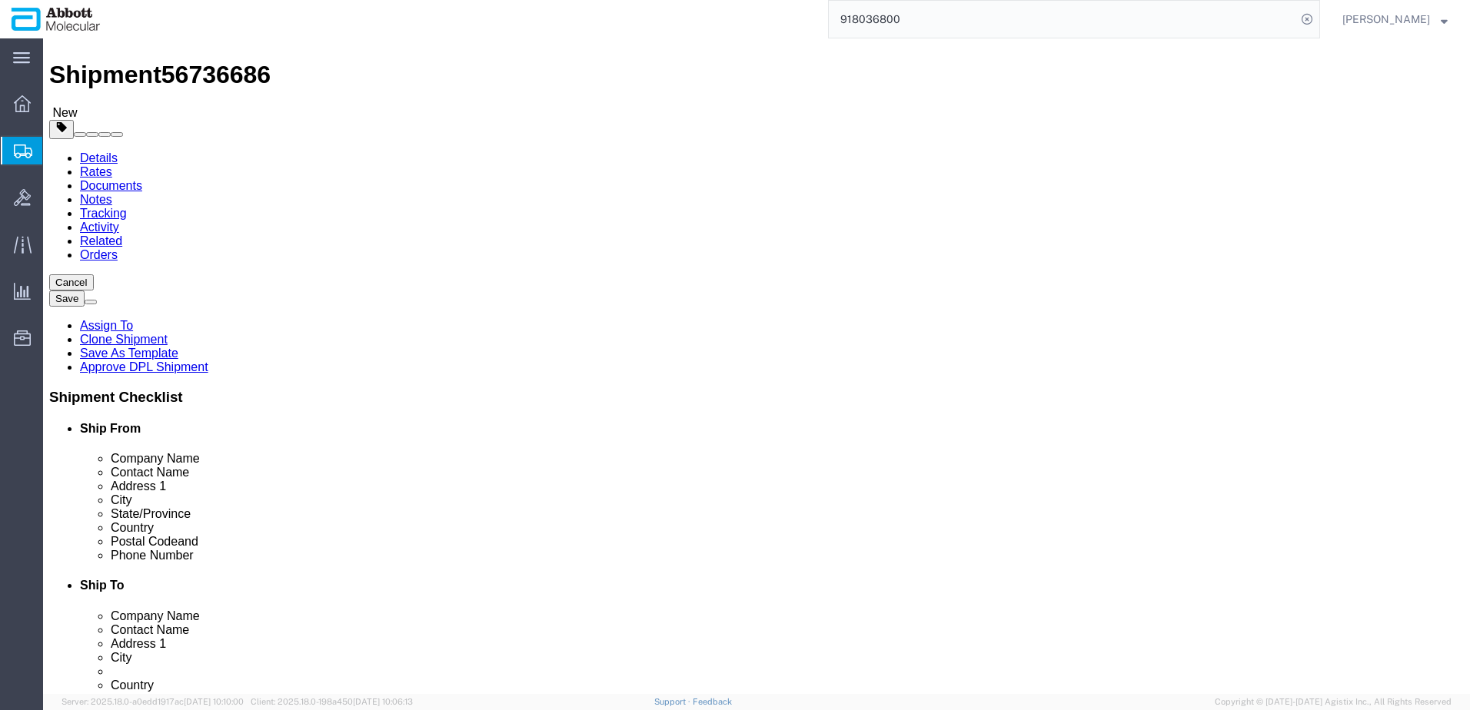
scroll to position [34, 0]
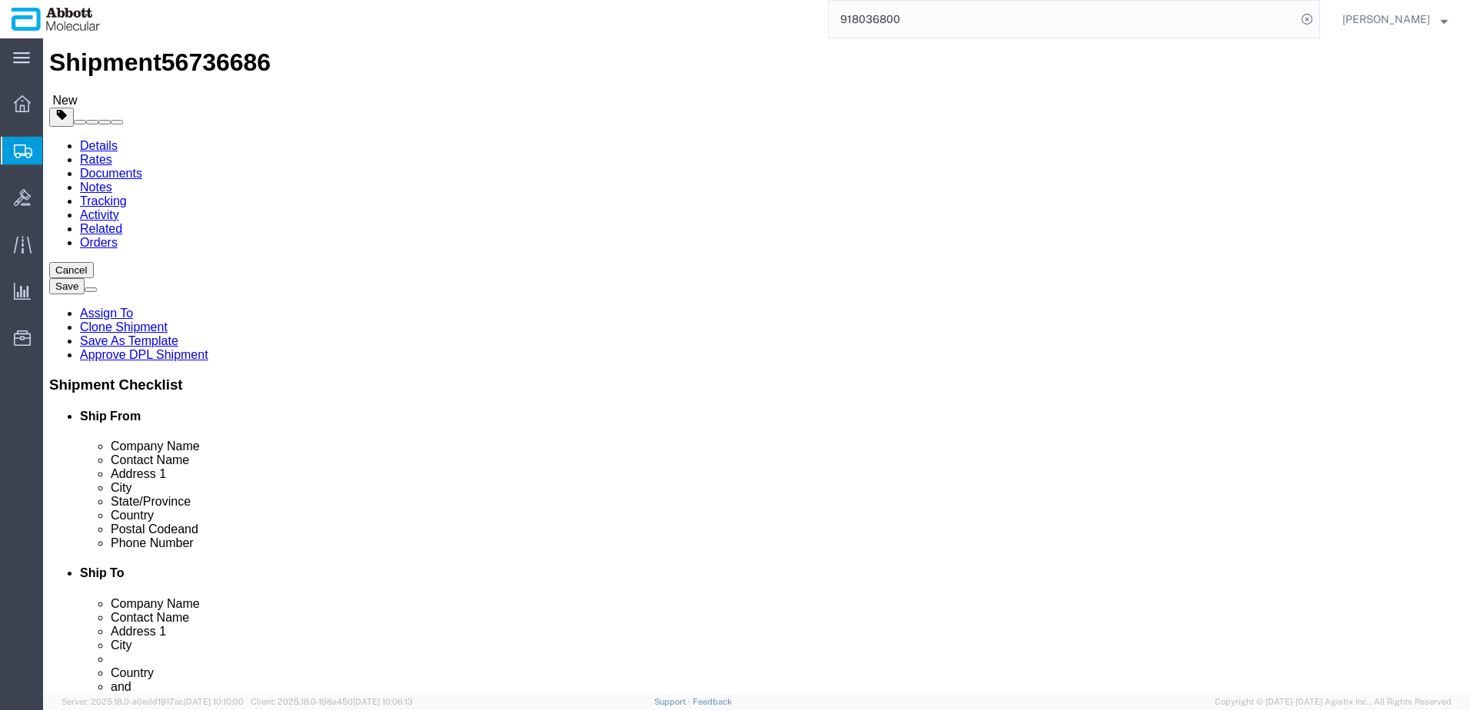
drag, startPoint x: 1073, startPoint y: 594, endPoint x: 903, endPoint y: 587, distance: 170.0
click button "Continue"
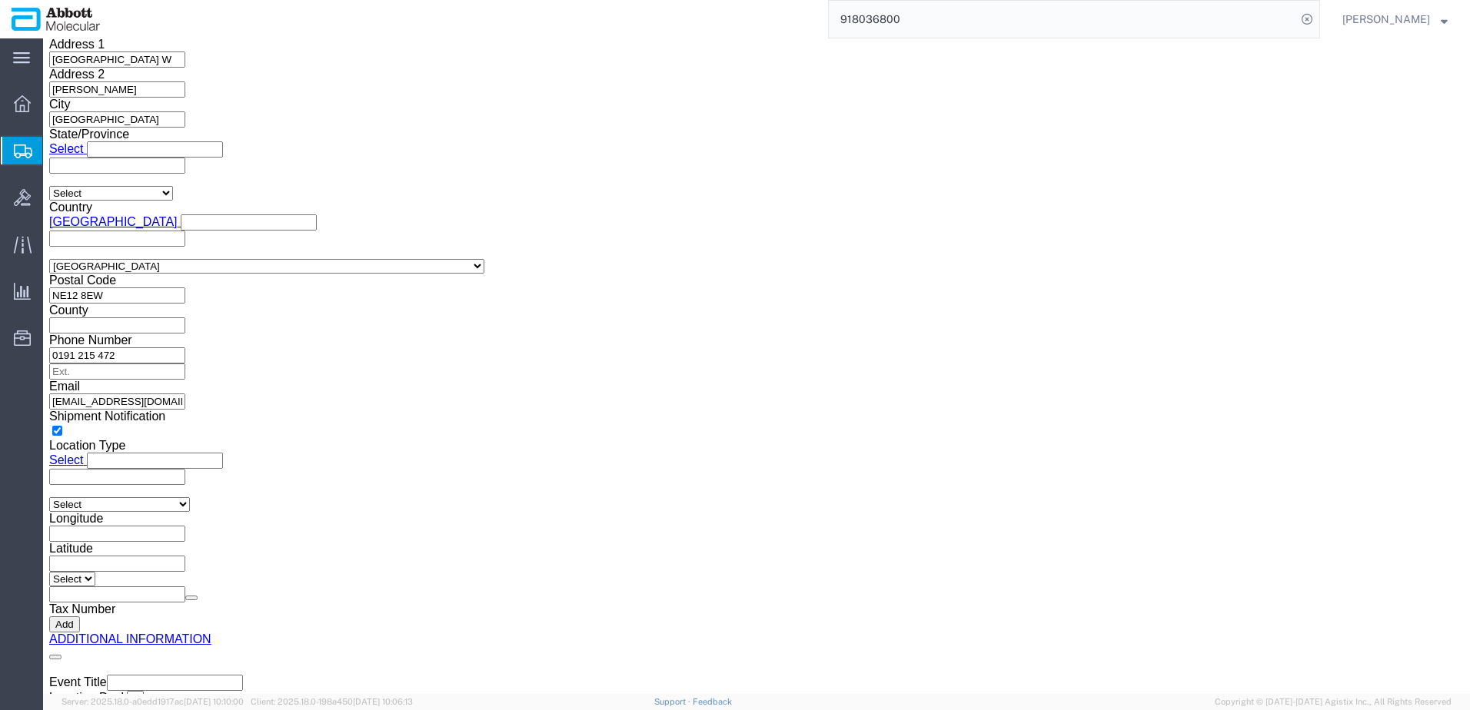
scroll to position [2138, 0]
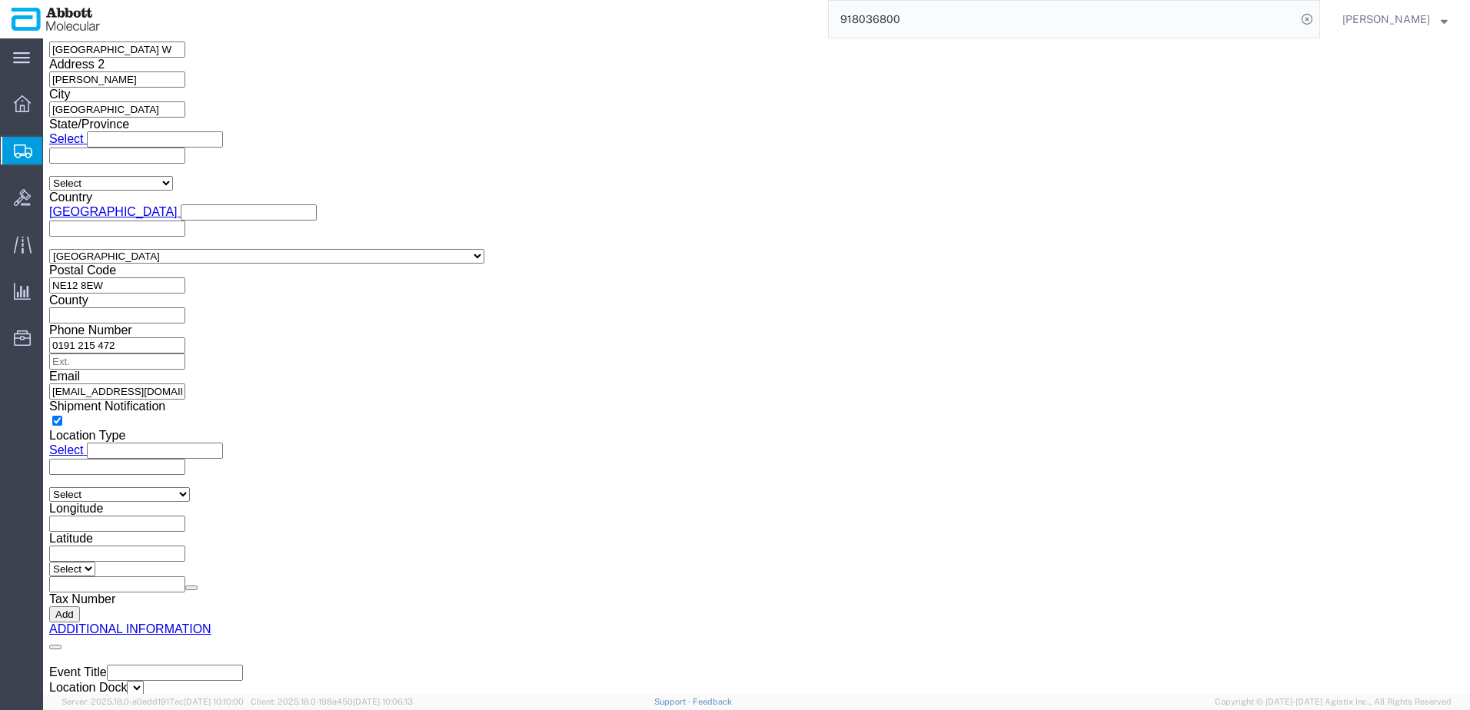
click button "Upload"
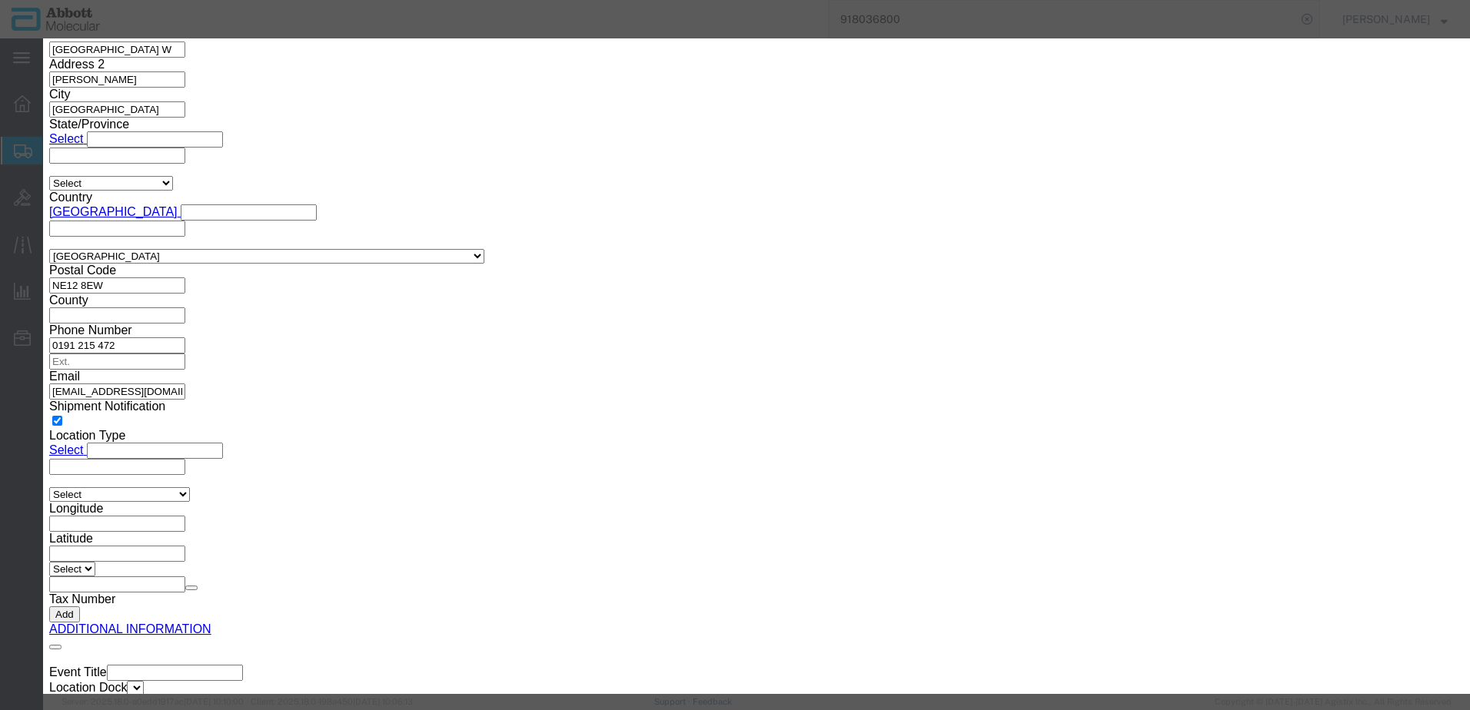
click button "Browse"
click button "Upload"
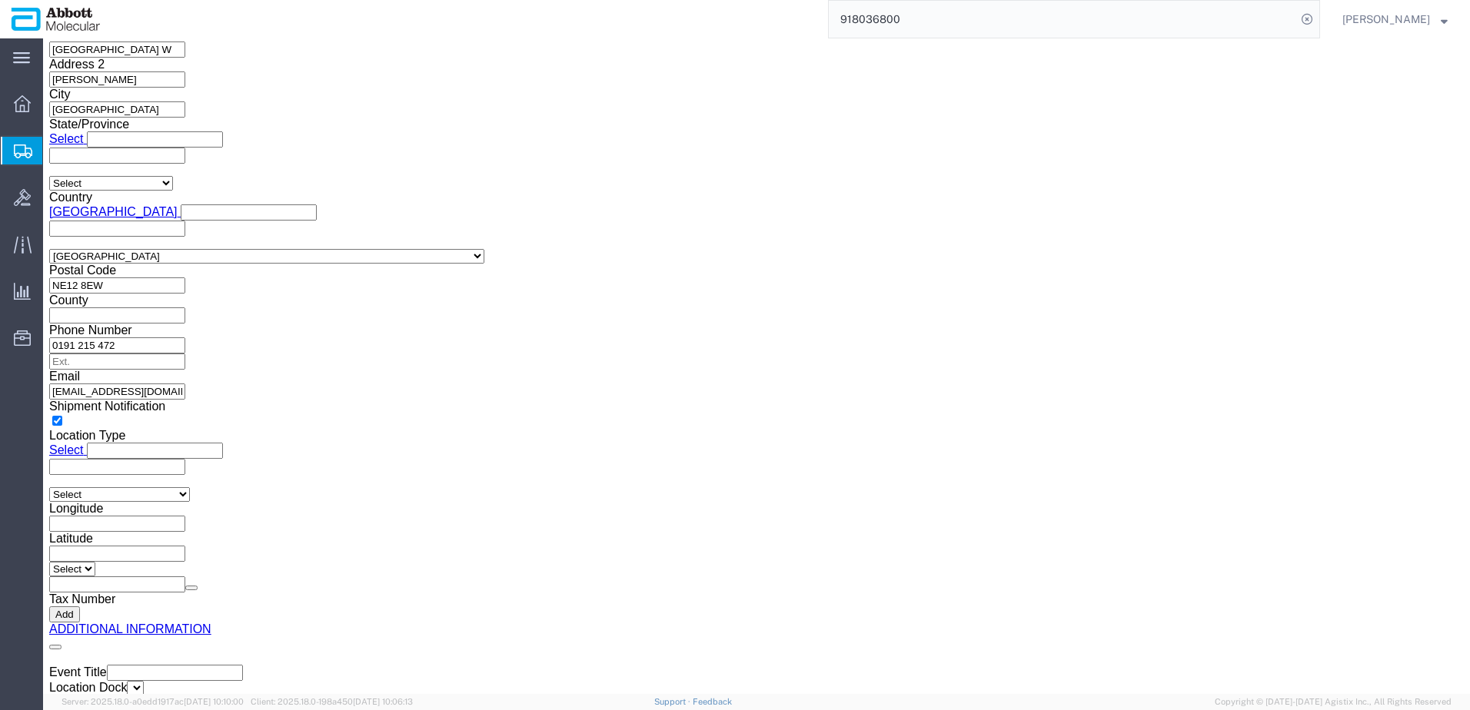
drag, startPoint x: 44, startPoint y: 25, endPoint x: 210, endPoint y: 22, distance: 166.0
click h1 "Shipment 56736686"
copy h1 "Shipment 56736686"
click button "Rate Shipment"
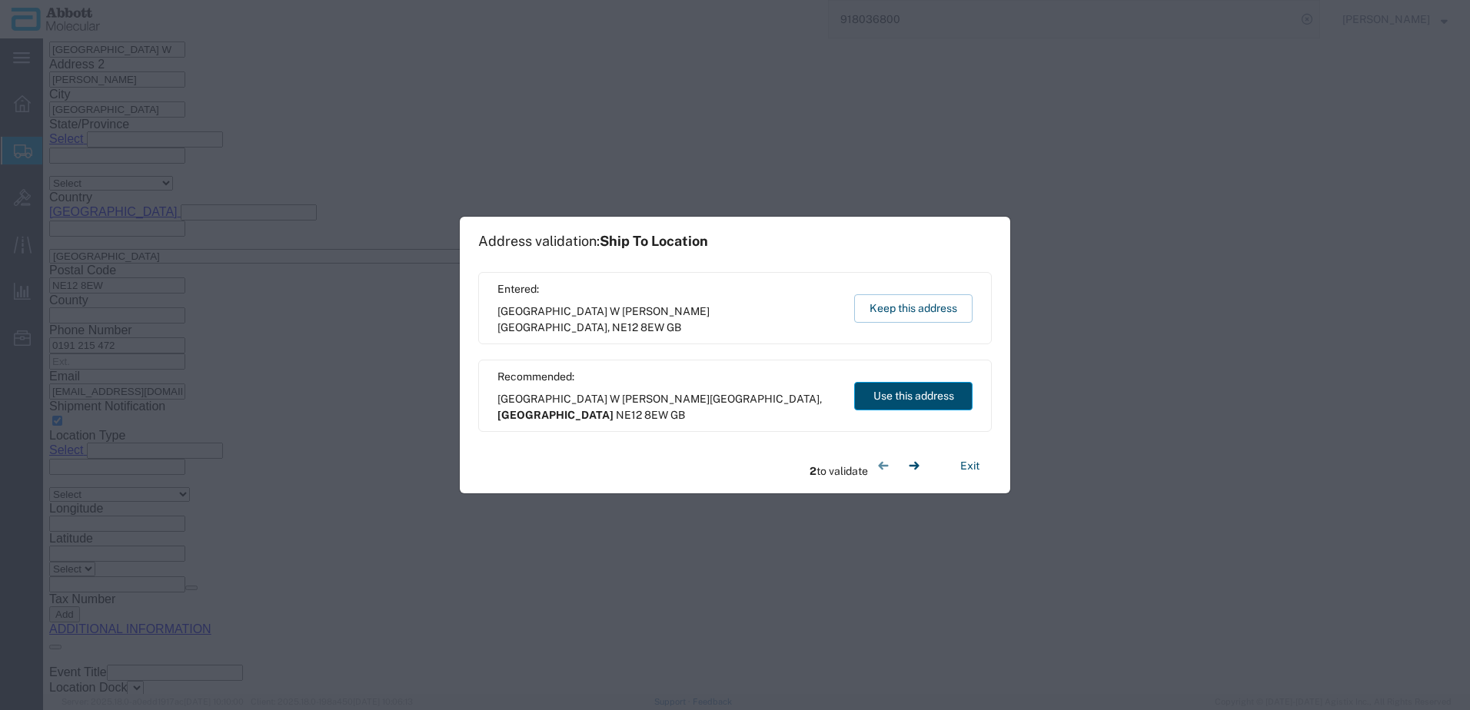
click at [910, 396] on button "Use this address" at bounding box center [913, 396] width 118 height 28
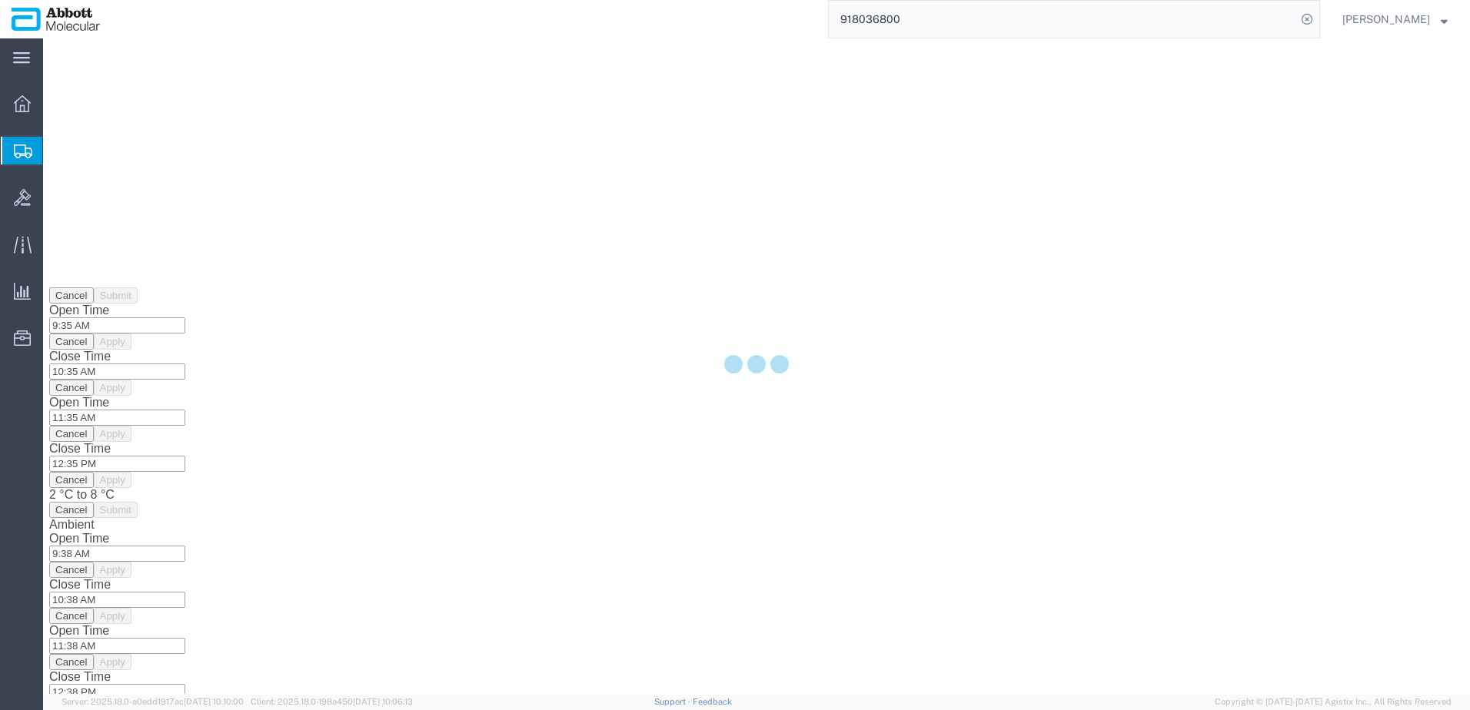
scroll to position [0, 0]
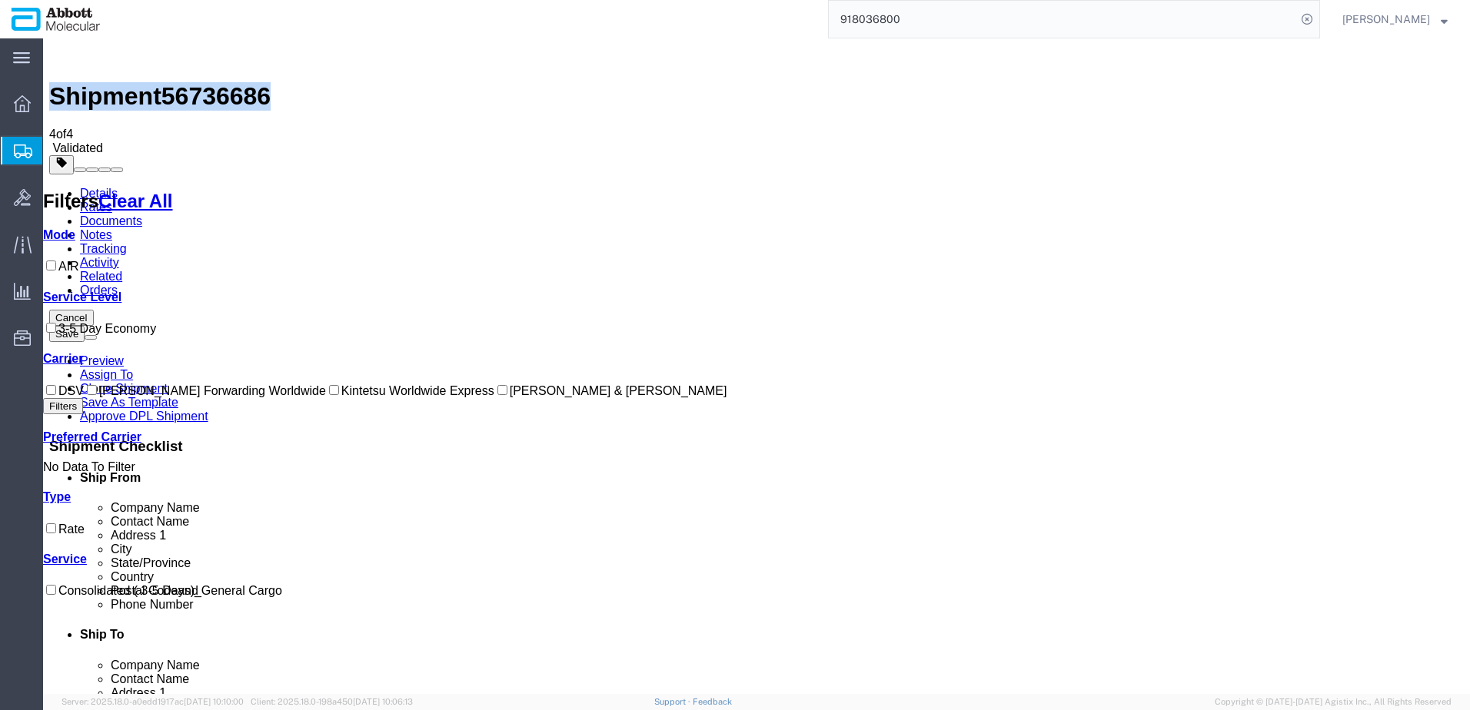
click at [56, 385] on input "DSV" at bounding box center [51, 390] width 10 height 10
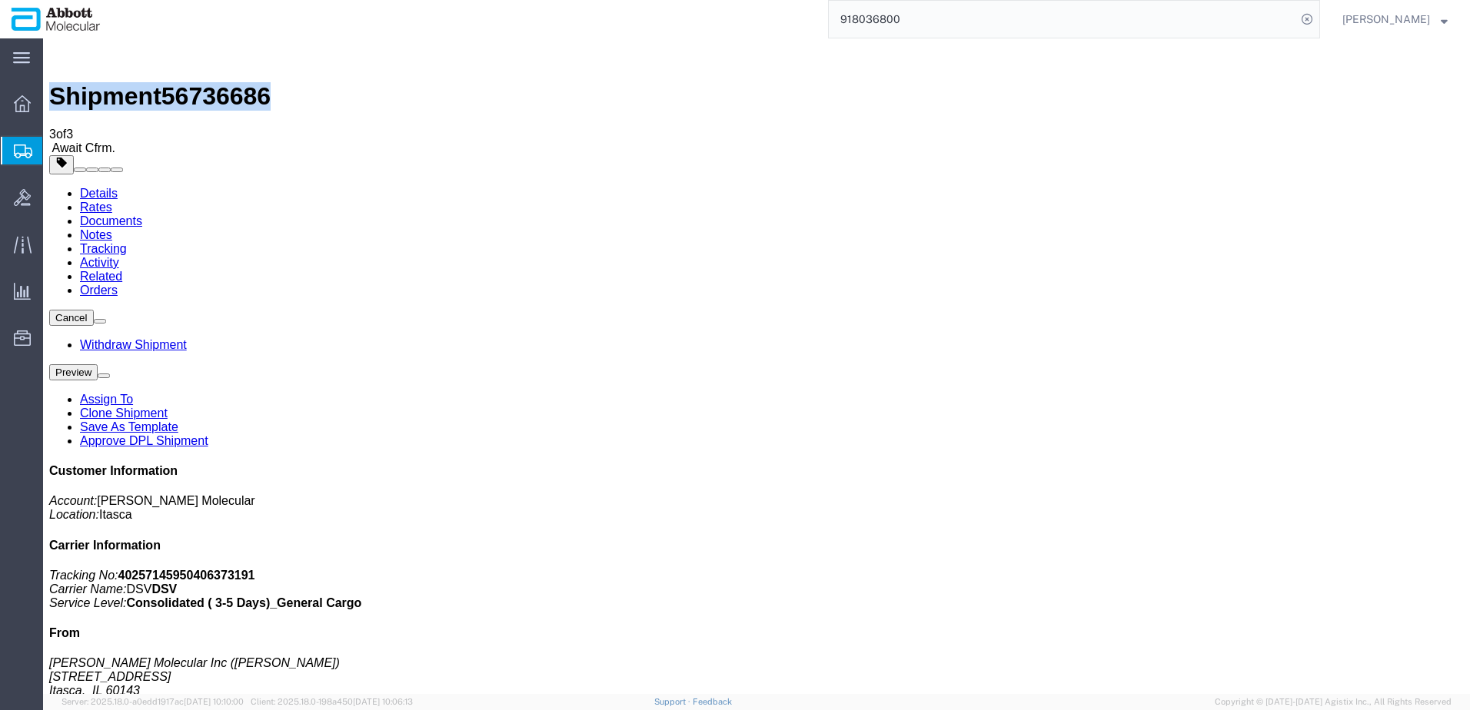
click at [103, 187] on link "Details" at bounding box center [99, 193] width 38 height 13
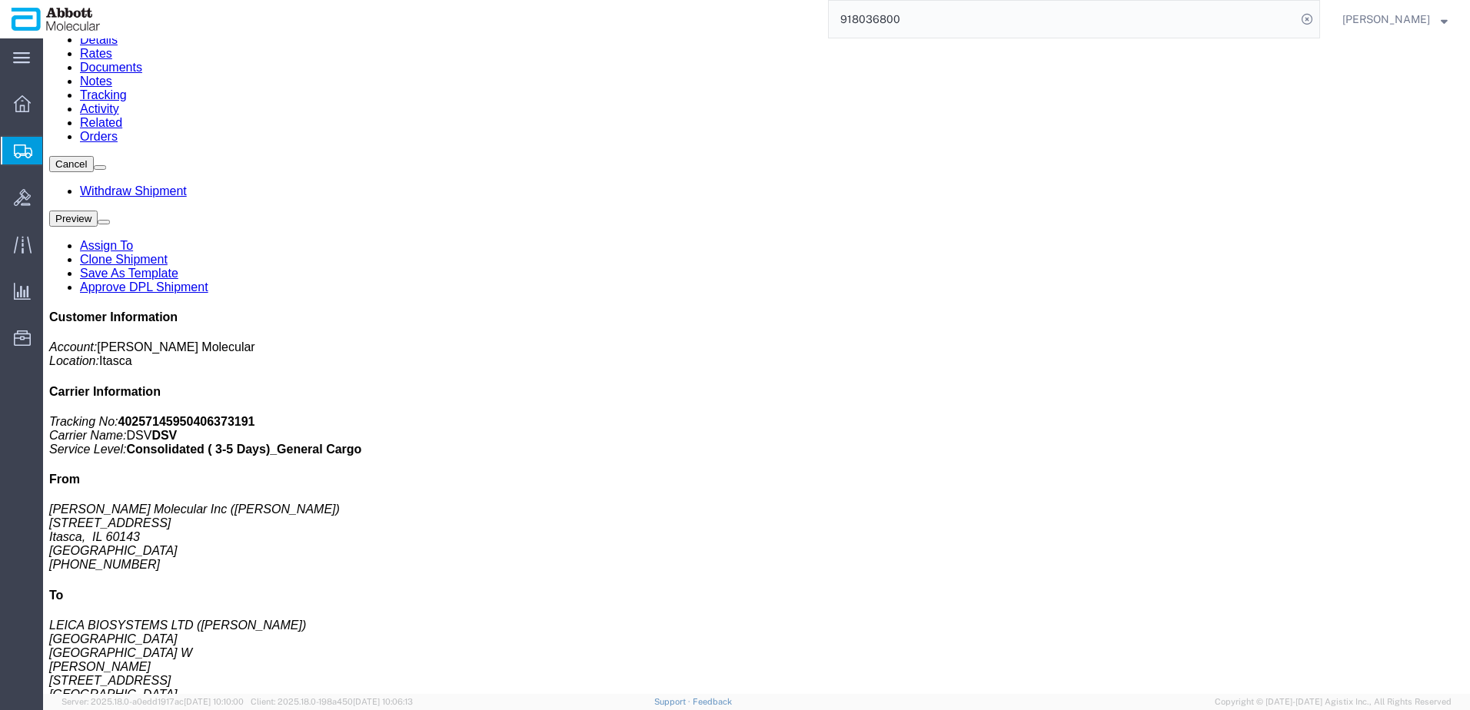
scroll to position [231, 0]
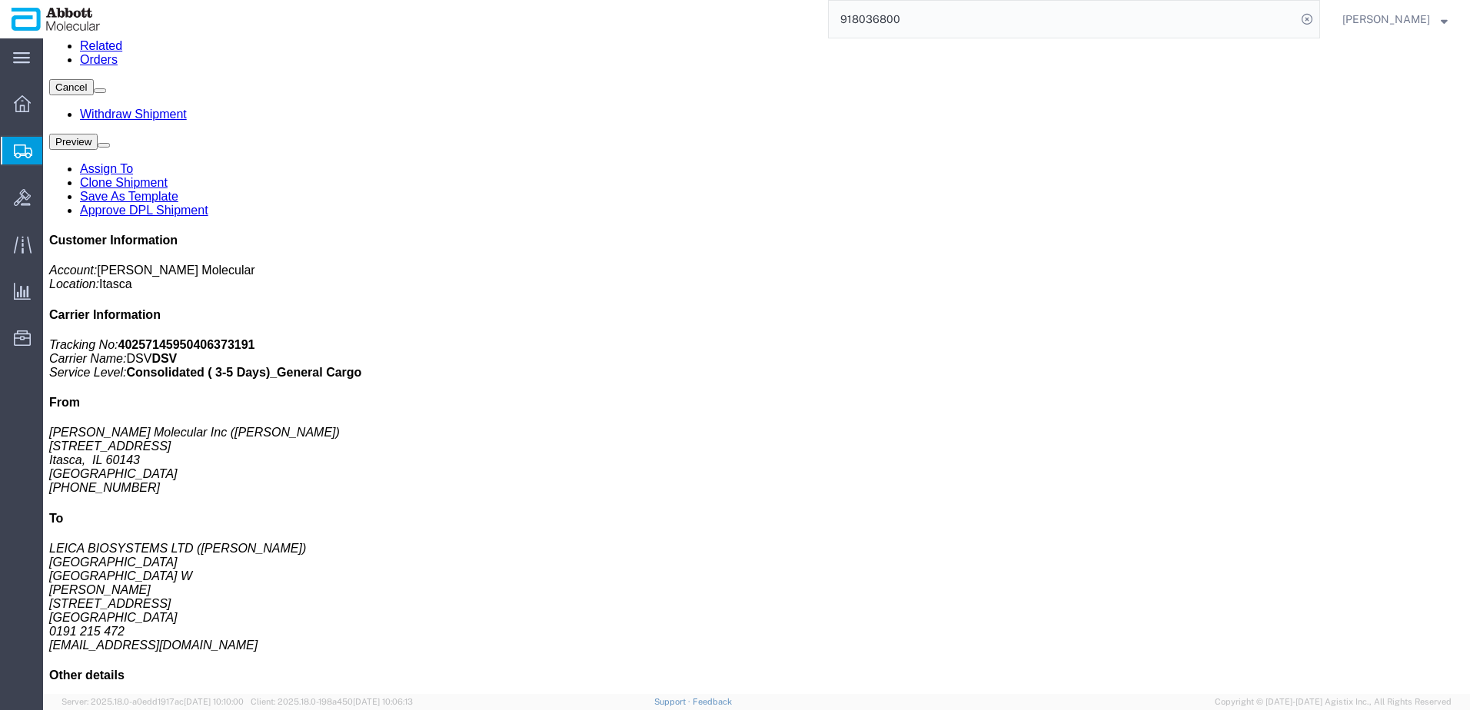
click div "Devices:"
click span "button"
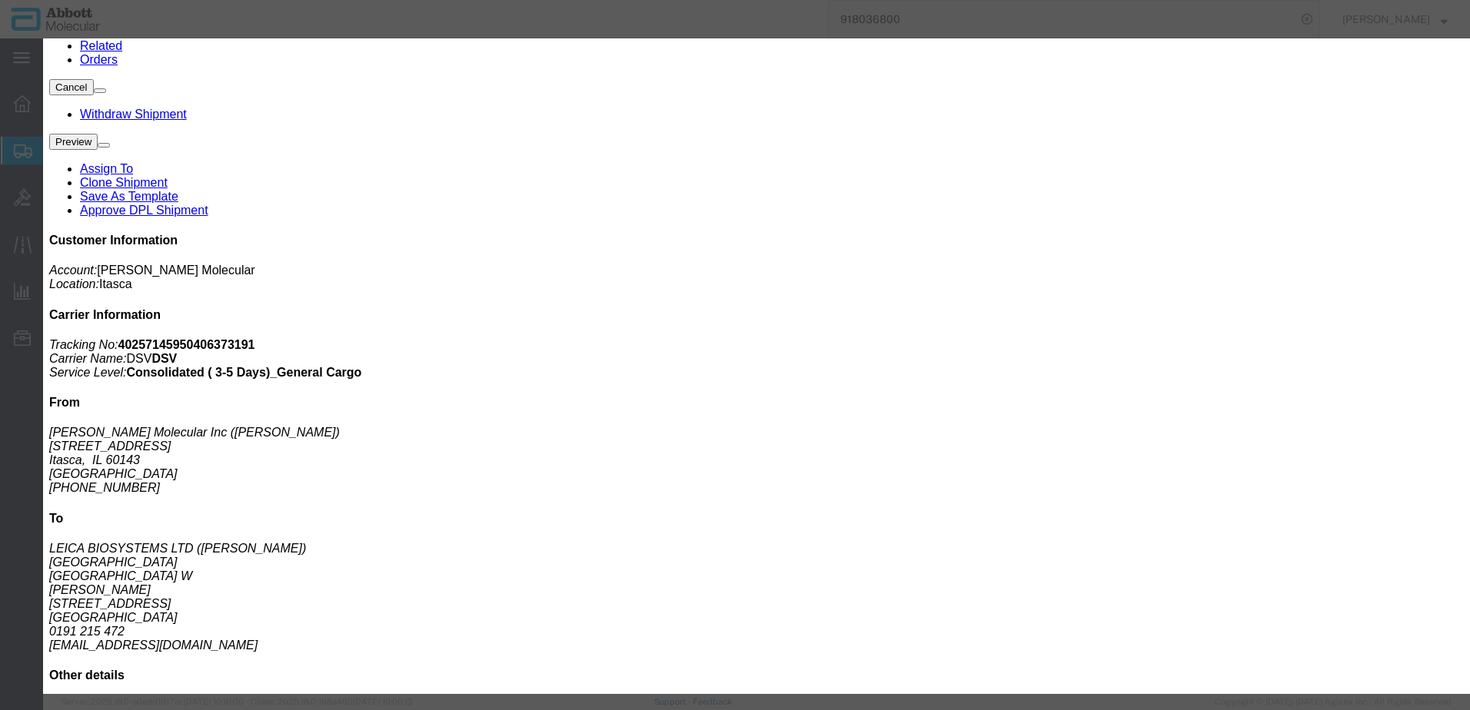
click button "Close"
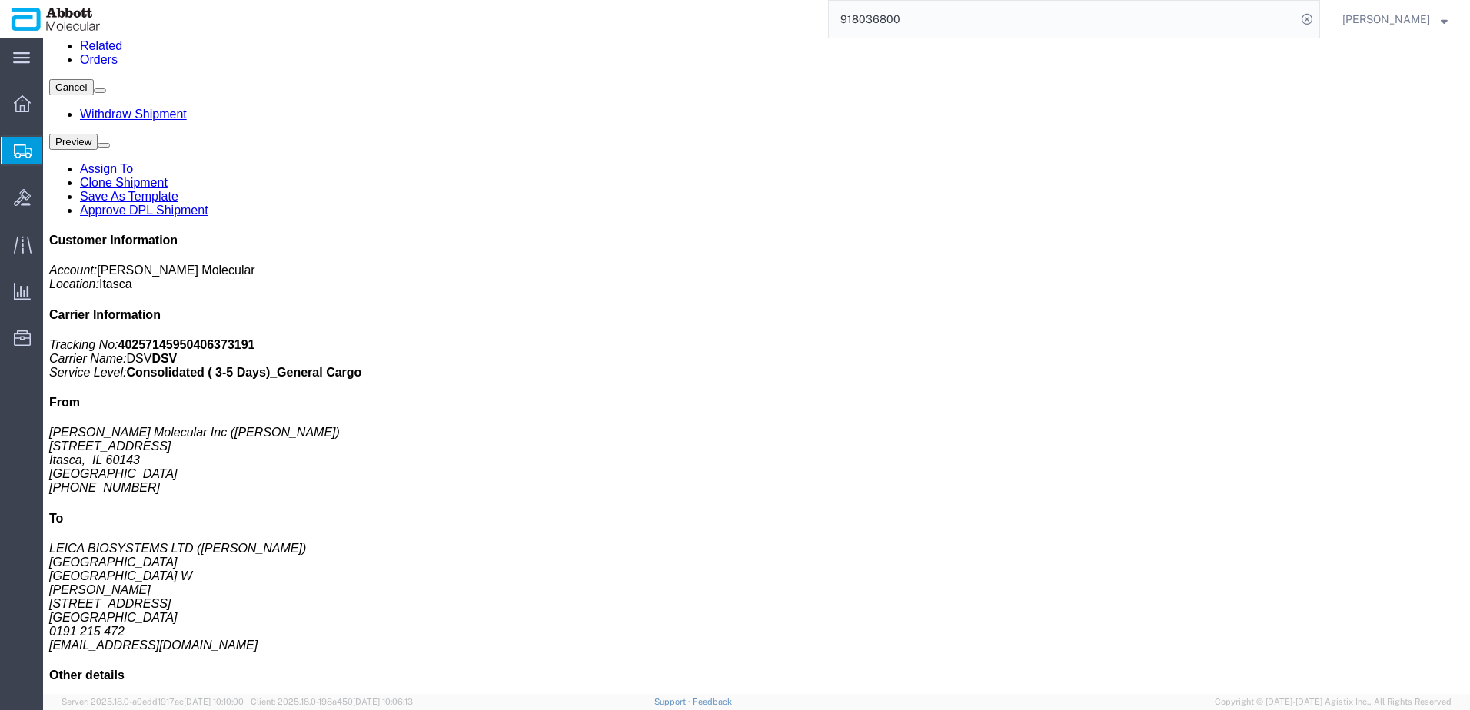
click at [0, 0] on span "Create from Template" at bounding box center [0, 0] width 0 height 0
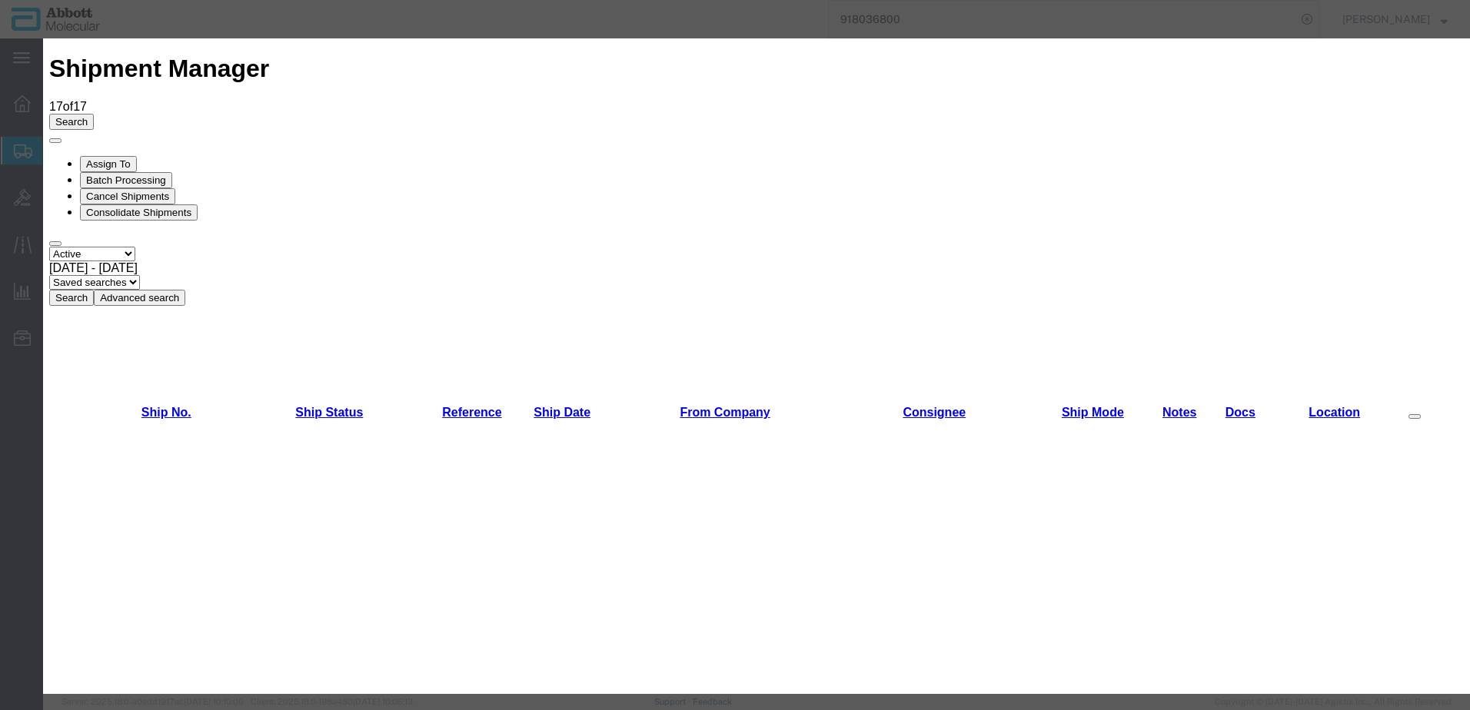
scroll to position [1076, 0]
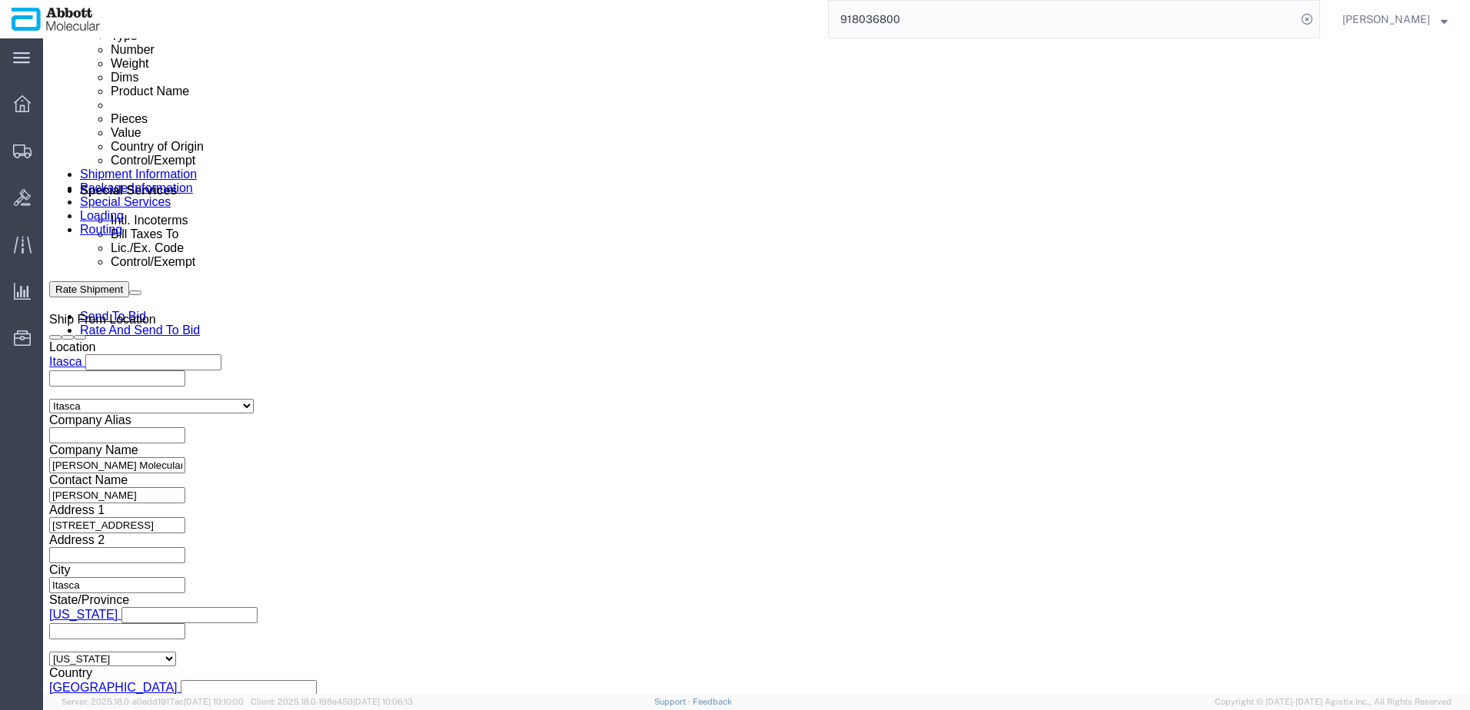
scroll to position [846, 0]
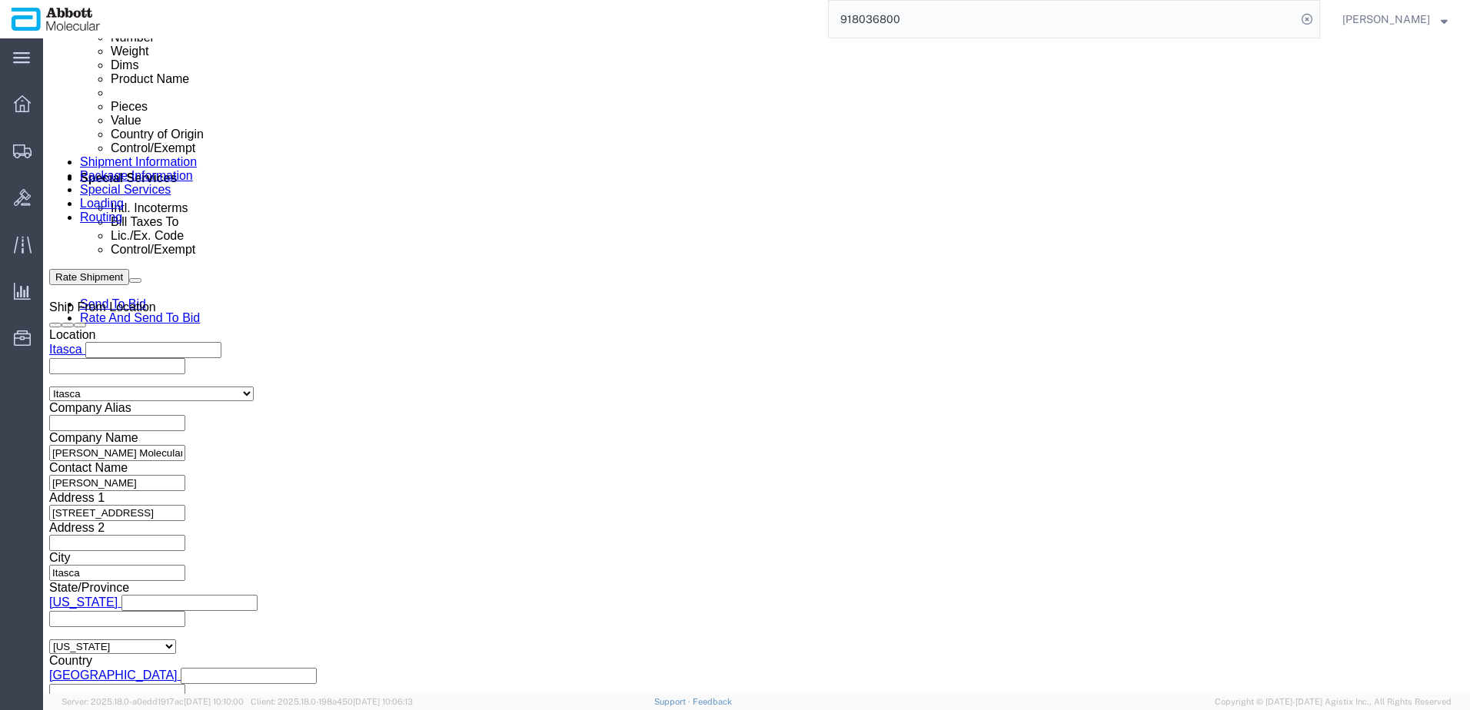
drag, startPoint x: 281, startPoint y: 342, endPoint x: 331, endPoint y: 344, distance: 49.2
click input "text"
paste input "619664681"
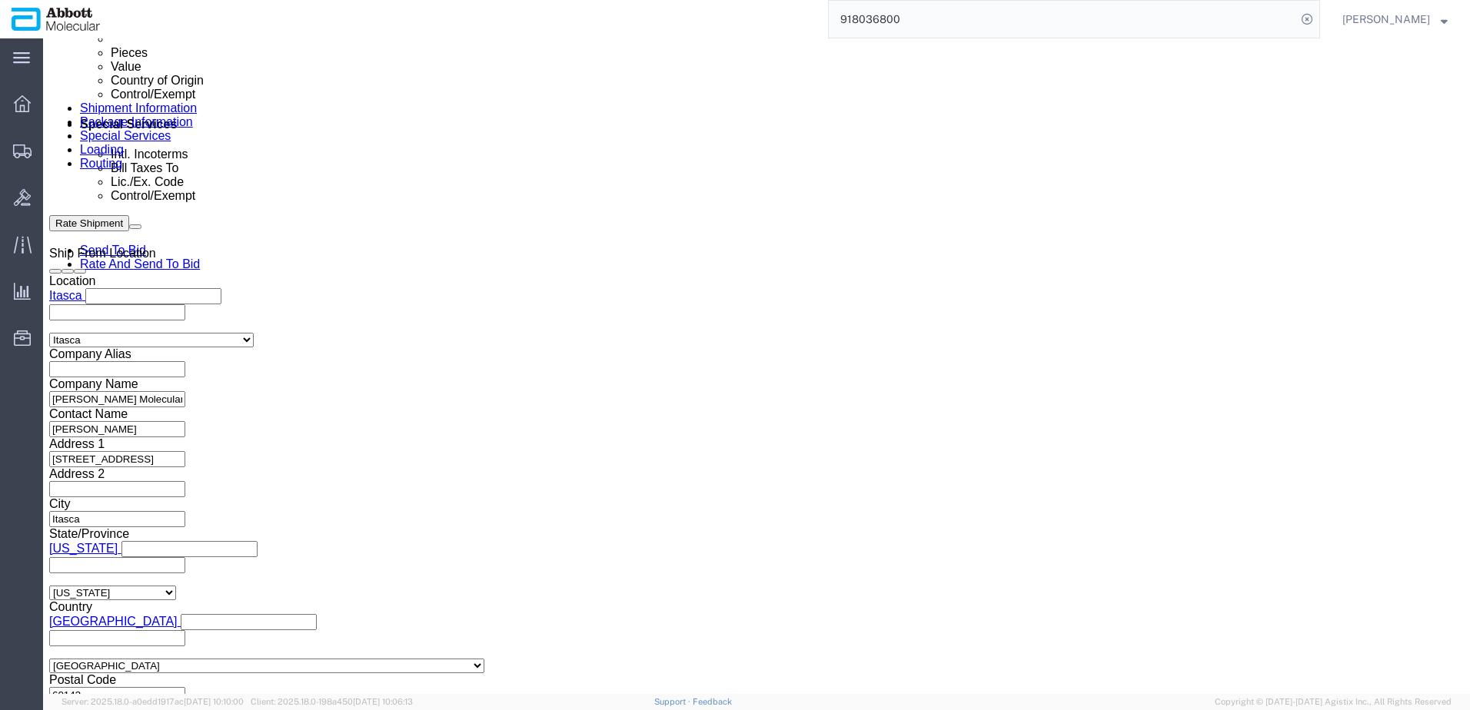
scroll to position [960, 0]
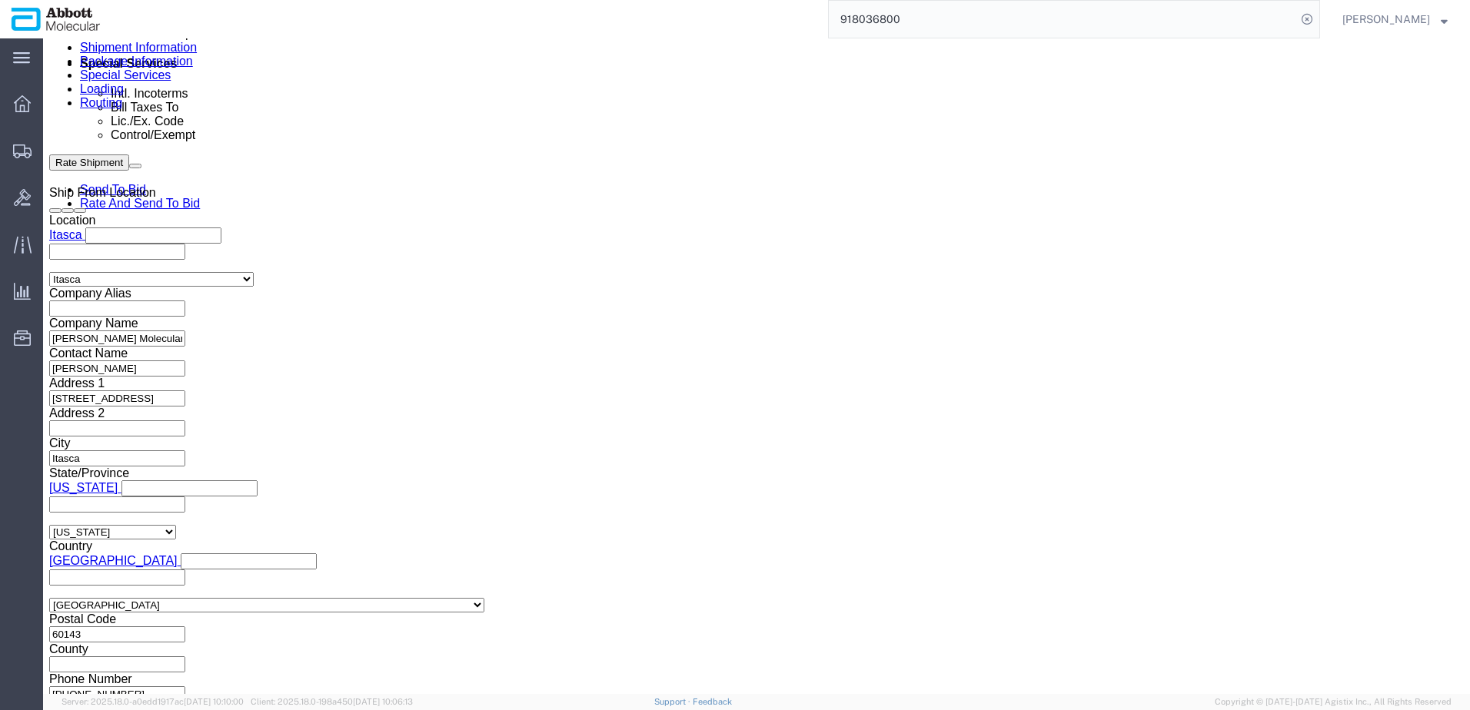
click button "Continue"
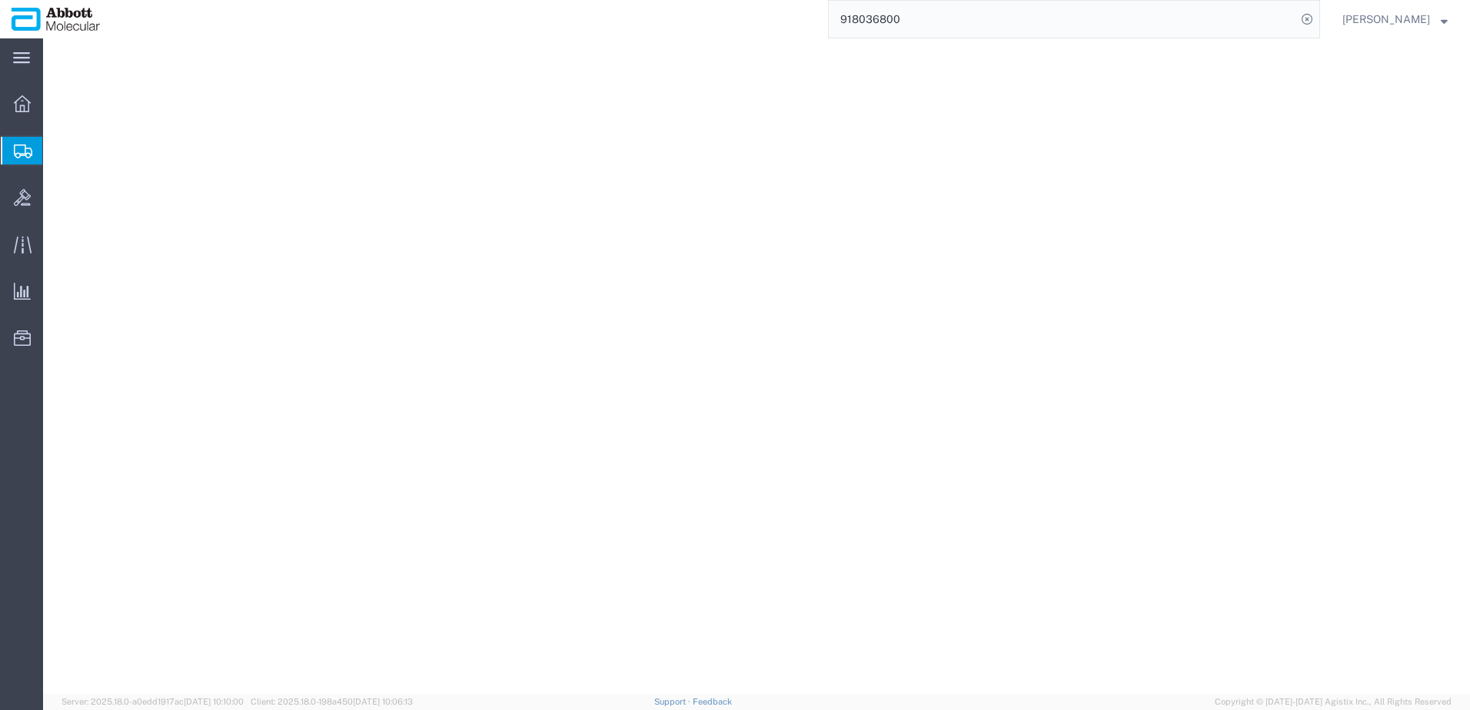
select select "CBOX"
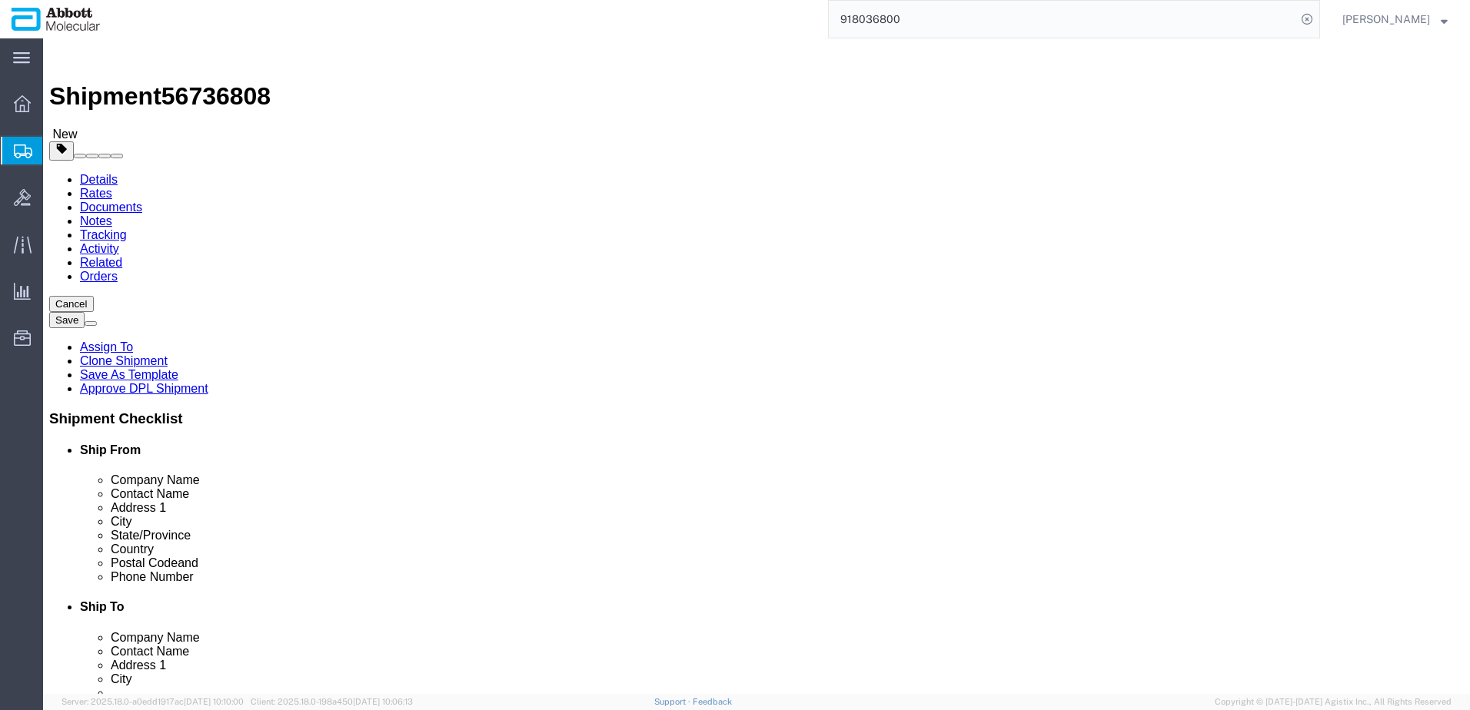
click input "1"
type input "15"
type input "24"
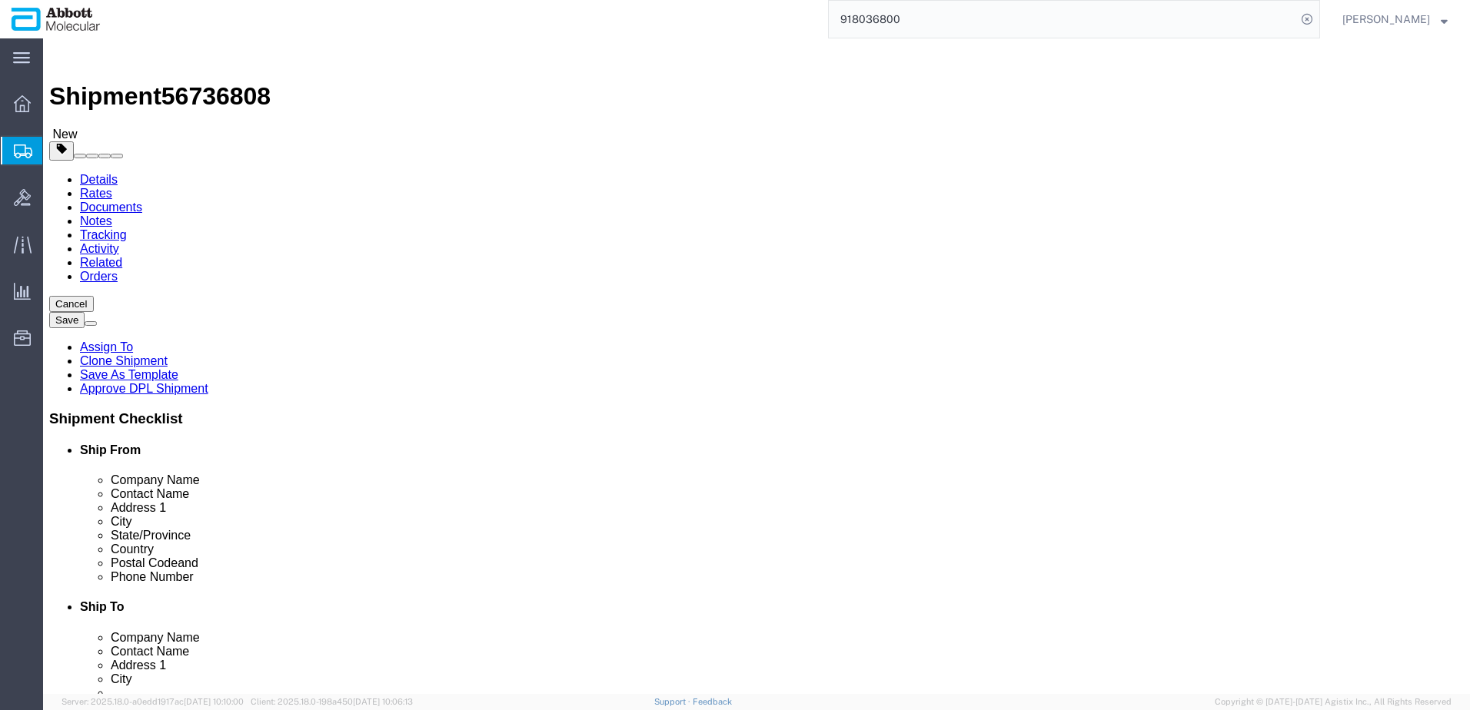
drag, startPoint x: 469, startPoint y: 363, endPoint x: 287, endPoint y: 417, distance: 190.2
click label
click input "checkbox"
checkbox input "true"
type input "AMBIENT"
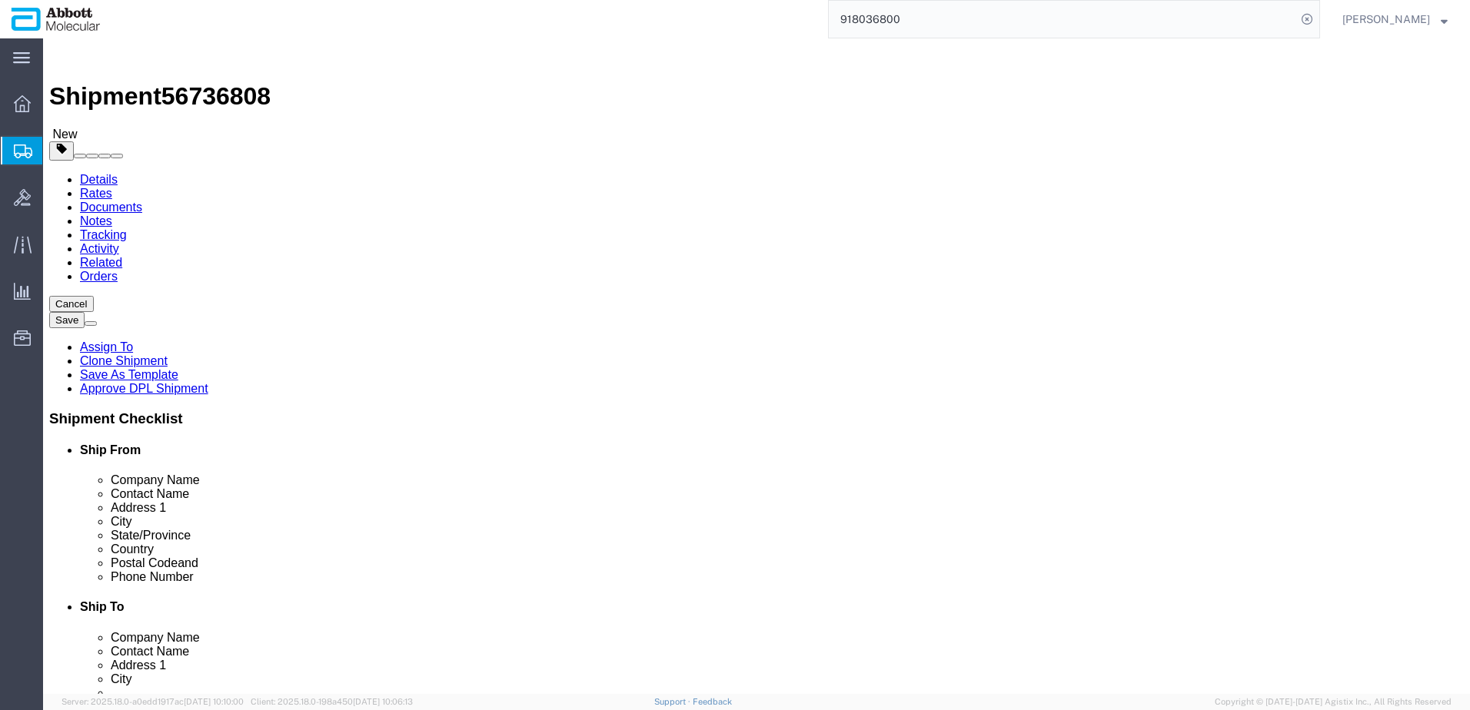
click link "Add Content"
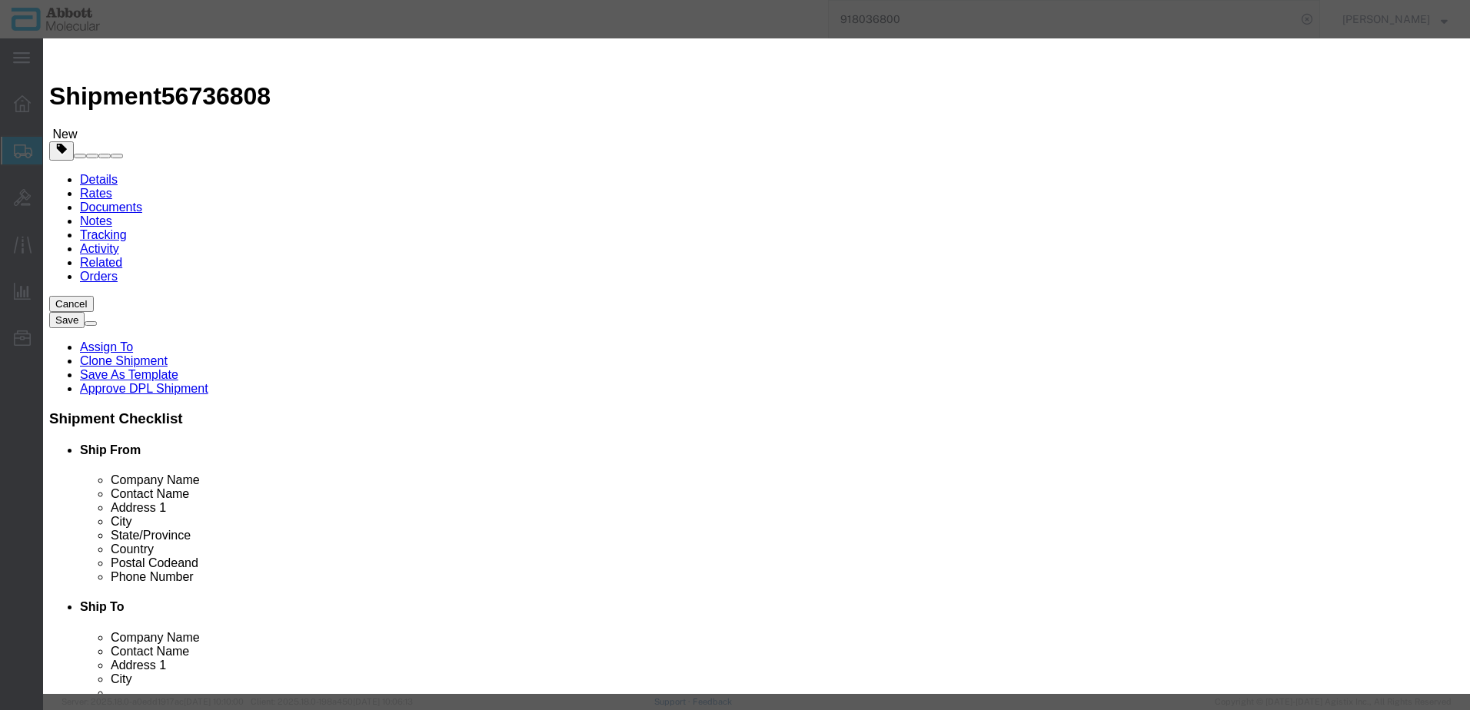
click input "text"
type input "02J0730"
click strong "02J0730"
select select
checkbox input "false"
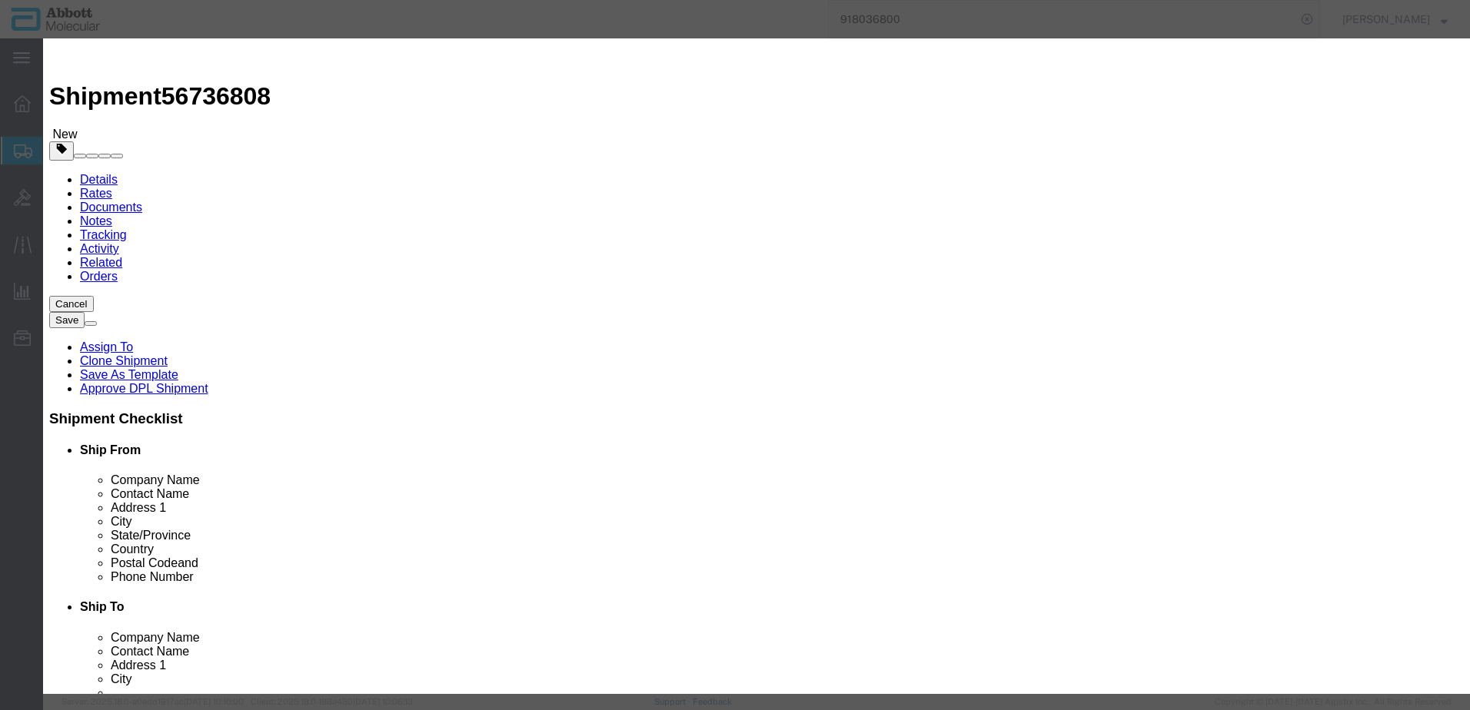
select select "US"
type input "3822190080"
select select "BIS"
select select "NLR"
checkbox input "false"
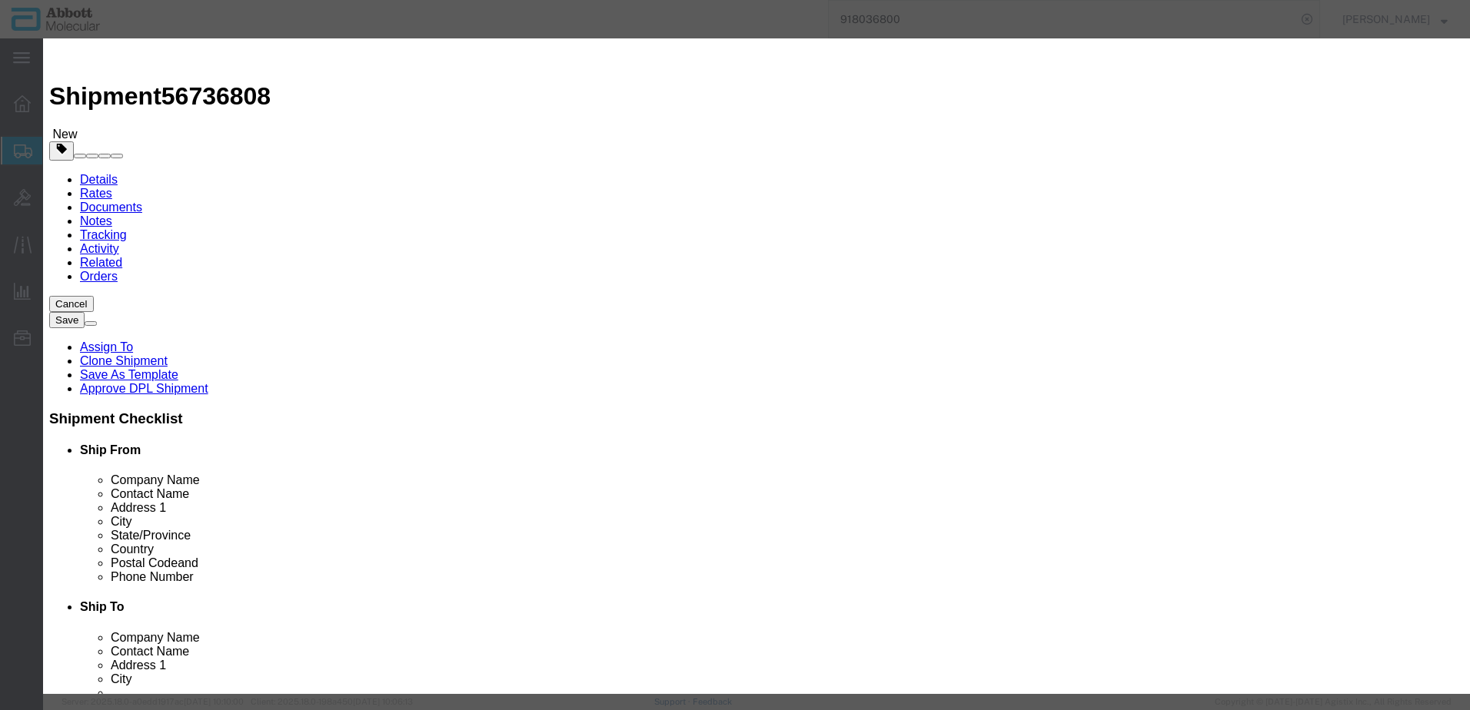
checkbox input "false"
type input "02J0730"
type textarea "VYS VP2000 500ML PROT BUFF 30-801255"
type input "02J0730"
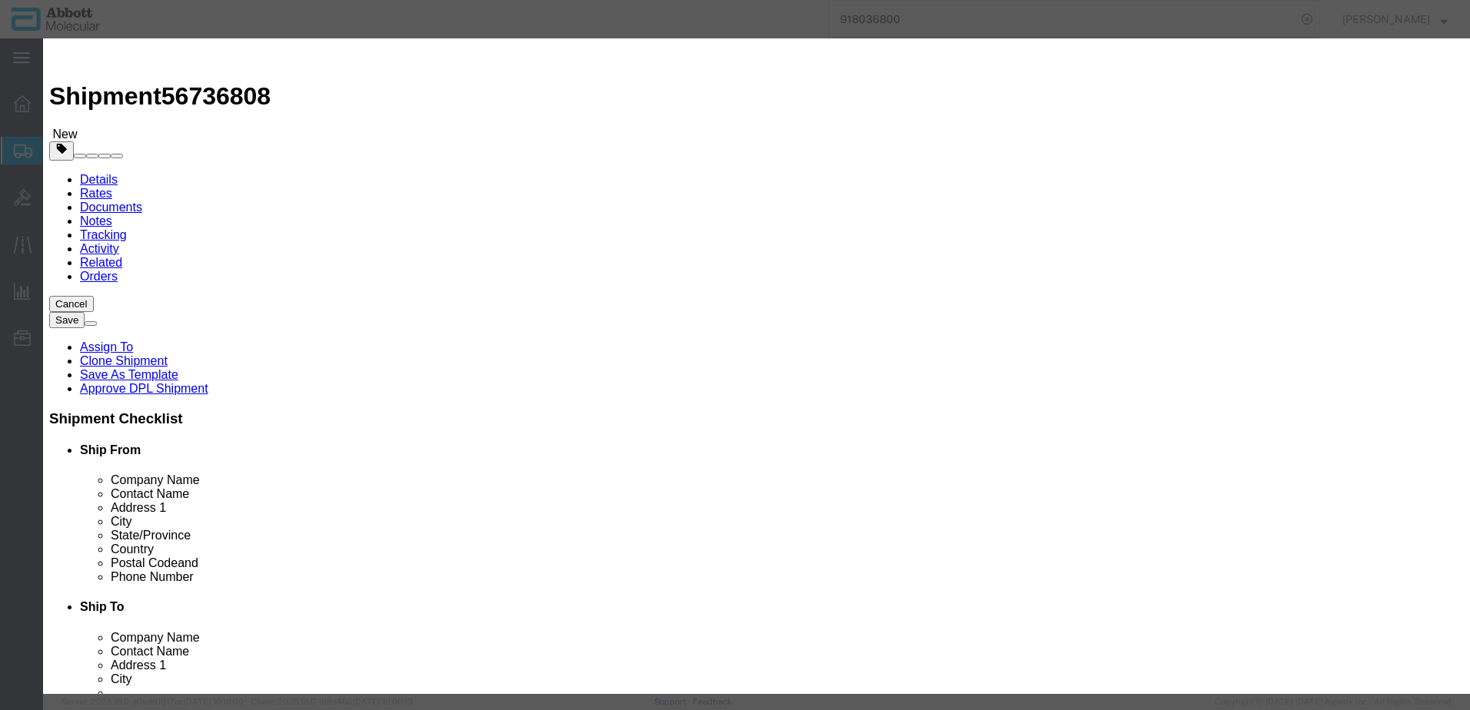
type input "30"
type input "1"
click div
drag, startPoint x: 910, startPoint y: 248, endPoint x: 910, endPoint y: 264, distance: 15.4
click select "Select Account Type Activity ID Airline Appointment Number ASN Batch Number Bil…"
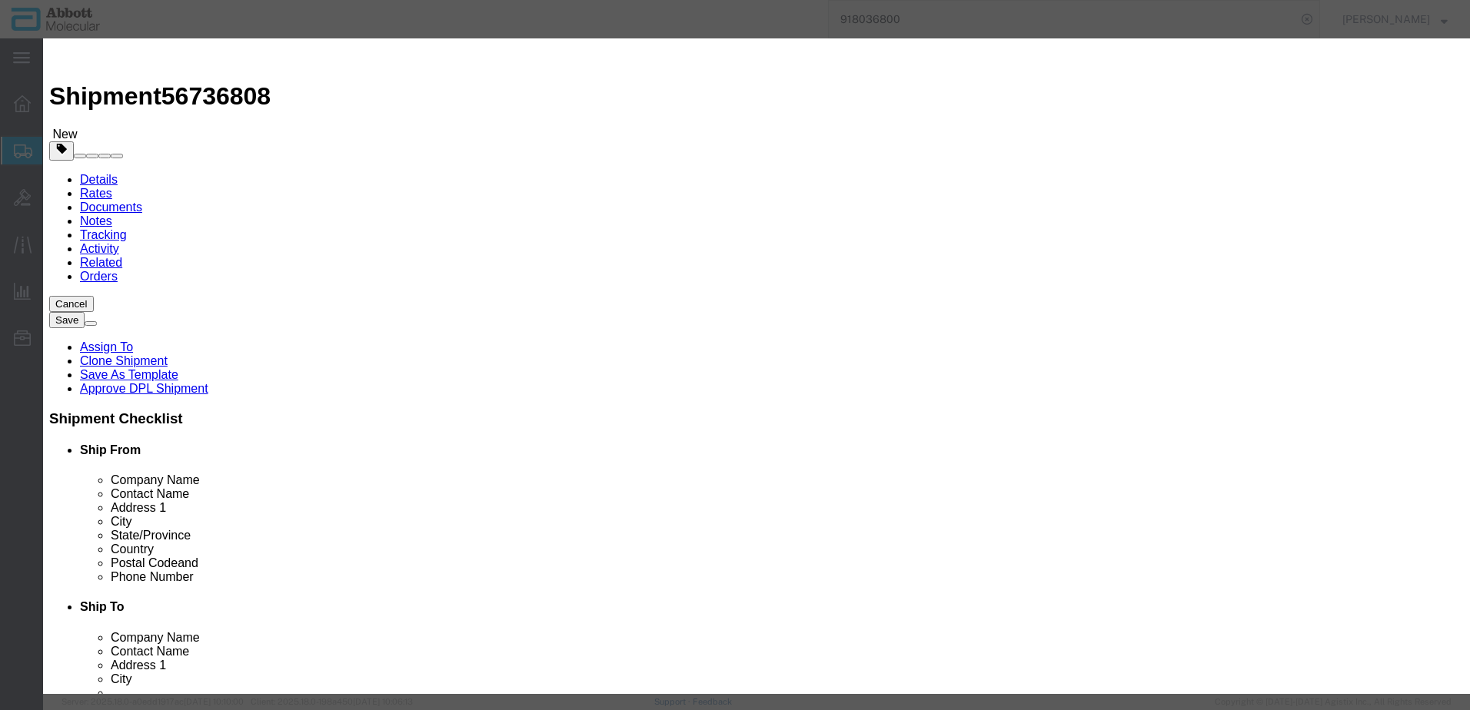
select select "BATCH_NUMBER"
click select "Select Account Type Activity ID Airline Appointment Number ASN Batch Number Bil…"
type input "25E1256667"
click button "Save & Add Another"
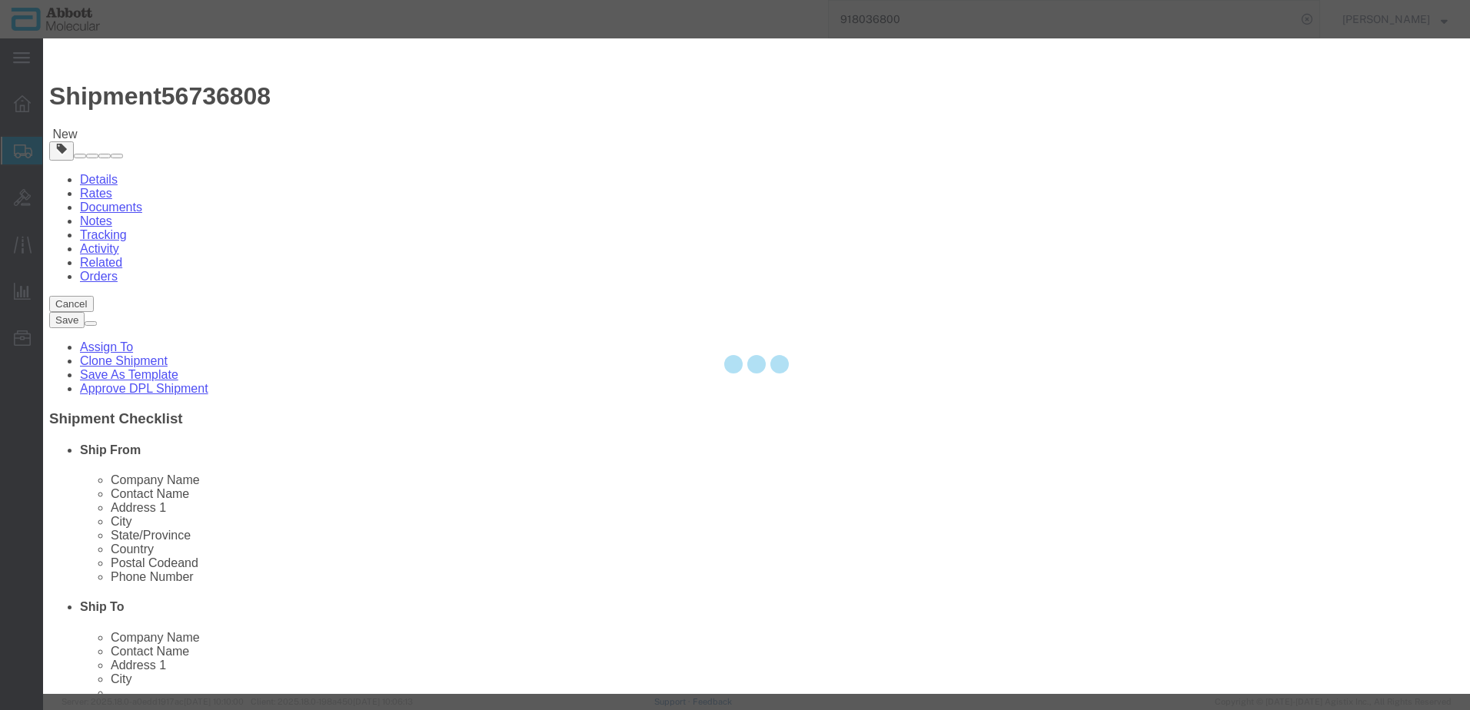
select select "EA"
select select
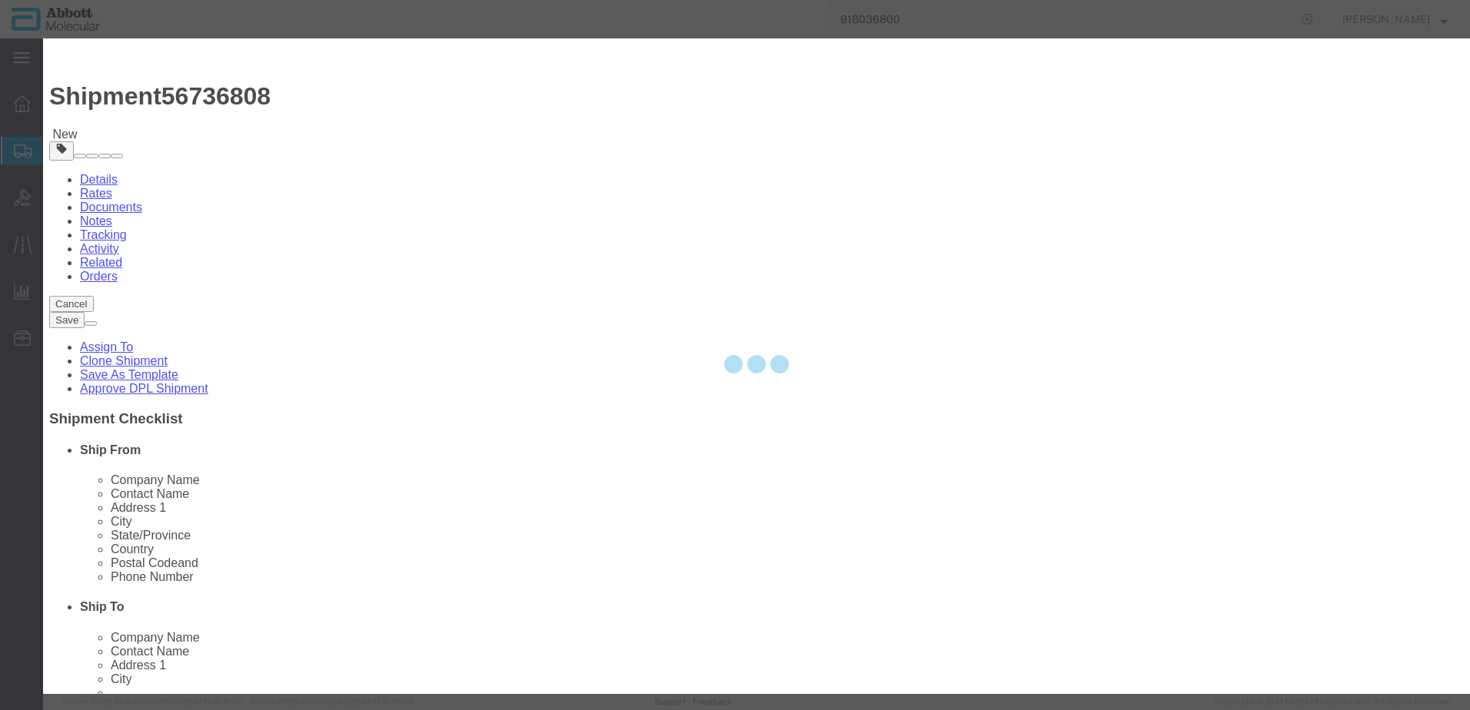
click at [524, 151] on div at bounding box center [756, 366] width 1427 height 656
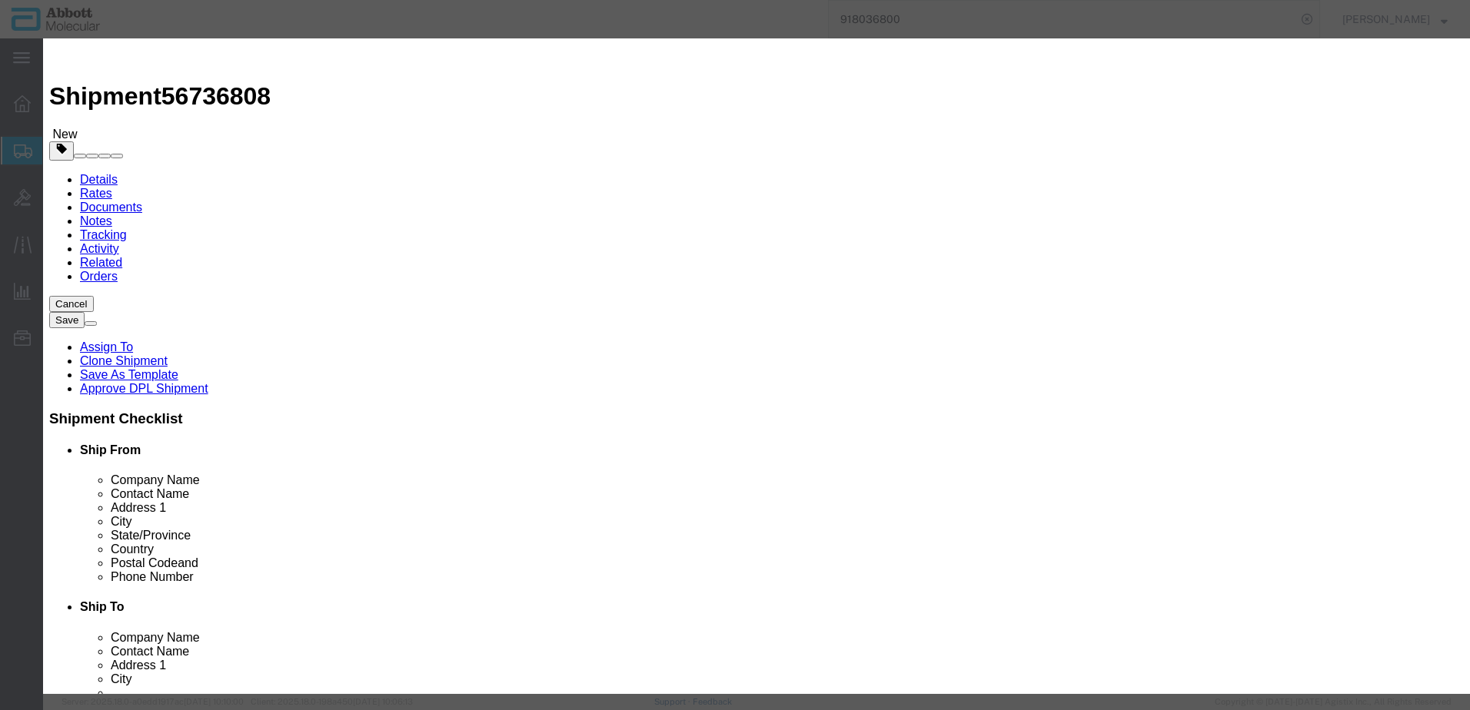
click input "text"
click td "Model: 02J0630"
type input "02J0630"
type input "10"
checkbox input "false"
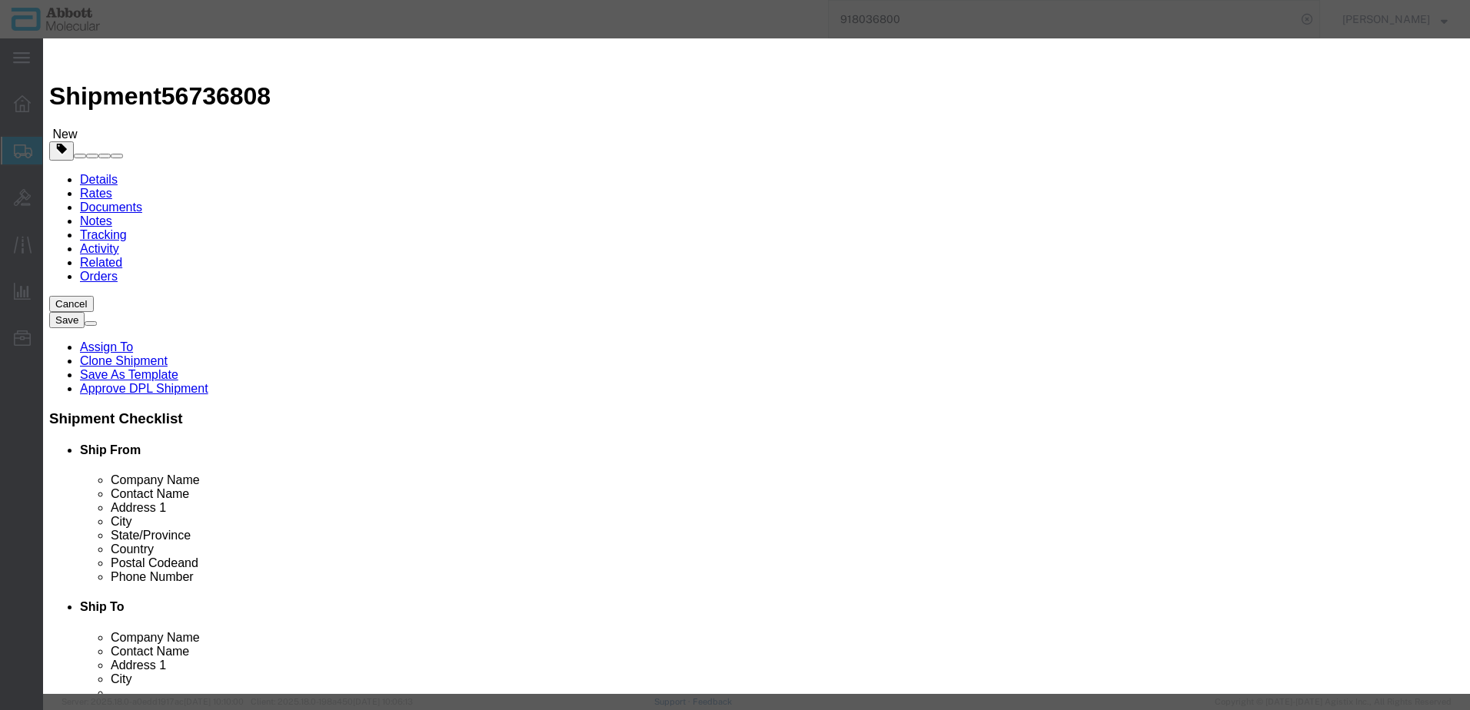
select select "US"
type input "3822190080"
select select "BIS"
select select "NLR"
checkbox input "false"
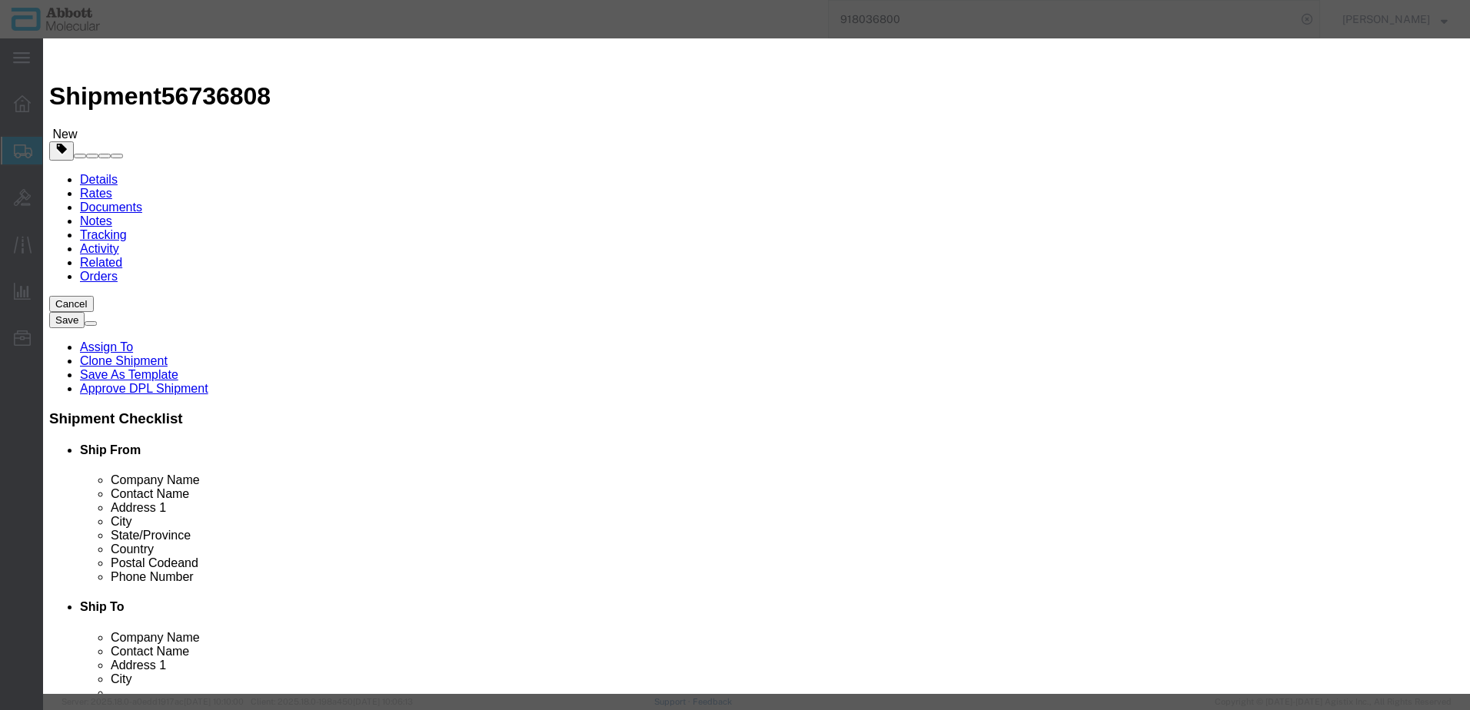
checkbox input "false"
type input "02J0630"
type textarea "VYS VP2000 500ML PRETREATM 30-801250"
click input "10"
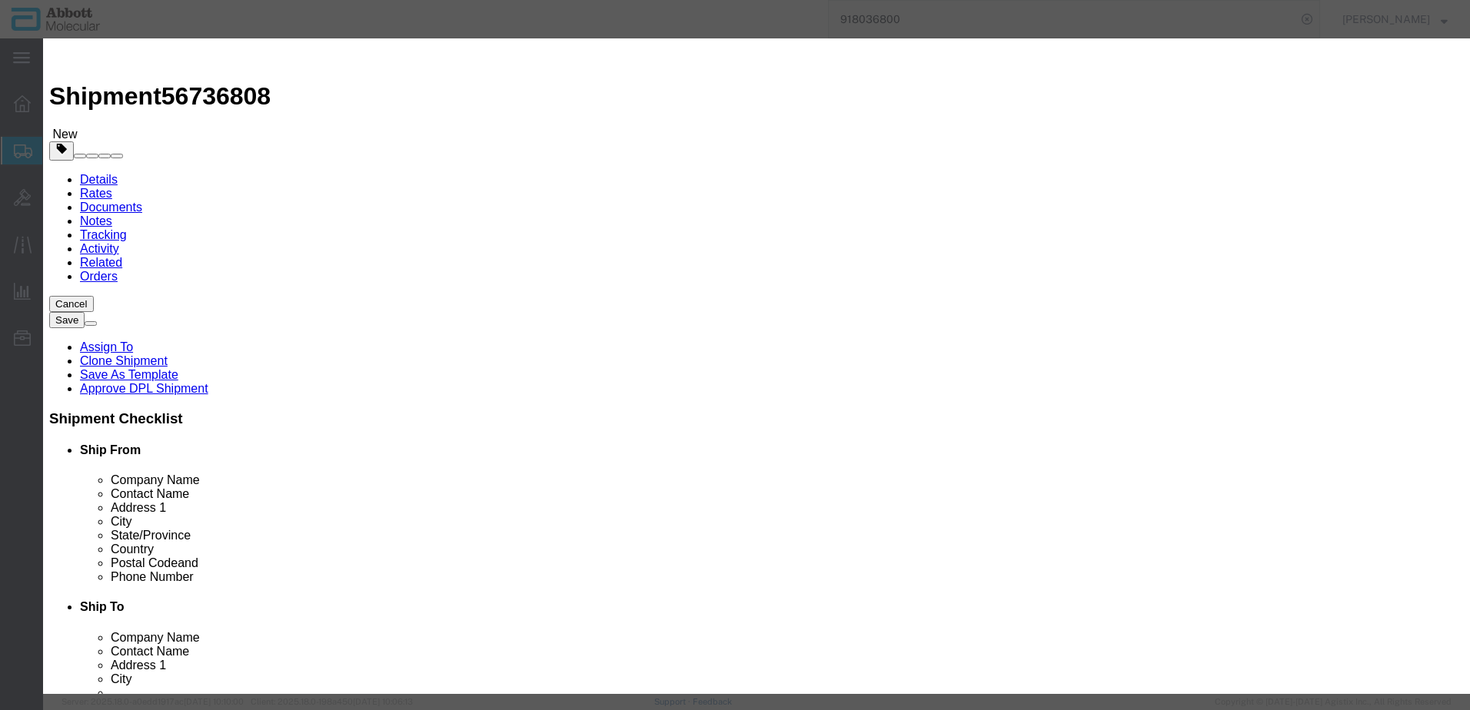
type input "1"
drag, startPoint x: 884, startPoint y: 248, endPoint x: 886, endPoint y: 264, distance: 16.3
click select "Select Account Type Activity ID Airline Appointment Number ASN Batch Number Bil…"
select select "BATCH_NUMBER"
click select "Select Account Type Activity ID Airline Appointment Number ASN Batch Number Bil…"
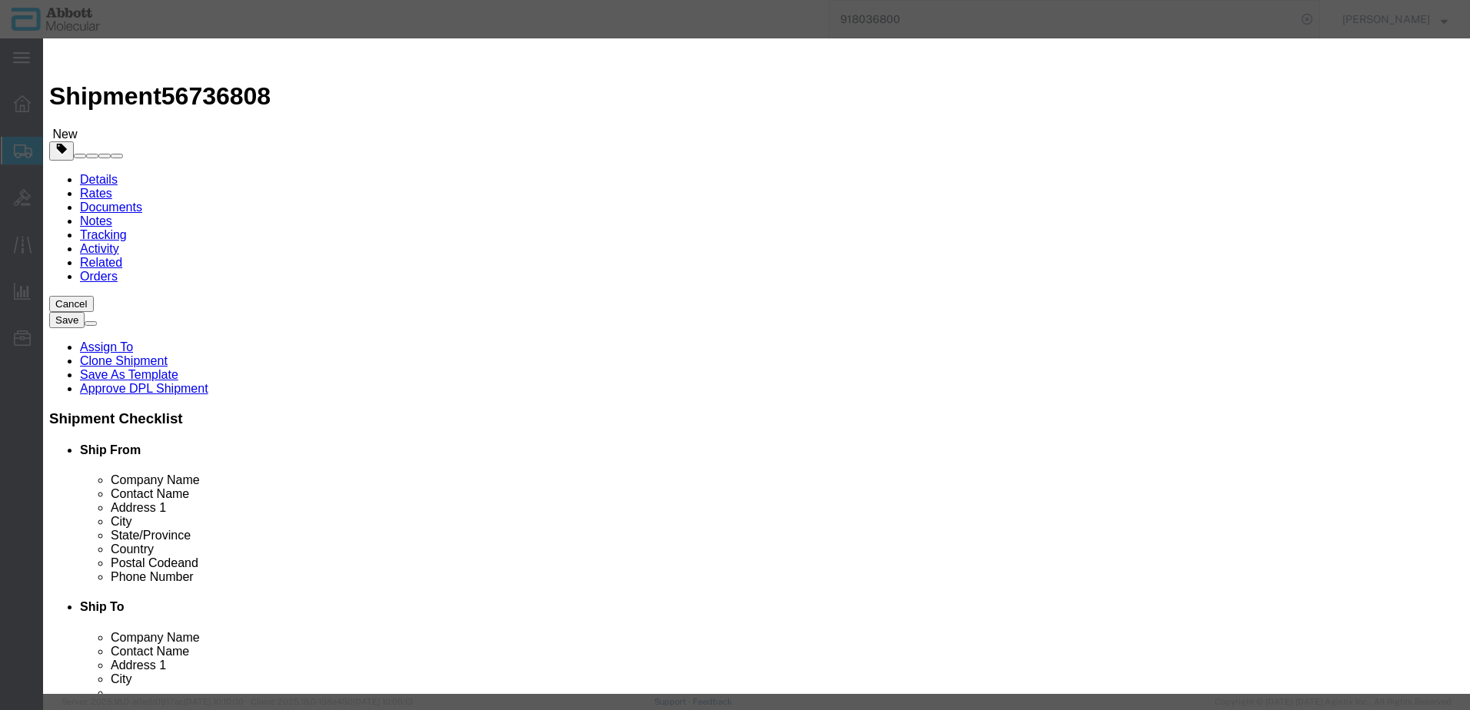
type input "25F0256084"
click button "Save & Close"
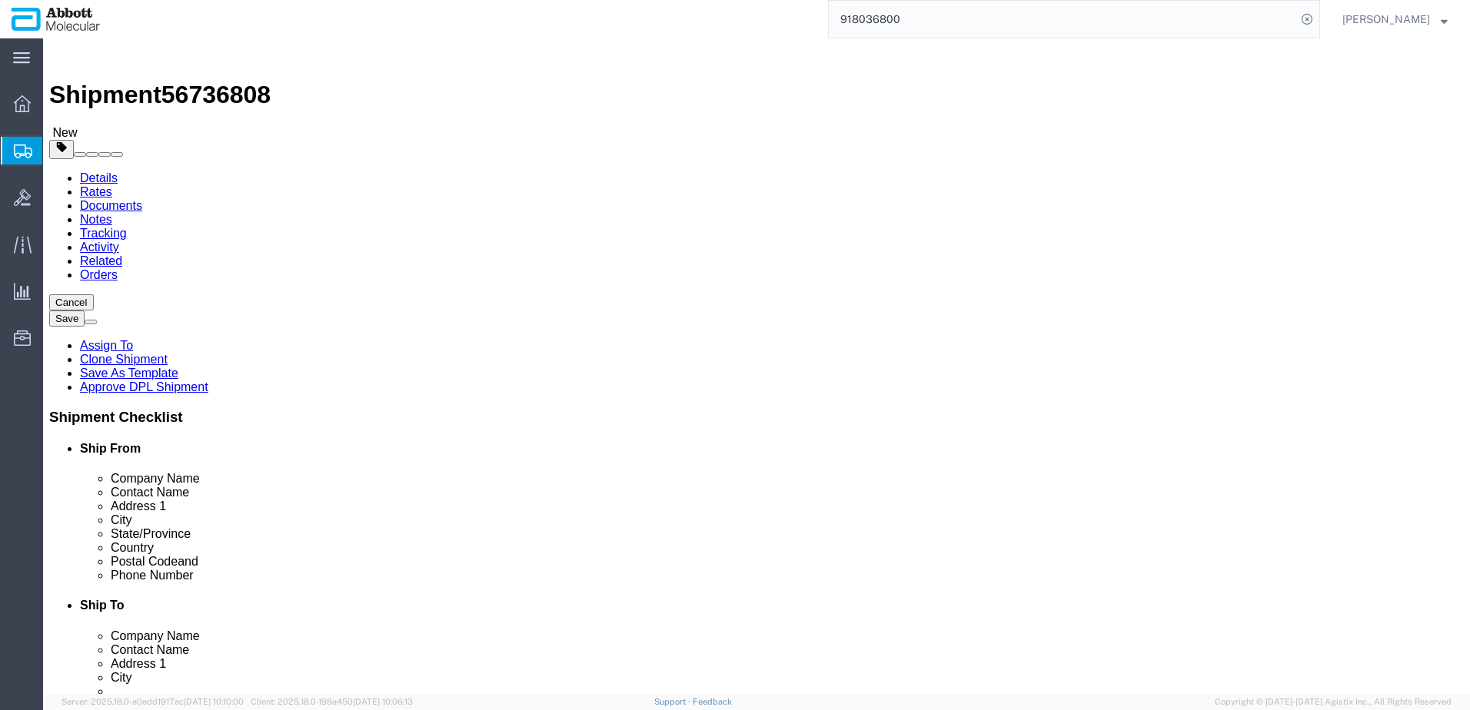
scroll to position [145, 0]
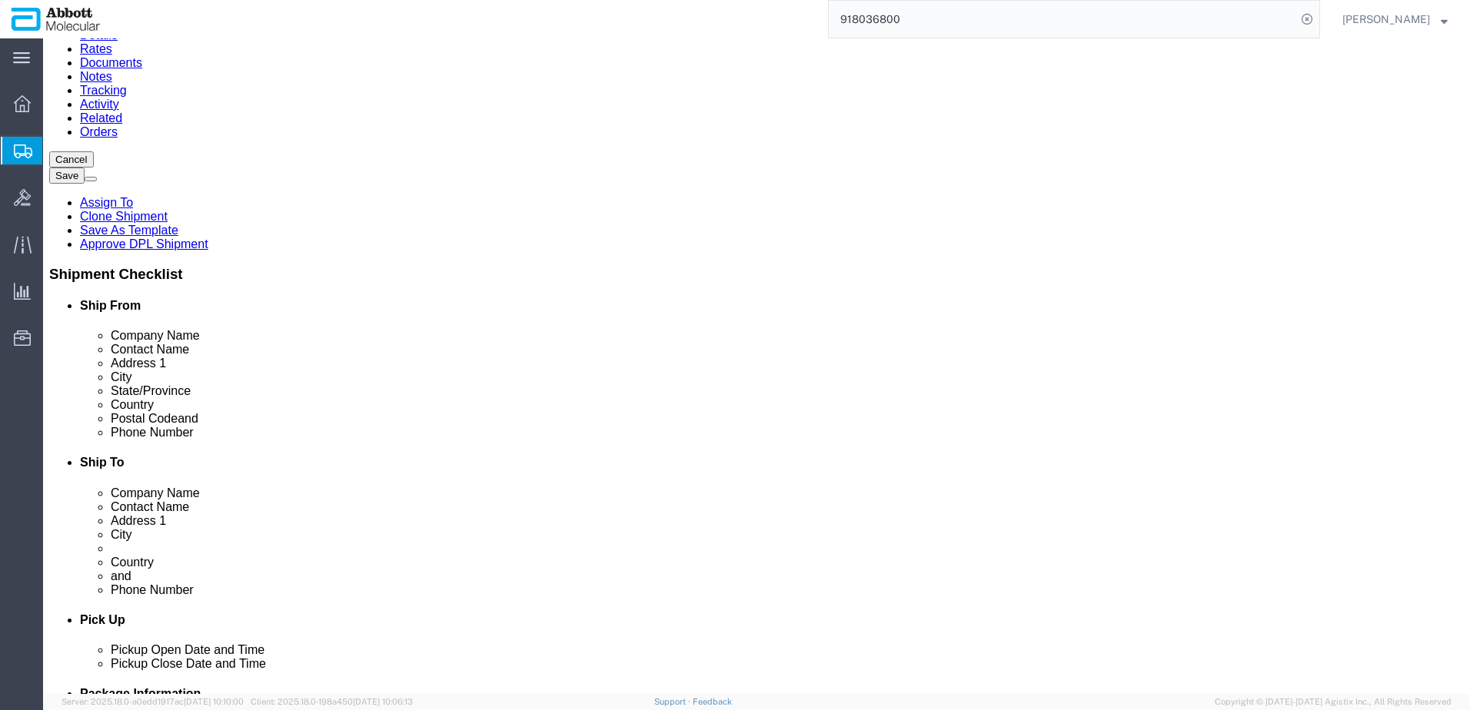
click button "Continue"
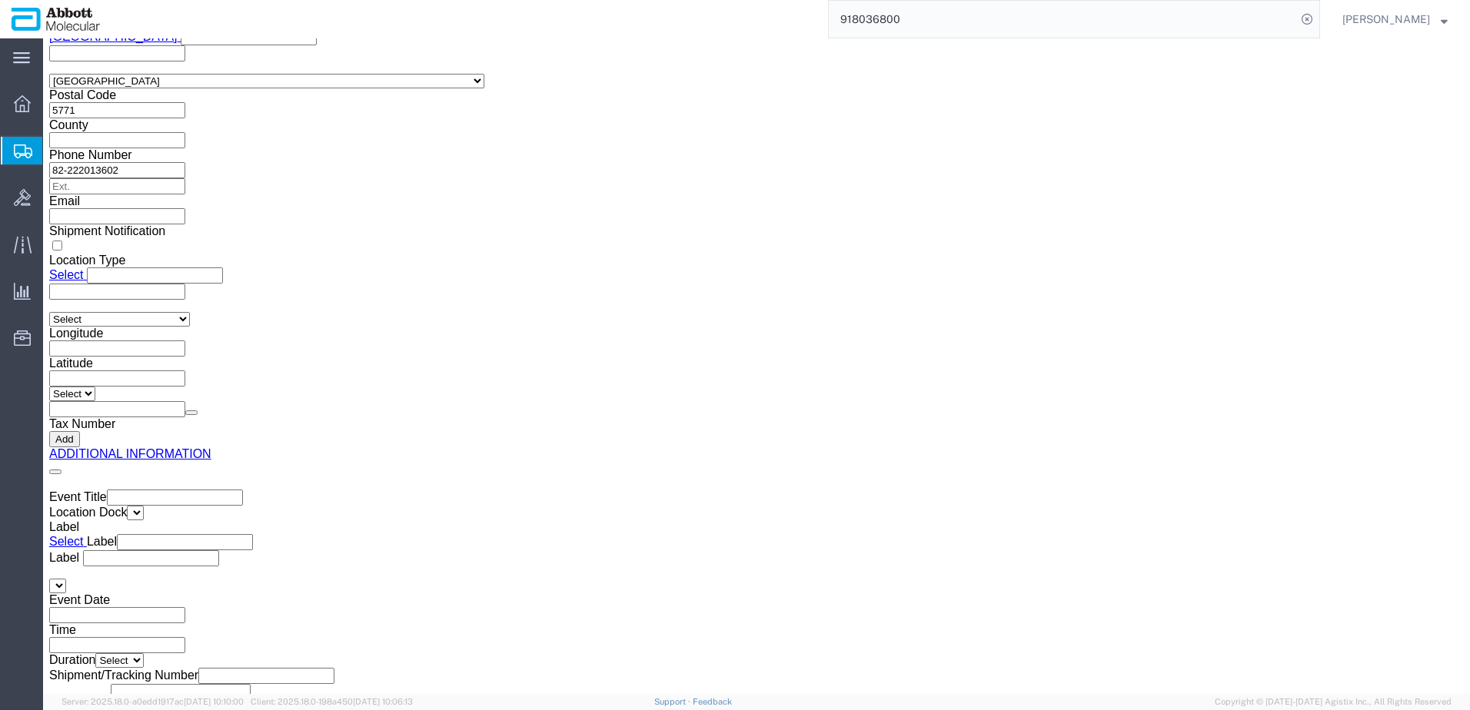
click button "Upload"
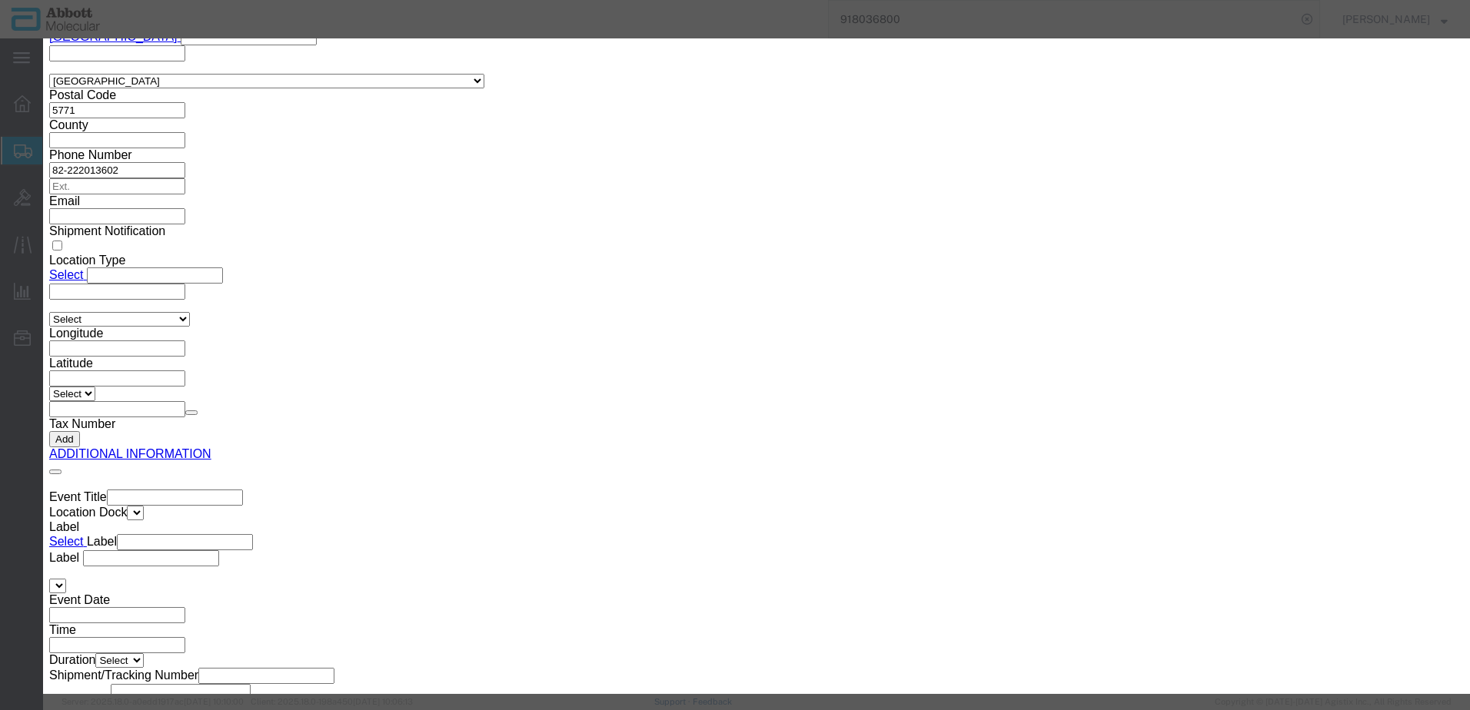
click button "Browse"
type input "C:\fakepath\619664681 SLI KWE.pdf"
click button "Upload"
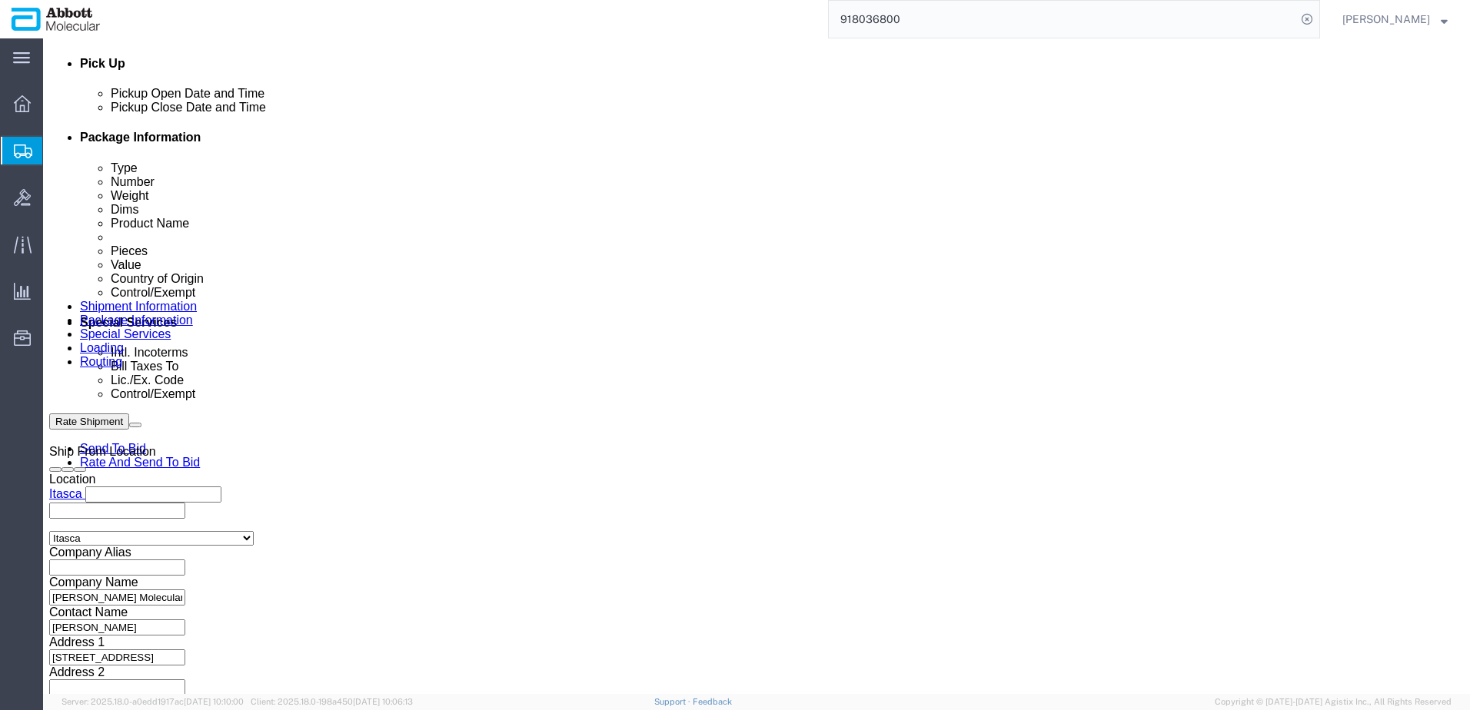
scroll to position [699, 0]
drag, startPoint x: 42, startPoint y: 25, endPoint x: 211, endPoint y: 24, distance: 168.3
click div "Shipment 56736808 New"
copy h1 "Shipment 56736808"
click button "Rate Shipment"
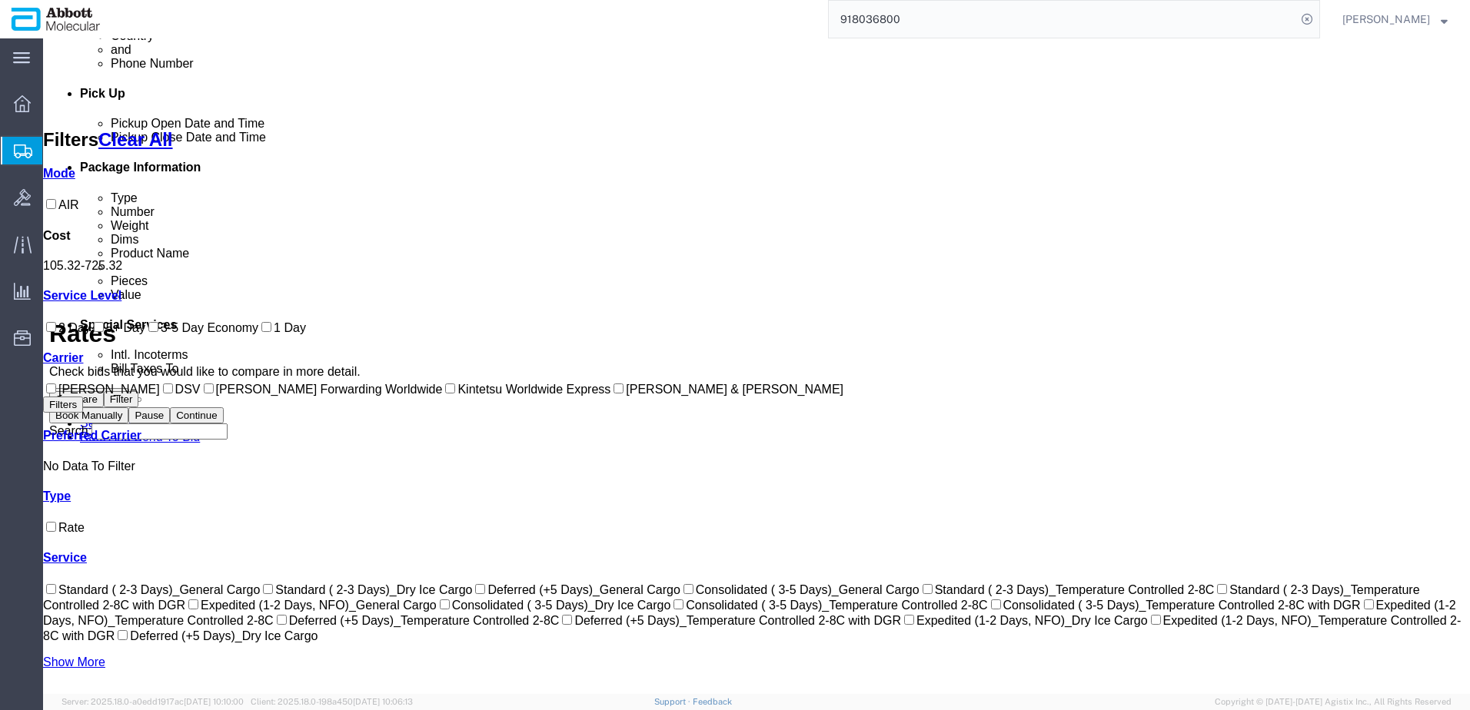
click at [445, 394] on input "Kintetsu Worldwide Express" at bounding box center [450, 389] width 10 height 10
checkbox input "true"
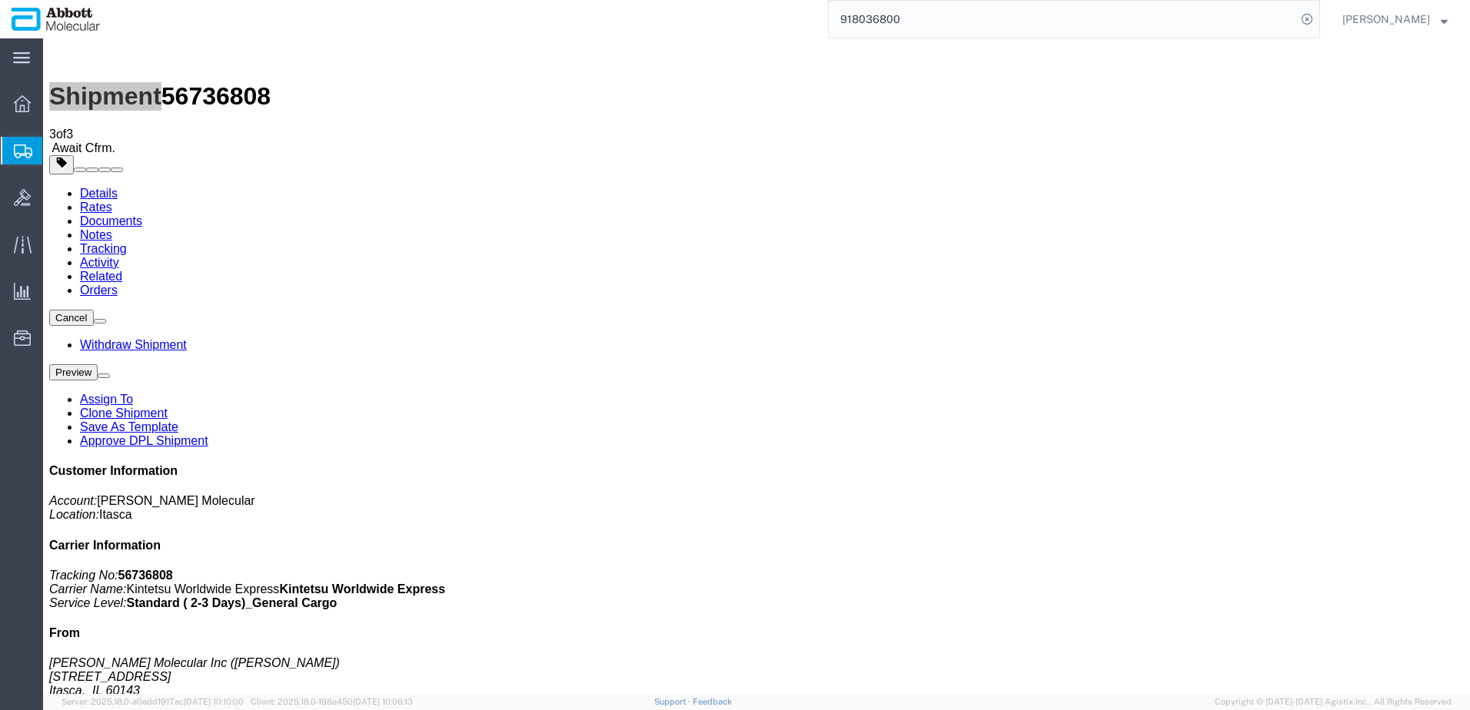
drag, startPoint x: 96, startPoint y: 224, endPoint x: 0, endPoint y: 202, distance: 98.6
click at [0, 0] on span "Create from Template" at bounding box center [0, 0] width 0 height 0
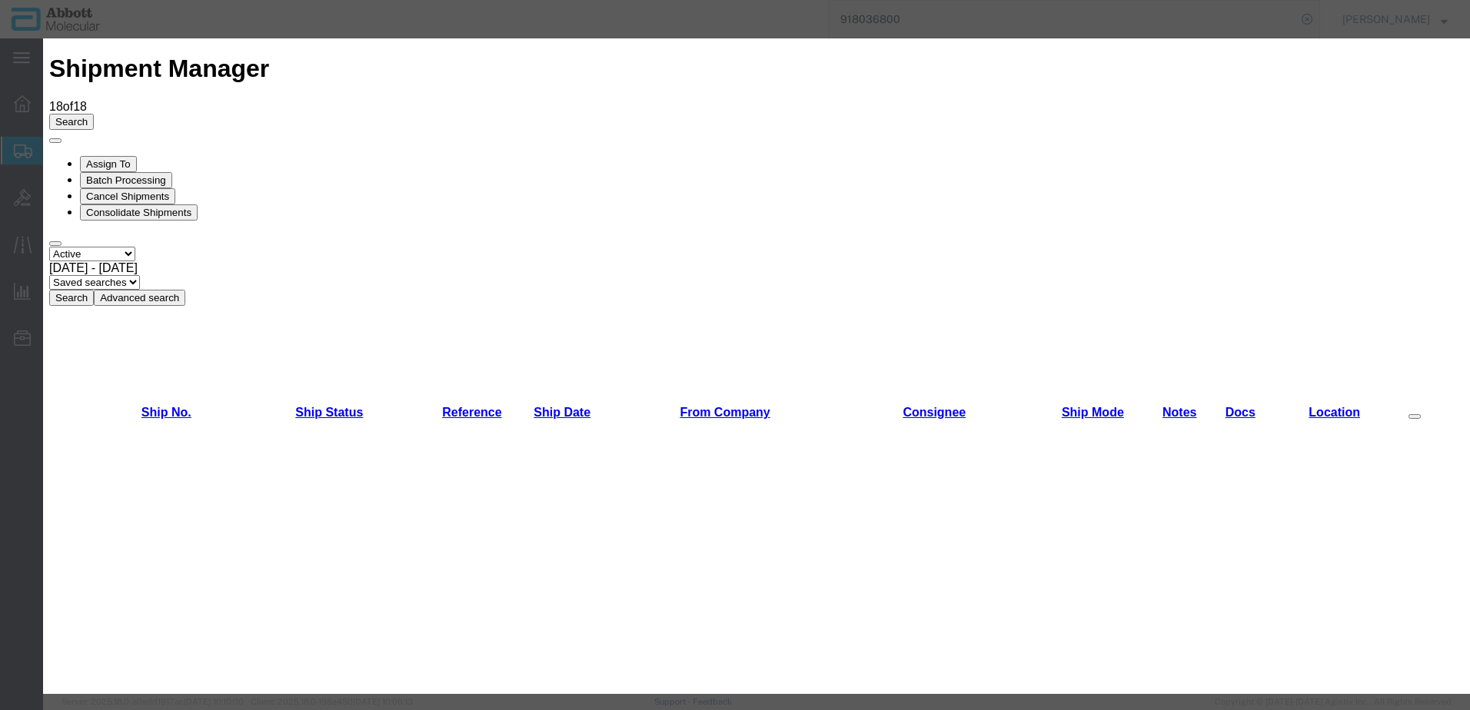
scroll to position [461, 0]
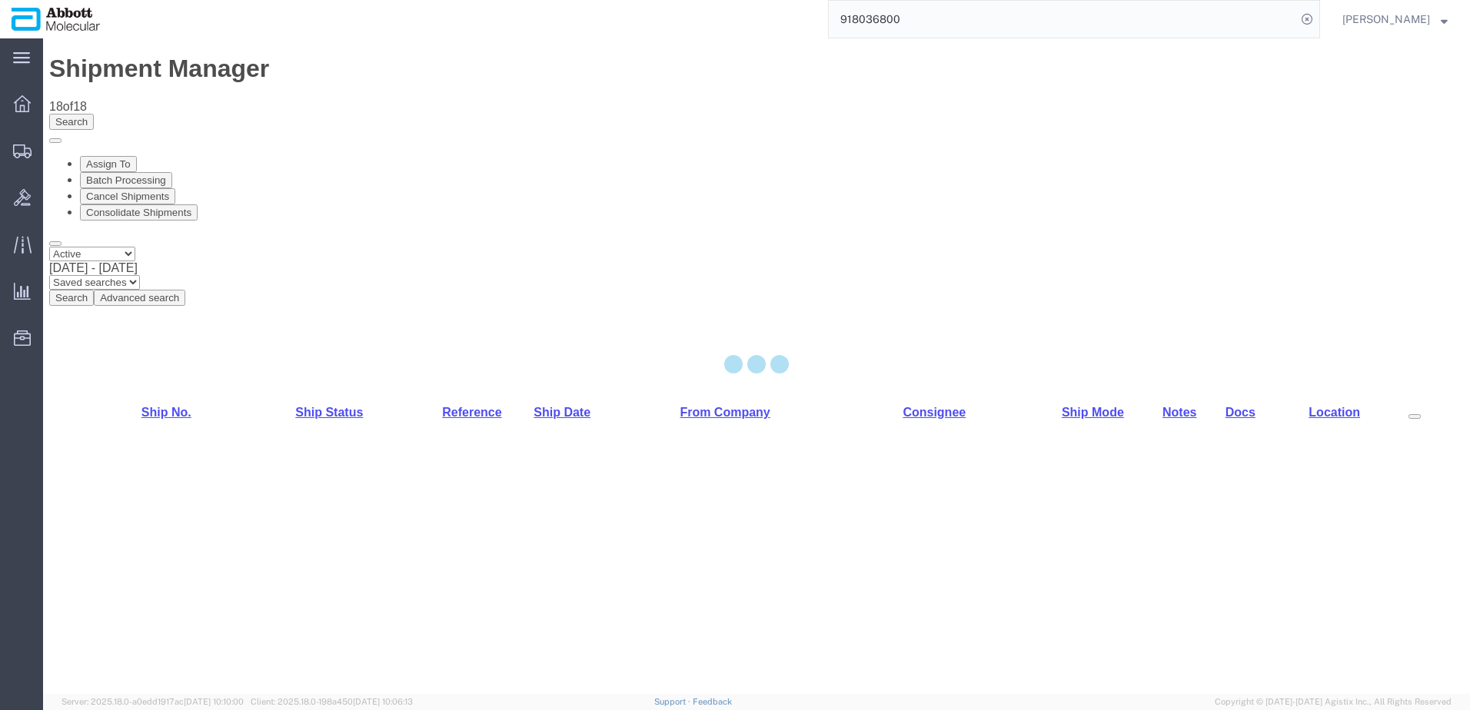
select select "48454"
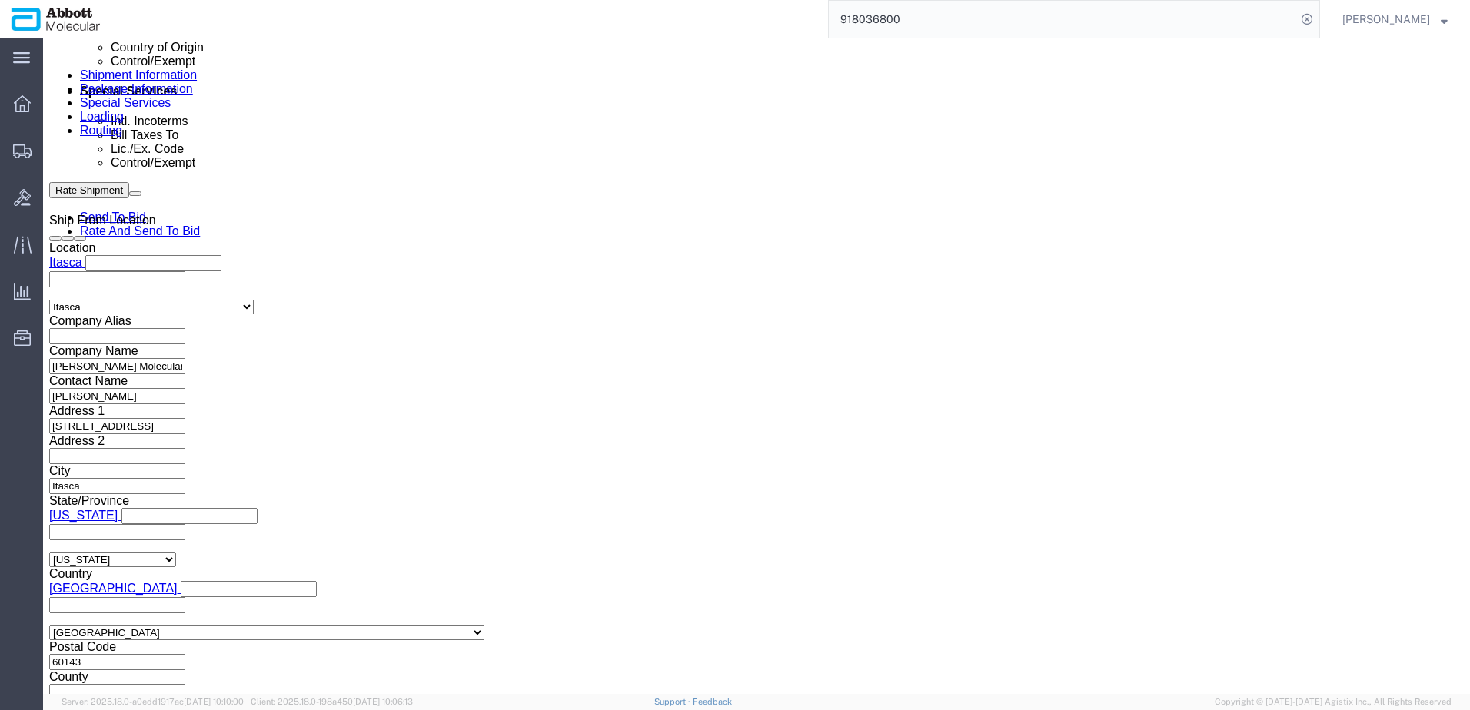
scroll to position [975, 0]
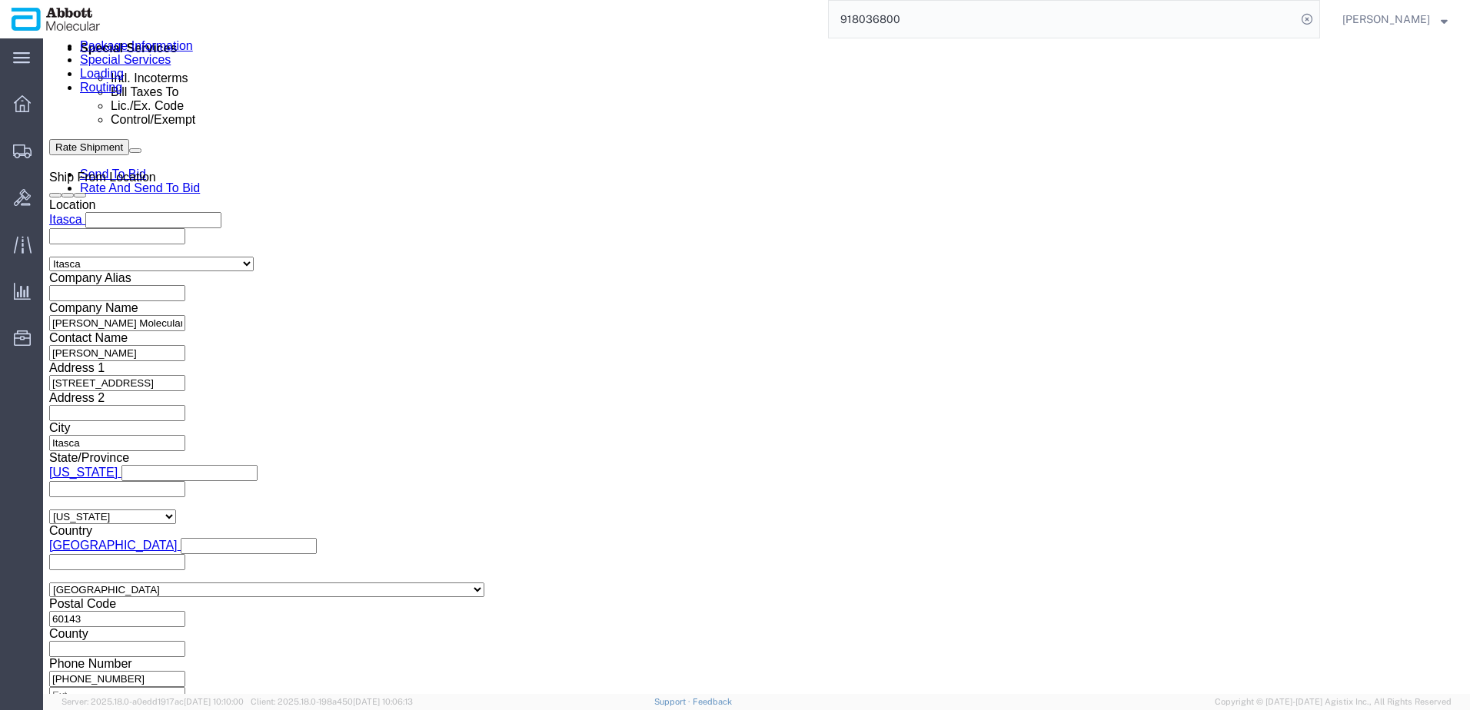
click input "text"
paste input "620661662"
type input "620661662"
click button "Continue"
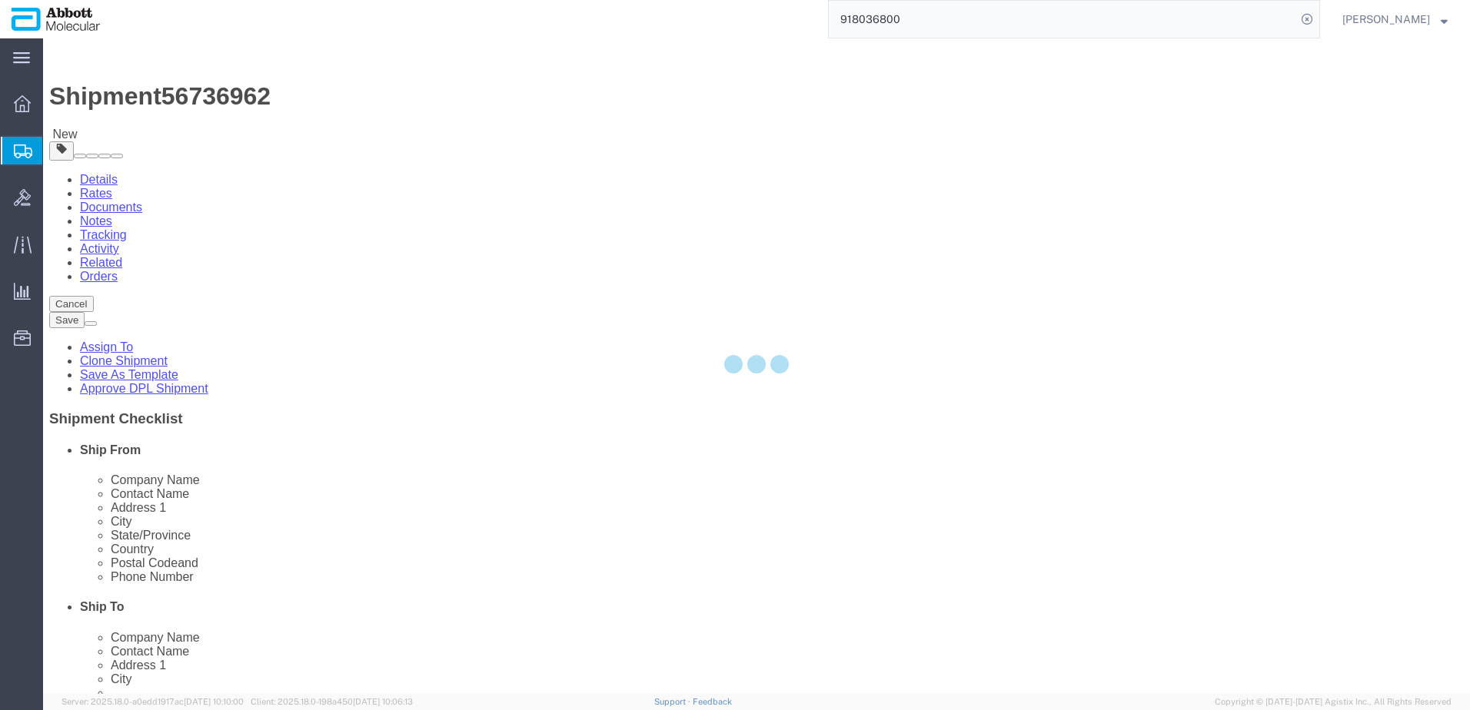
select select "CBOX"
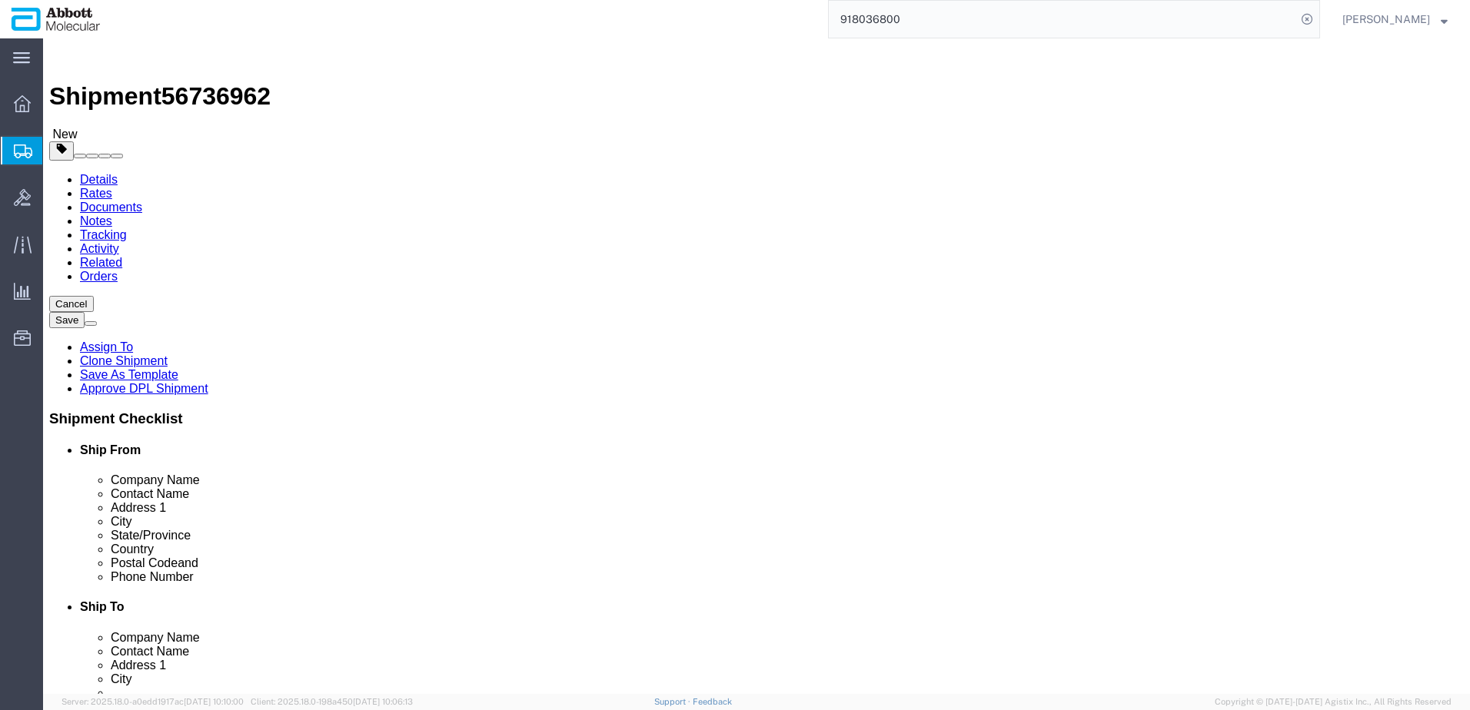
click select "Select Box (B) Box (C) Box (D) Cardboard Box(es) Crate (Instrument) Crate(s) En…"
type input "22"
type input "15"
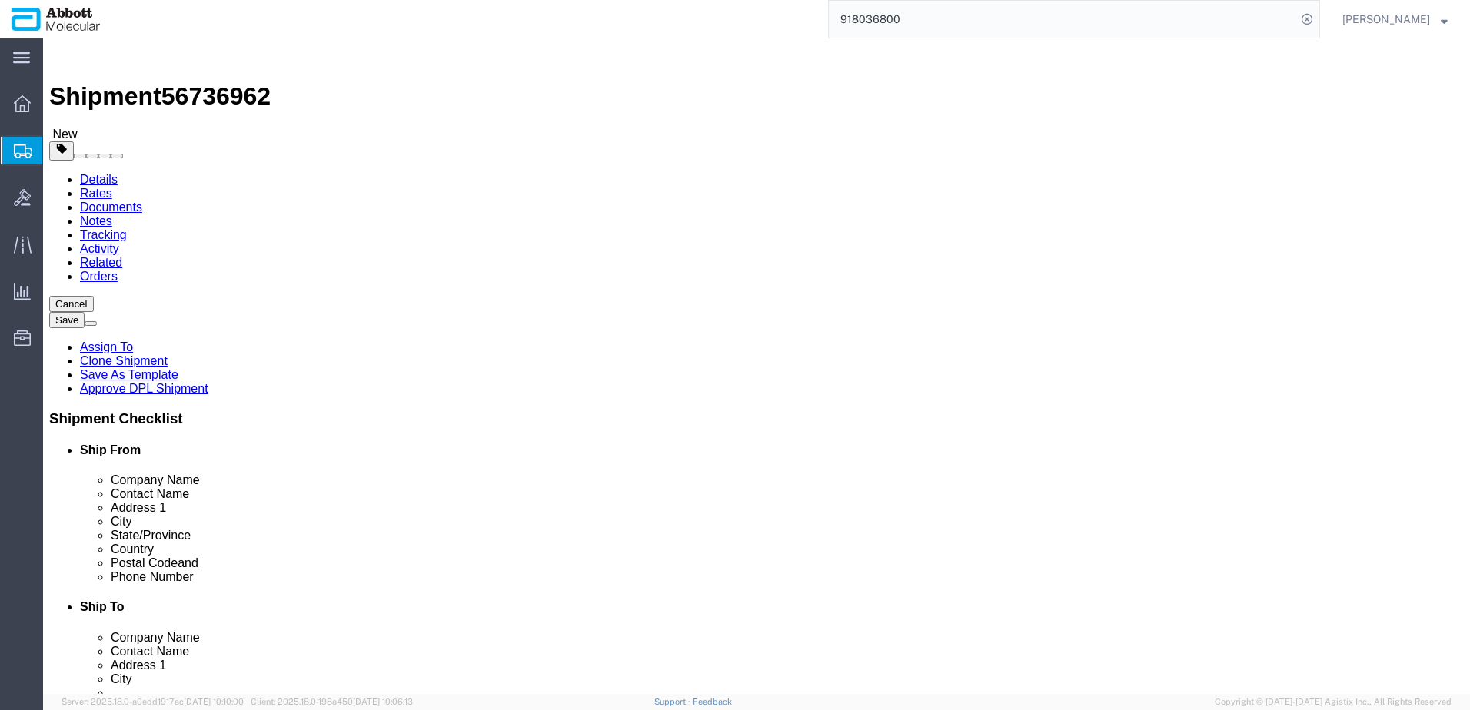
type input "8"
click input "checkbox"
checkbox input "true"
drag, startPoint x: 306, startPoint y: 390, endPoint x: 290, endPoint y: 411, distance: 26.9
type input "AMBIENT"
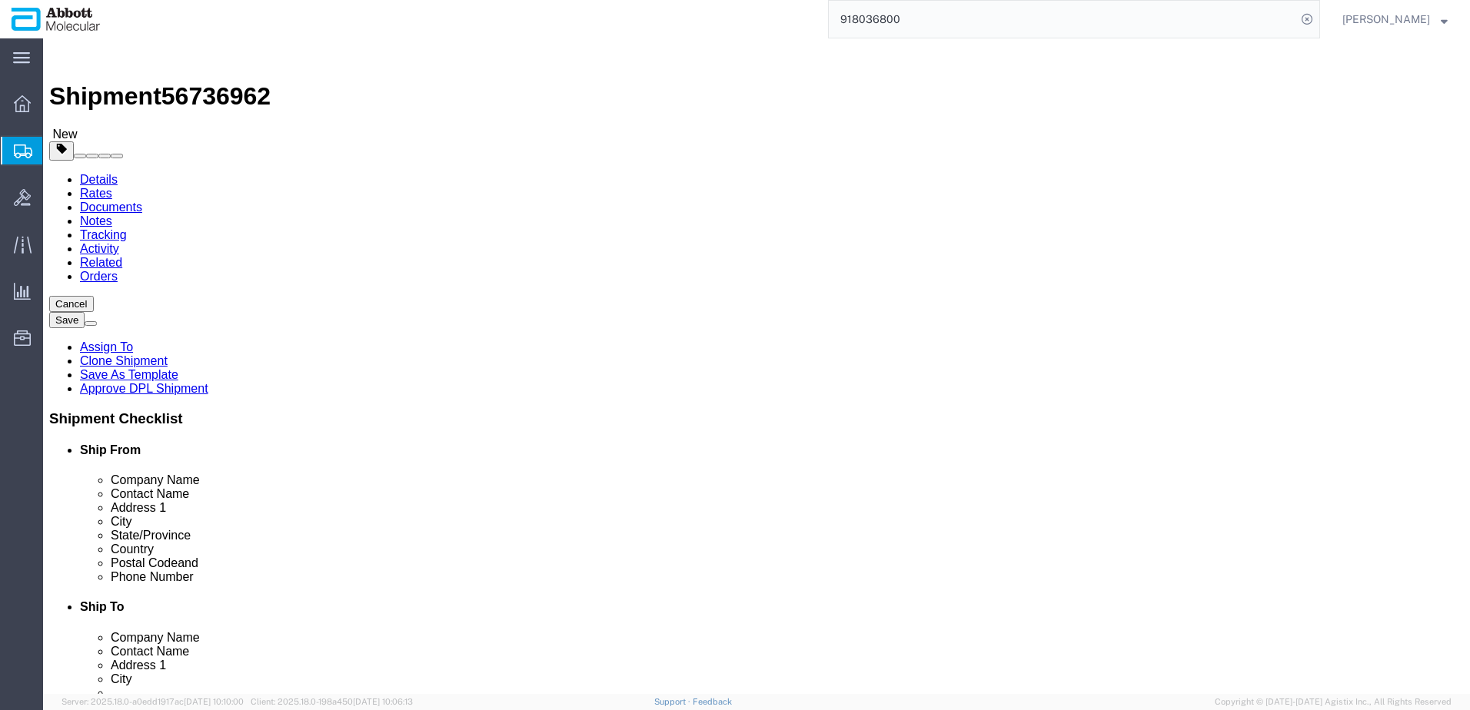
click link "Add Content"
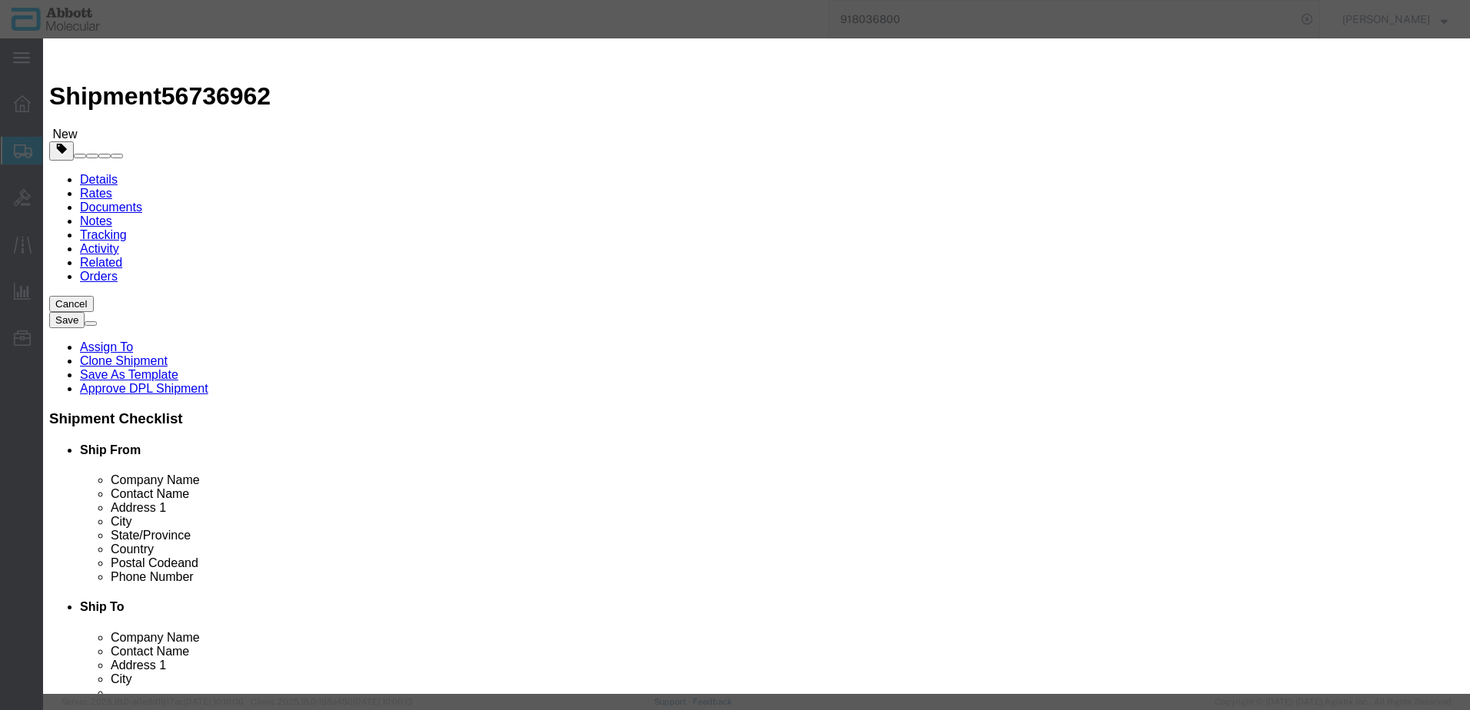
click input "text"
type input "619410"
click td "Name: 619410"
select select
checkbox input "false"
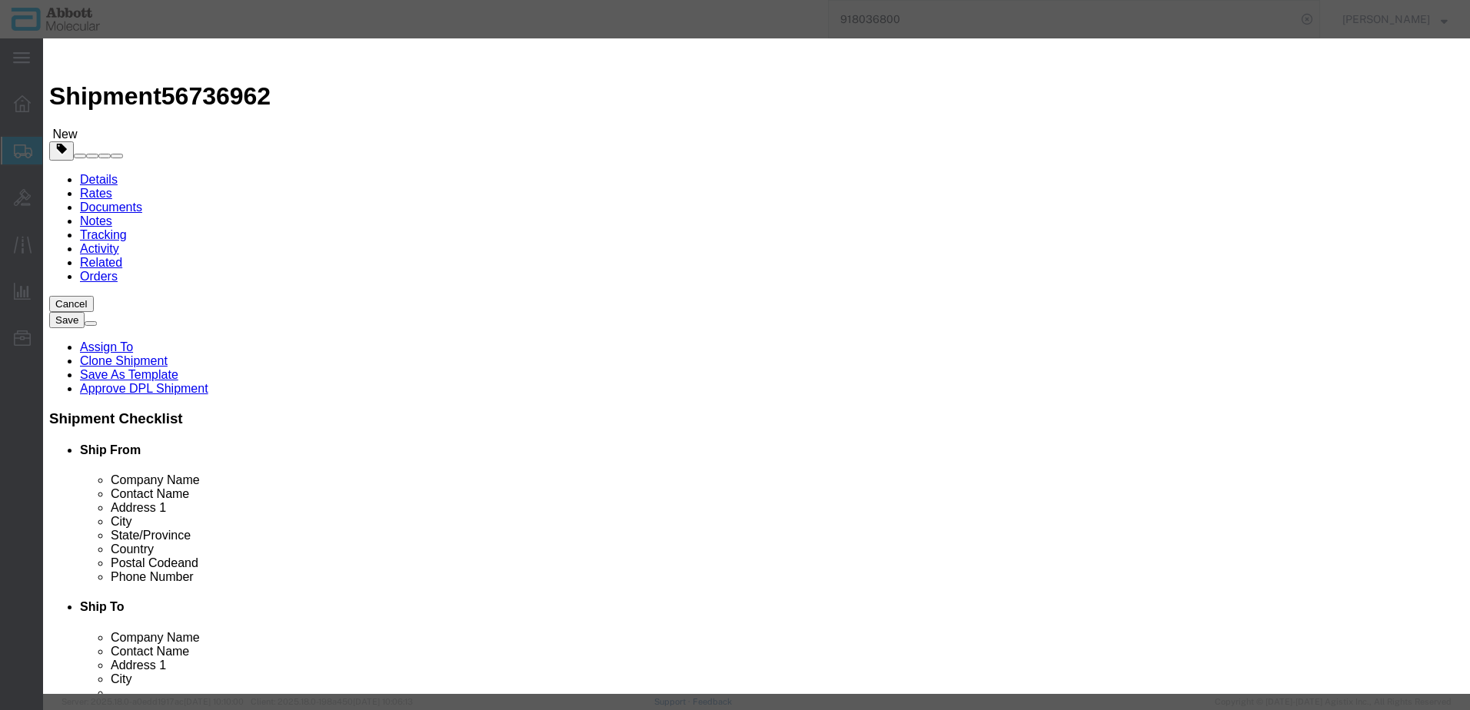
select select "US"
type input "AMBIENT"
type input "3917400090"
select select "BIS"
checkbox input "false"
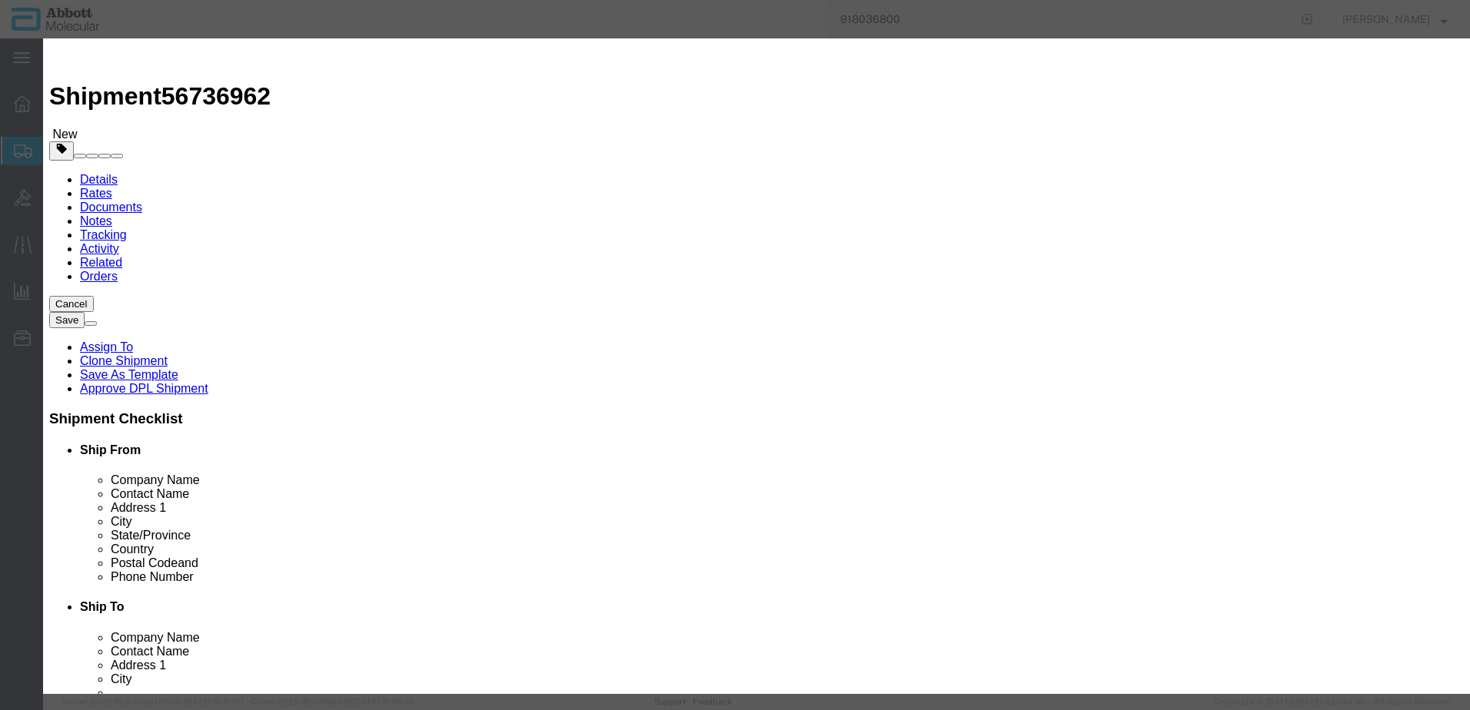
checkbox input "false"
type input "619410"
type textarea "Y-DISTRIBUTOR 2 OUT. MPO SET 5P GENESIS"
type input "619410"
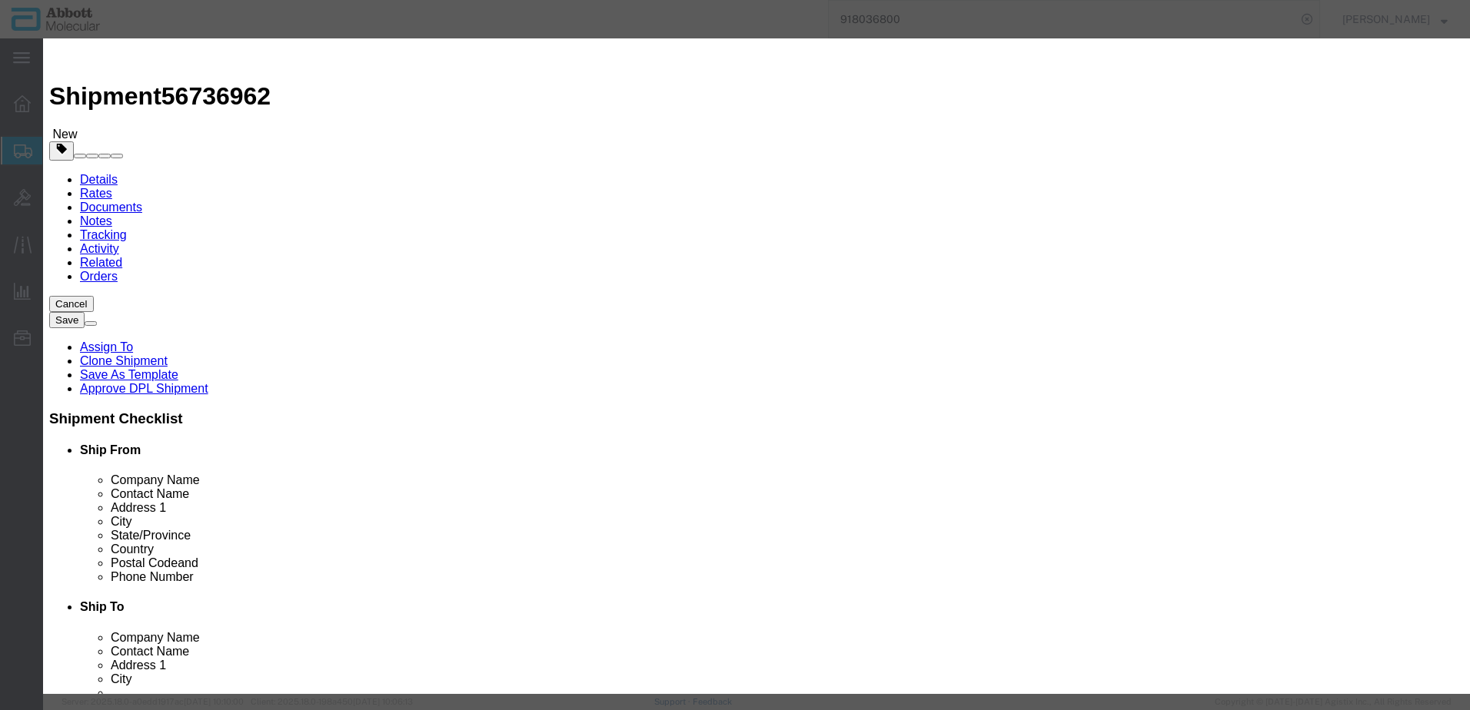
select select "NLR"
type input "1"
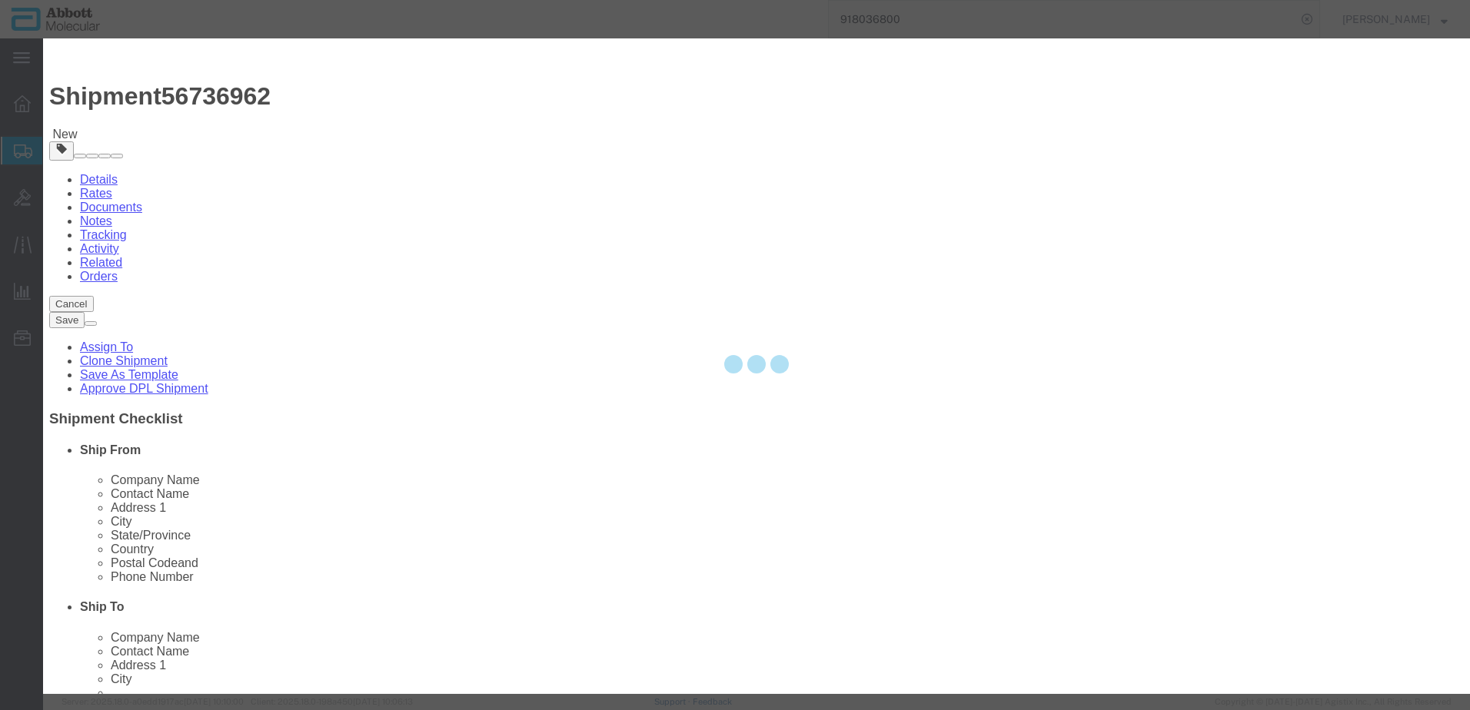
click button "Save & Add Another"
select select "EA"
select select
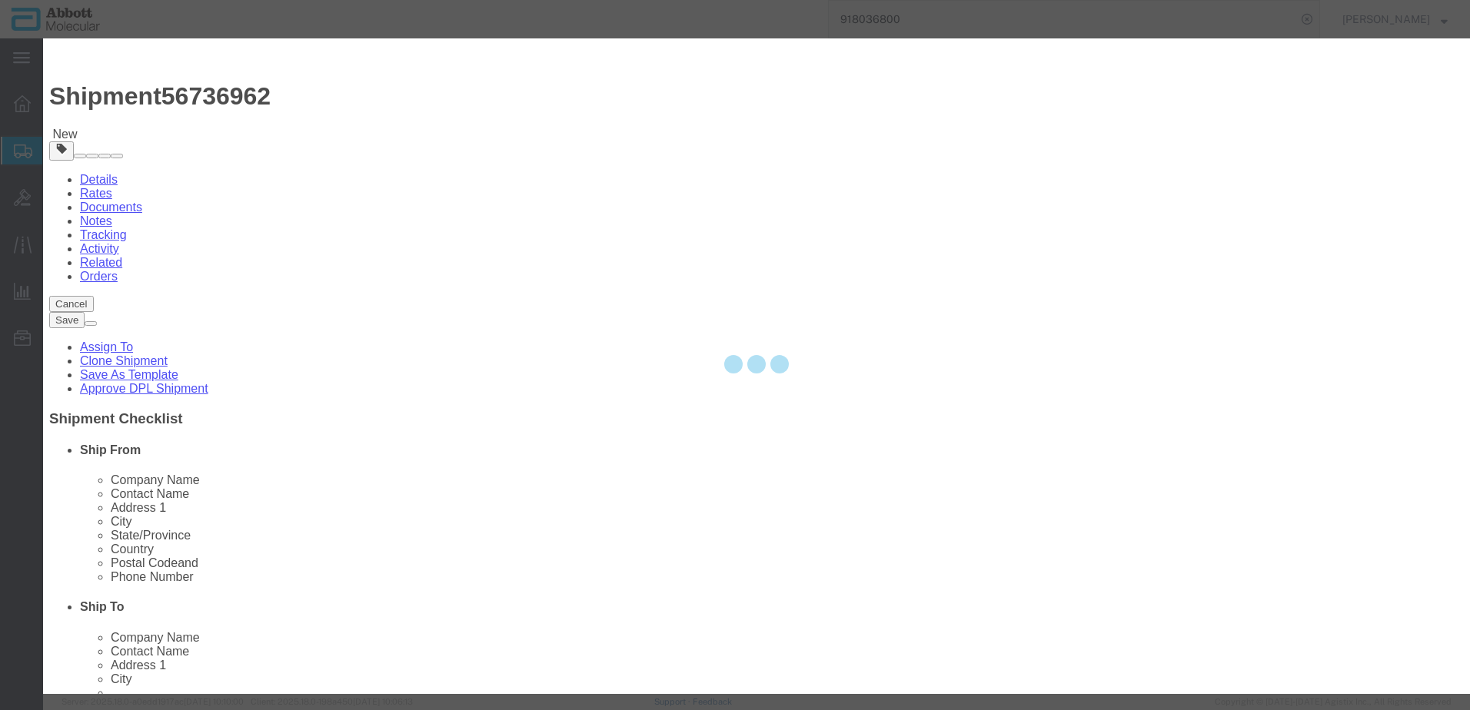
click at [542, 156] on div at bounding box center [756, 366] width 1427 height 656
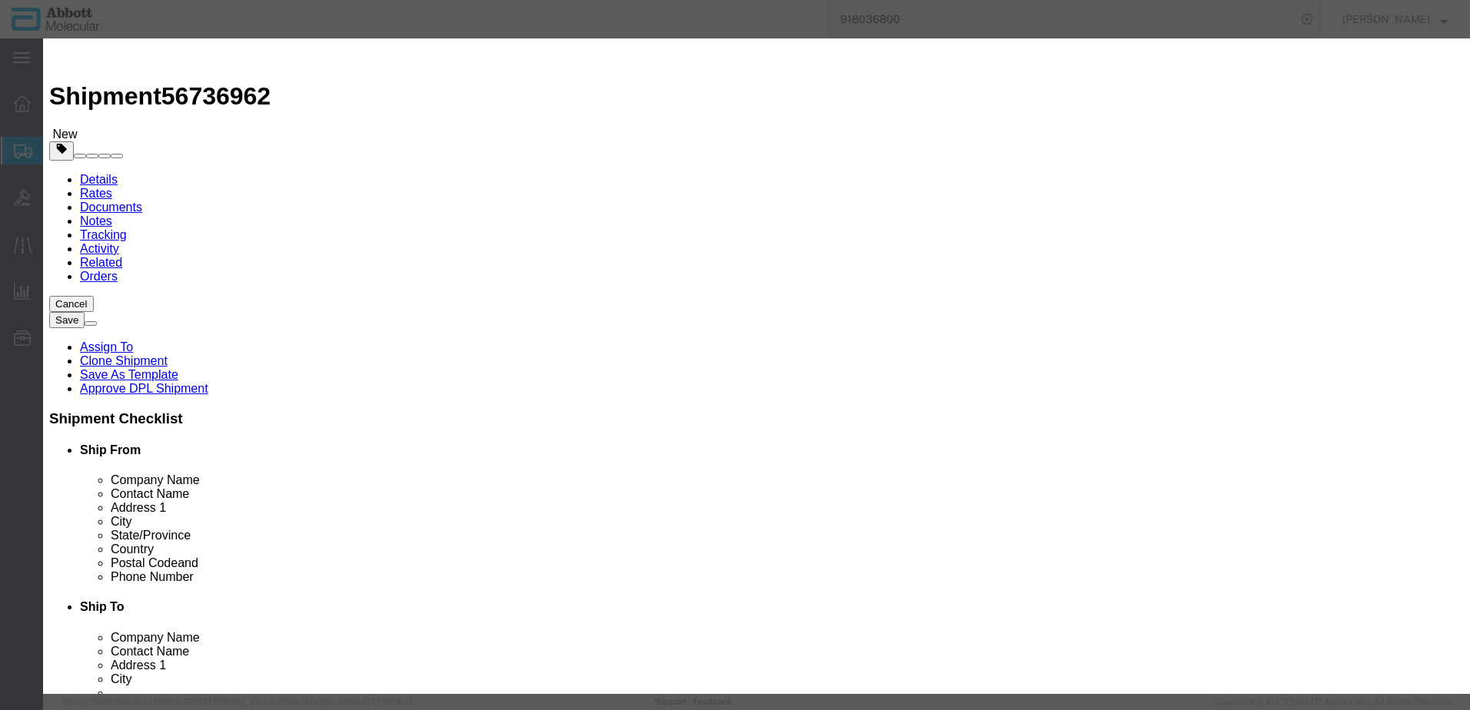
click input "text"
type input "619414"
click strong "619414"
checkbox input "false"
select select "US"
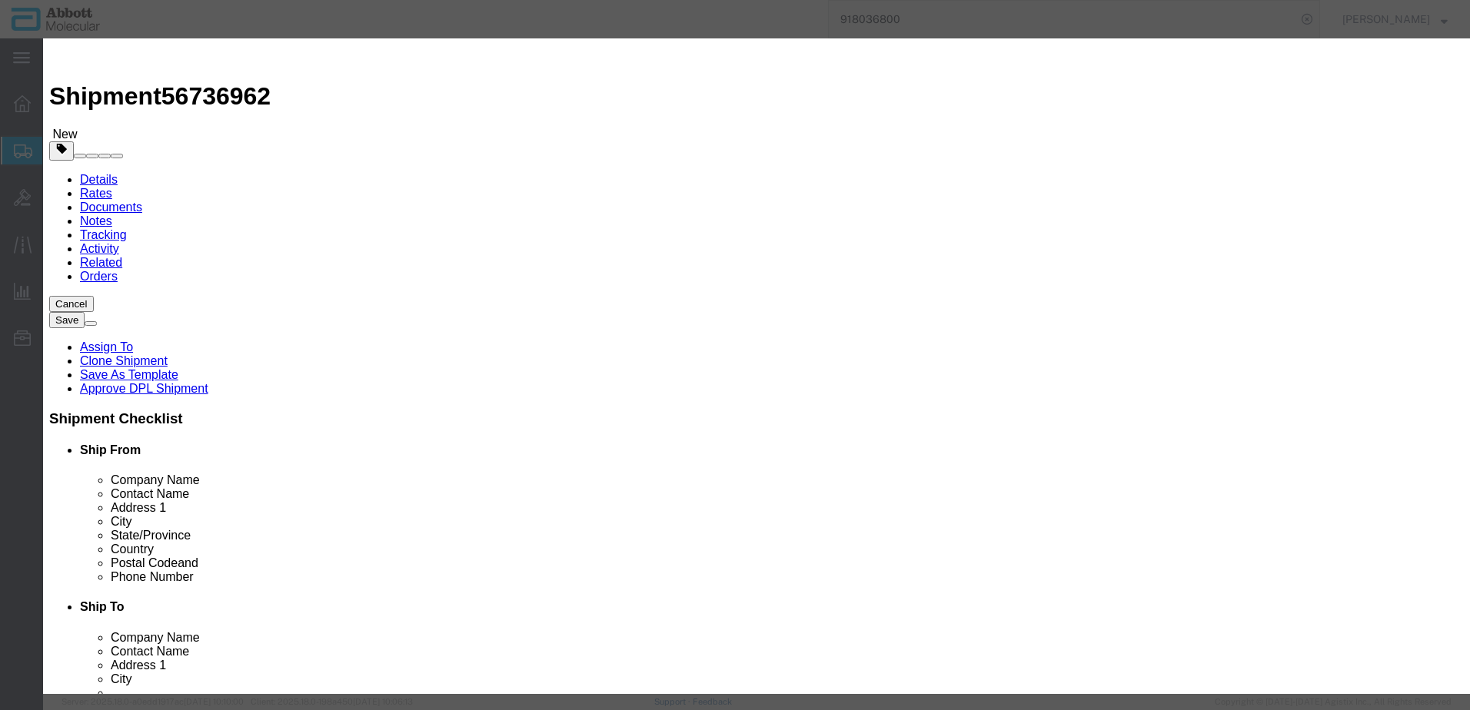
type input "AMBIENT"
type input "7326908688"
select select "BIS"
checkbox input "false"
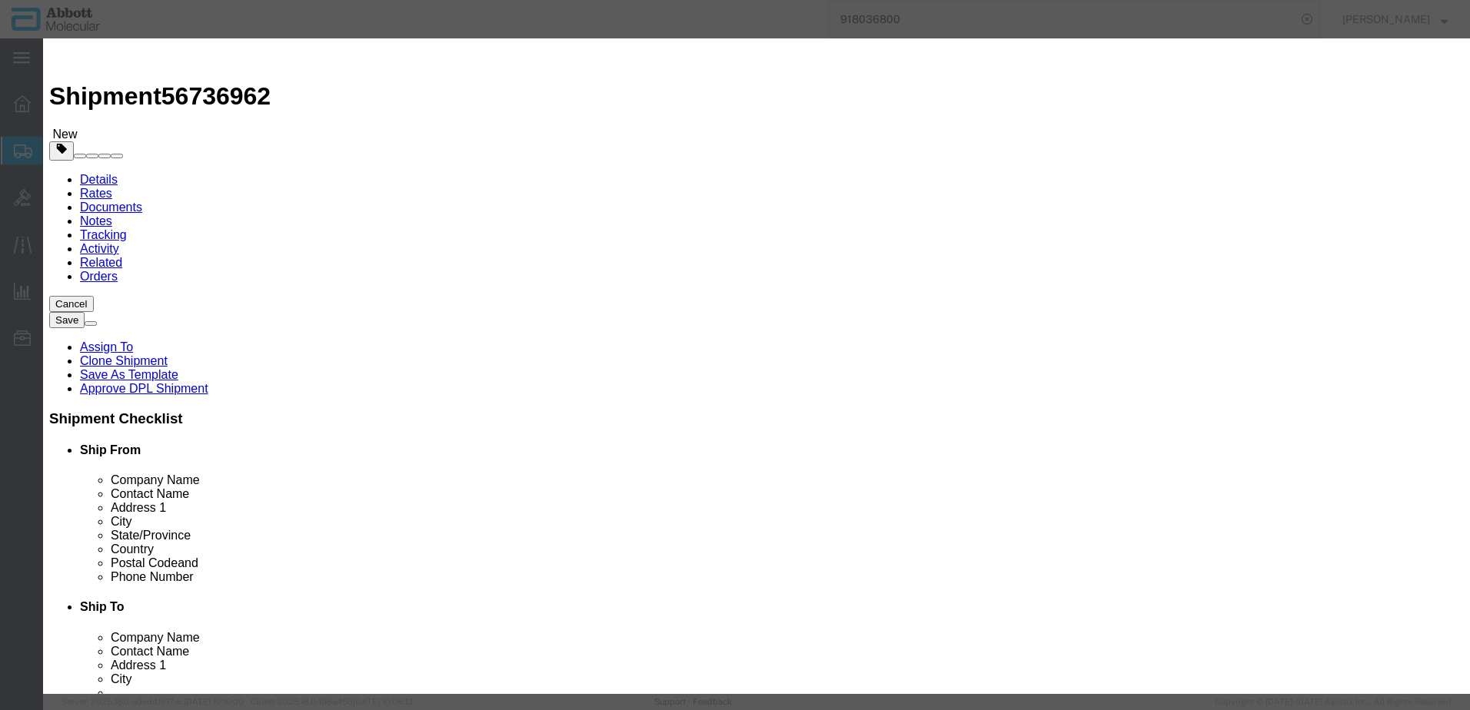
type input "619414"
type textarea "CLAMP 9.1+9.6MM 2 SET 10 PCE. GENESIS"
type input "619414"
type input "1"
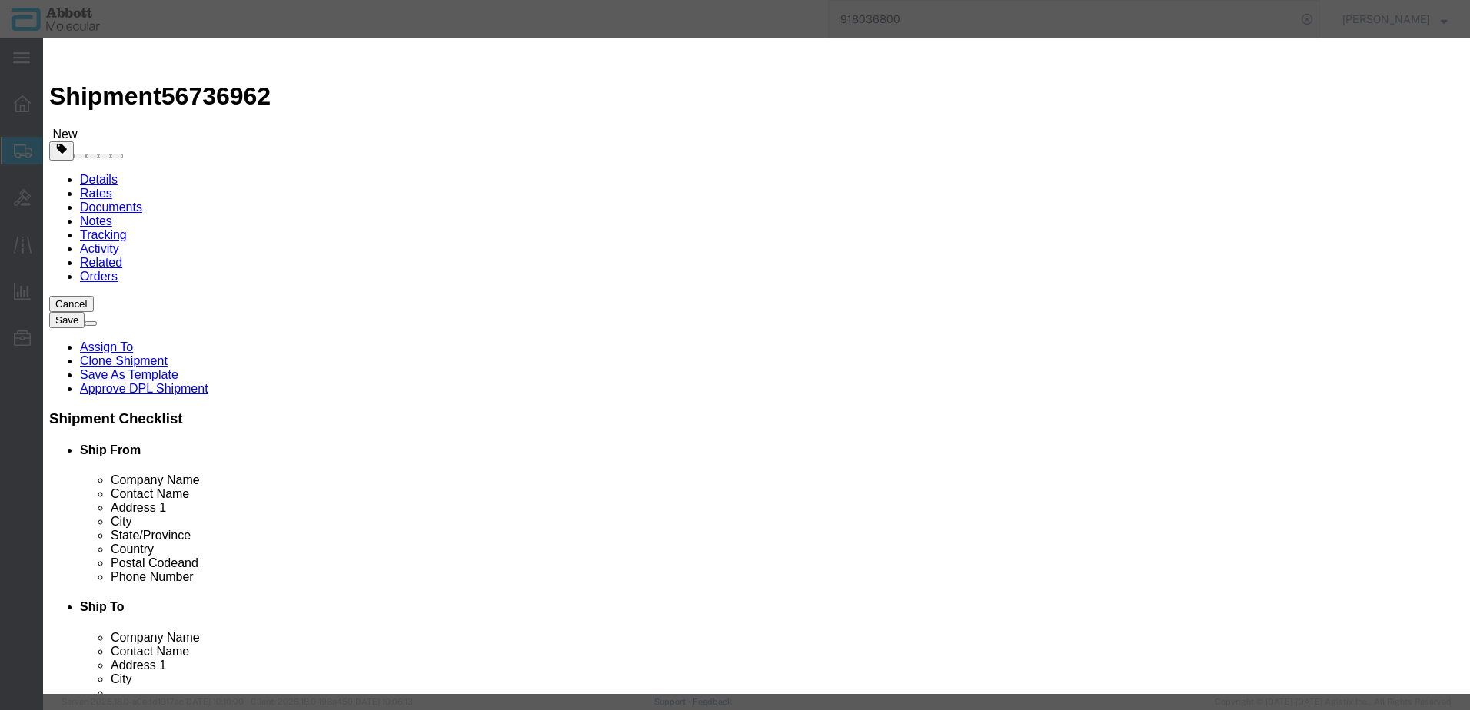
select select "NLR"
type input "1"
click button "Save & Add Another"
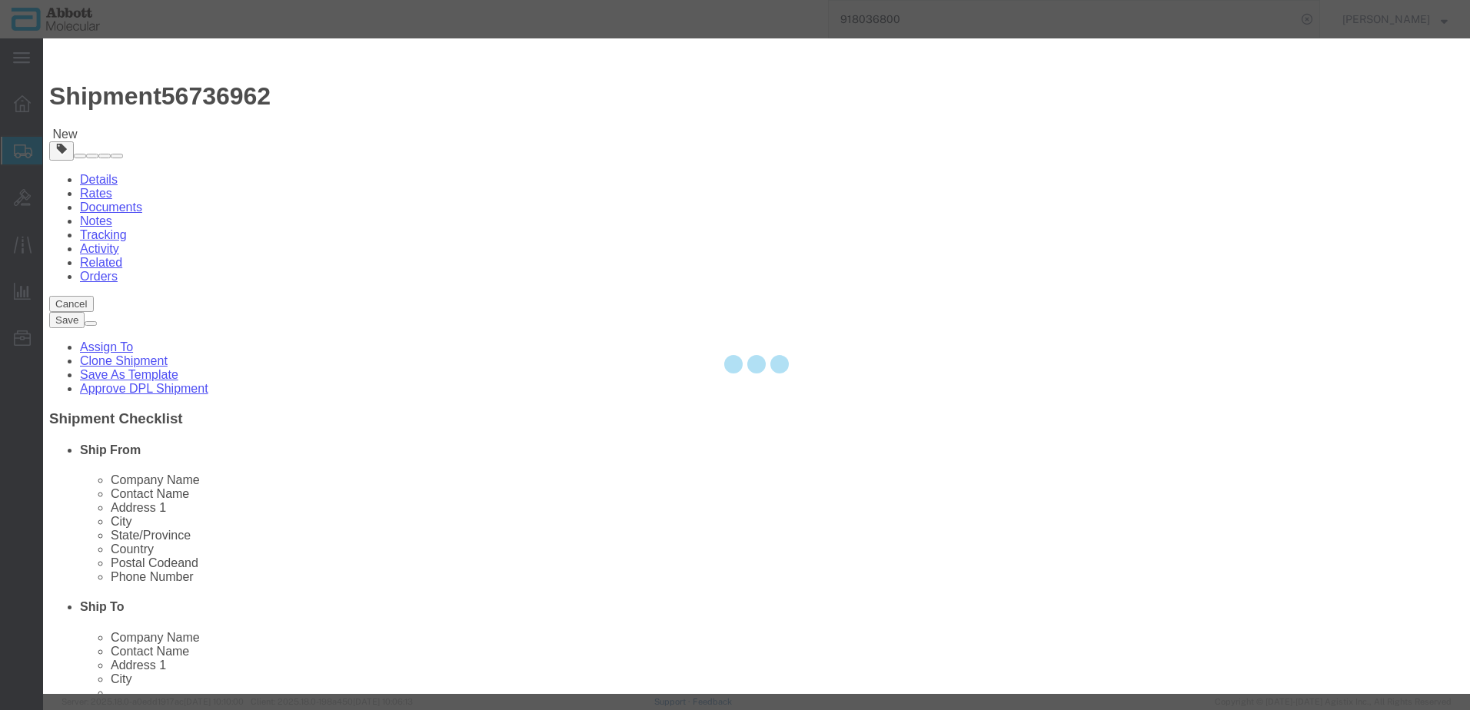
select select "EA"
select select
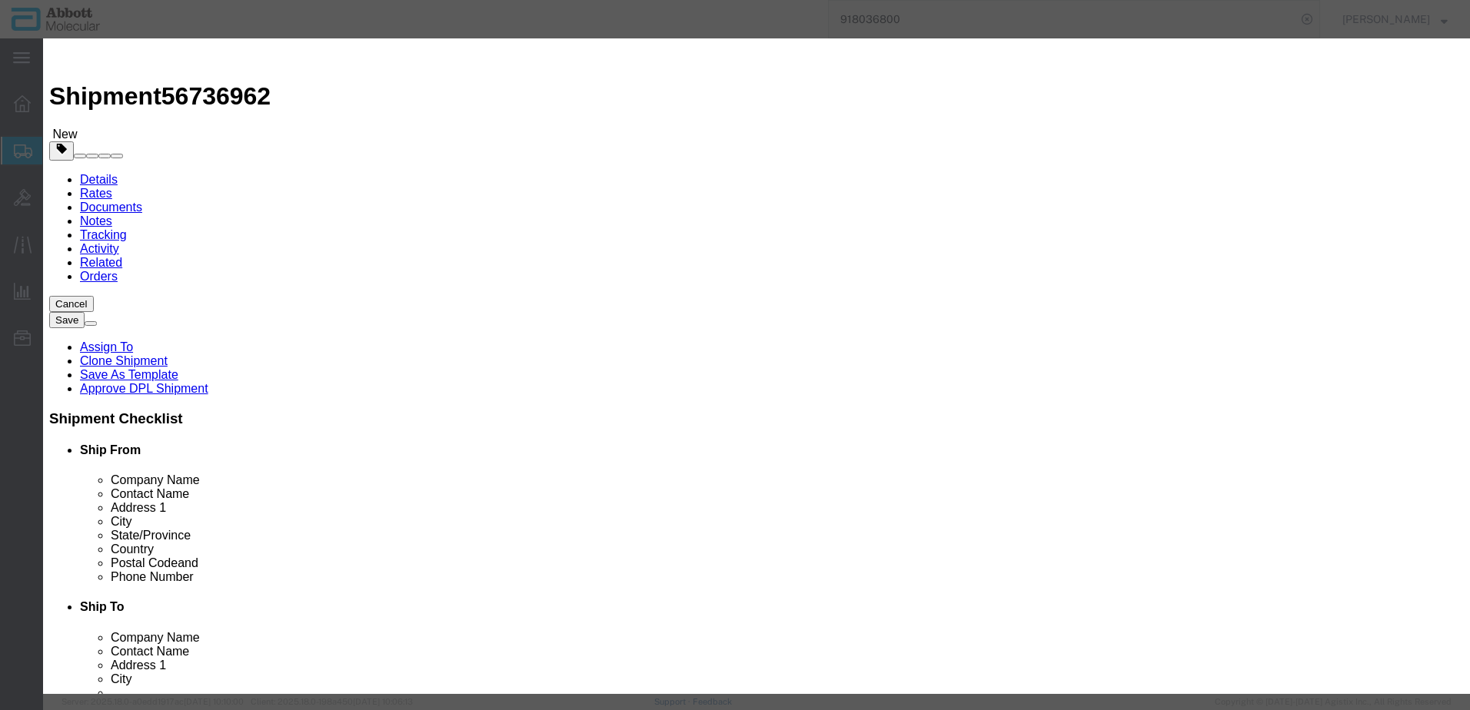
drag, startPoint x: 515, startPoint y: 158, endPoint x: 472, endPoint y: 120, distance: 57.7
click input "text"
type input "10619104"
click td "Model: 10619104"
select select
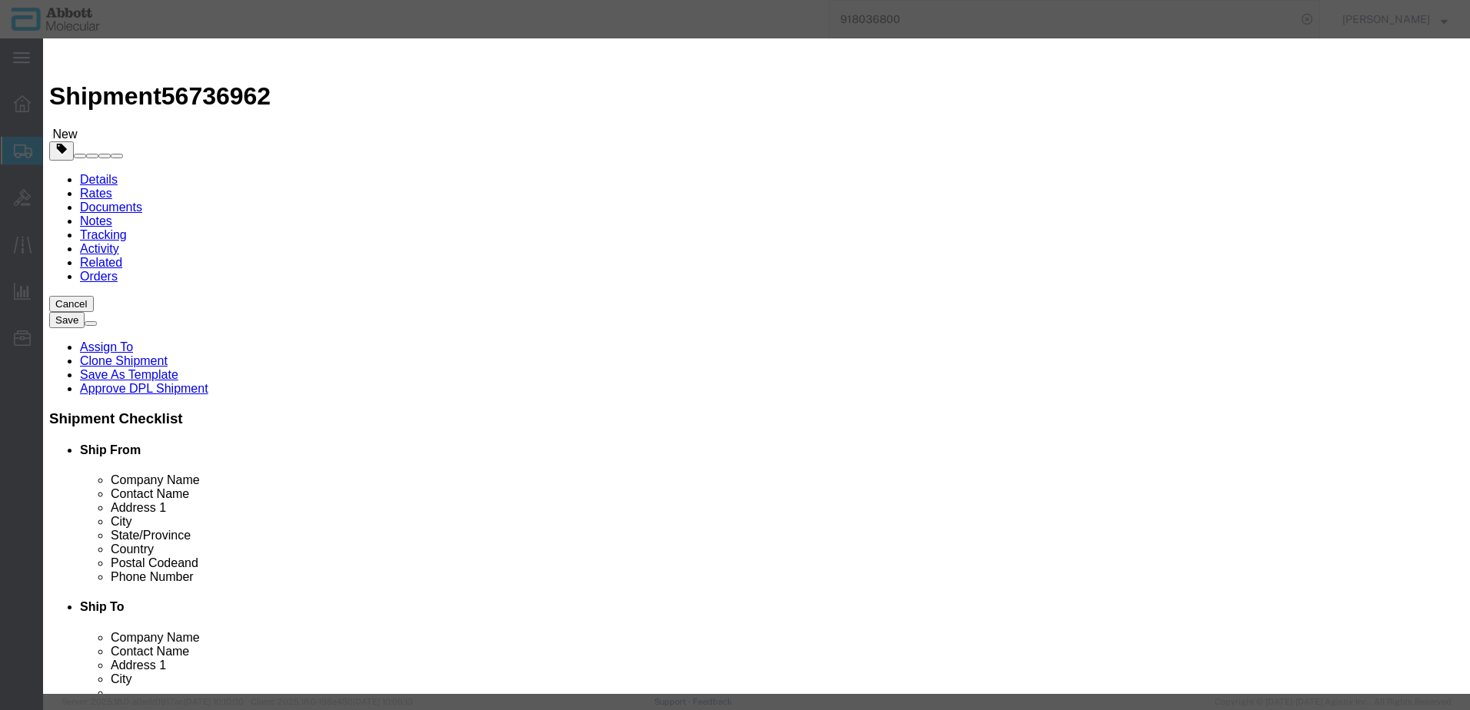
checkbox input "false"
select select "US"
type input "AMBIENT"
type input "8479909596"
select select "BIS"
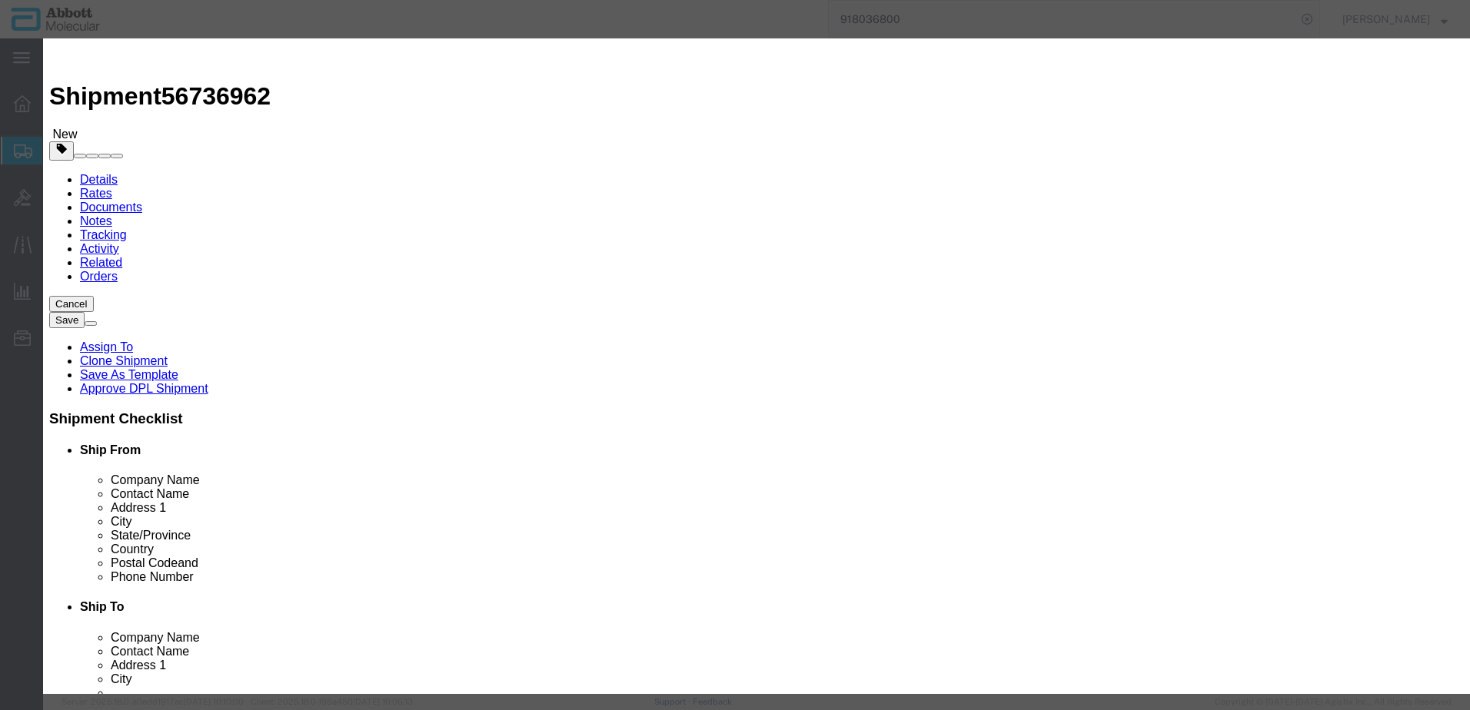
select select "NLR"
checkbox input "false"
type input "10619104"
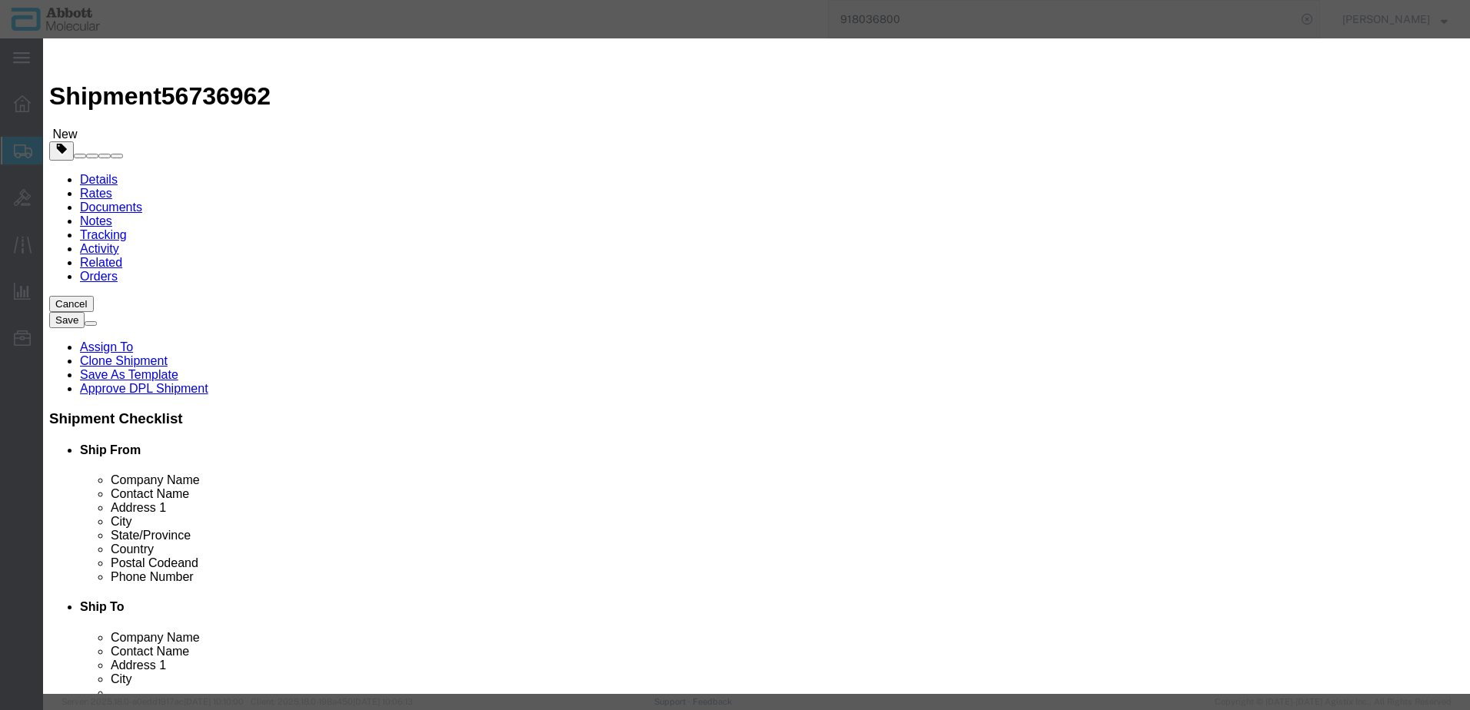
type textarea "Board TE-CU Control Unit"
type input "10619104"
type input "1"
click button "Save & Add Another"
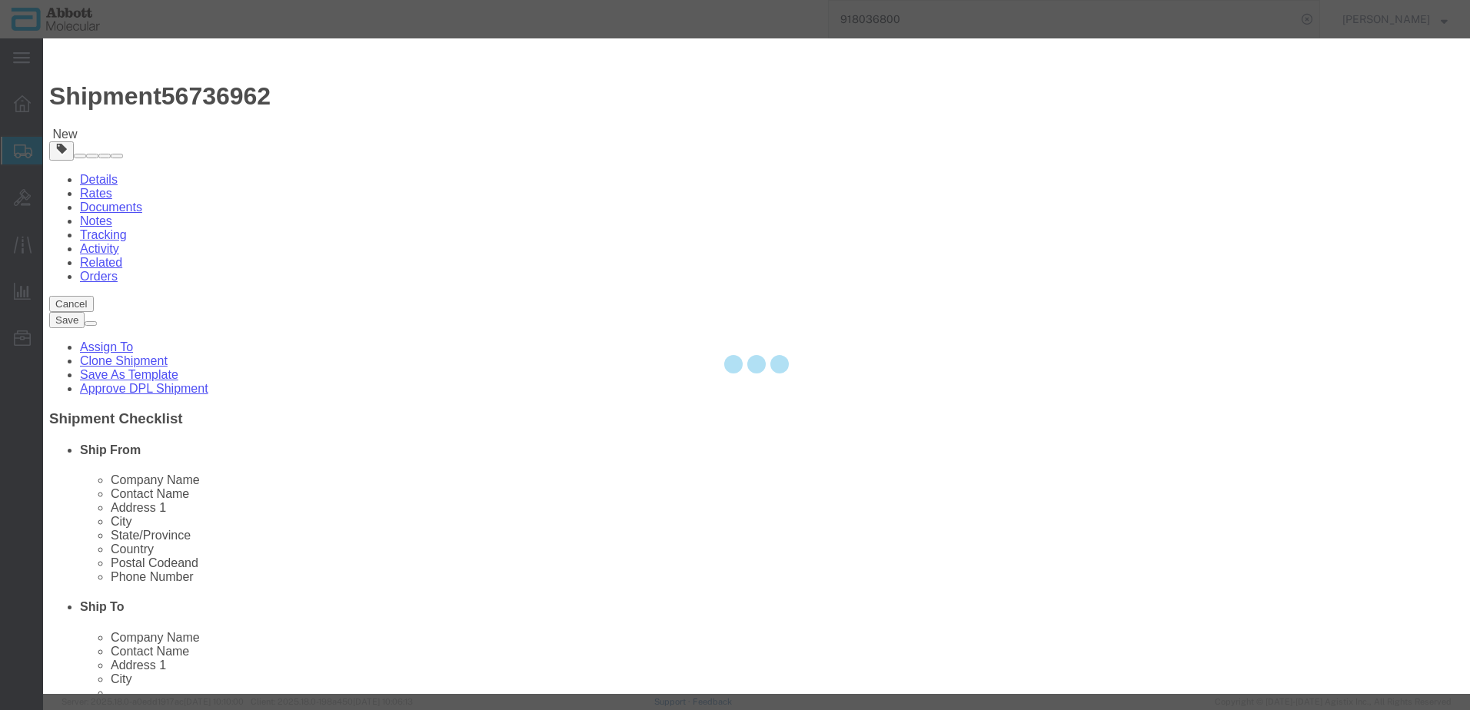
select select "EA"
select select
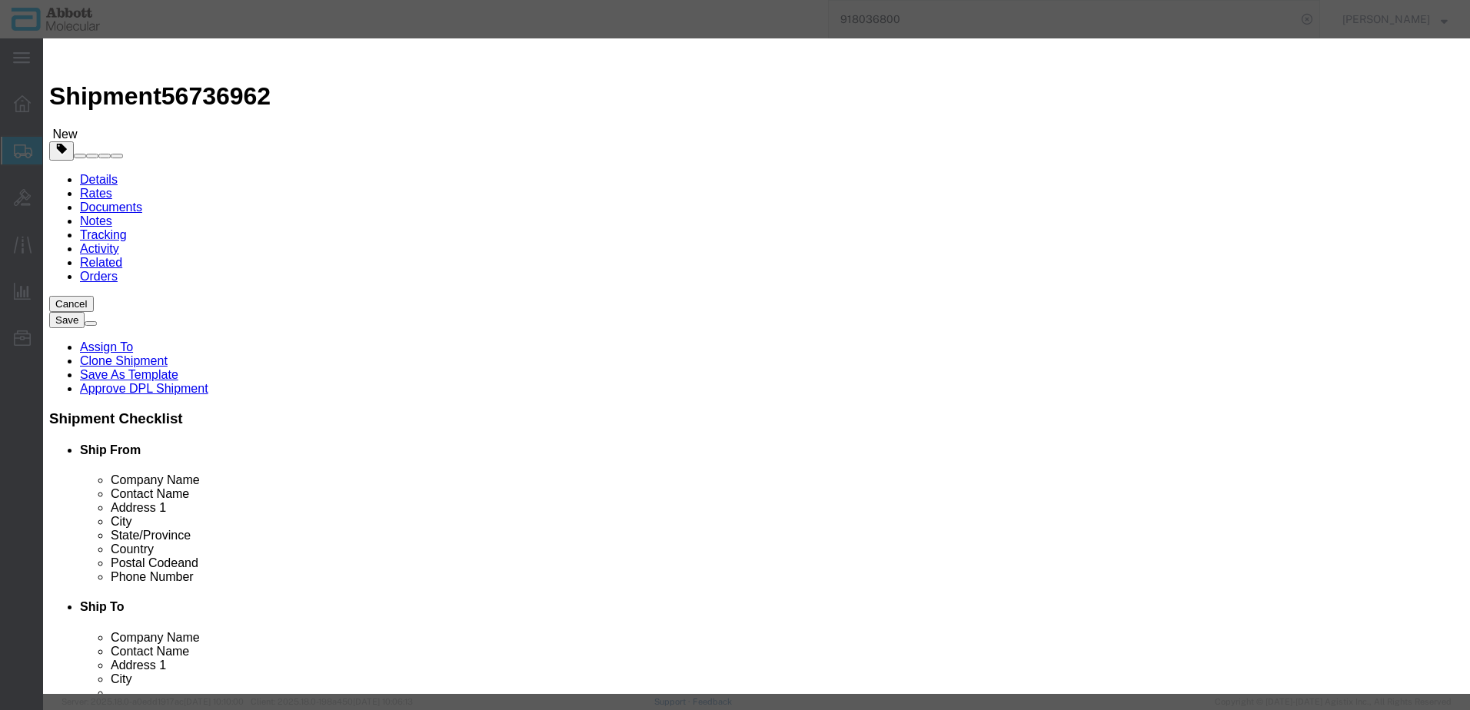
drag, startPoint x: 527, startPoint y: 158, endPoint x: 483, endPoint y: 119, distance: 57.7
click input "text"
type input "10649013"
click span "Name:"
checkbox input "false"
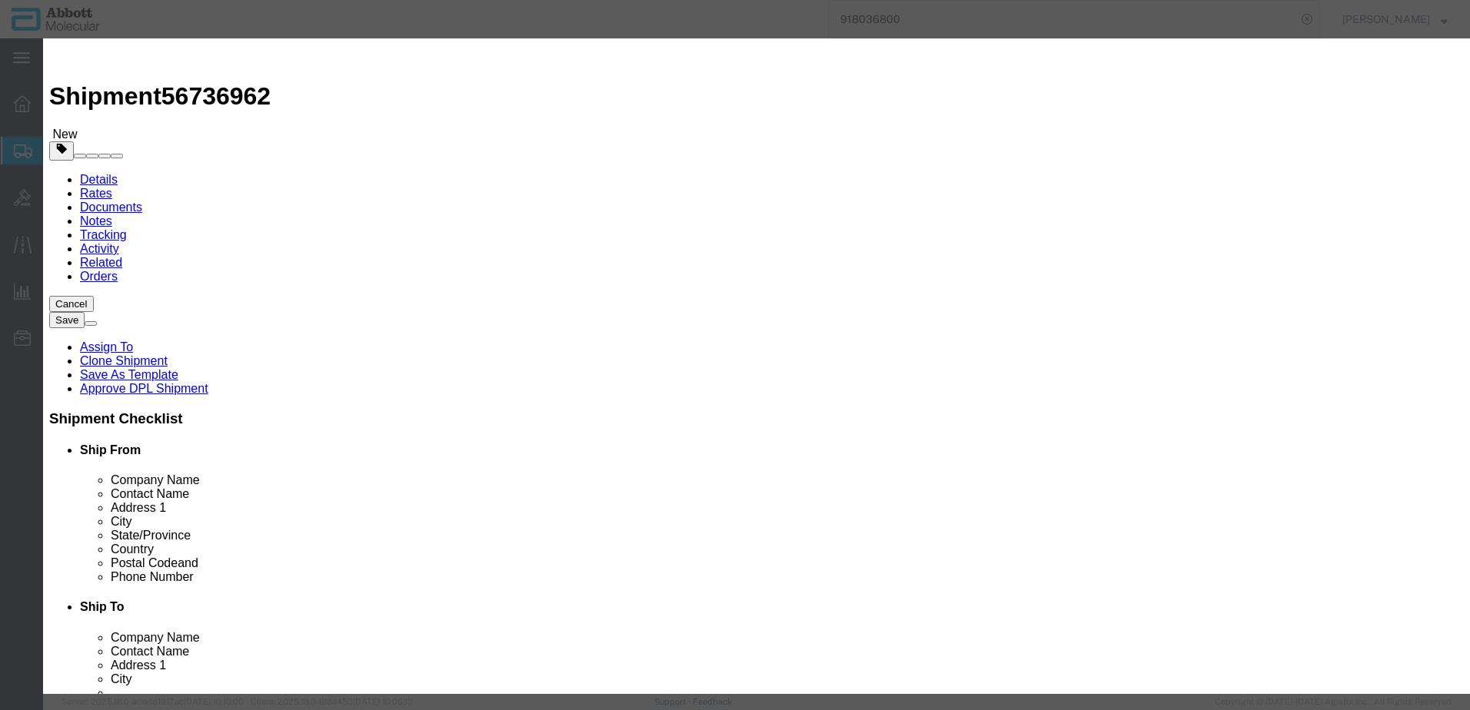
select select "US"
type input "AMBIENT"
type input "8479909596"
select select "BIS"
checkbox input "false"
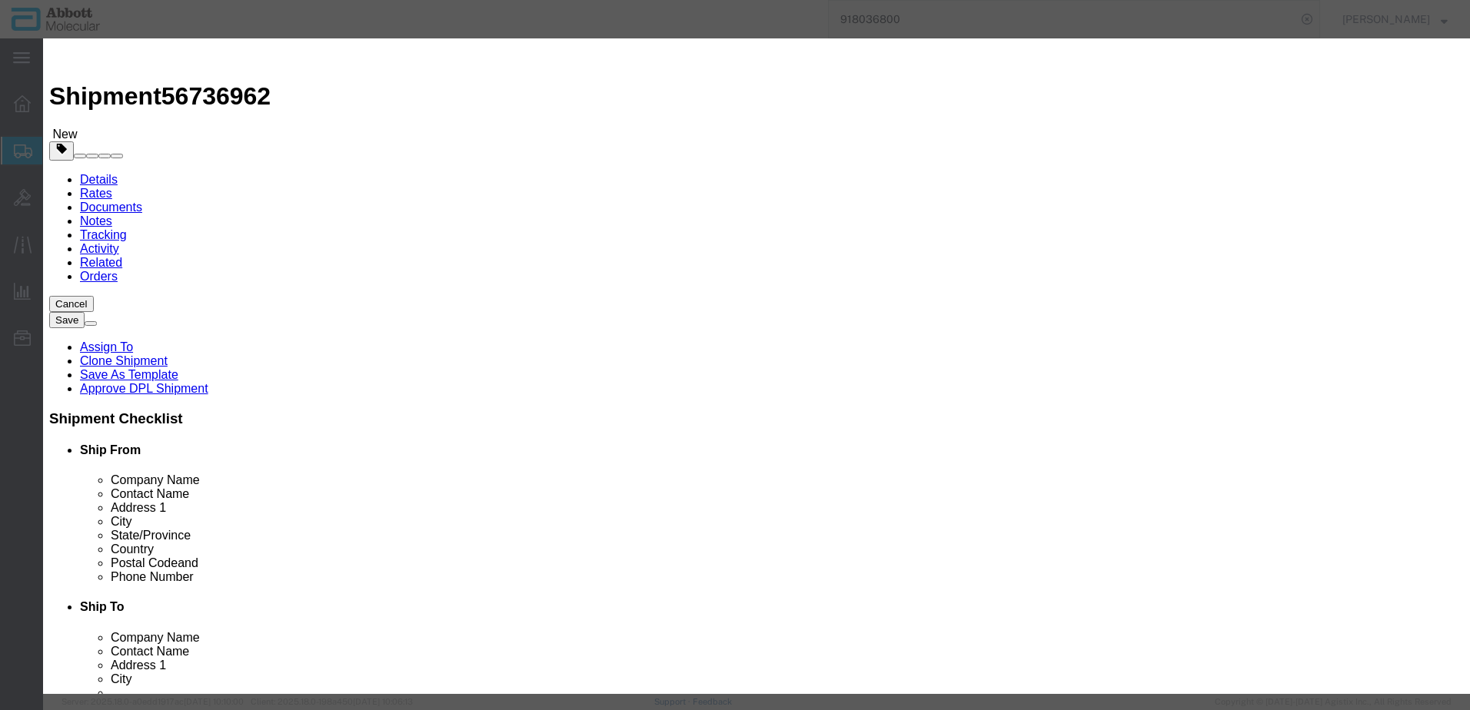
checkbox input "false"
type input "10649013"
type textarea "PCBA Device CU Board II"
type input "10649013"
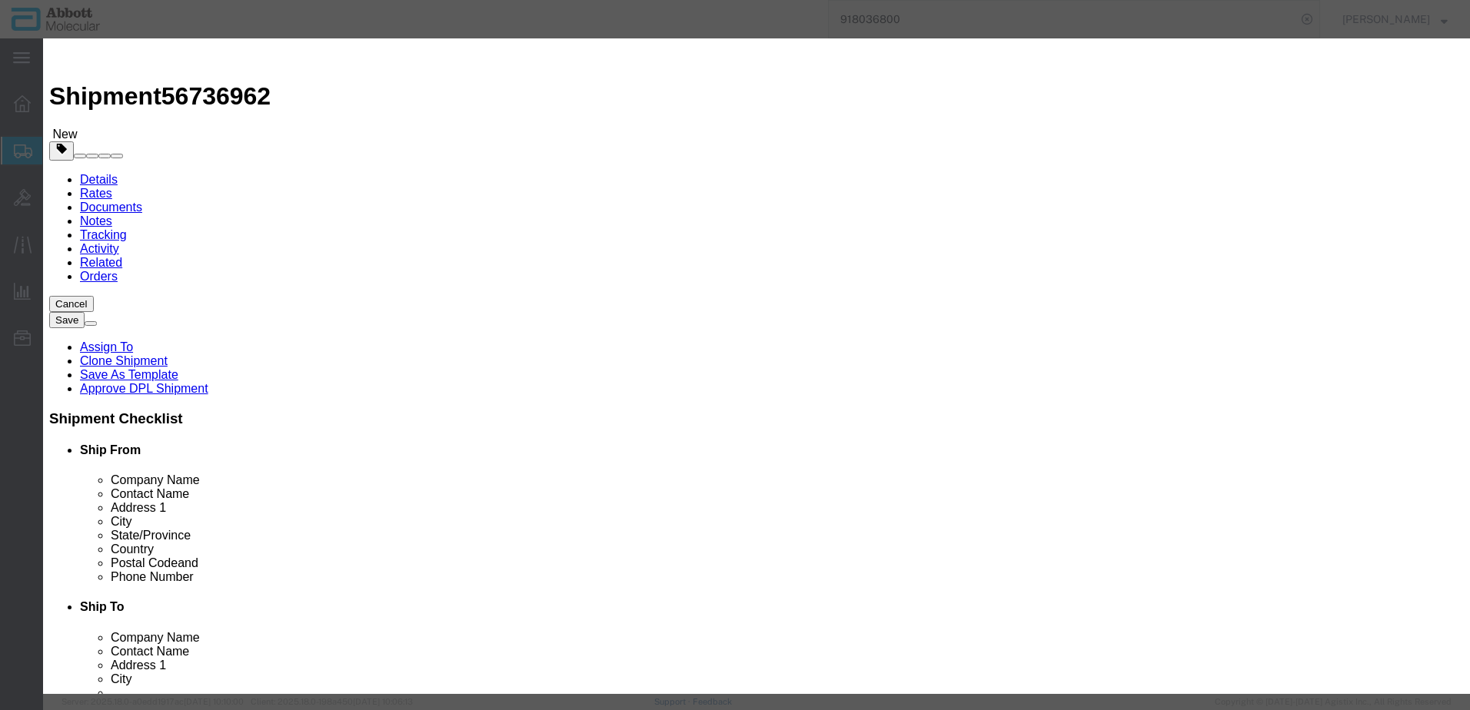
select select "NLR"
type input "3"
click div "Product Name 10649013 10649013 Pieces 3 Select Bag Barrels 100Board Feet Bottle…"
click input "3"
type input "1"
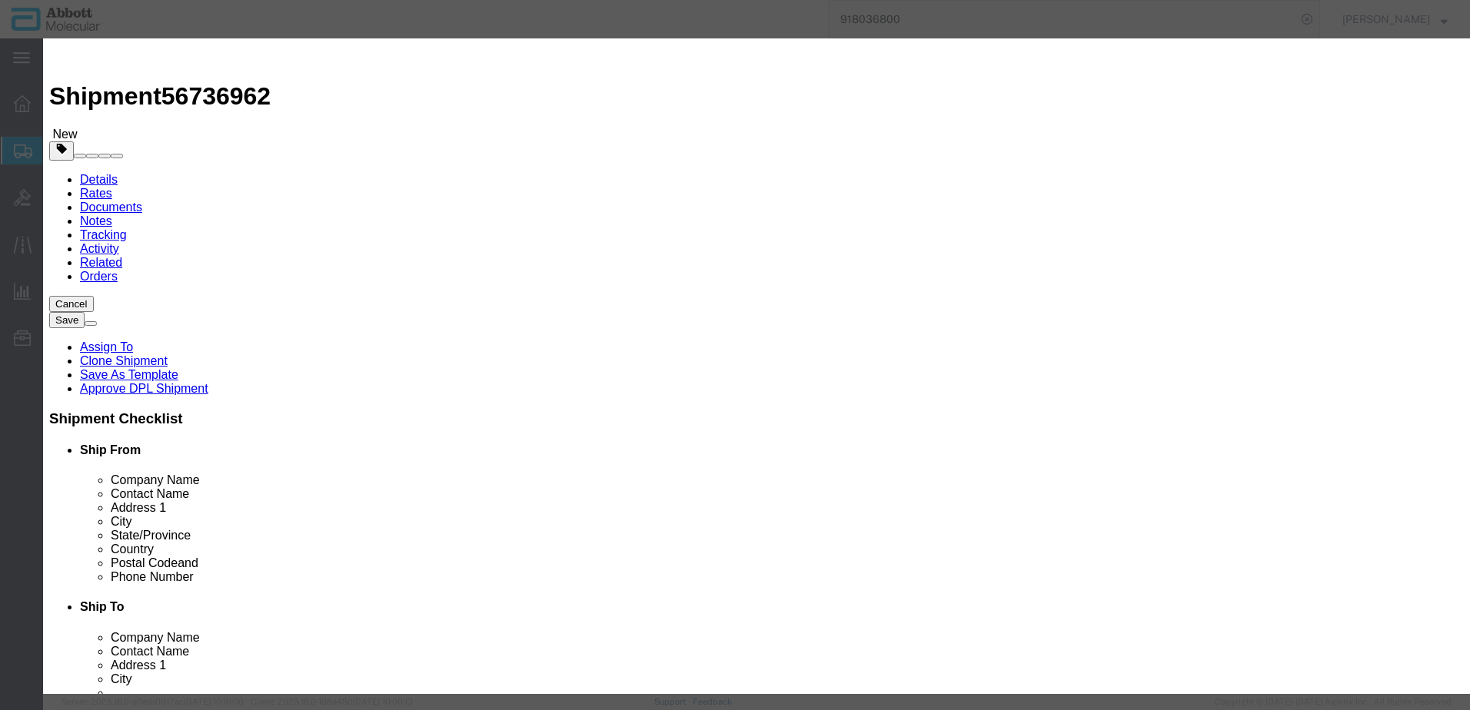
click button "Save & Add Another"
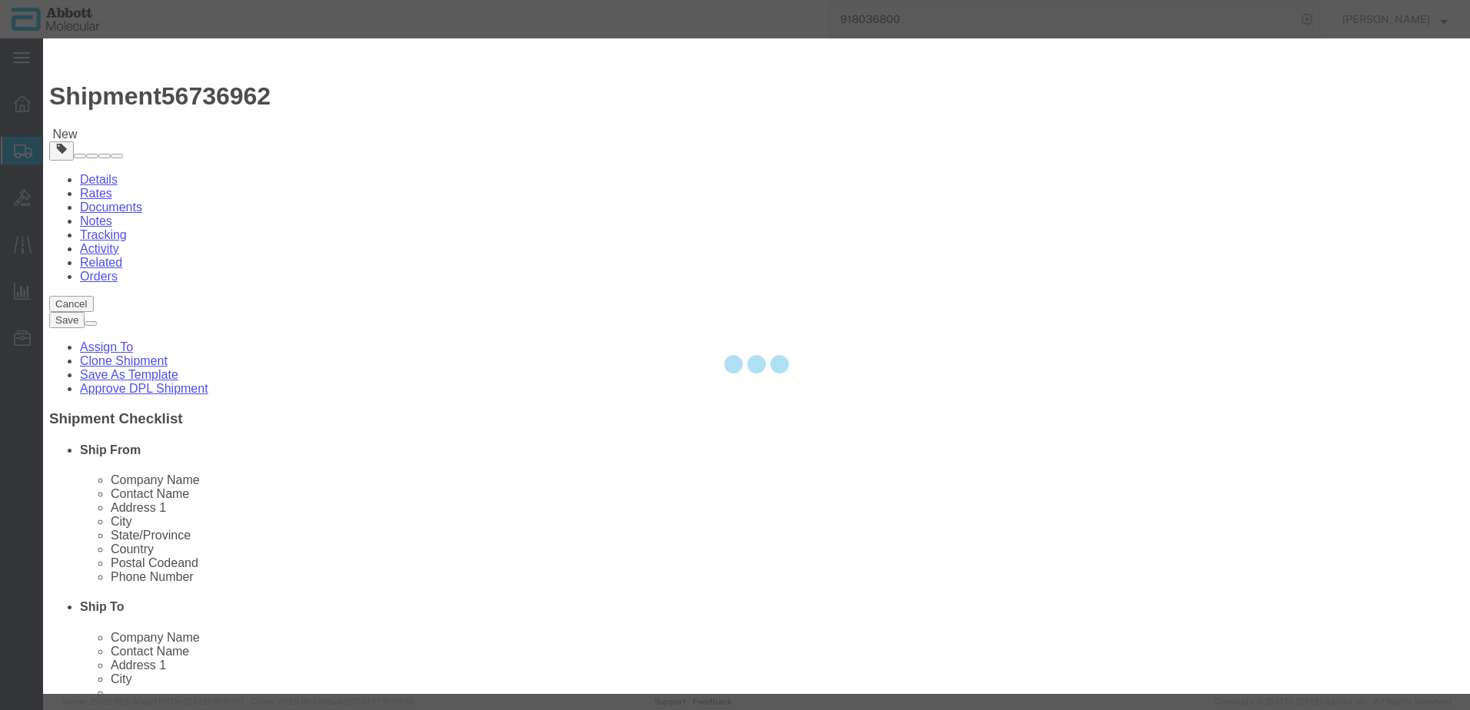
select select "EA"
select select
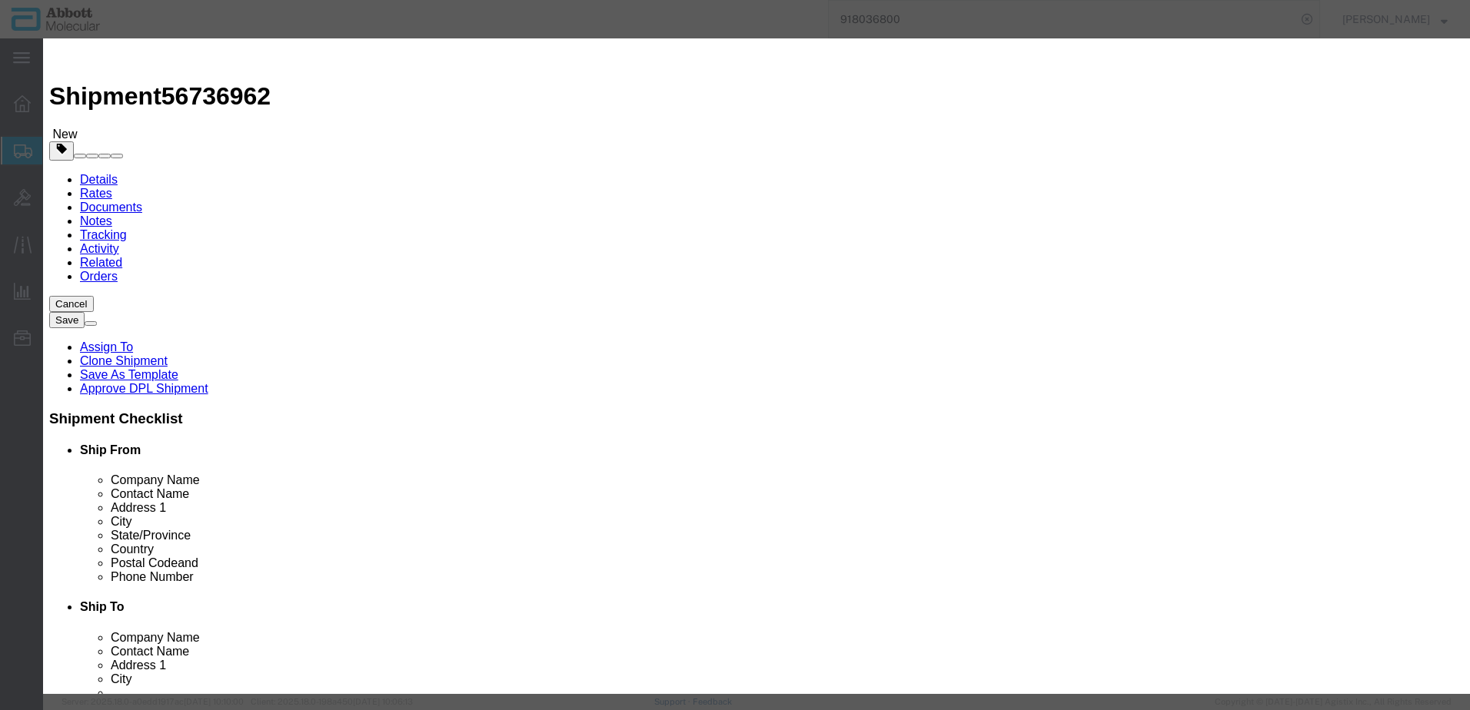
click input "text"
type input "10649015"
click strong "10649015"
select select
checkbox input "false"
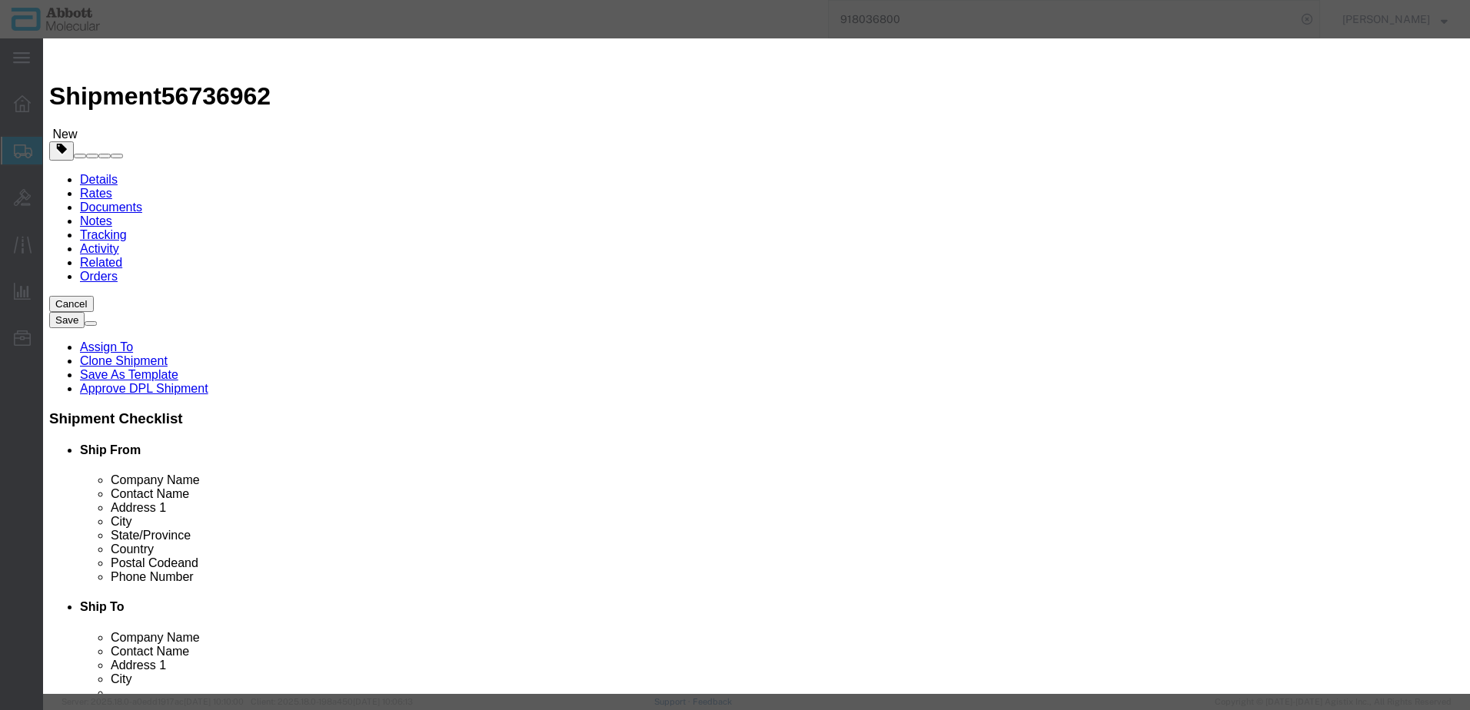
select select "US"
type input "AMBIENT"
type input "8413810040"
select select "BIS"
checkbox input "false"
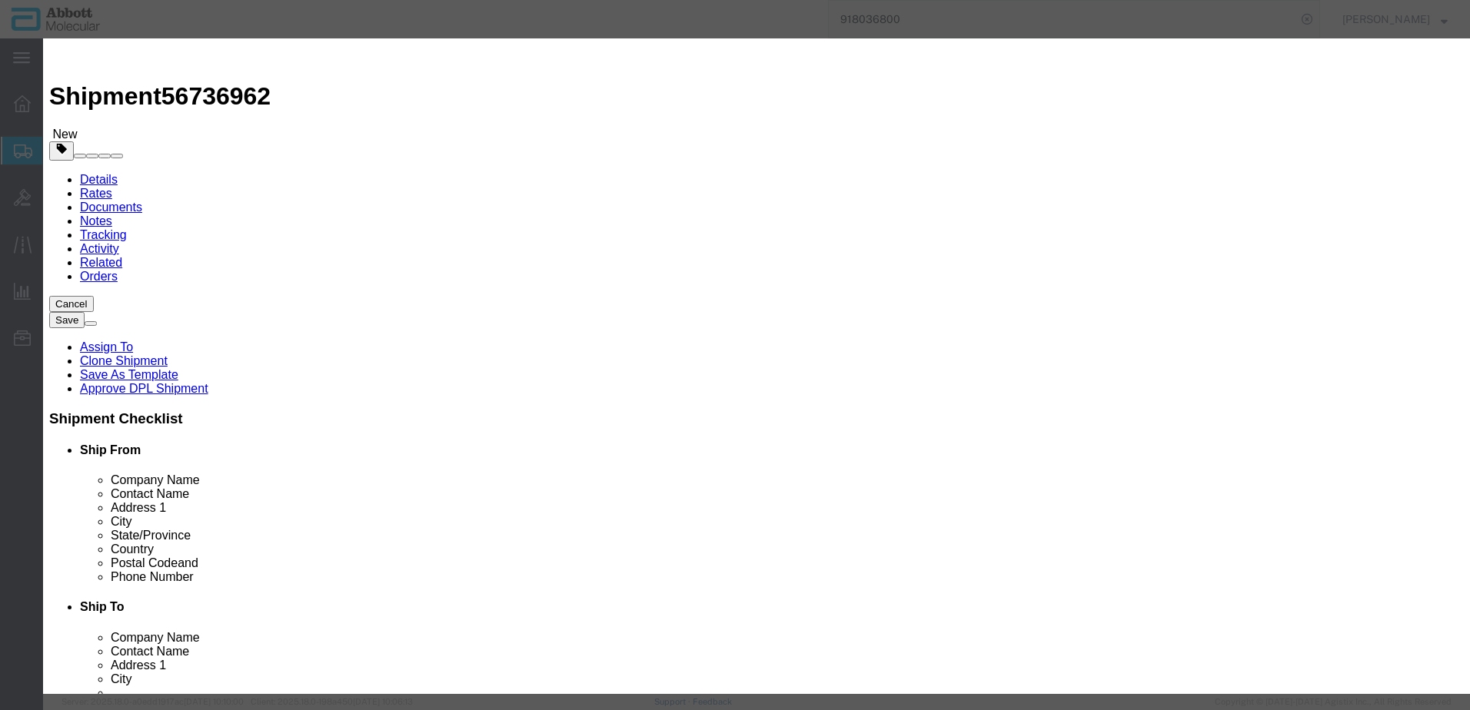
checkbox input "false"
type input "10649015"
type textarea "DILUTOR XP SMART"
type input "10649015"
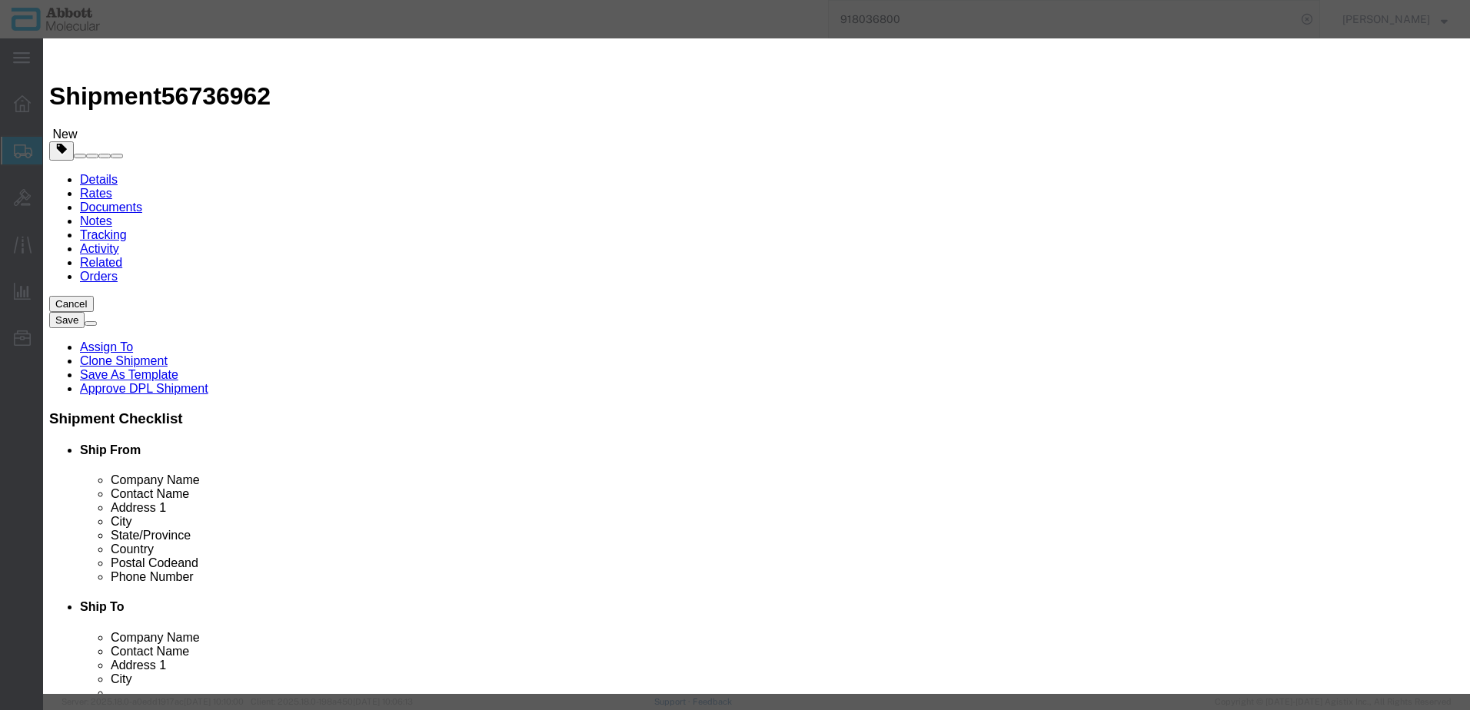
select select "NLR"
type input "2"
type input "1"
click button "Save & Add Another"
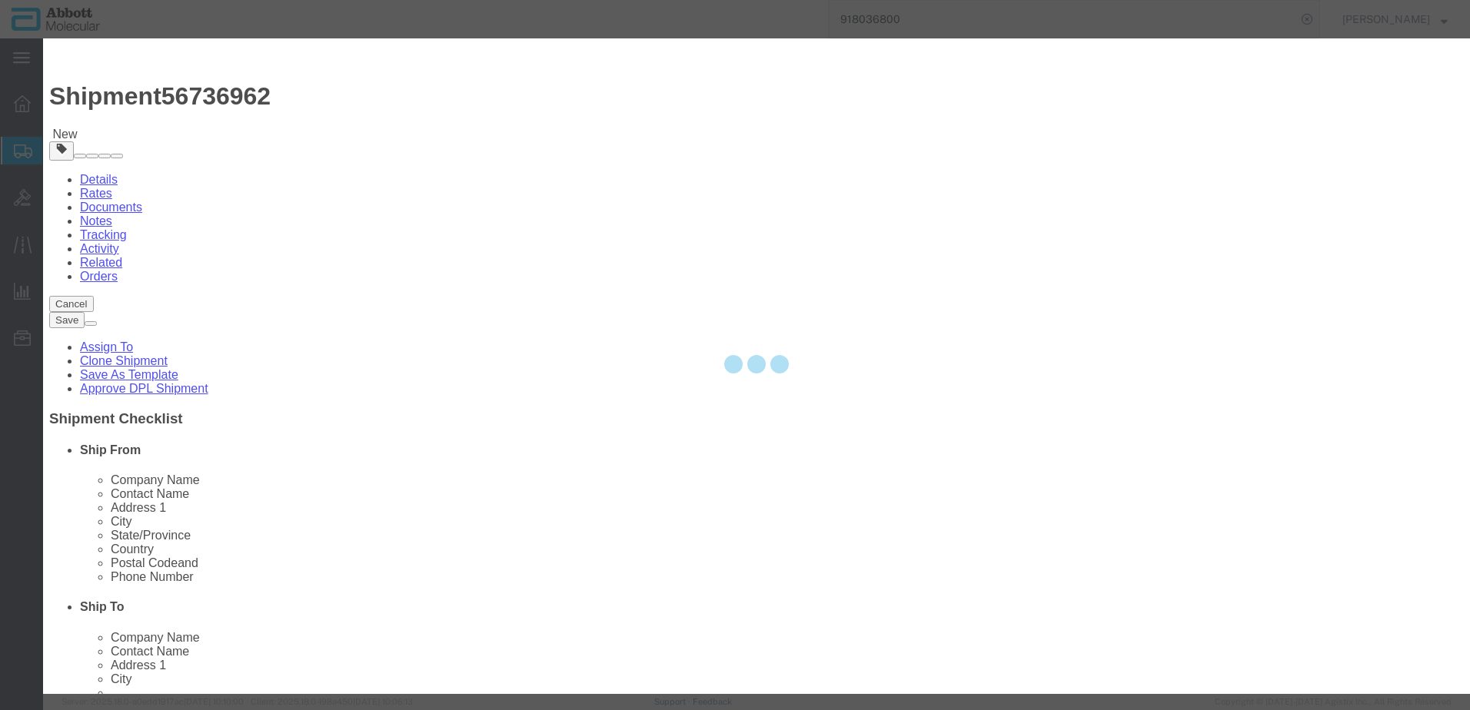
select select "EA"
select select
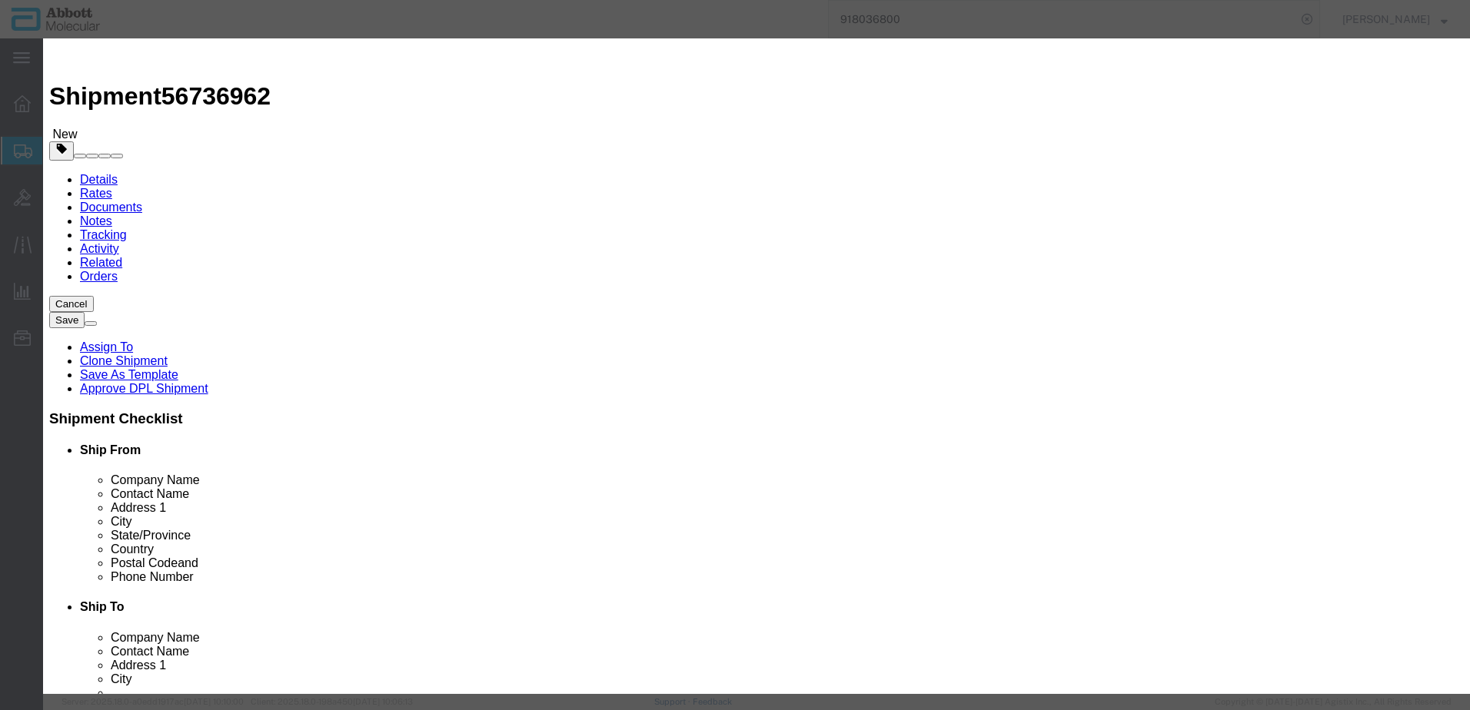
drag, startPoint x: 506, startPoint y: 155, endPoint x: 463, endPoint y: 117, distance: 57.7
click input "text"
click td "Name: 10649016"
click button "Save & Add Another"
click input "text"
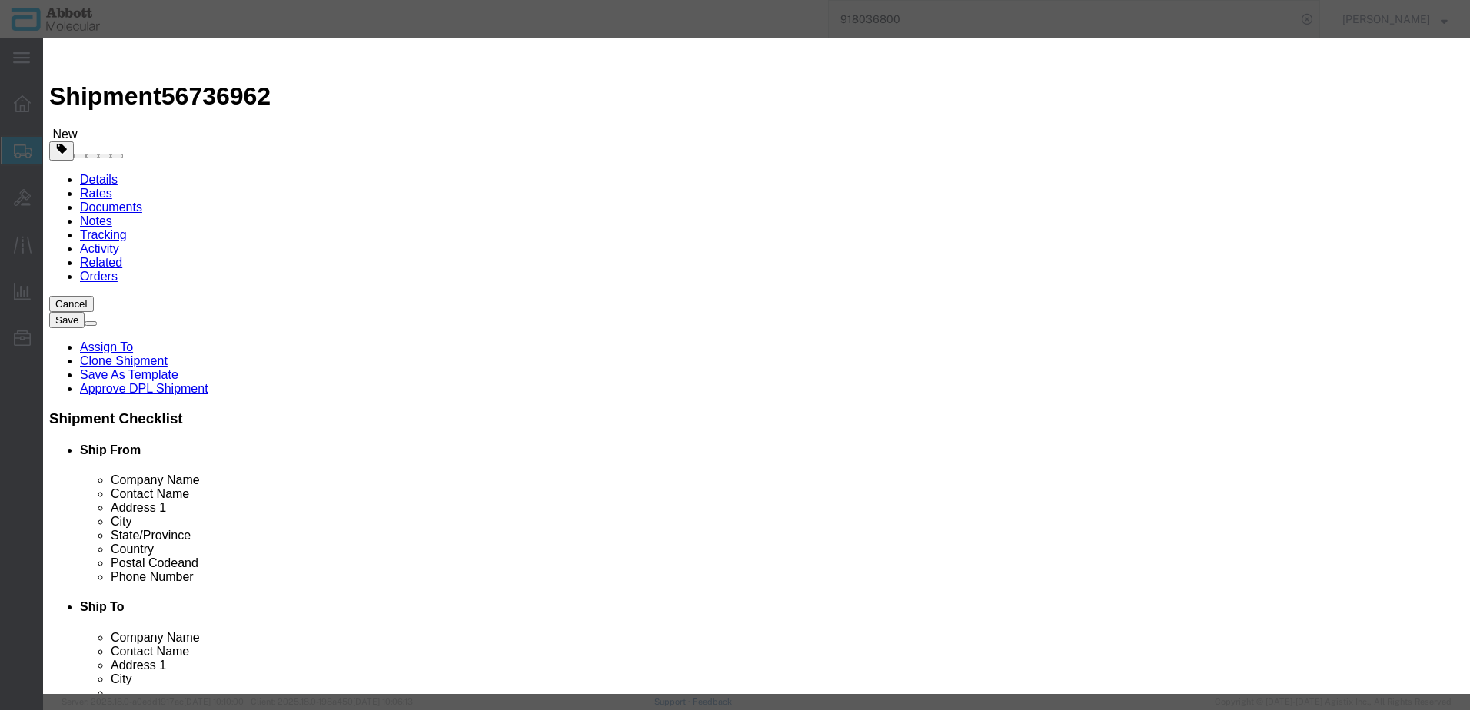
click strong "30079463"
drag, startPoint x: 348, startPoint y: 567, endPoint x: 0, endPoint y: 565, distance: 348.2
click div
click button "Save & Add Another"
drag, startPoint x: 530, startPoint y: 159, endPoint x: 487, endPoint y: 121, distance: 57.7
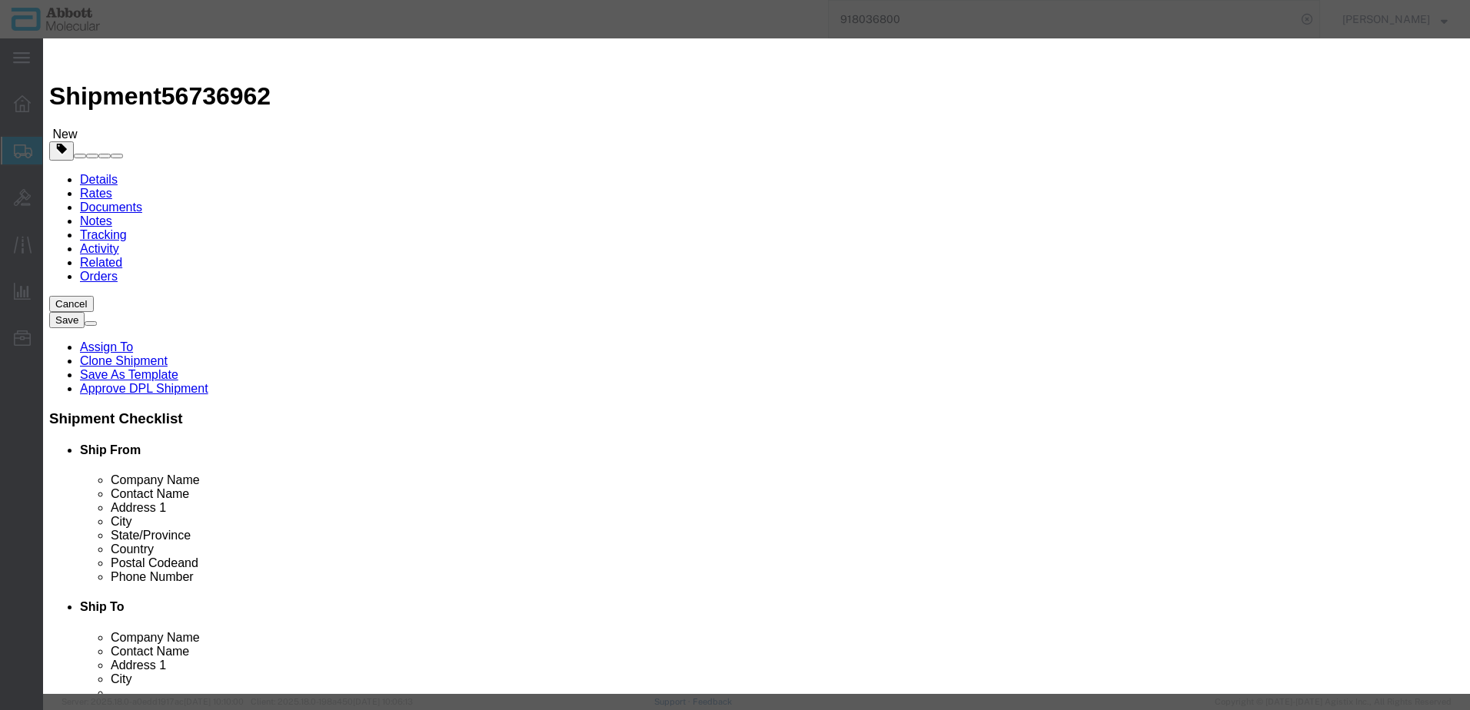
click input "text"
click strong "30084426"
click button "Save & Add Another"
click input "text"
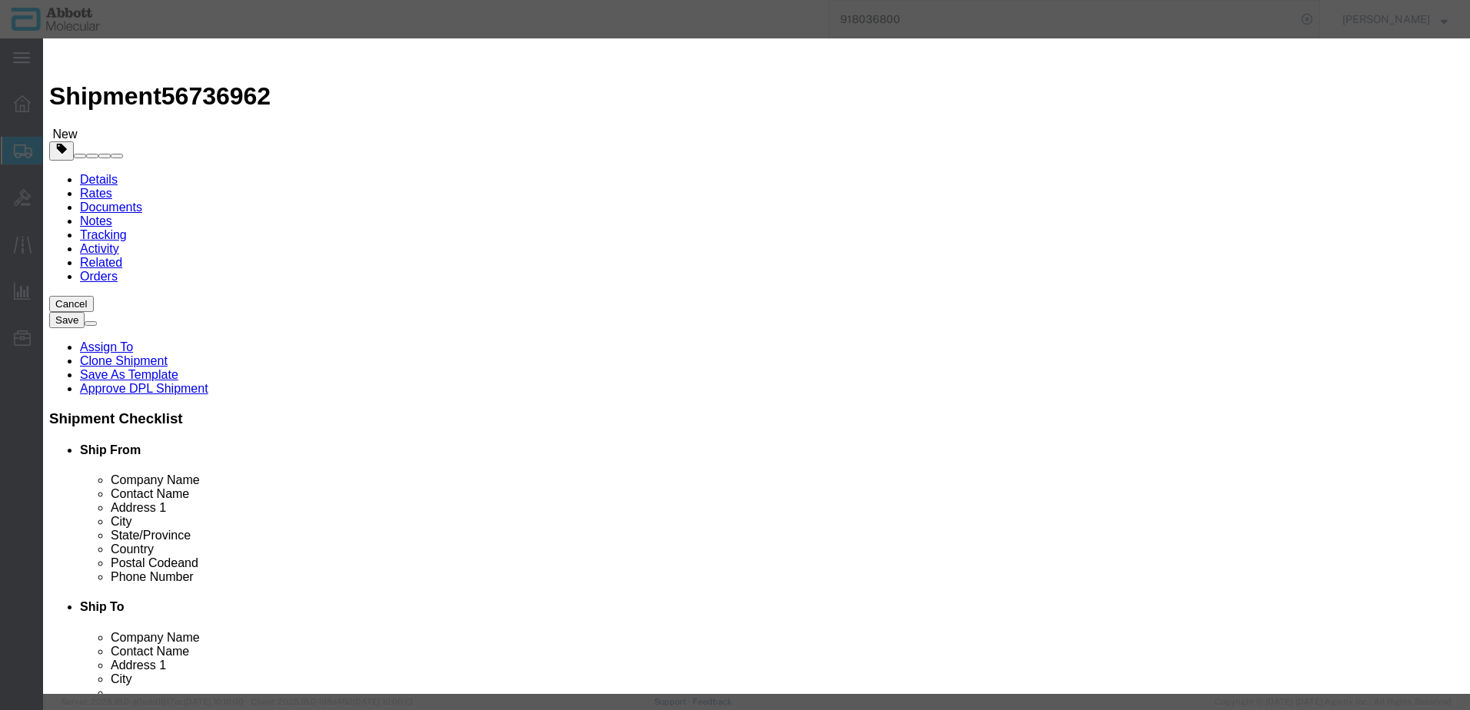
click strong "04J7212"
click div
click button "Save & Add Another"
drag, startPoint x: 531, startPoint y: 161, endPoint x: 488, endPoint y: 122, distance: 57.7
click input "text"
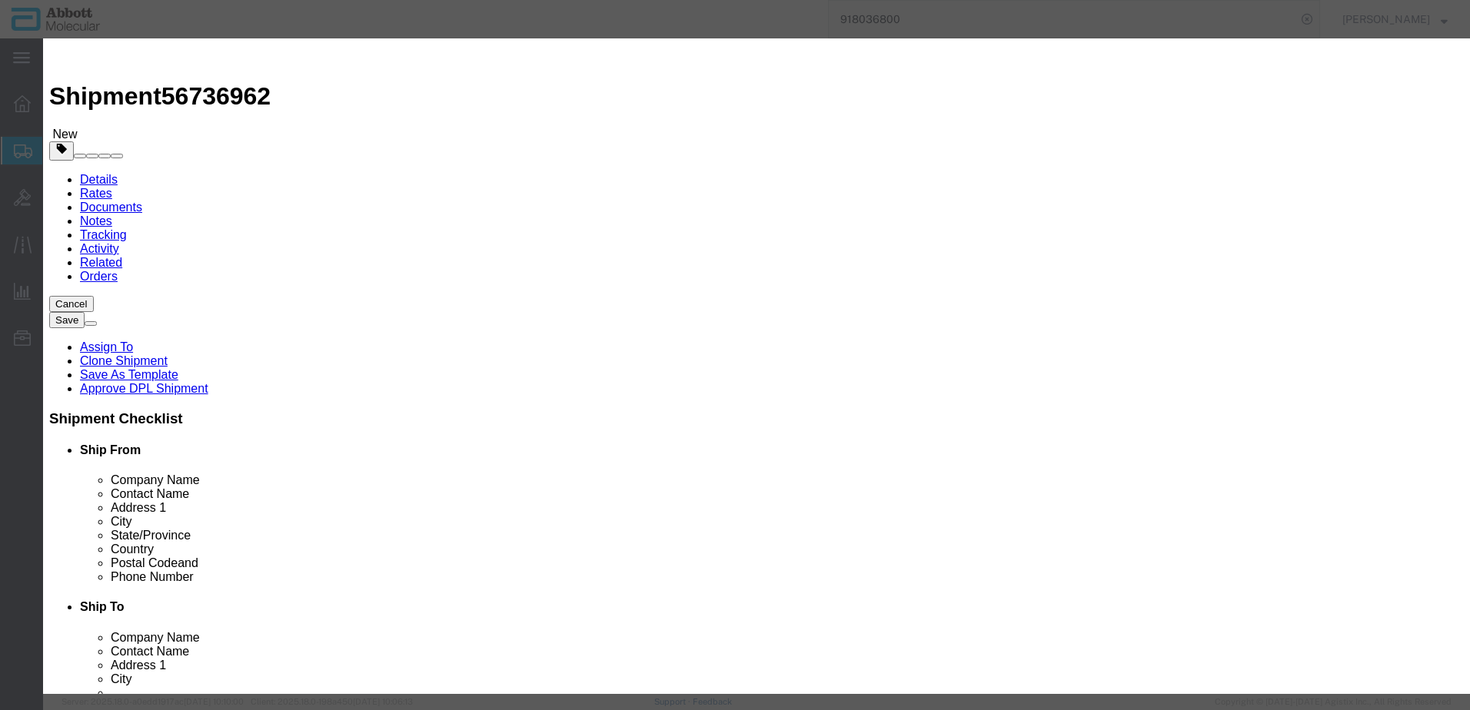
click strong "8-200762-01"
click button "Save & Add Another"
click input "text"
click strong "8-200776-01"
click input "2"
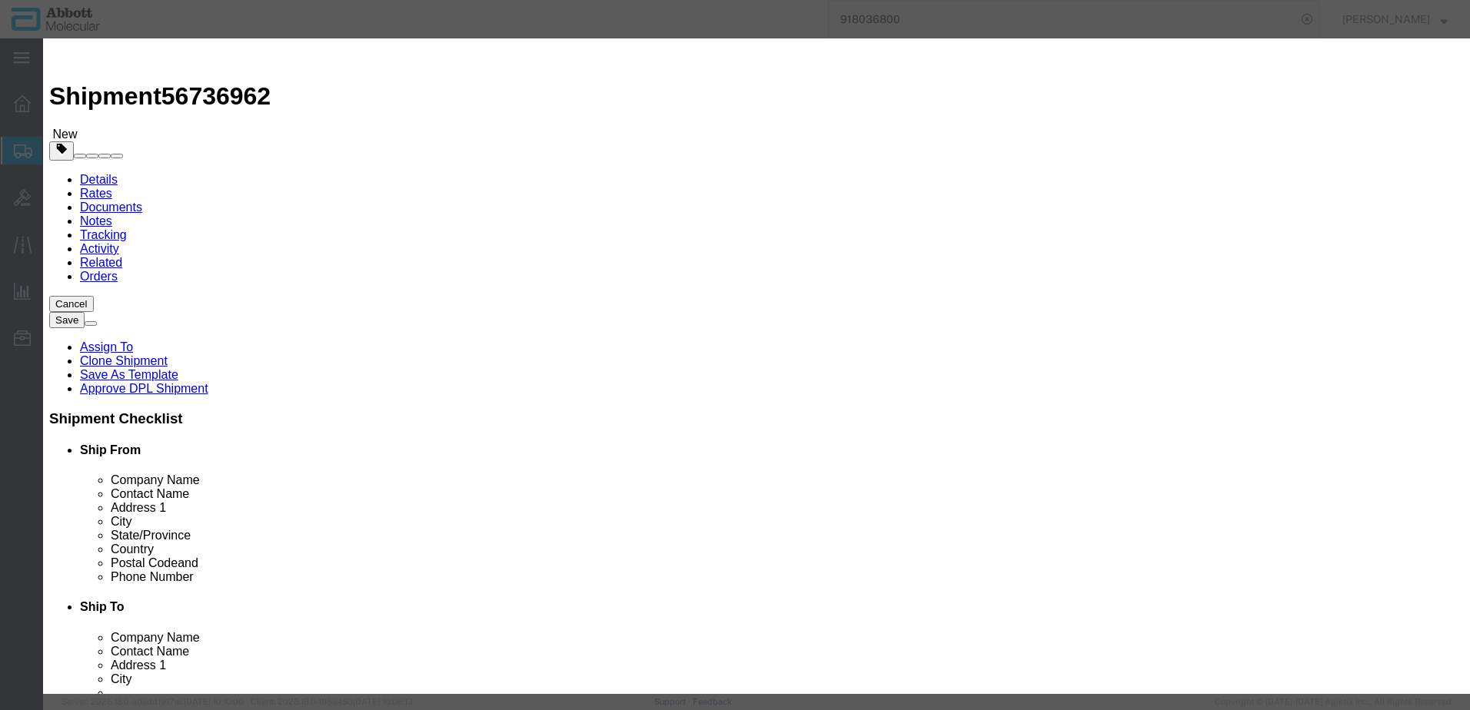
click button "Save & Close"
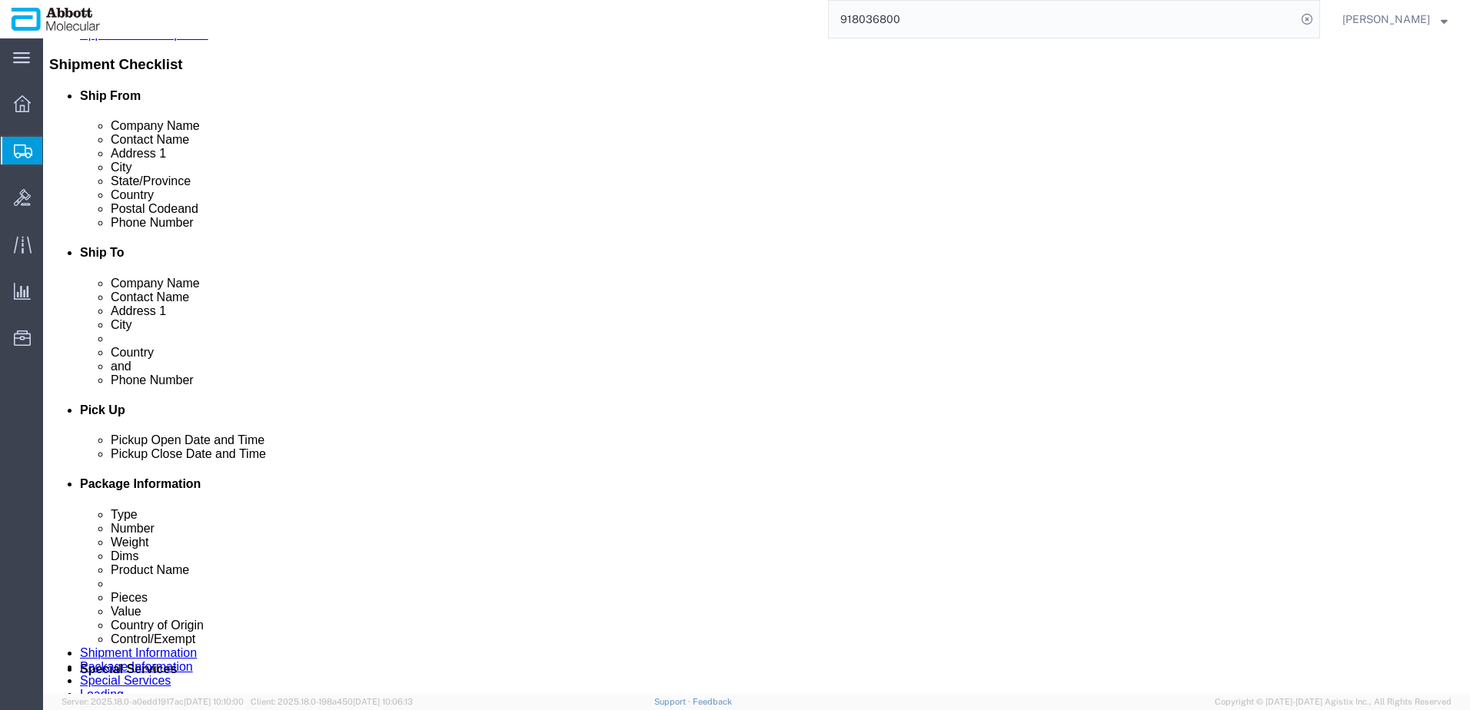
scroll to position [1141, 0]
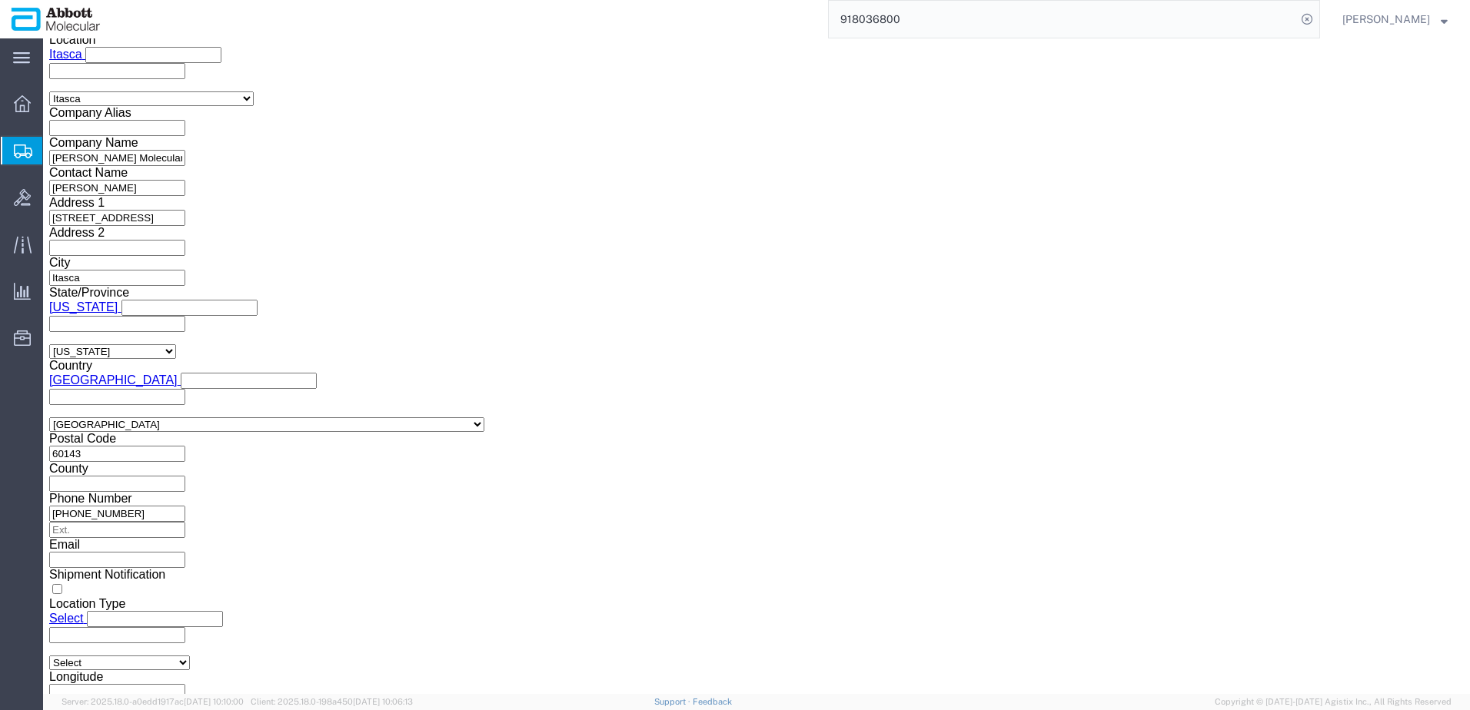
click button "Continue"
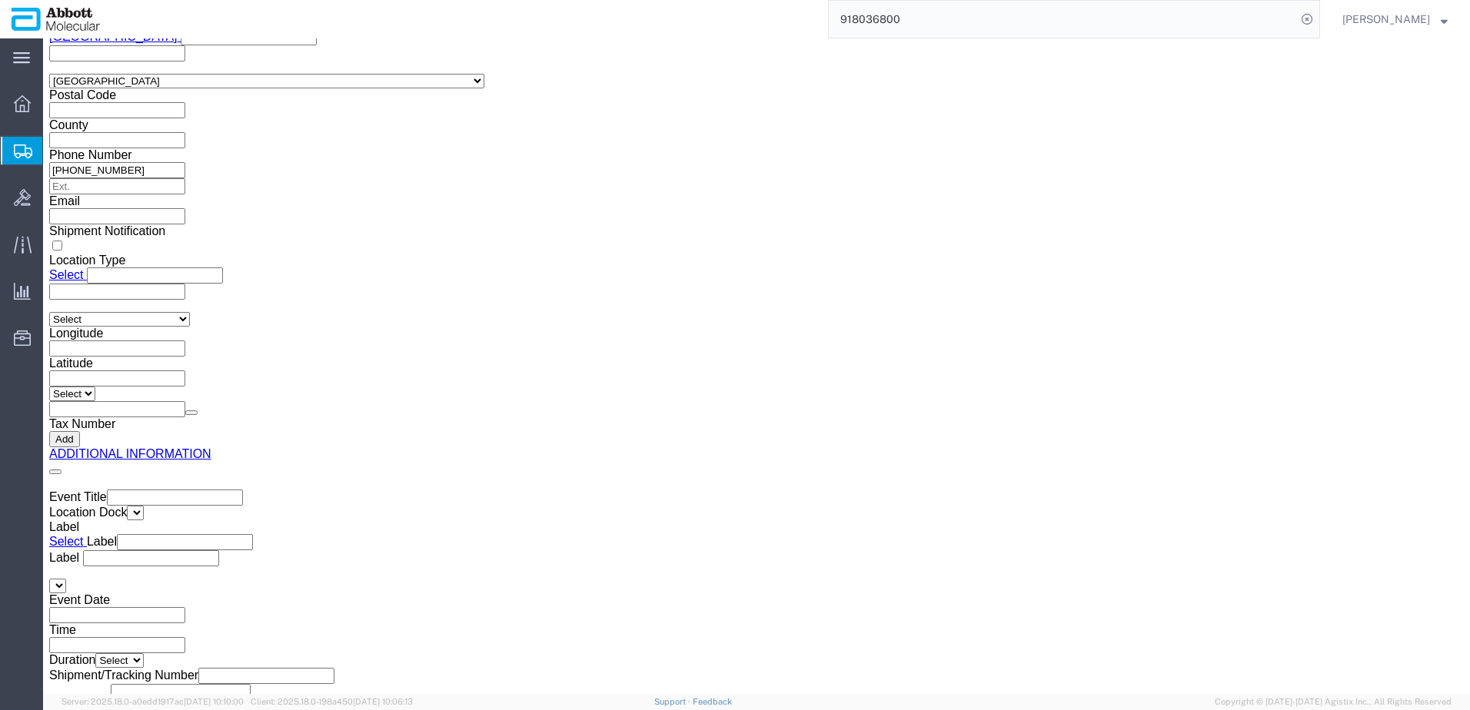
click button "Upload"
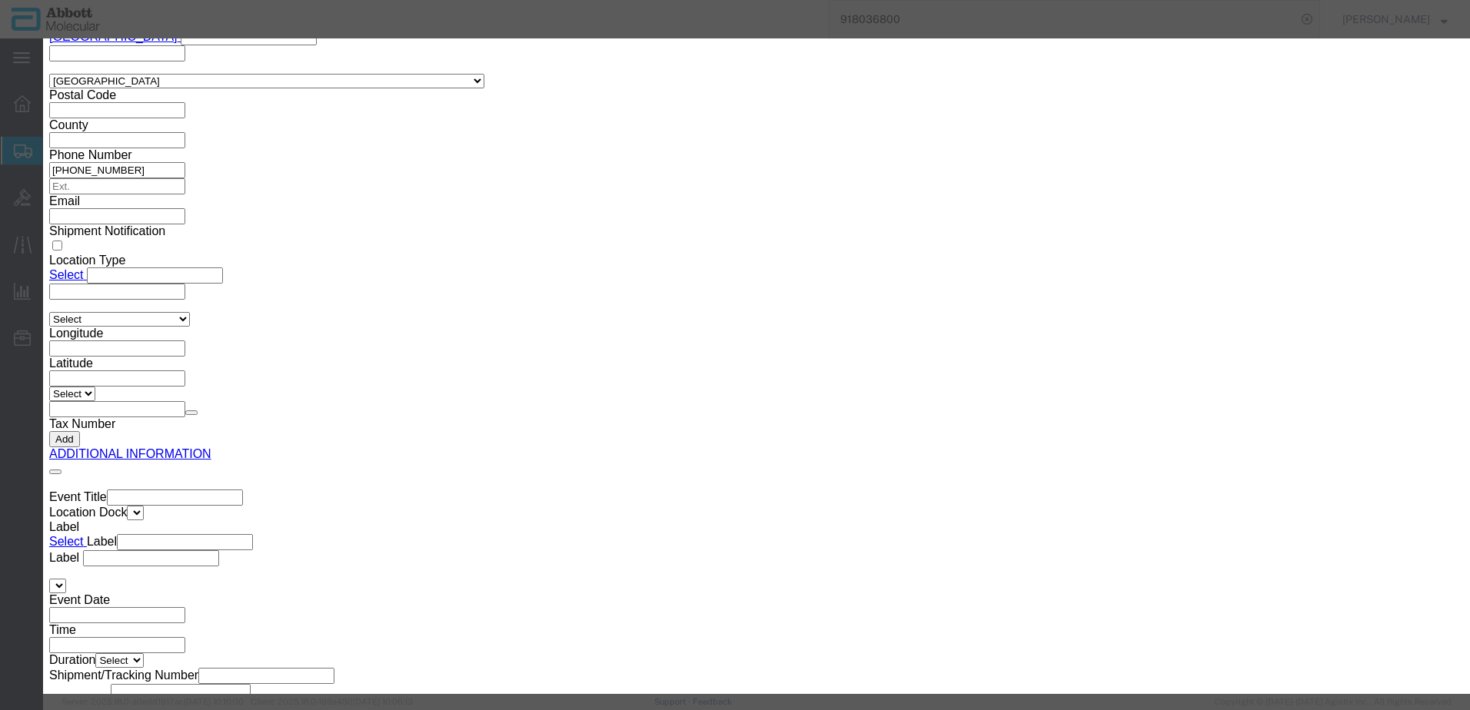
click button "Browse"
click button "Upload"
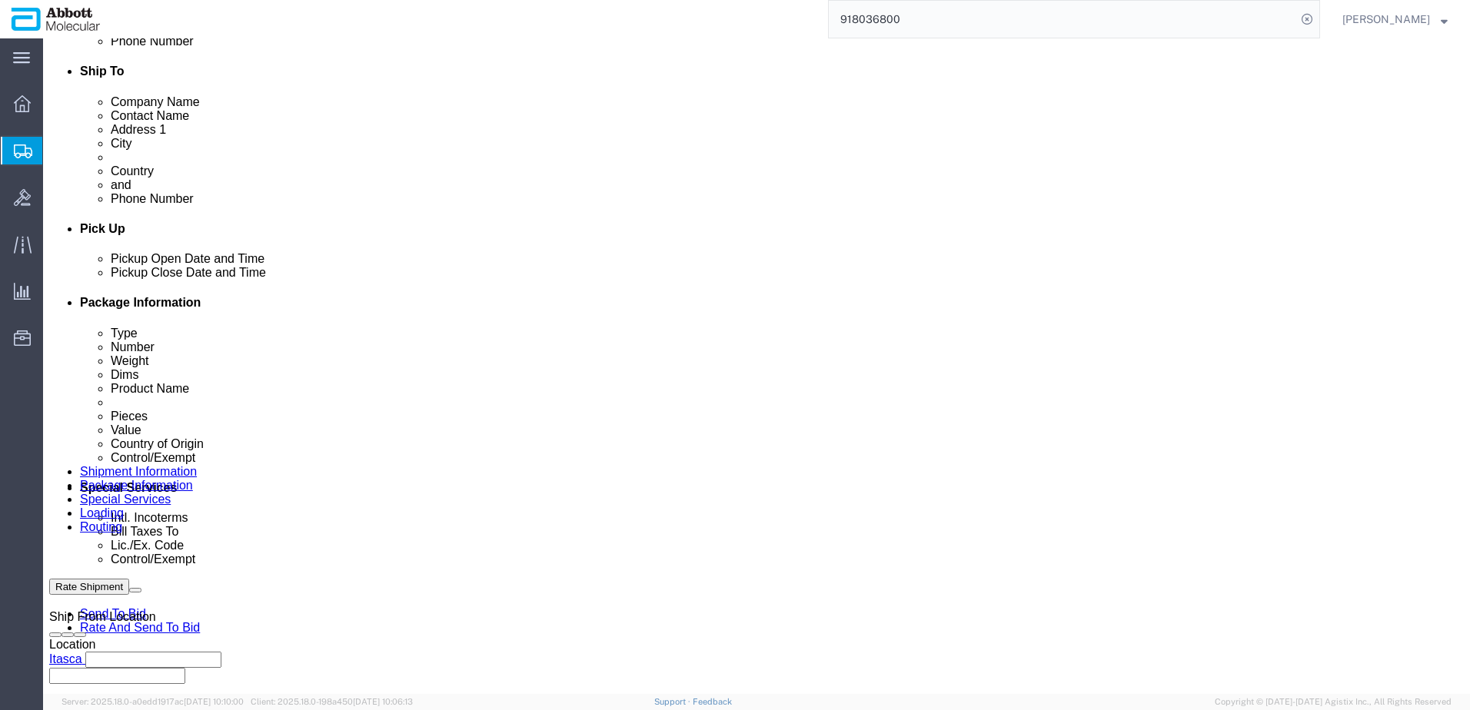
scroll to position [538, 0]
drag, startPoint x: 41, startPoint y: 18, endPoint x: 207, endPoint y: 22, distance: 166.1
click h1 "Shipment 56736962"
copy h1 "Shipment 56736962"
click button "Rate Shipment"
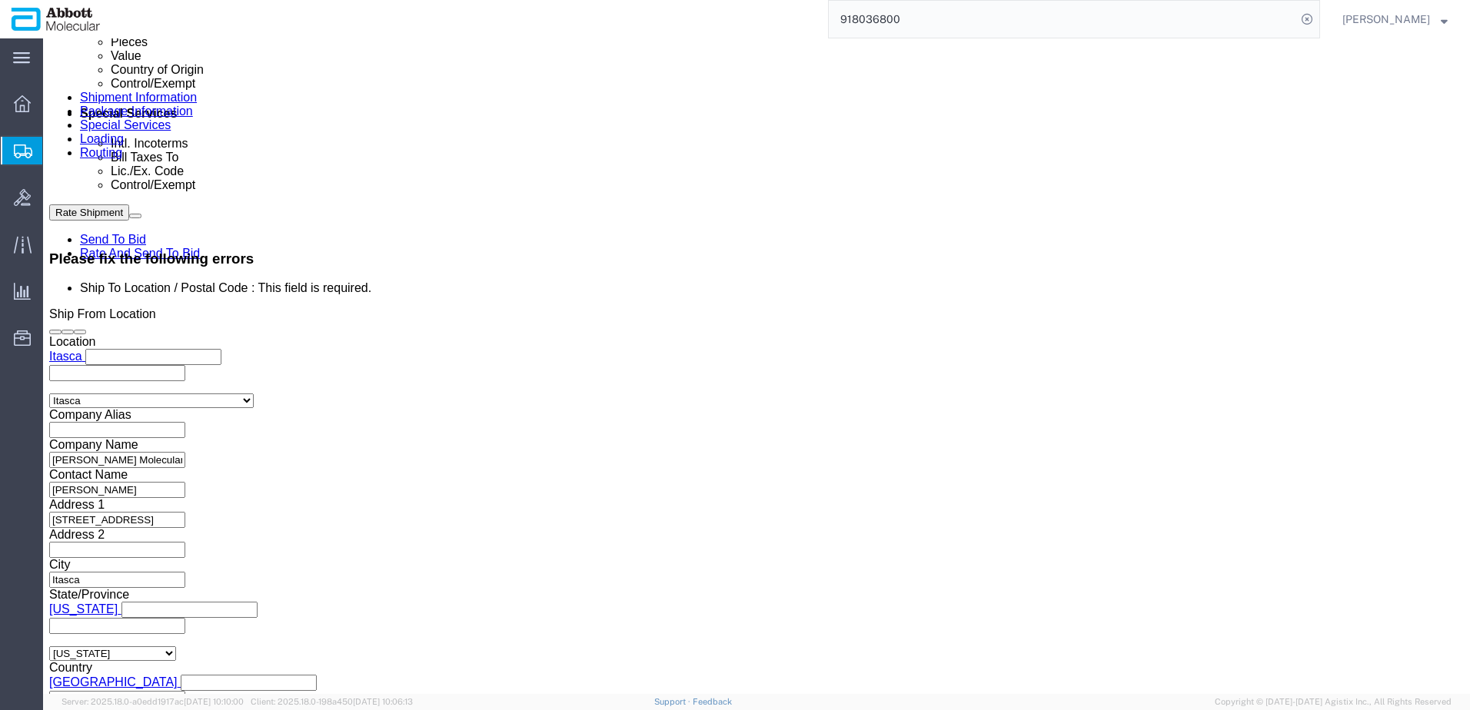
scroll to position [922, 0]
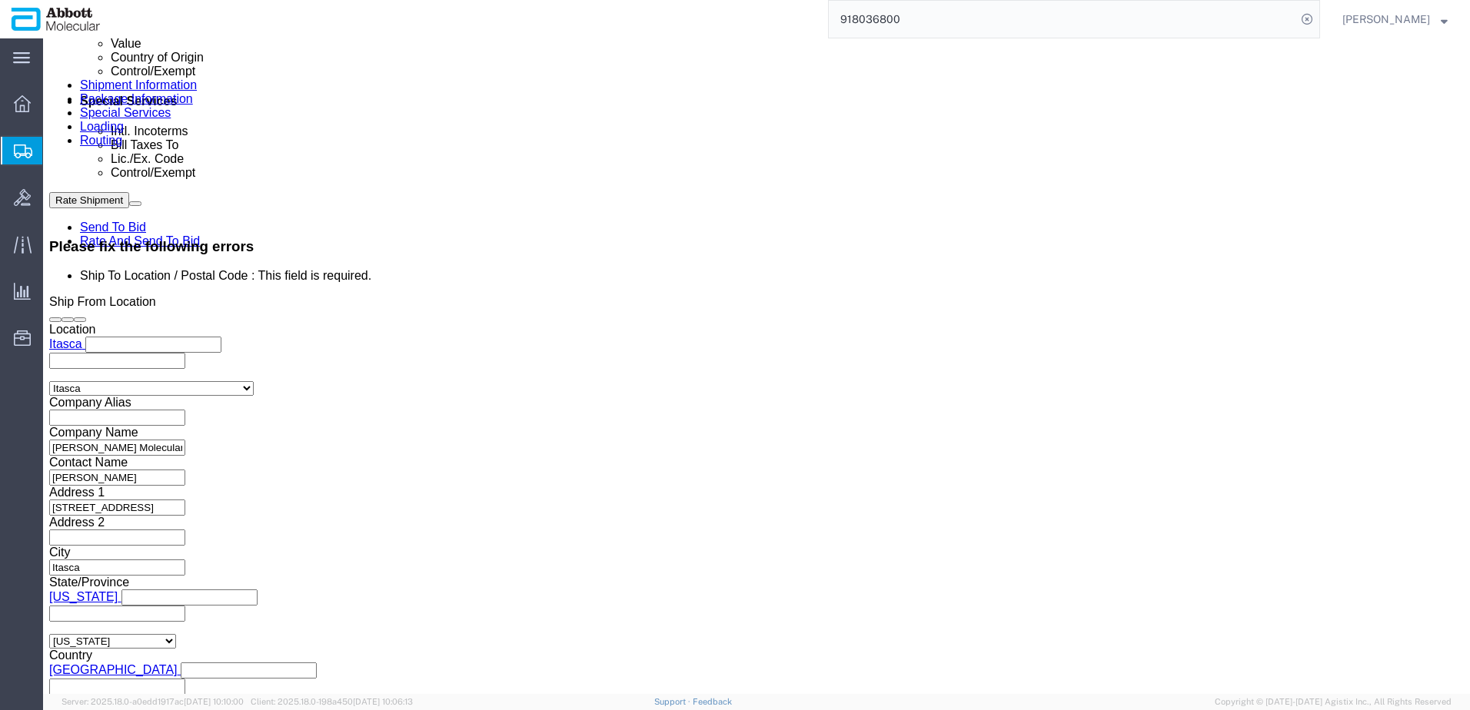
click input "text"
click button "Rate Shipment"
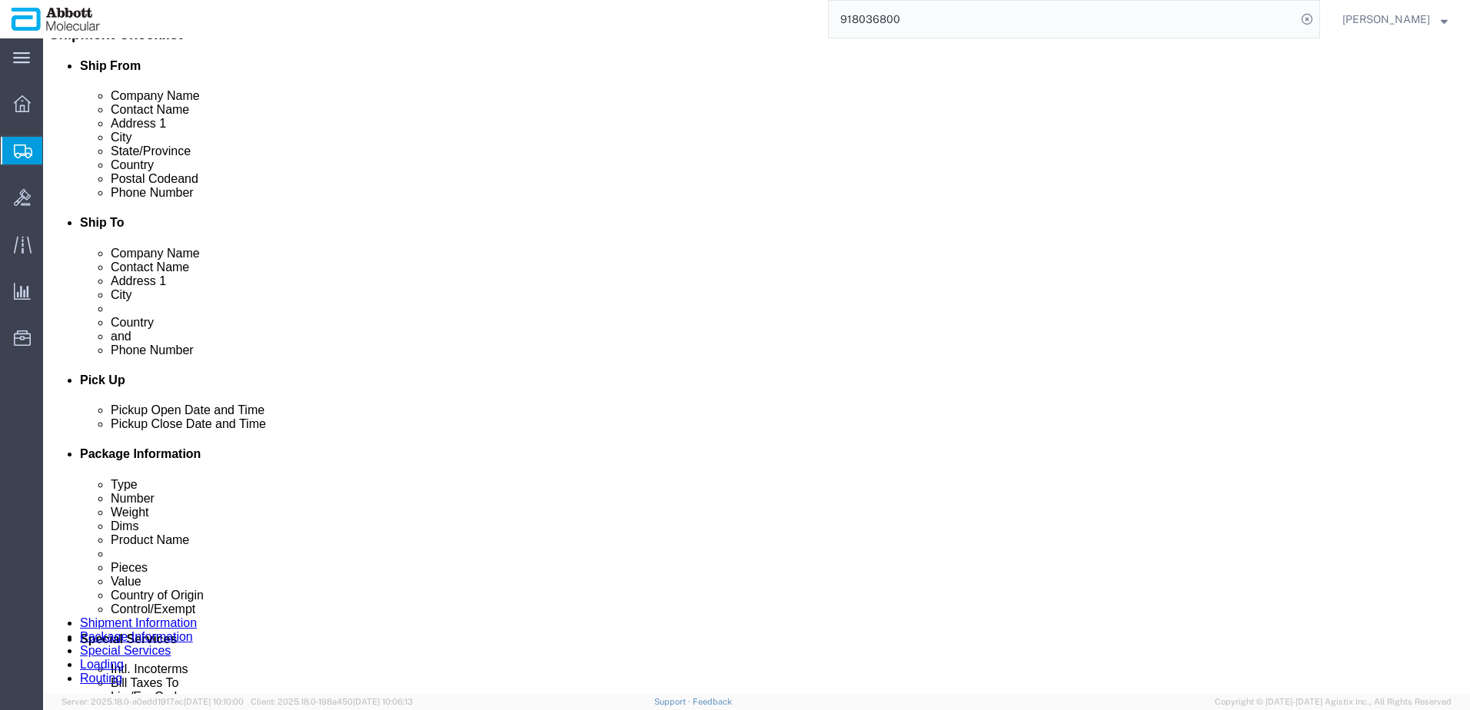
scroll to position [0, 0]
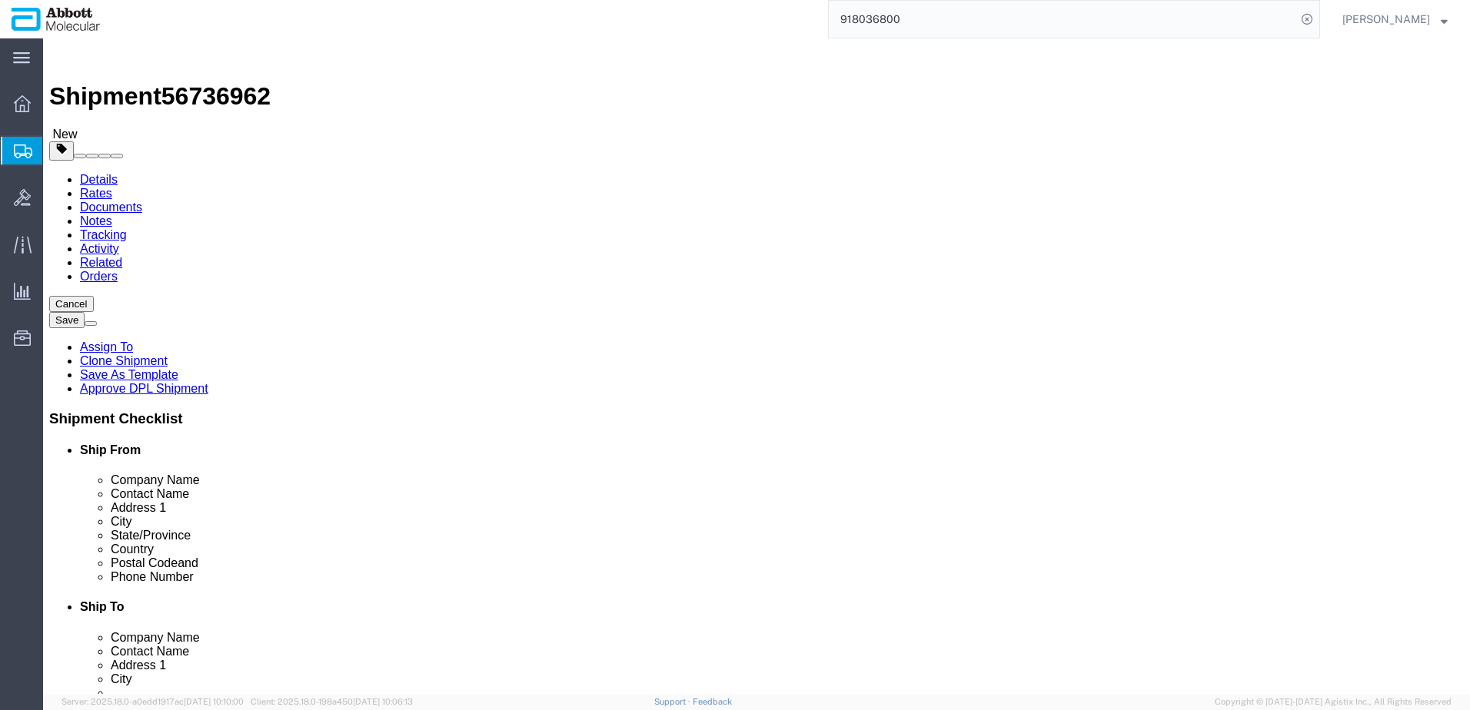
click link "Shipment Information"
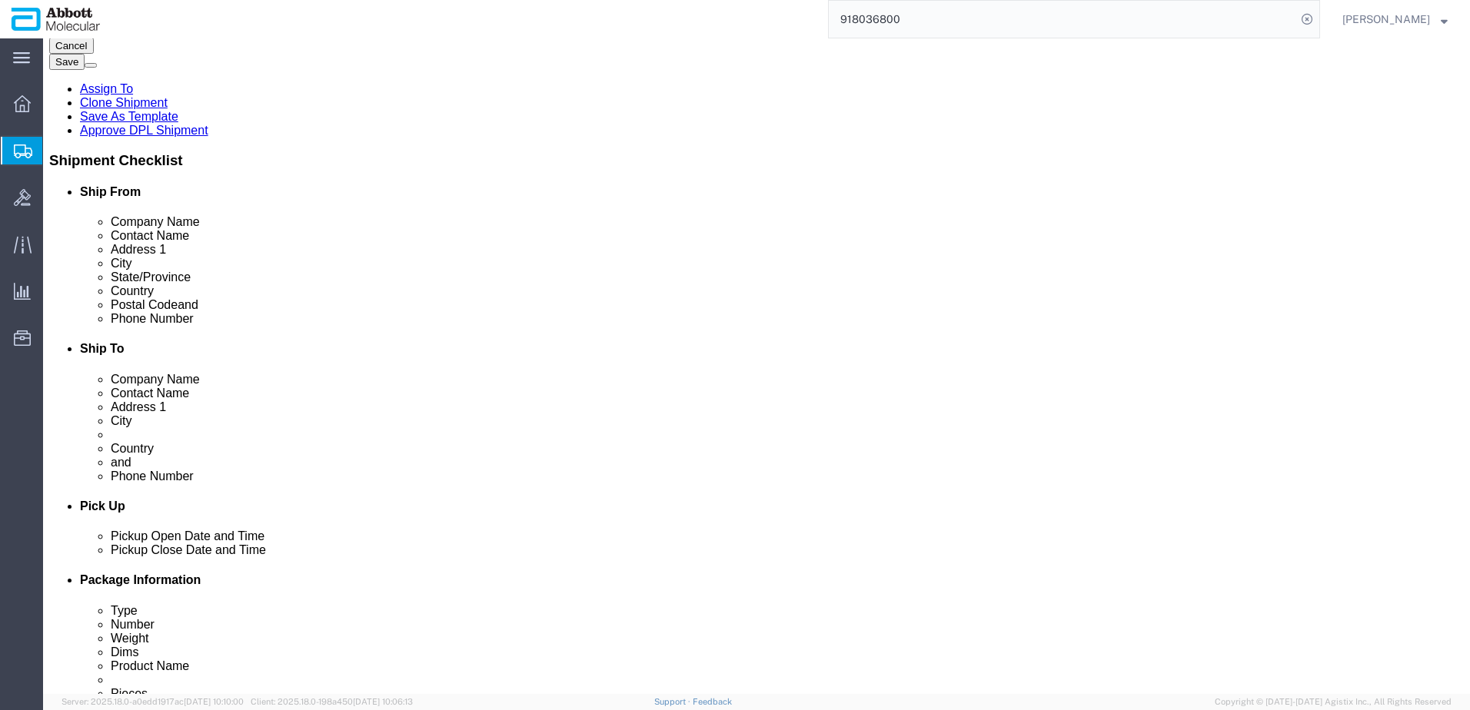
scroll to position [231, 0]
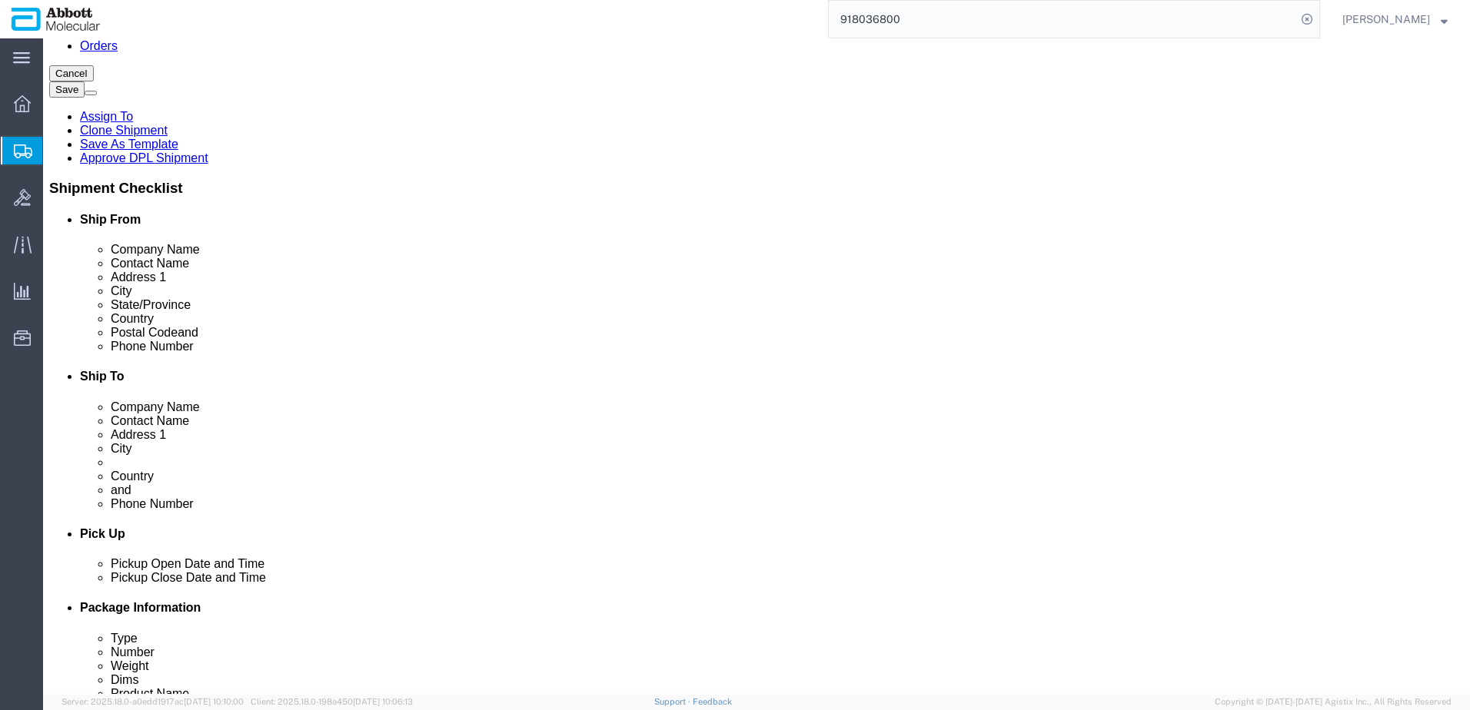
click input "Ship To Location / Postal Code : This field is required."
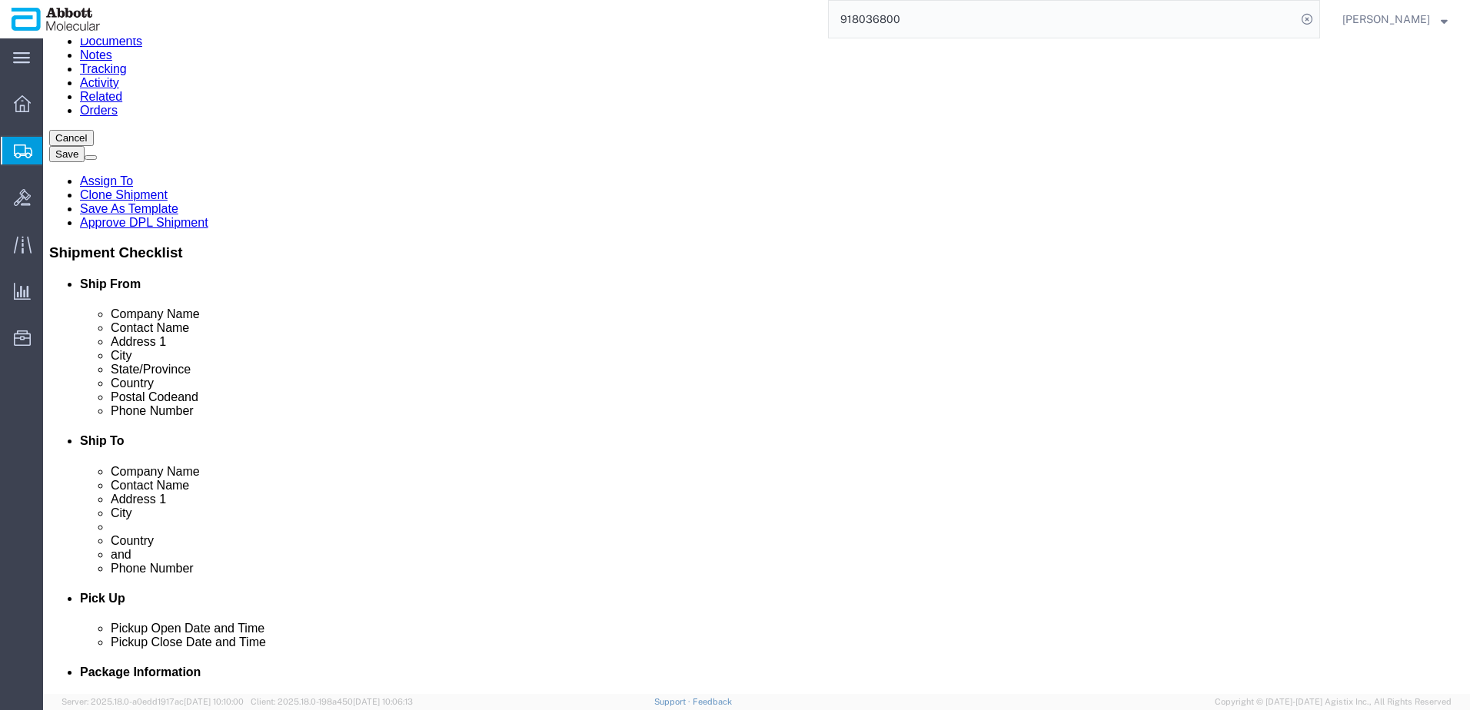
click button "Rate Shipment"
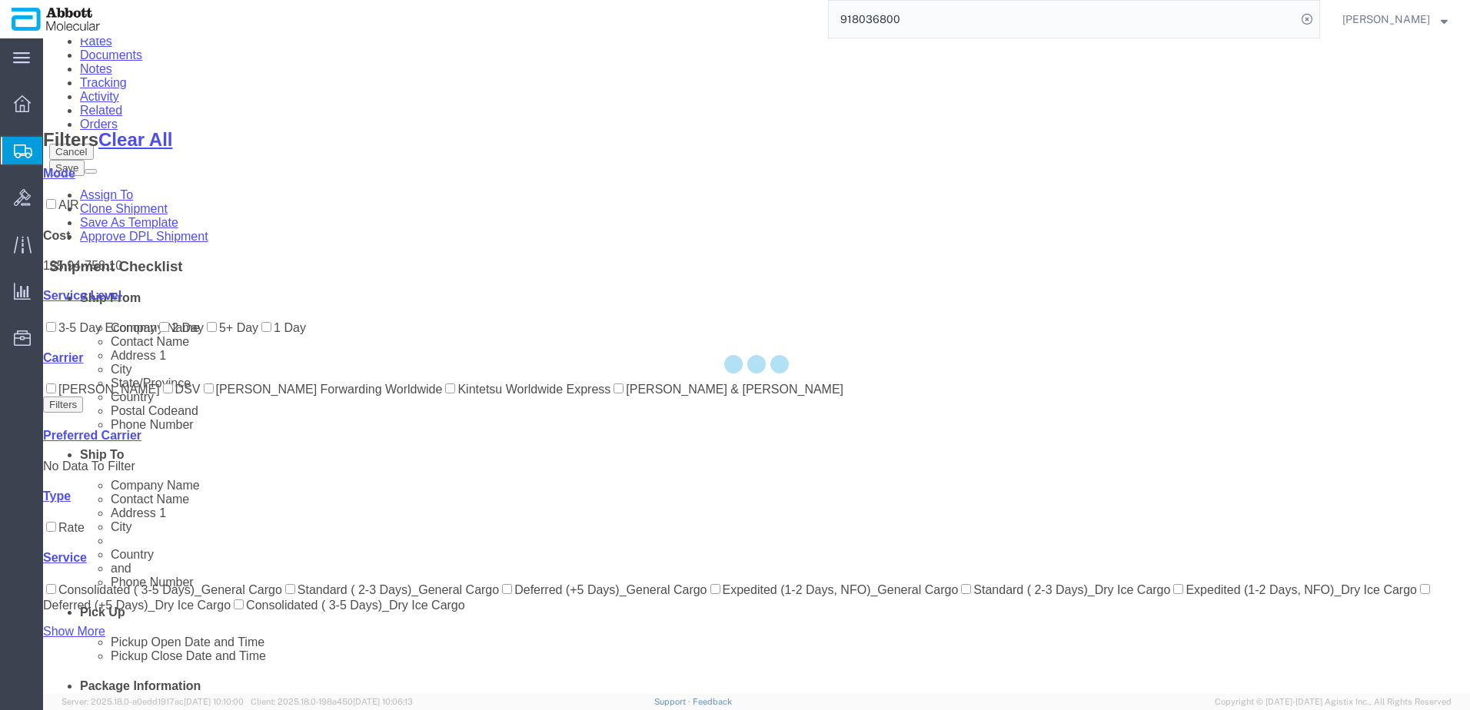
scroll to position [147, 0]
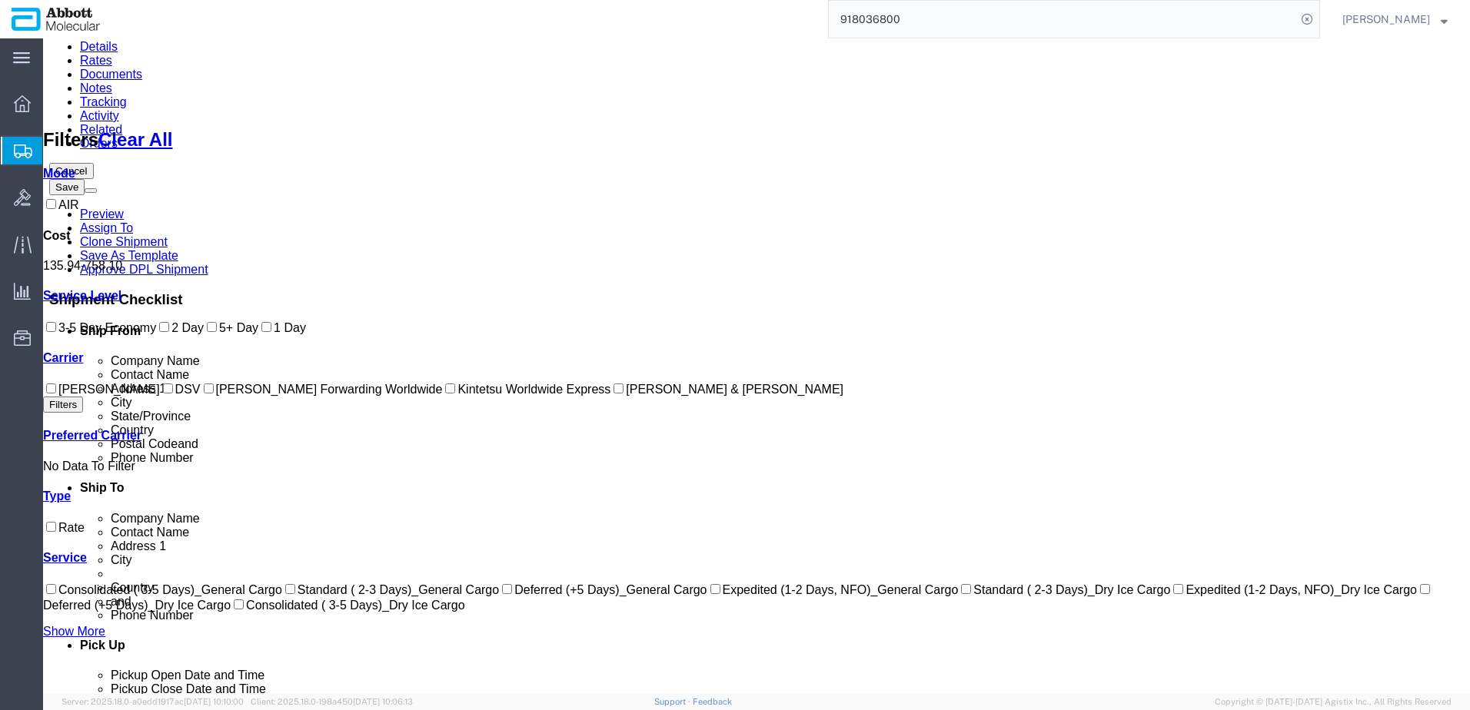
click at [445, 394] on input "Kintetsu Worldwide Express" at bounding box center [450, 389] width 10 height 10
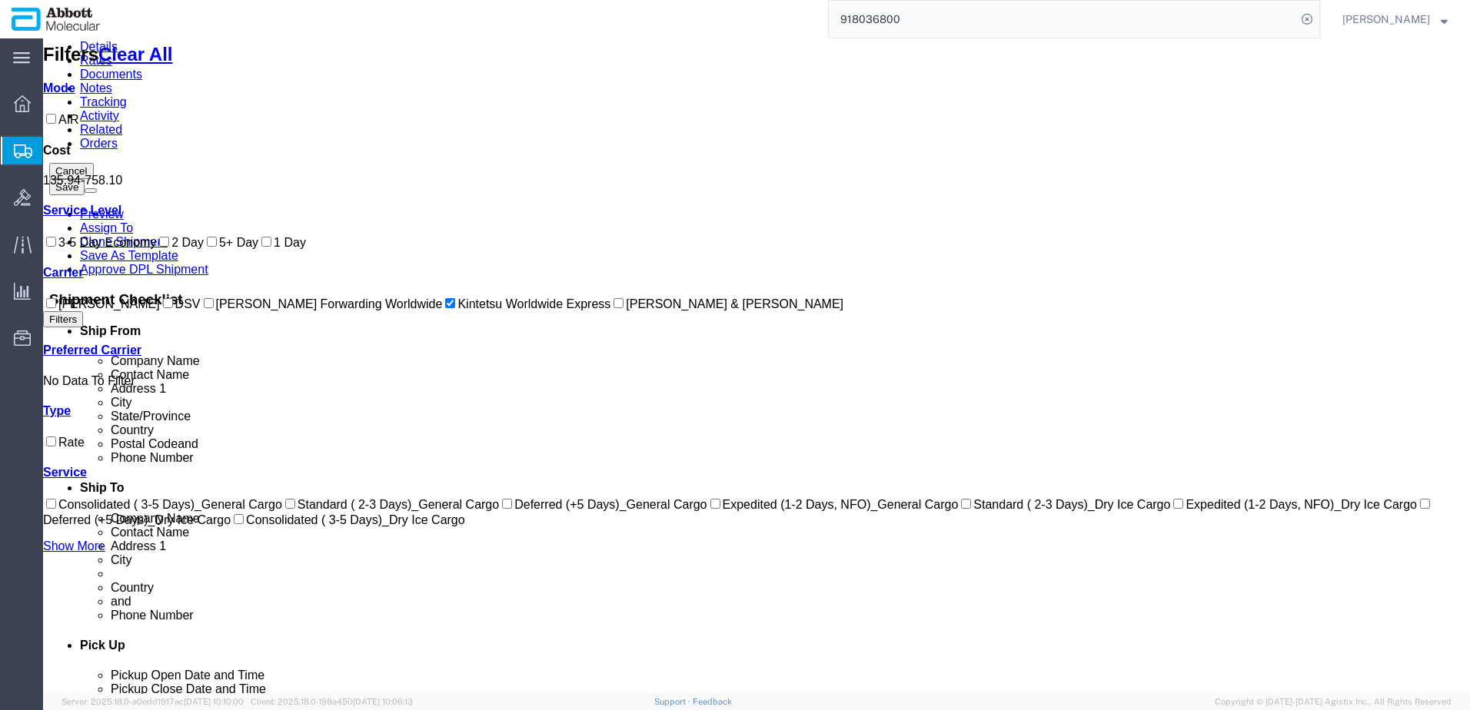
scroll to position [0, 0]
